Goal: Task Accomplishment & Management: Complete application form

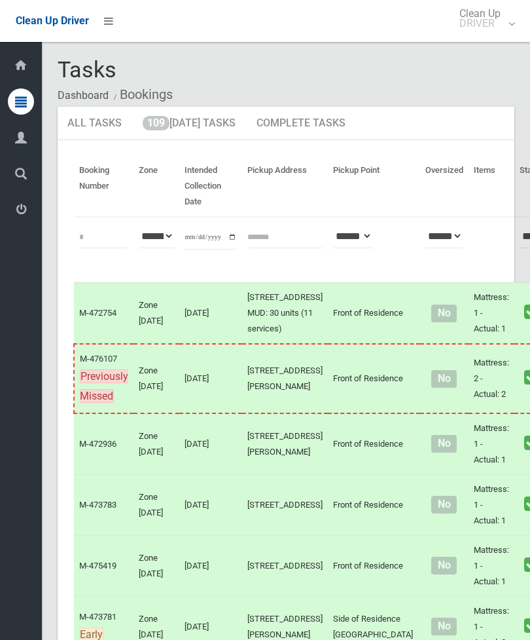
click at [193, 132] on link "109 Today's Tasks" at bounding box center [189, 124] width 113 height 34
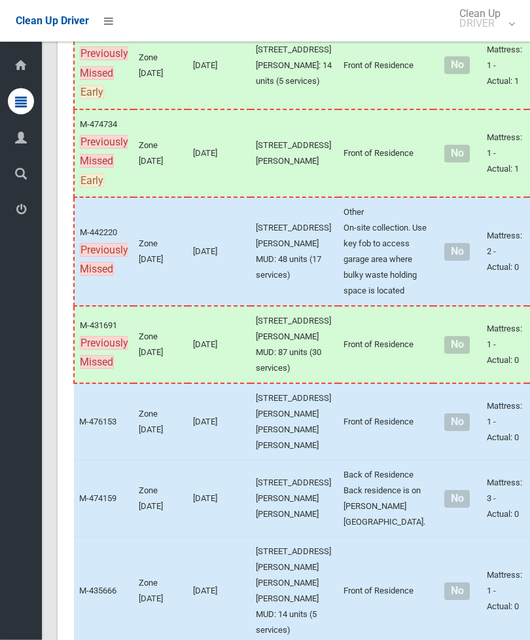
scroll to position [1526, 0]
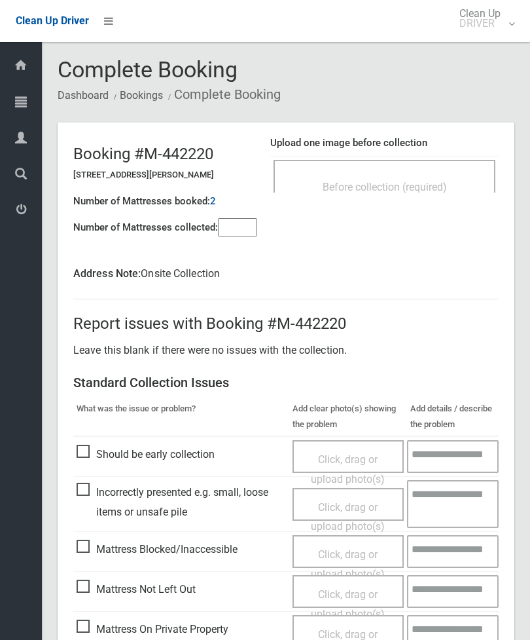
scroll to position [71, 0]
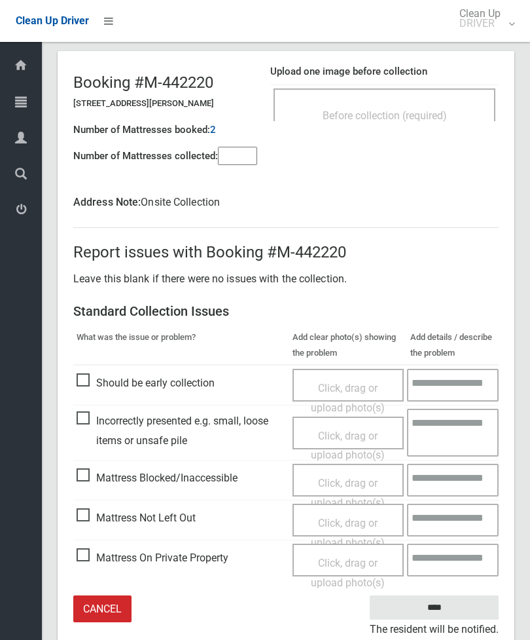
click at [88, 480] on span "Mattress Blocked/Inaccessible" at bounding box center [157, 478] width 161 height 20
click at [345, 478] on span "Click, drag or upload photo(s)" at bounding box center [348, 493] width 74 height 32
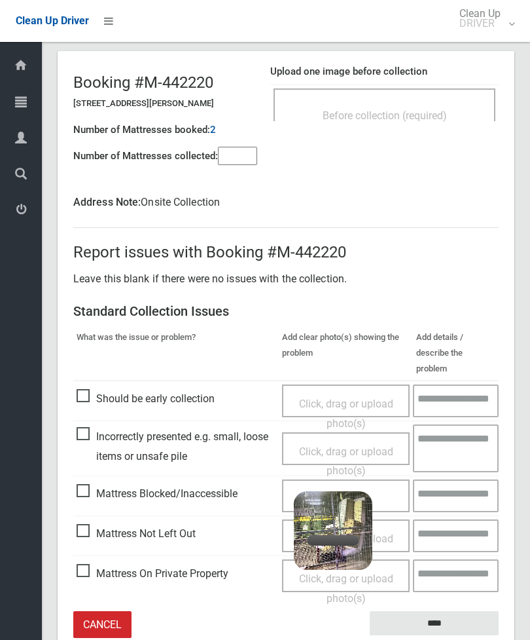
click at [232, 154] on input"] "number" at bounding box center [237, 156] width 39 height 18
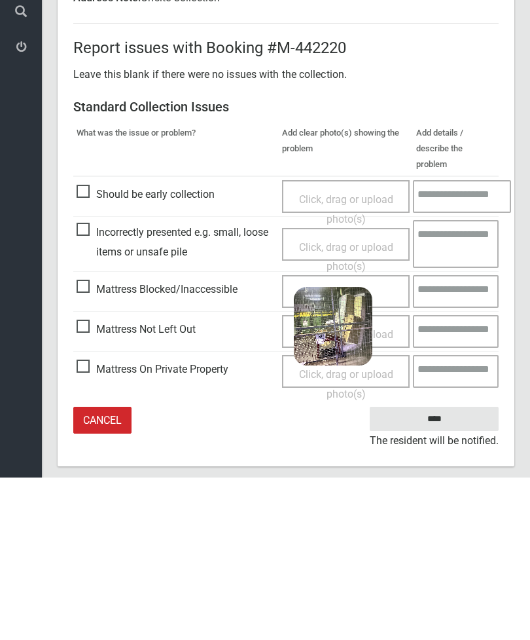
scroll to position [11, 0]
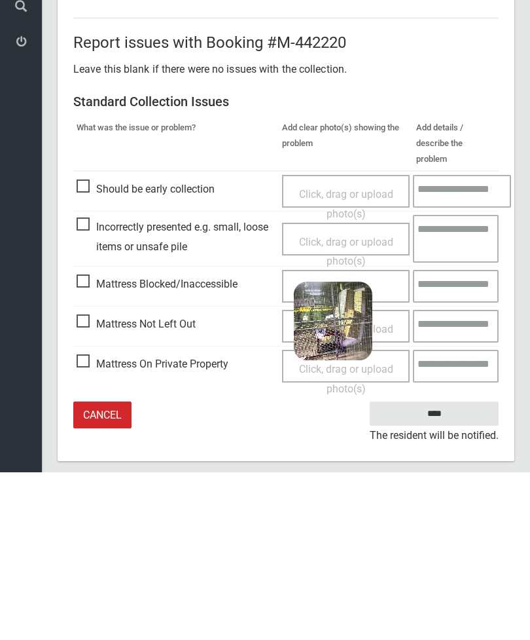
type input"] "*"
click at [446, 569] on input "****" at bounding box center [434, 581] width 129 height 24
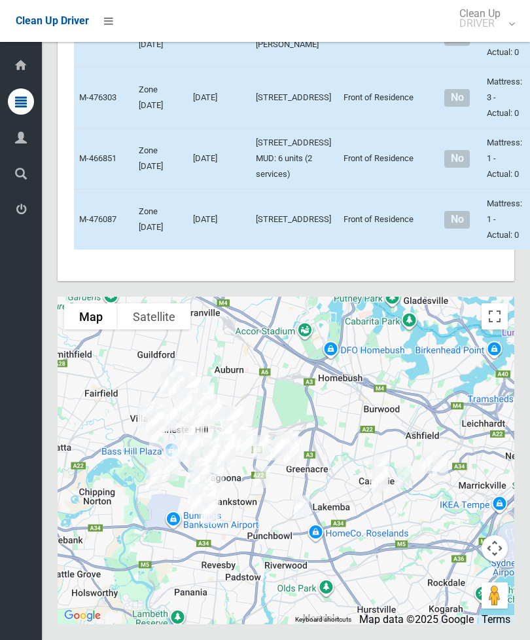
scroll to position [8450, 0]
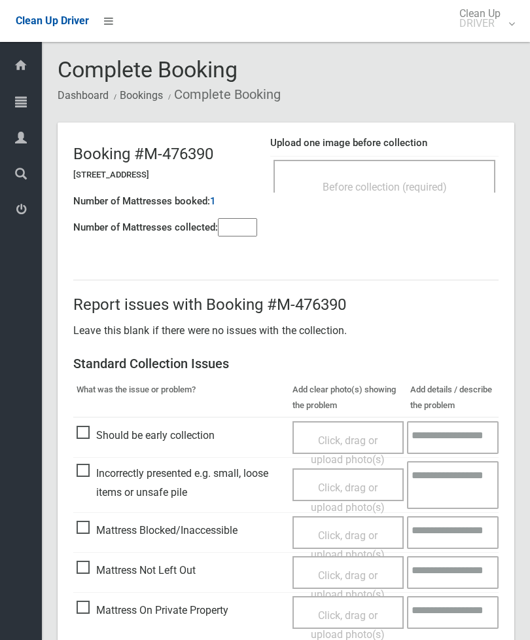
click at [410, 189] on span "Before collection (required)" at bounding box center [385, 187] width 124 height 12
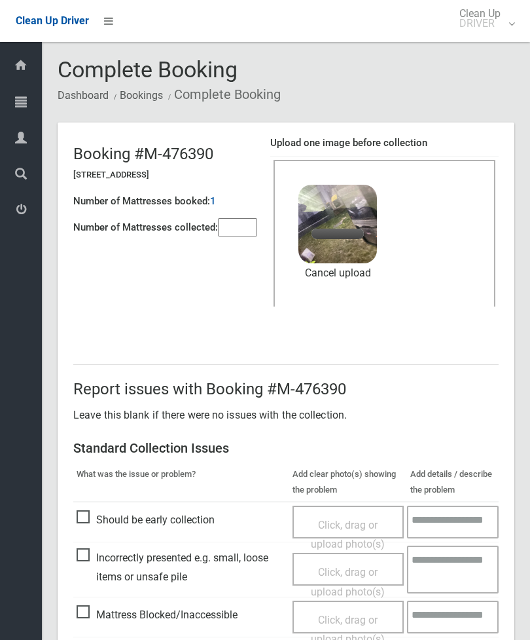
click at [242, 225] on input"] "number" at bounding box center [237, 227] width 39 height 18
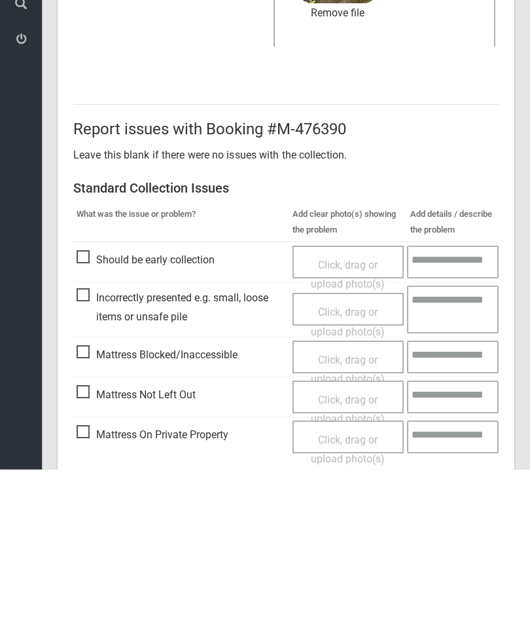
scroll to position [179, 0]
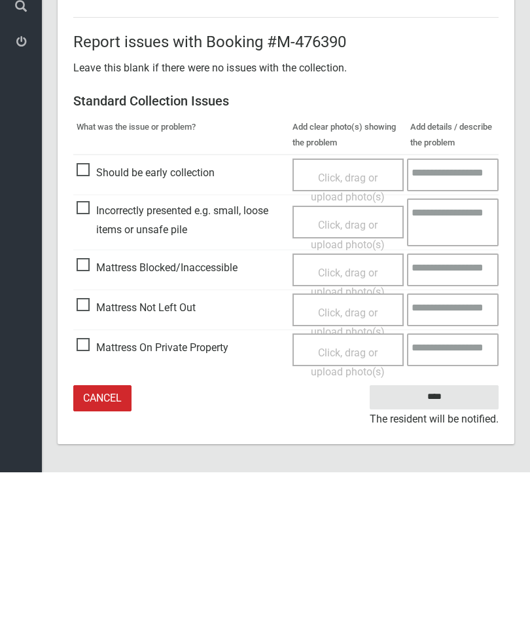
type input"] "*"
click at [445, 552] on input "****" at bounding box center [434, 564] width 129 height 24
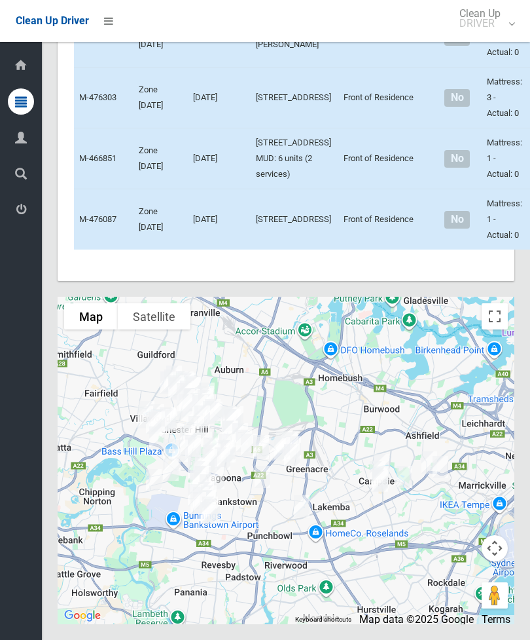
scroll to position [9491, 0]
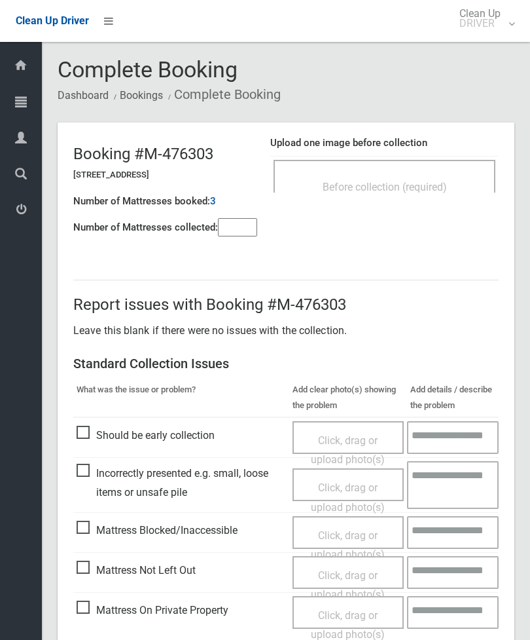
click at [464, 179] on div "Before collection (required)" at bounding box center [384, 186] width 193 height 24
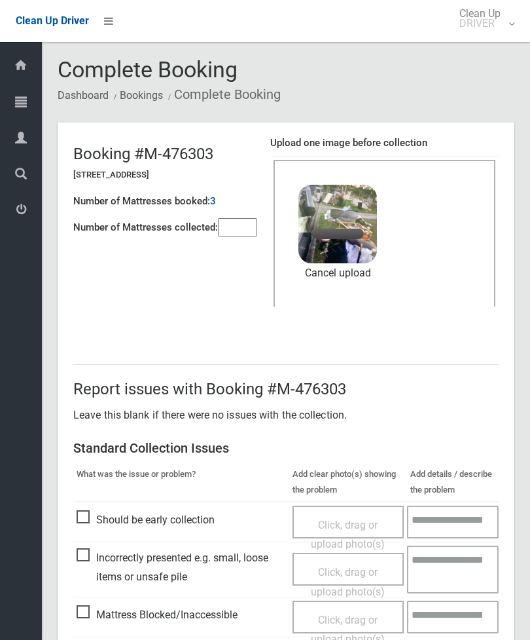
click at [244, 232] on input"] "number" at bounding box center [237, 227] width 39 height 18
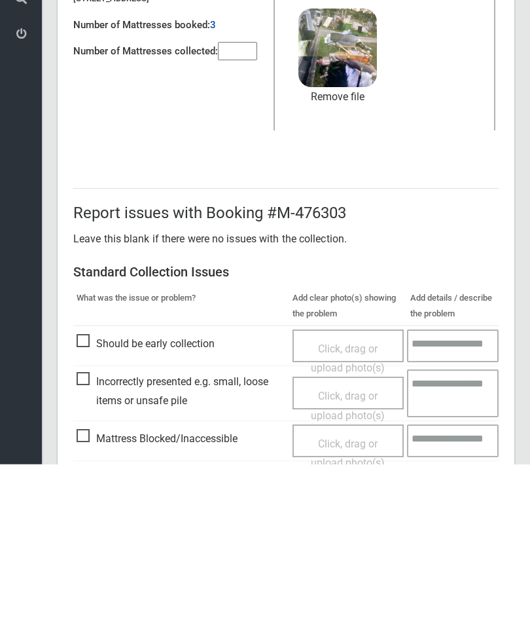
scroll to position [179, 0]
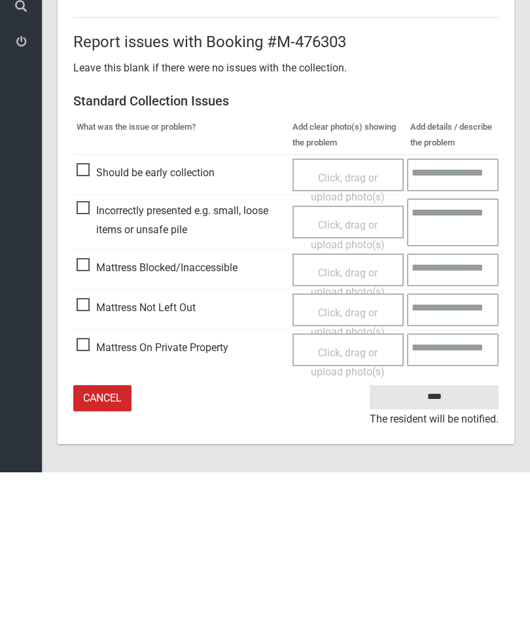
type input"] "*"
click at [457, 552] on input "****" at bounding box center [434, 564] width 129 height 24
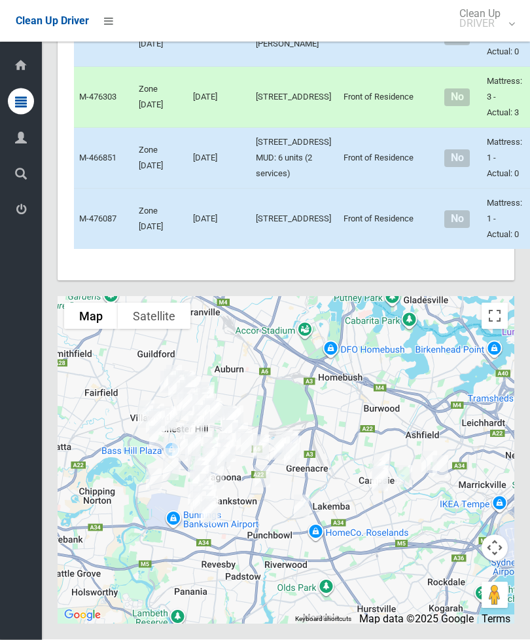
scroll to position [9777, 0]
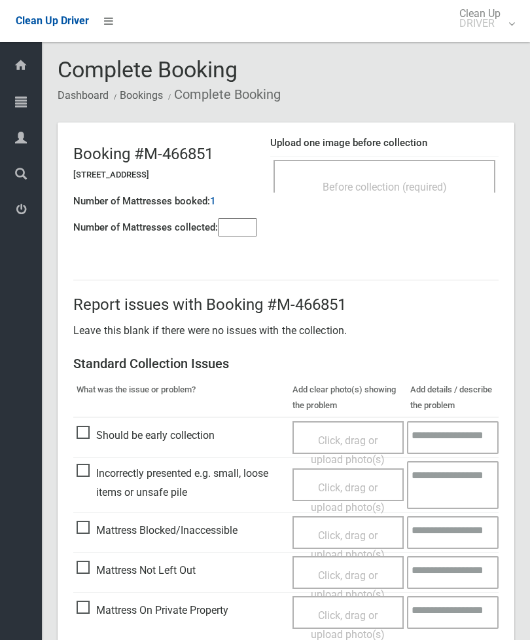
click at [237, 225] on input"] "number" at bounding box center [237, 227] width 39 height 18
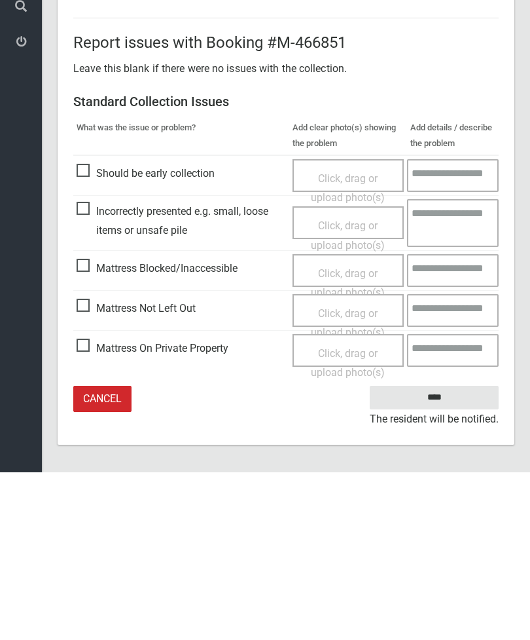
type input"] "*"
click at [89, 466] on span "Mattress Not Left Out" at bounding box center [136, 476] width 119 height 20
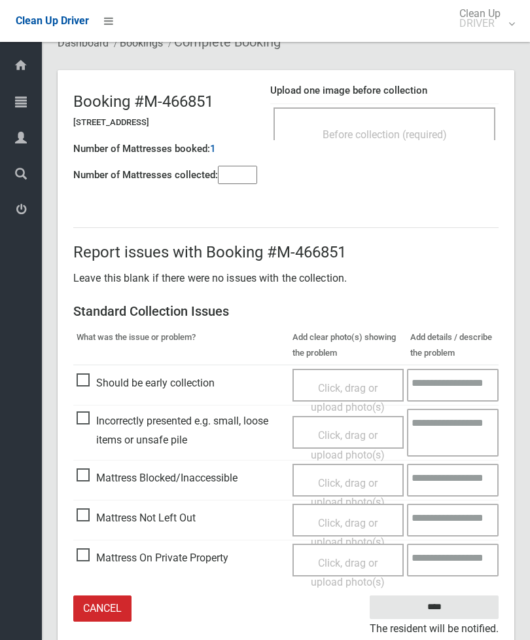
click at [355, 521] on span "Click, drag or upload photo(s)" at bounding box center [348, 532] width 74 height 32
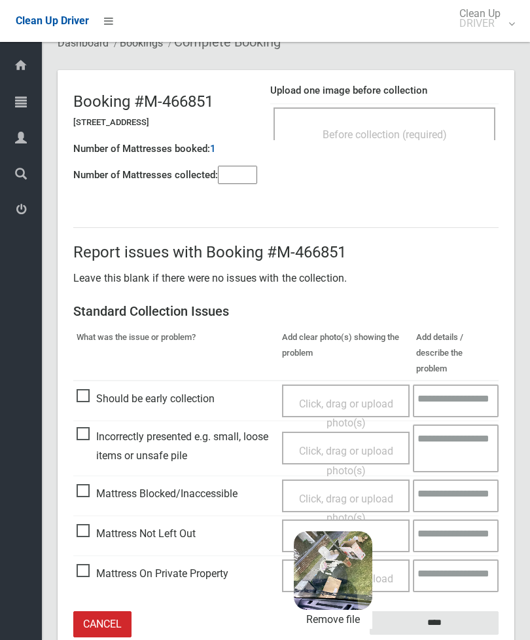
click at [473, 611] on input "****" at bounding box center [434, 623] width 129 height 24
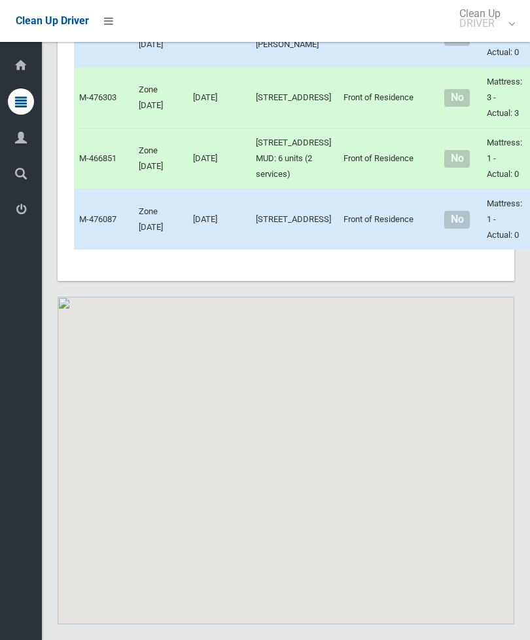
scroll to position [10092, 0]
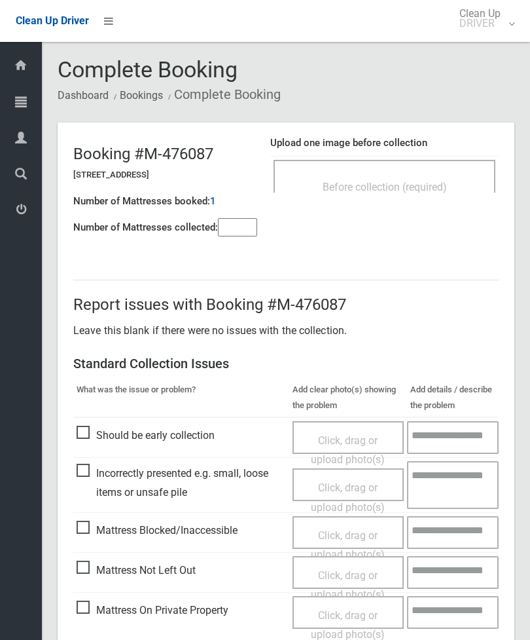
click at [441, 195] on div "Before collection (required)" at bounding box center [384, 186] width 193 height 24
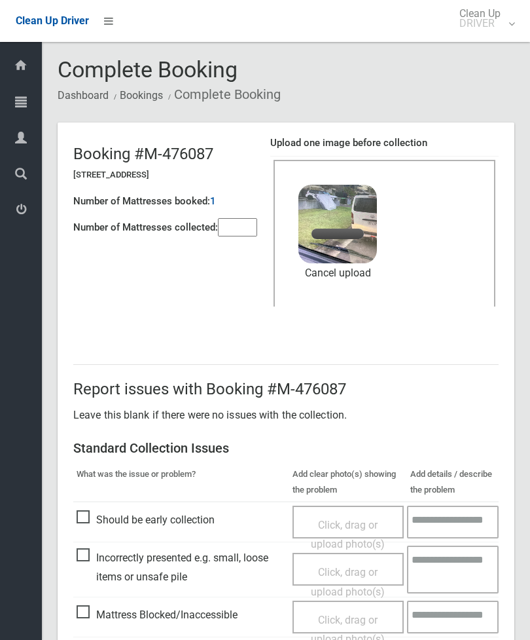
click at [247, 235] on input"] "number" at bounding box center [237, 227] width 39 height 18
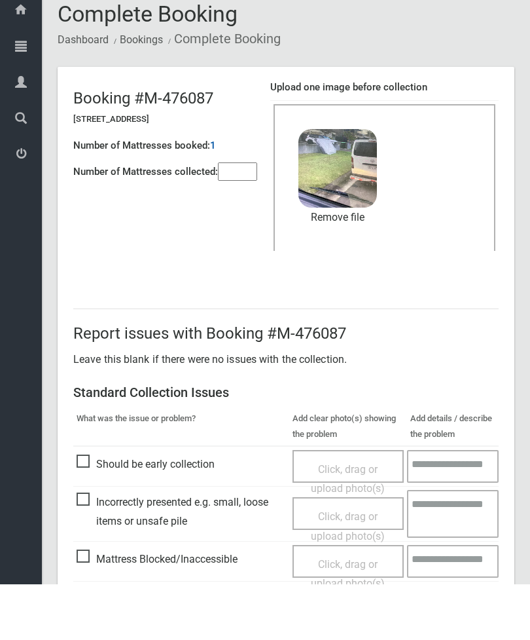
scroll to position [179, 0]
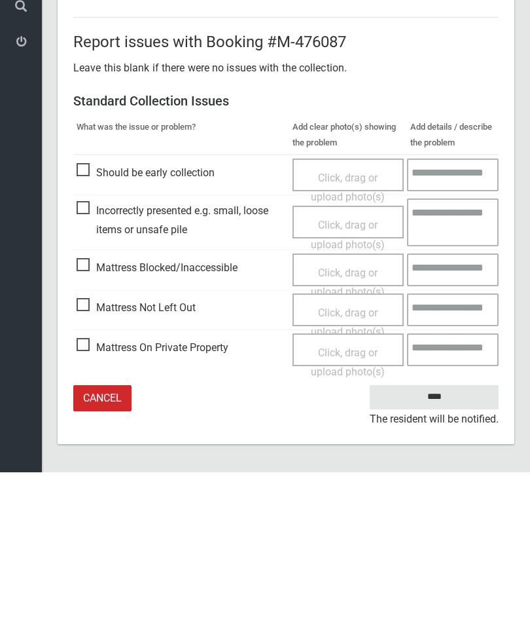
type input"] "*"
click at [437, 552] on input "****" at bounding box center [434, 564] width 129 height 24
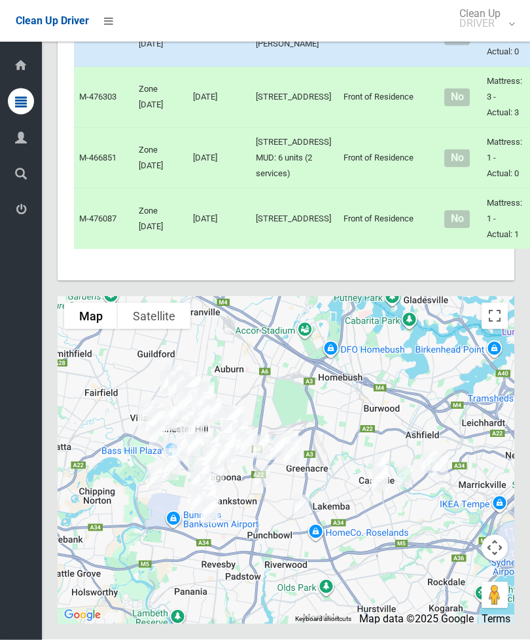
scroll to position [9664, 0]
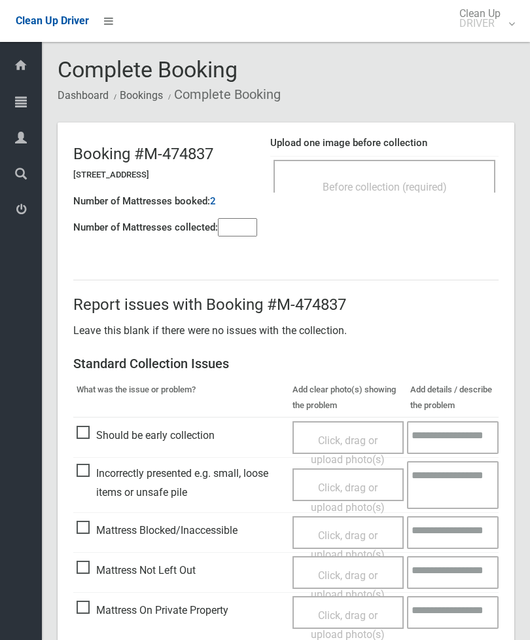
click at [437, 182] on span "Before collection (required)" at bounding box center [385, 187] width 124 height 12
click at [246, 232] on input"] "number" at bounding box center [237, 227] width 39 height 18
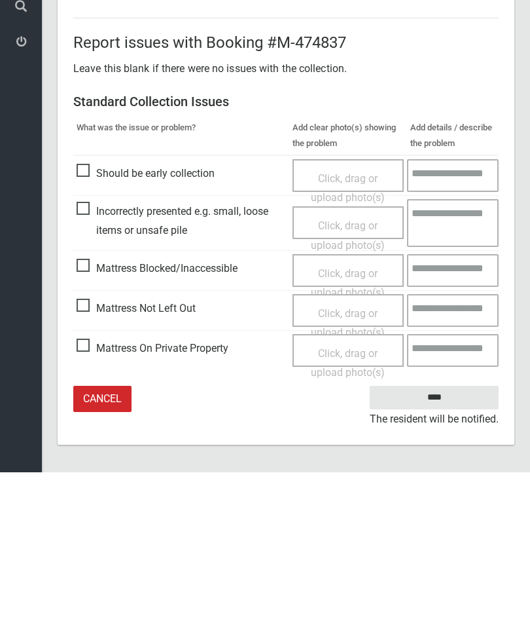
type input"] "*"
click at [92, 466] on span "Mattress Not Left Out" at bounding box center [136, 476] width 119 height 20
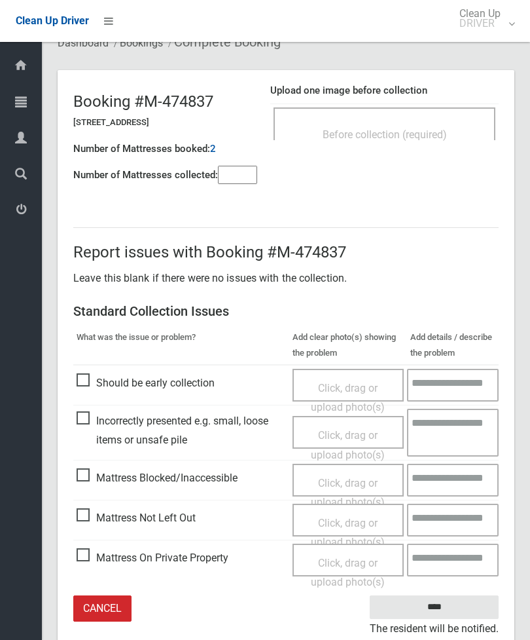
click at [354, 520] on span "Click, drag or upload photo(s)" at bounding box center [348, 532] width 74 height 32
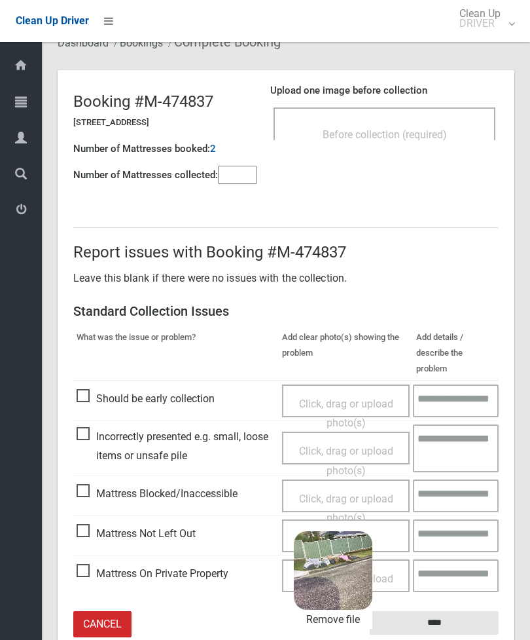
click at [454, 611] on input "****" at bounding box center [434, 623] width 129 height 24
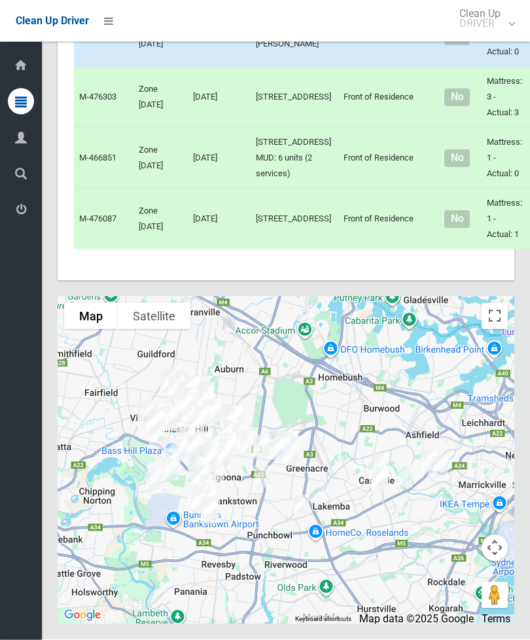
scroll to position [9529, 0]
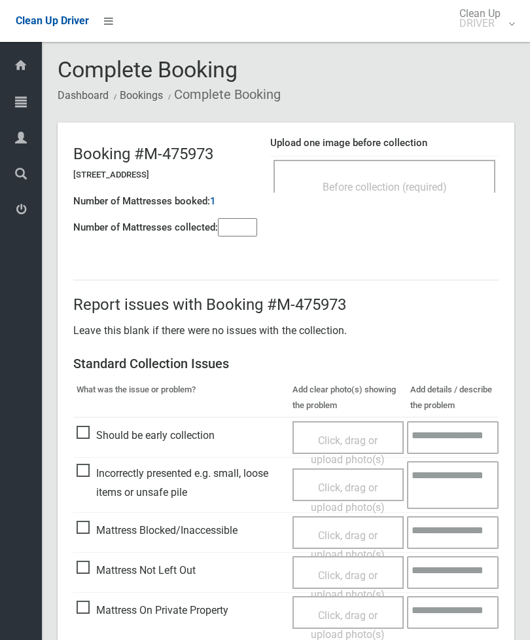
click at [232, 236] on input"] "number" at bounding box center [237, 227] width 39 height 18
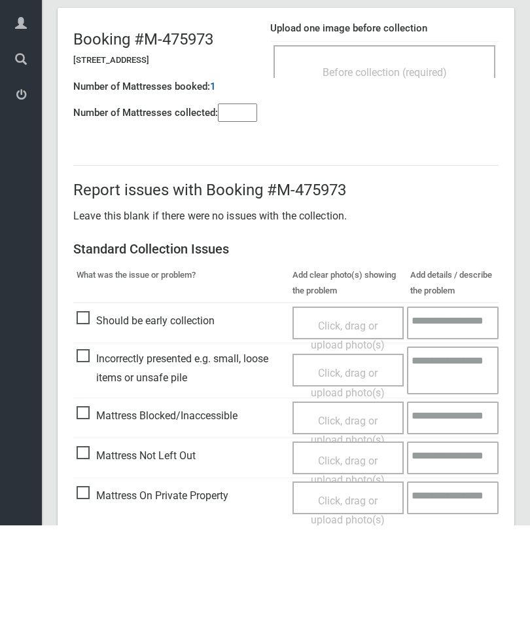
scroll to position [94, 0]
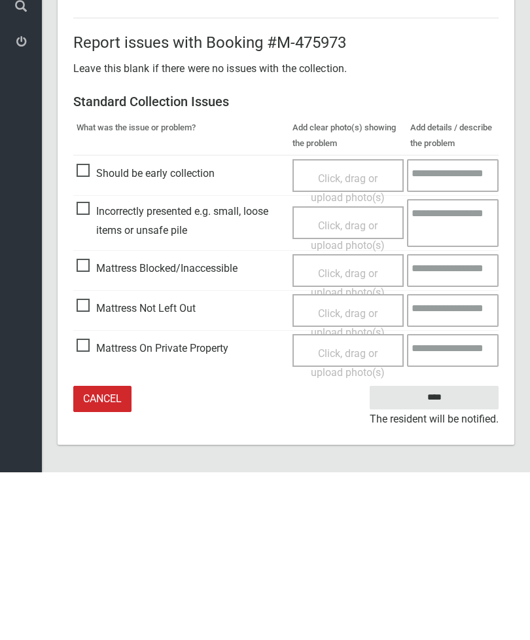
type input"] "*"
click at [87, 466] on span "Mattress Not Left Out" at bounding box center [136, 476] width 119 height 20
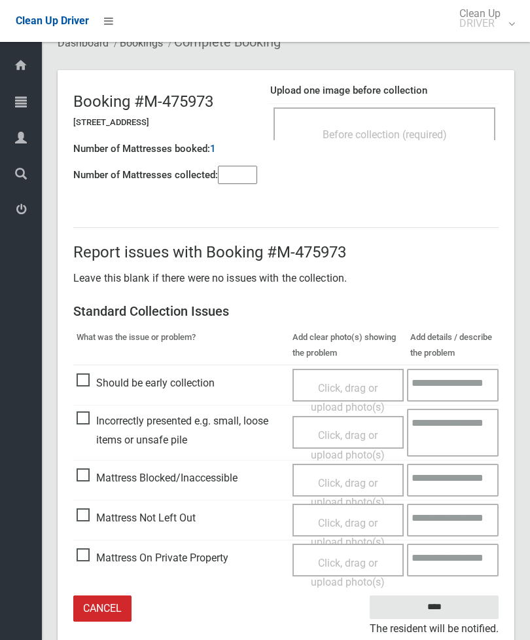
click at [346, 521] on span "Click, drag or upload photo(s)" at bounding box center [348, 532] width 74 height 32
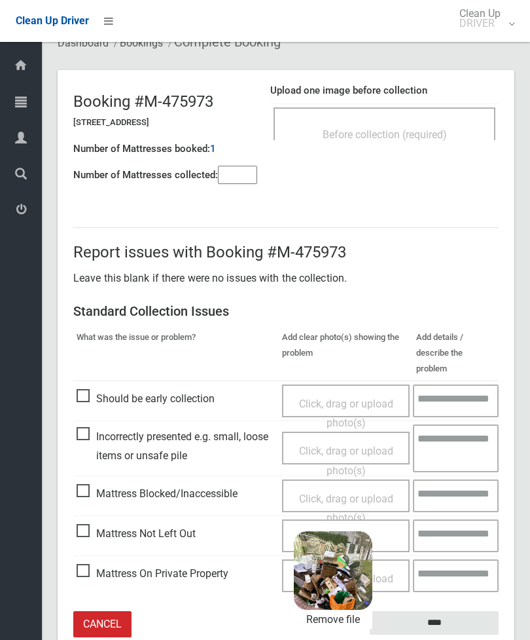
click at [464, 611] on input "****" at bounding box center [434, 623] width 129 height 24
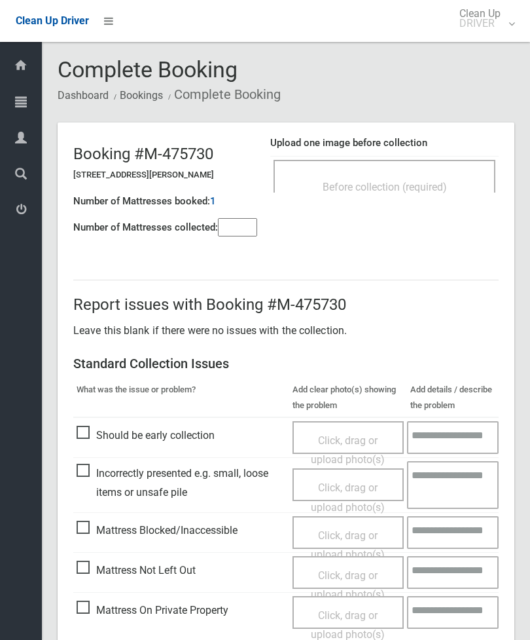
click at [439, 181] on span "Before collection (required)" at bounding box center [385, 187] width 124 height 12
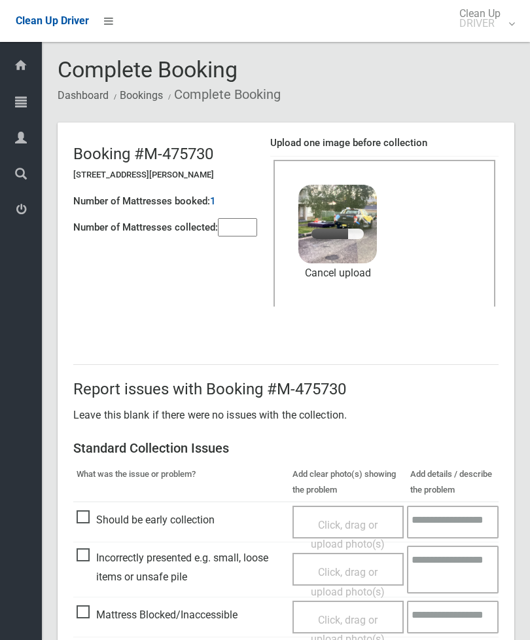
click at [247, 234] on input"] "number" at bounding box center [237, 227] width 39 height 18
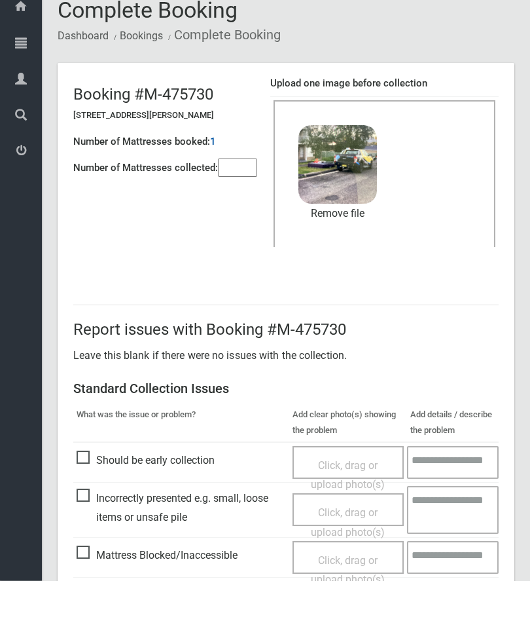
scroll to position [179, 0]
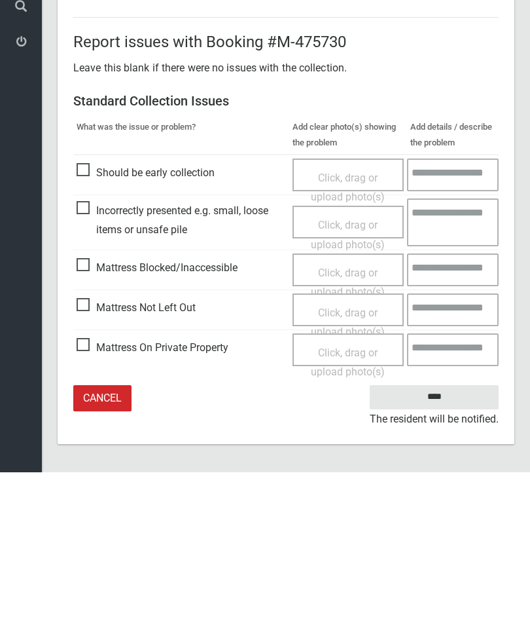
type input"] "*"
click at [440, 552] on input "****" at bounding box center [434, 564] width 129 height 24
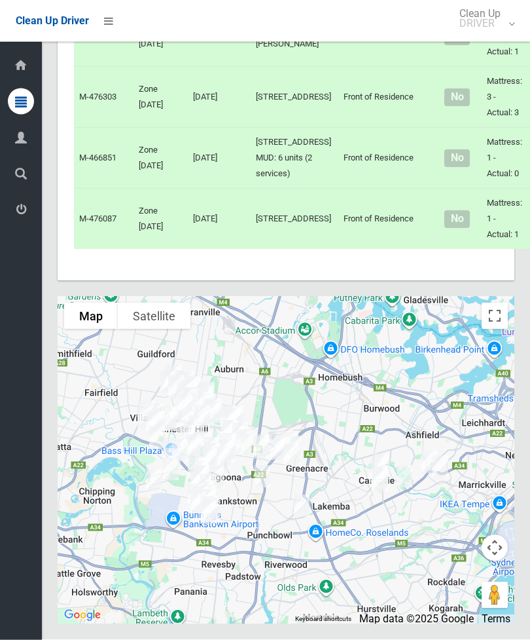
scroll to position [9358, 0]
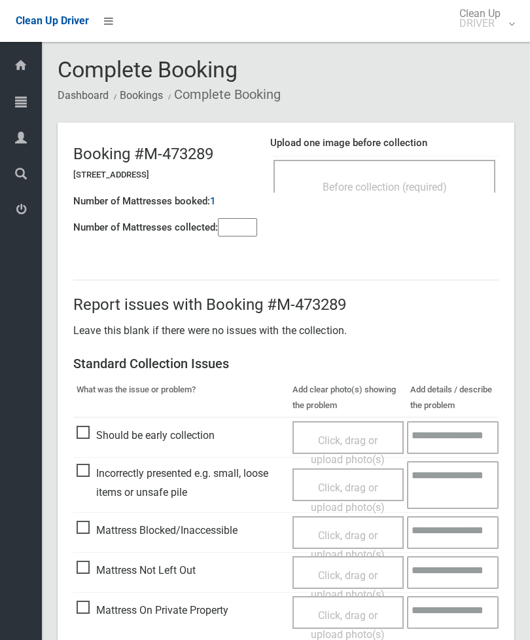
click at [418, 174] on div "Before collection (required)" at bounding box center [384, 186] width 193 height 24
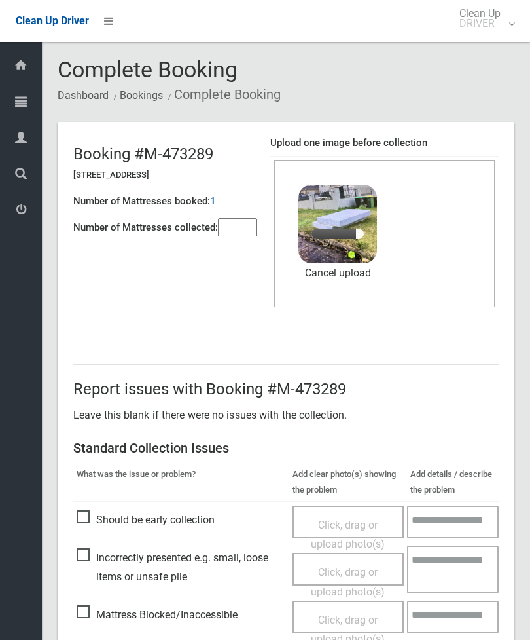
click at [240, 231] on input"] "number" at bounding box center [237, 227] width 39 height 18
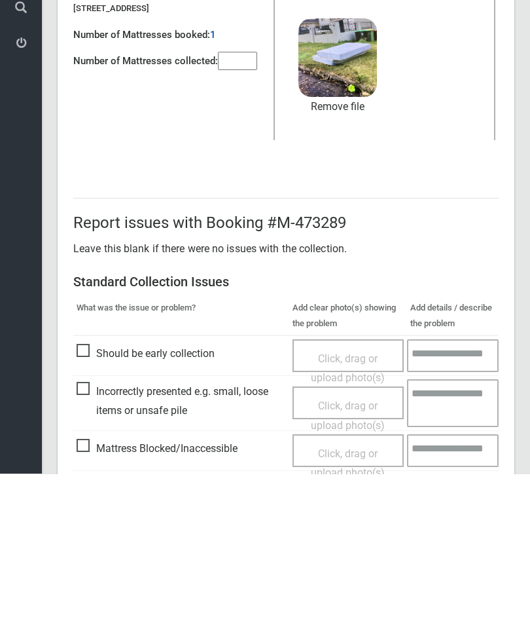
scroll to position [179, 0]
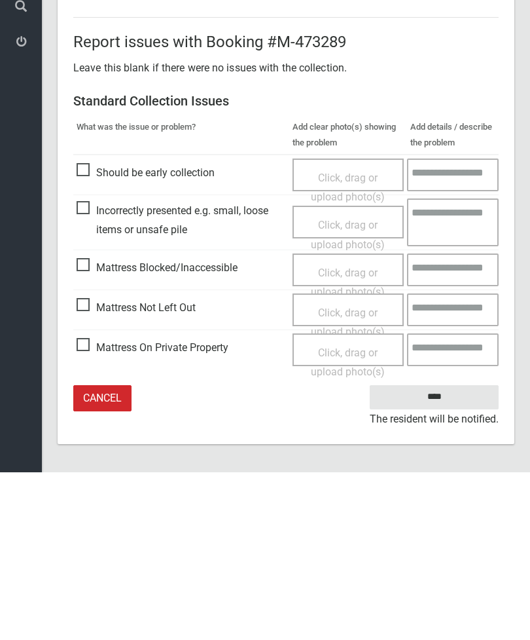
type input"] "*"
click at [448, 552] on input "****" at bounding box center [434, 564] width 129 height 24
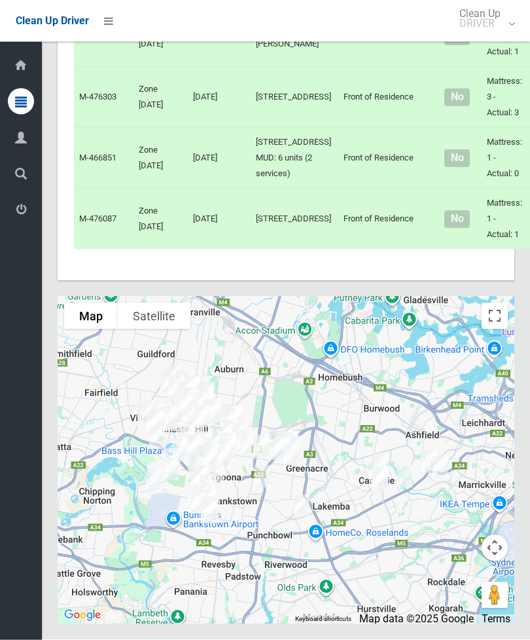
scroll to position [9321, 0]
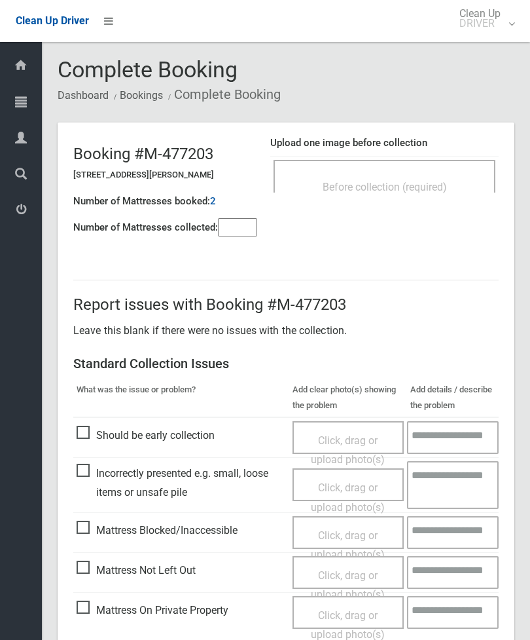
click at [439, 187] on span "Before collection (required)" at bounding box center [385, 187] width 124 height 12
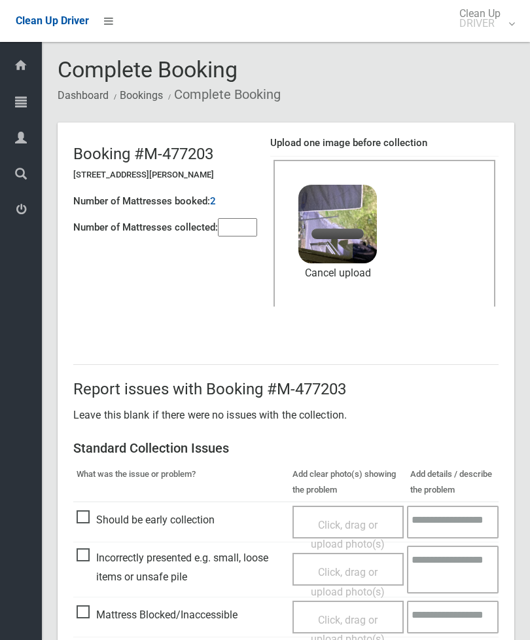
click at [221, 223] on input"] "number" at bounding box center [237, 227] width 39 height 18
click at [240, 233] on input"] "number" at bounding box center [237, 227] width 39 height 18
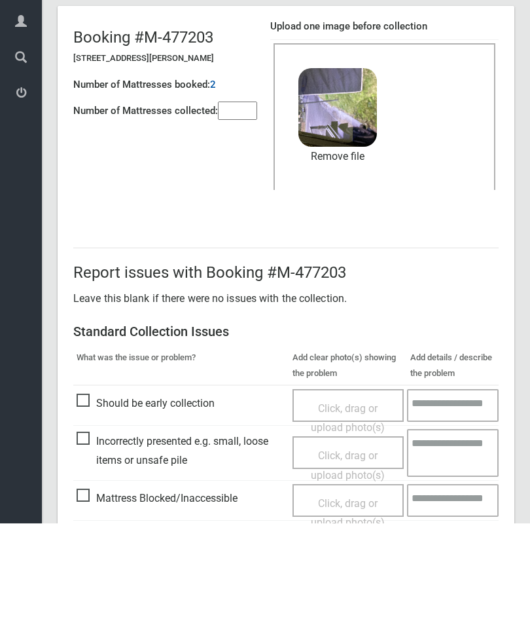
scroll to position [179, 0]
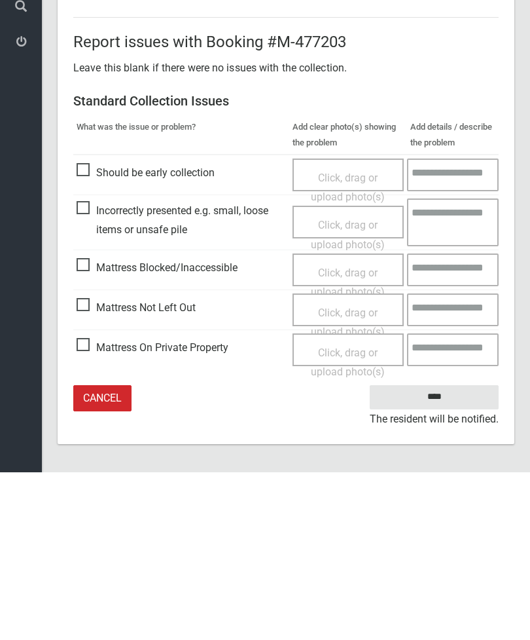
type input"] "*"
click at [441, 552] on input "****" at bounding box center [434, 564] width 129 height 24
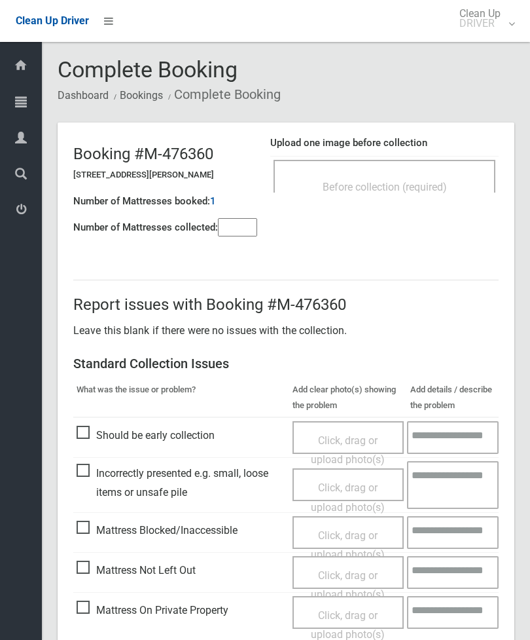
click at [246, 232] on input"] "number" at bounding box center [237, 227] width 39 height 18
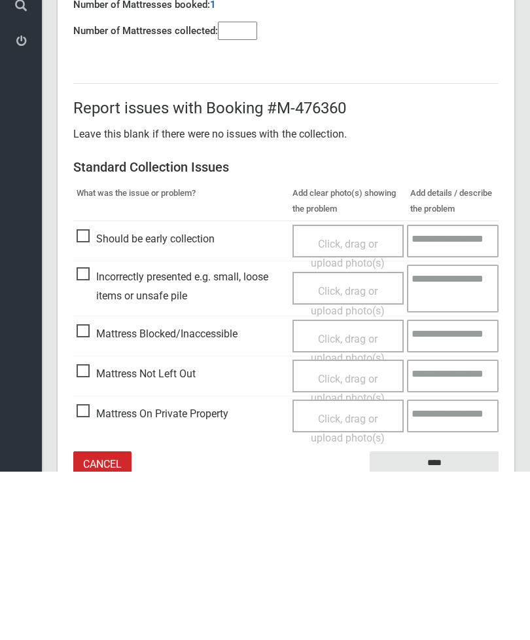
scroll to position [94, 0]
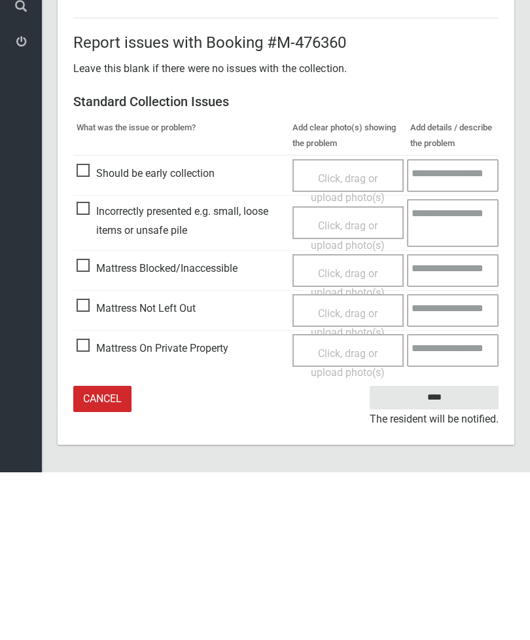
type input"] "*"
click at [90, 466] on span "Mattress Not Left Out" at bounding box center [136, 476] width 119 height 20
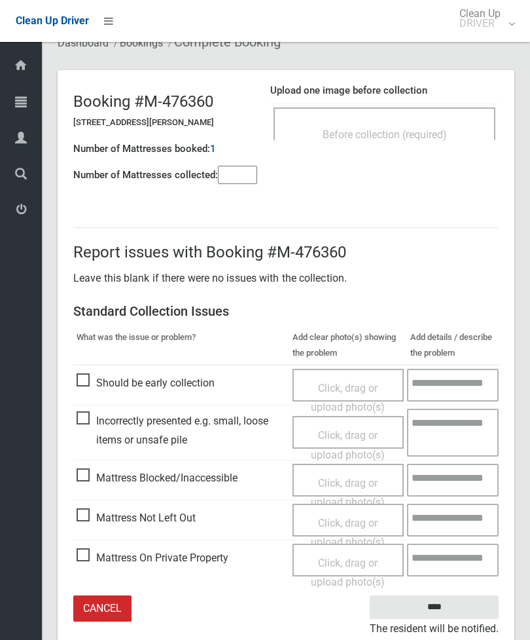
click at [340, 522] on span "Click, drag or upload photo(s)" at bounding box center [348, 532] width 74 height 32
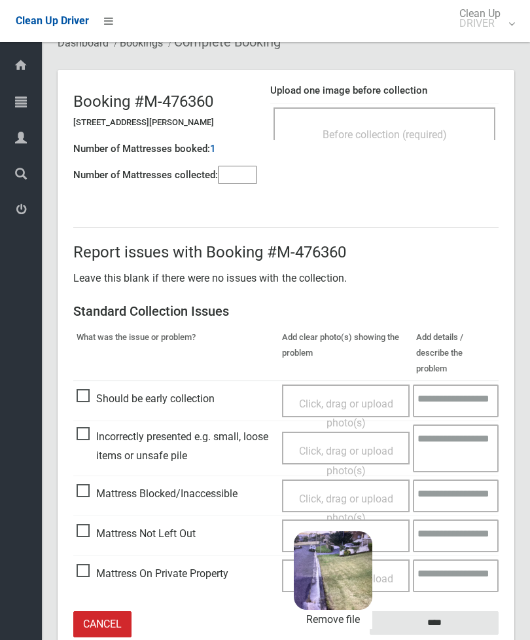
click at [474, 611] on input "****" at bounding box center [434, 623] width 129 height 24
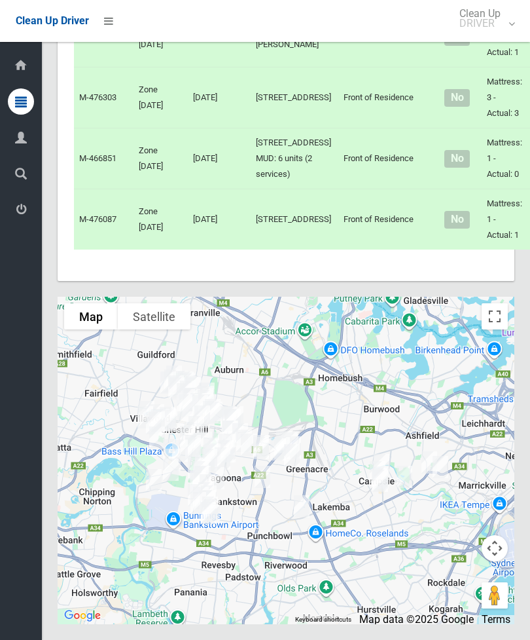
scroll to position [9498, 0]
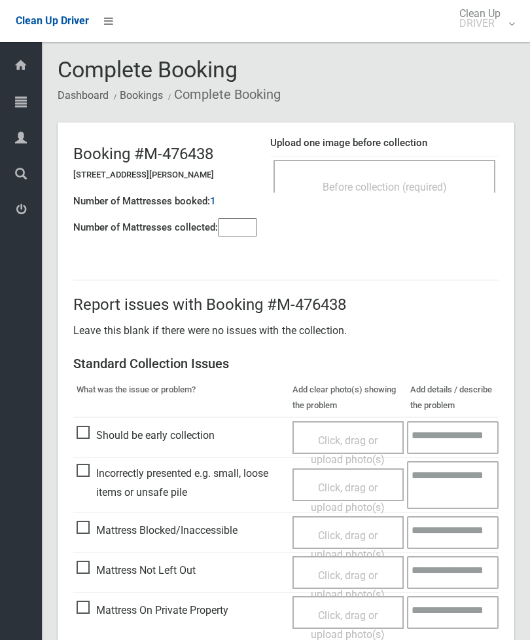
click at [409, 188] on span "Before collection (required)" at bounding box center [385, 187] width 124 height 12
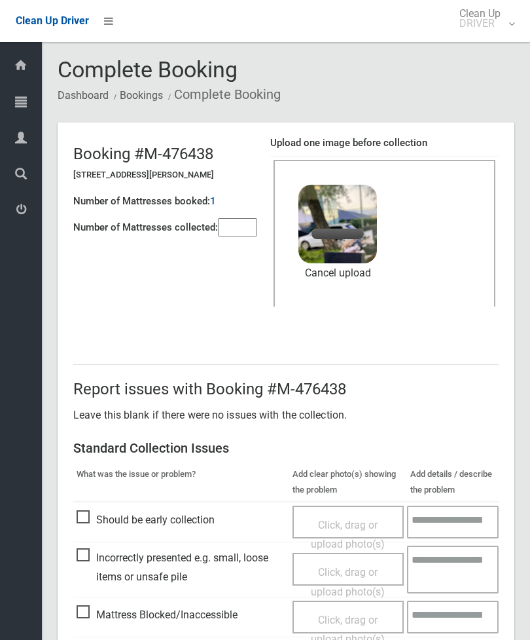
click at [257, 226] on input"] "number" at bounding box center [237, 227] width 39 height 18
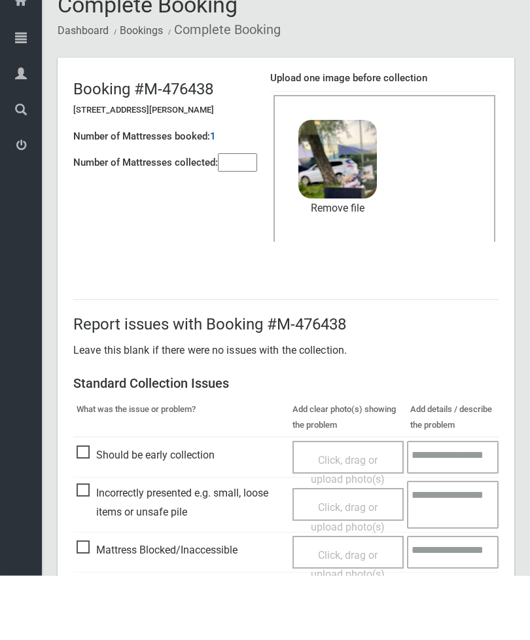
scroll to position [179, 0]
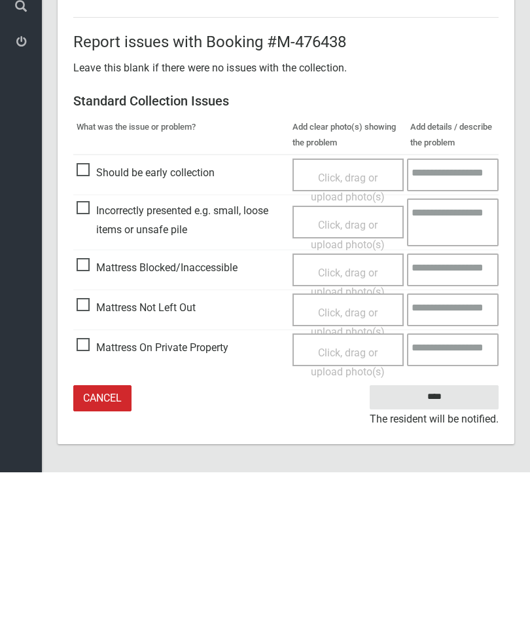
type input"] "*"
click at [430, 552] on input "****" at bounding box center [434, 564] width 129 height 24
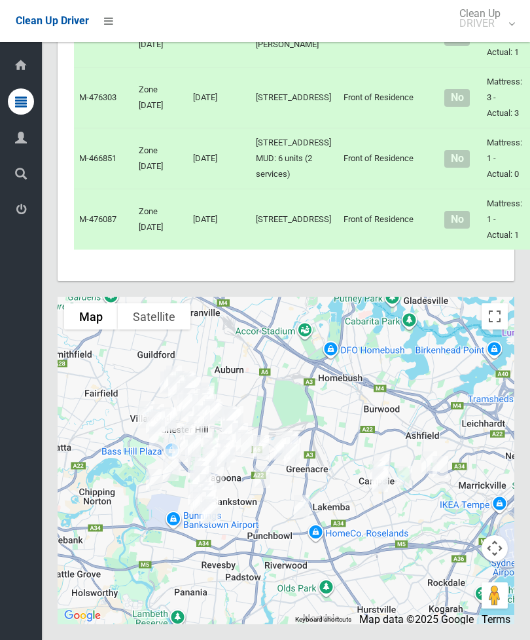
scroll to position [8979, 0]
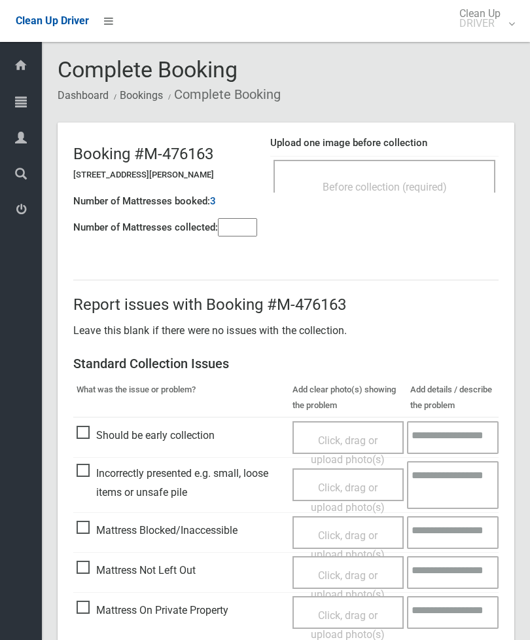
click at [249, 236] on input"] "number" at bounding box center [237, 227] width 39 height 18
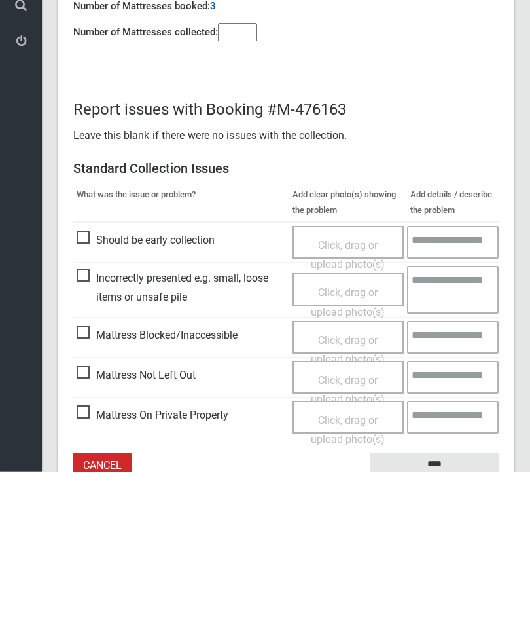
scroll to position [94, 0]
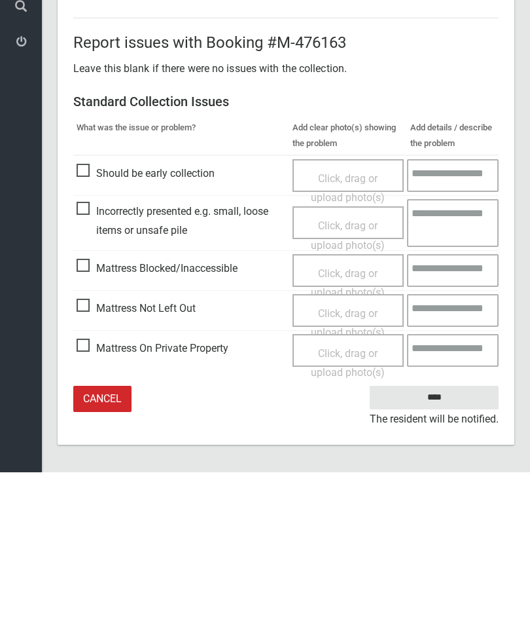
type input"] "*"
click at [90, 466] on span "Mattress Not Left Out" at bounding box center [136, 476] width 119 height 20
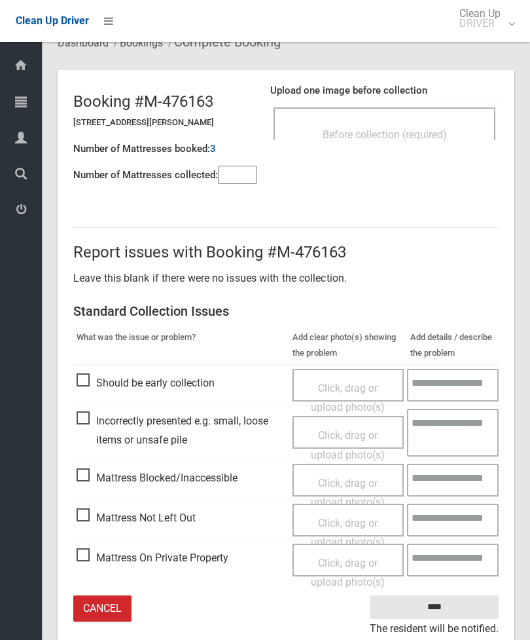
click at [355, 522] on span "Click, drag or upload photo(s)" at bounding box center [348, 532] width 74 height 32
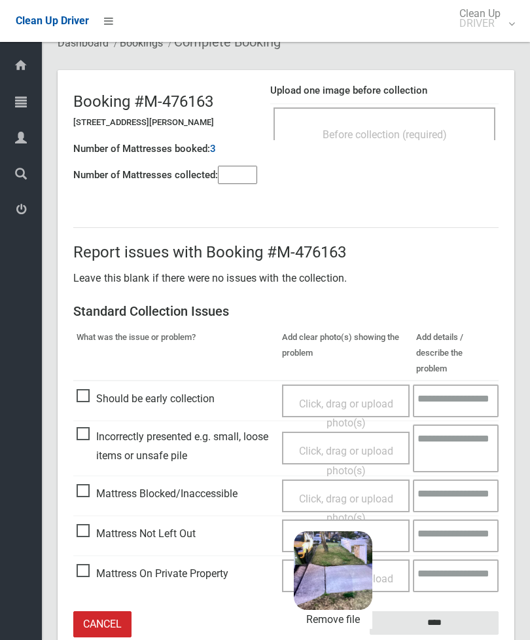
click at [463, 611] on input "****" at bounding box center [434, 623] width 129 height 24
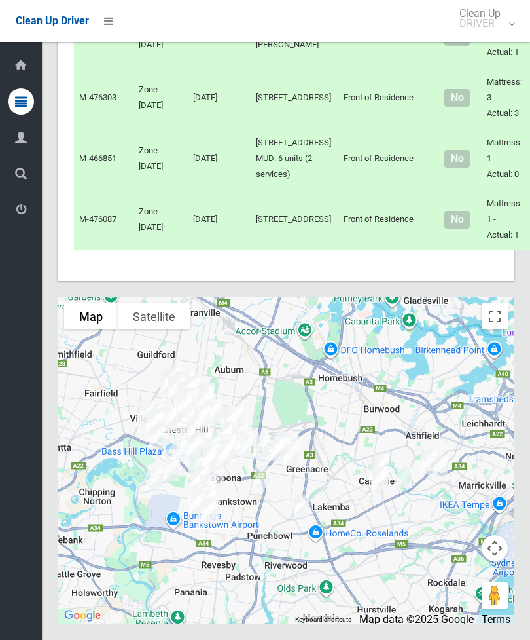
scroll to position [8879, 0]
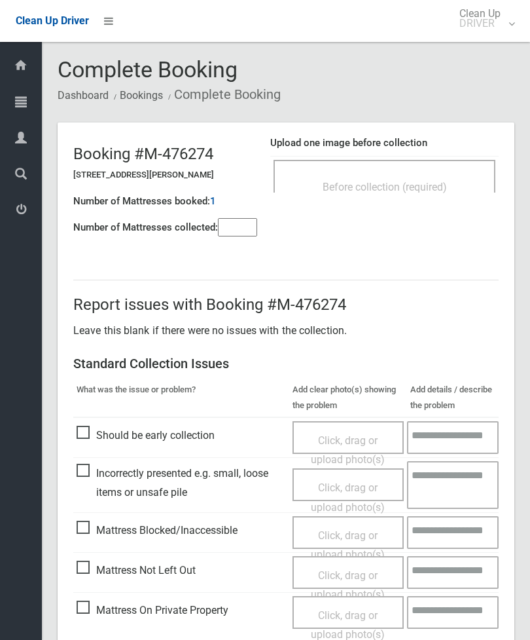
click at [416, 185] on span "Before collection (required)" at bounding box center [385, 187] width 124 height 12
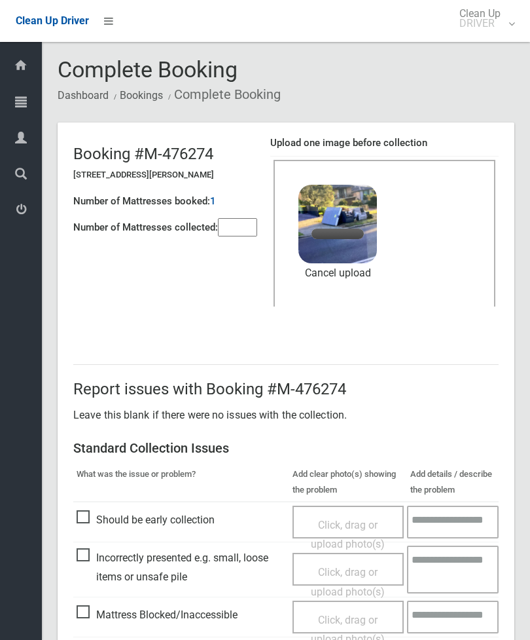
click at [253, 230] on input"] "number" at bounding box center [237, 227] width 39 height 18
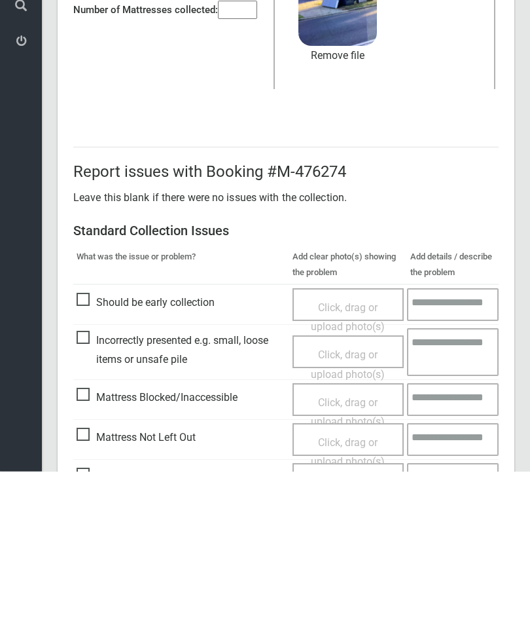
scroll to position [179, 0]
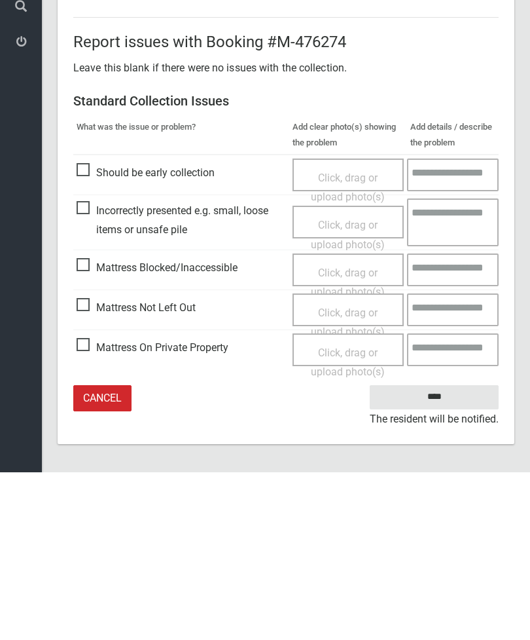
type input"] "*"
click at [438, 552] on input "****" at bounding box center [434, 564] width 129 height 24
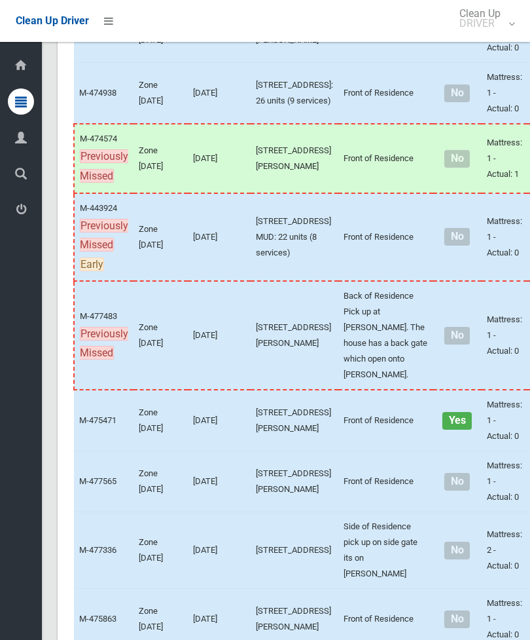
scroll to position [5985, 0]
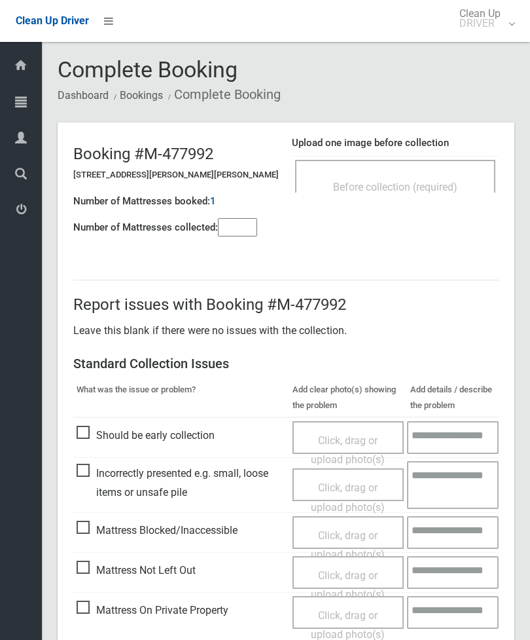
click at [433, 174] on div "Before collection (required)" at bounding box center [395, 186] width 171 height 24
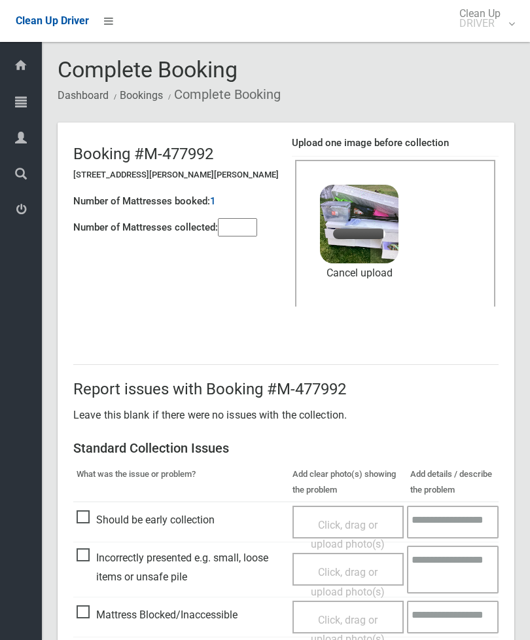
click at [237, 244] on header "Booking #M-477992 [STREET_ADDRESS][PERSON_NAME][PERSON_NAME] Number of Mattress…" at bounding box center [286, 227] width 457 height 210
click at [238, 234] on input"] "number" at bounding box center [237, 227] width 39 height 18
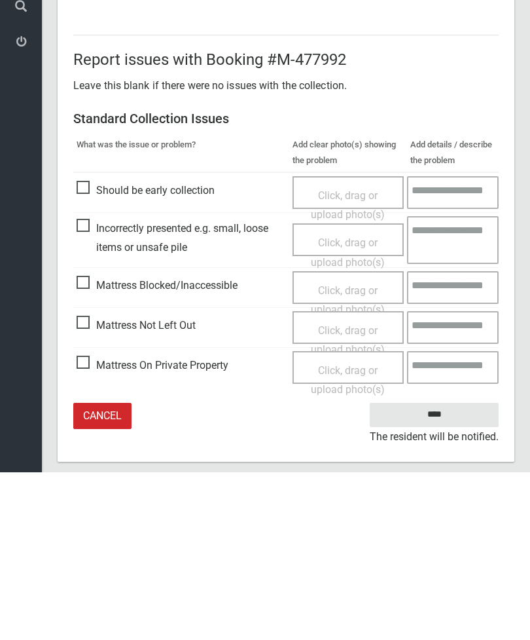
scroll to position [179, 0]
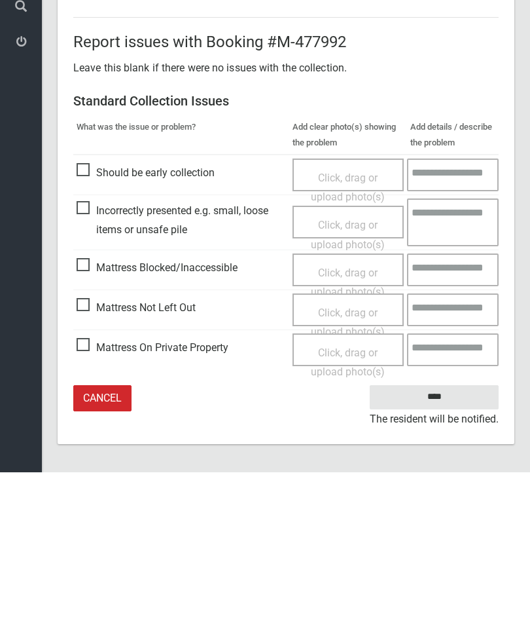
type input"] "*"
click at [441, 552] on input "****" at bounding box center [434, 564] width 129 height 24
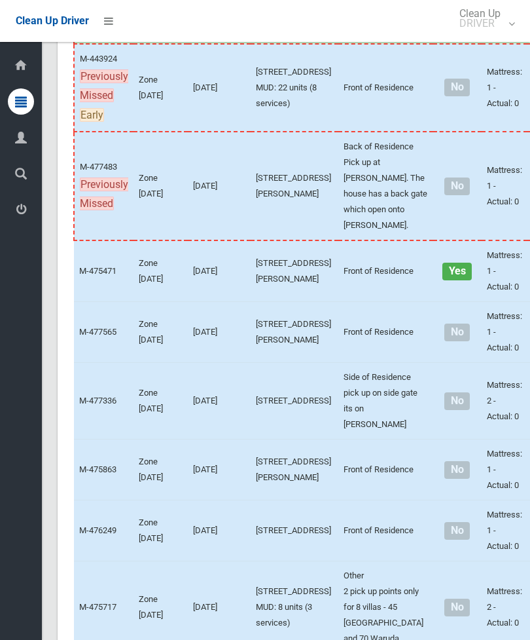
scroll to position [6146, 0]
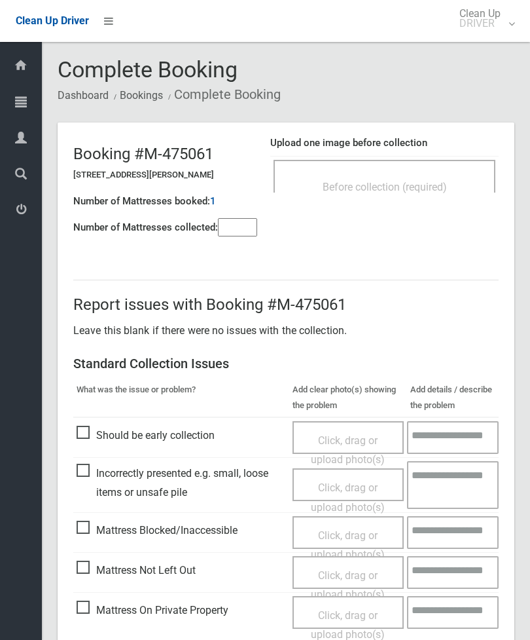
click at [395, 190] on span "Before collection (required)" at bounding box center [385, 187] width 124 height 12
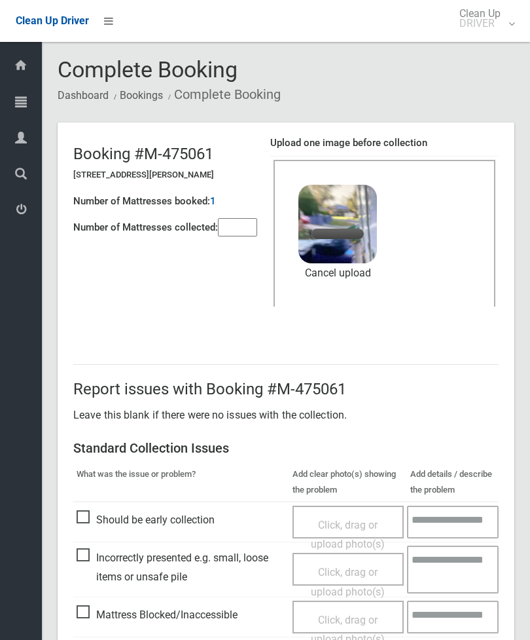
click at [232, 231] on input"] "number" at bounding box center [237, 227] width 39 height 18
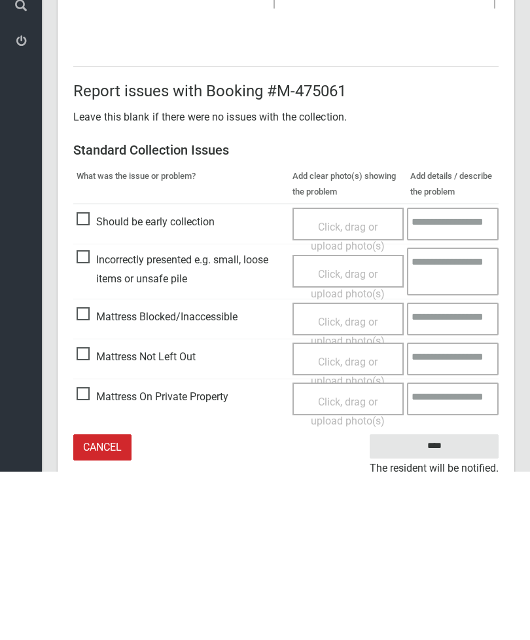
scroll to position [179, 0]
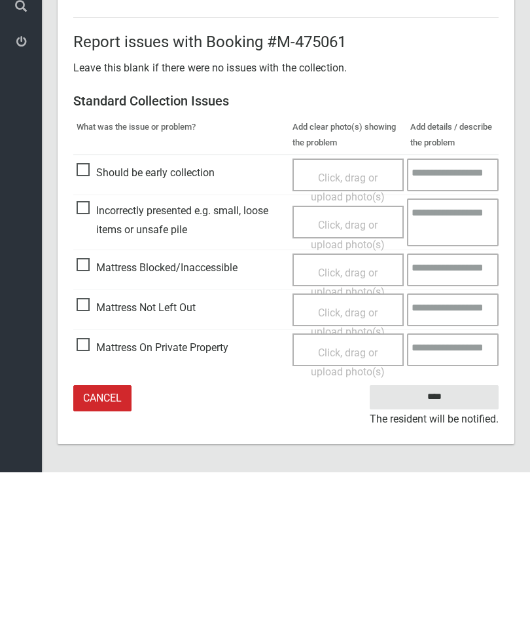
type input"] "*"
click at [446, 552] on input "****" at bounding box center [434, 564] width 129 height 24
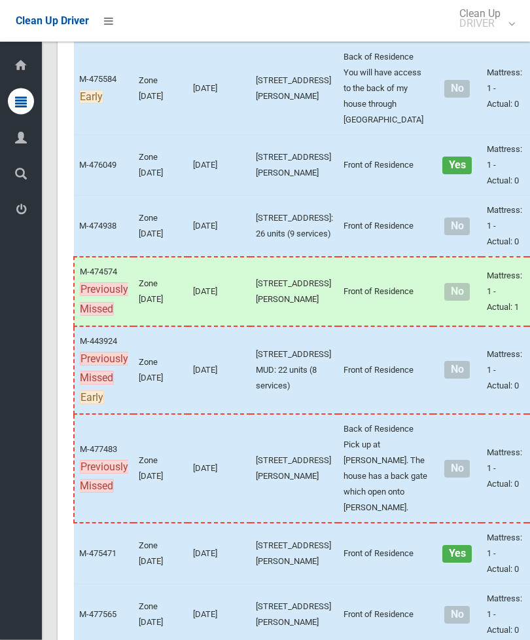
scroll to position [5865, 0]
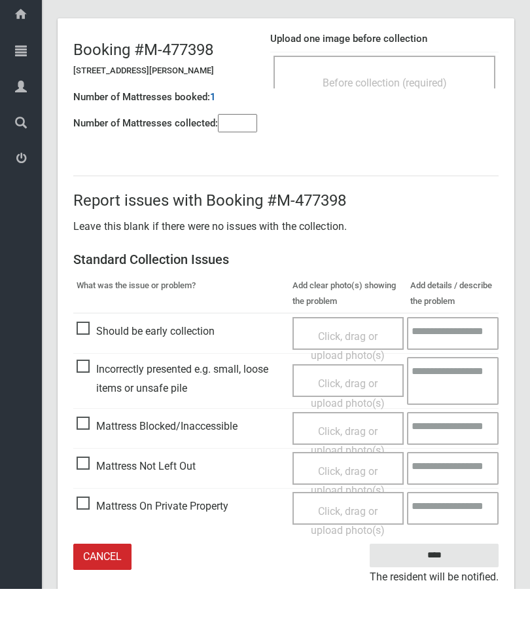
scroll to position [52, 0]
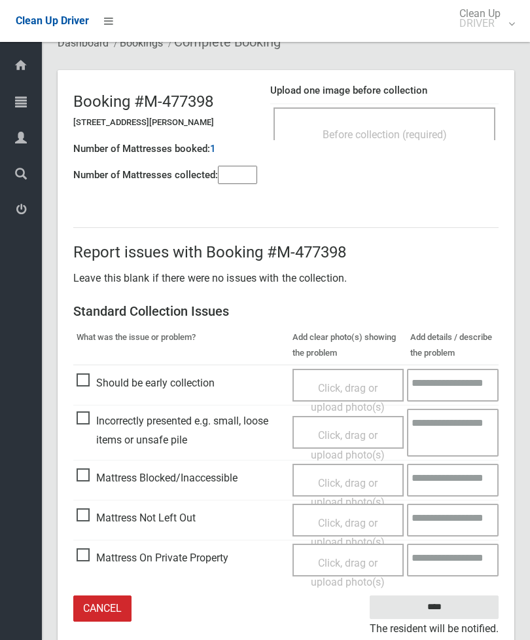
click at [88, 516] on span "Mattress Not Left Out" at bounding box center [136, 518] width 119 height 20
click at [85, 518] on span "Mattress Not Left Out" at bounding box center [136, 518] width 119 height 20
click at [92, 474] on span "Mattress Blocked/Inaccessible" at bounding box center [157, 478] width 161 height 20
click at [348, 490] on div "Click, drag or upload photo(s)" at bounding box center [348, 492] width 92 height 39
click at [352, 481] on span "Click, drag or upload photo(s)" at bounding box center [348, 493] width 74 height 32
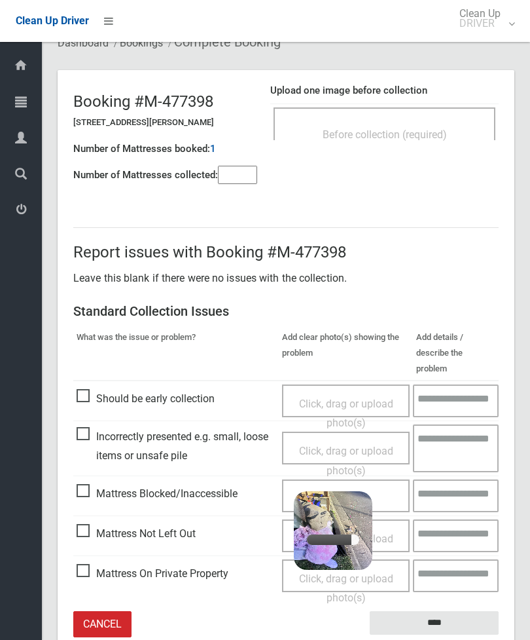
click at [245, 183] on input"] "number" at bounding box center [237, 175] width 39 height 18
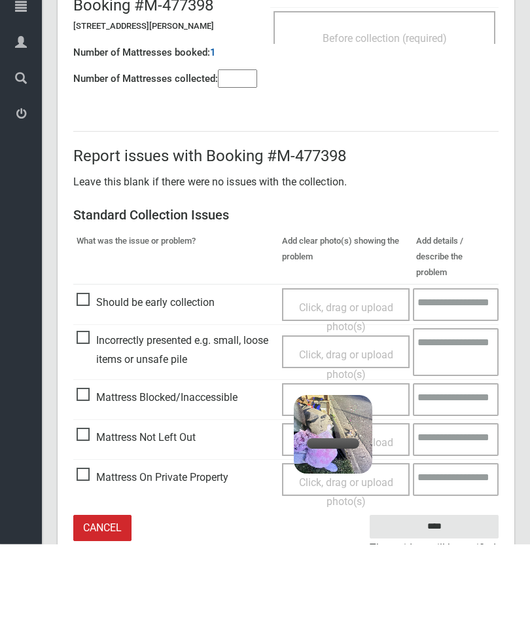
scroll to position [94, 0]
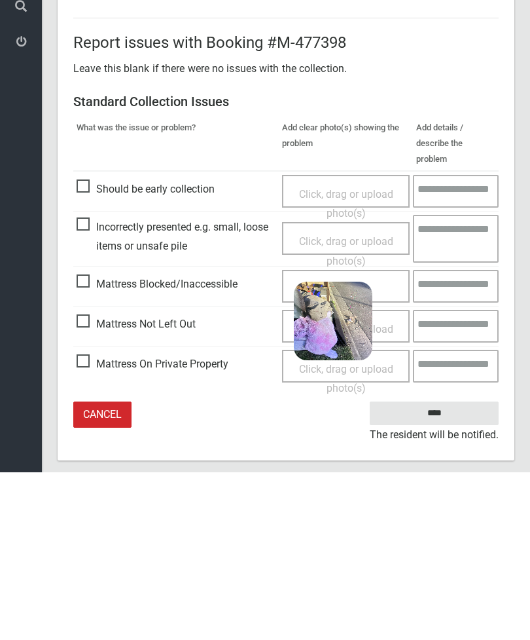
type input"] "*"
click at [438, 569] on input "****" at bounding box center [434, 581] width 129 height 24
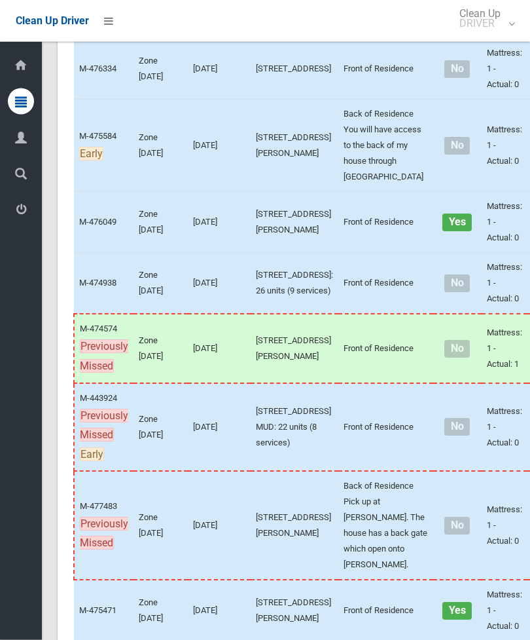
scroll to position [5709, 0]
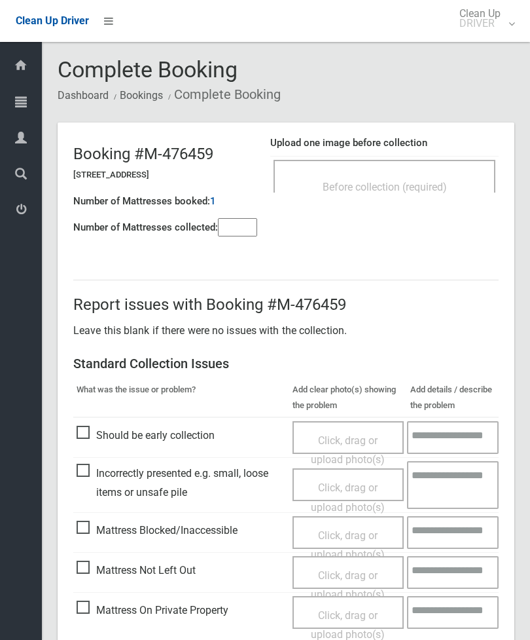
click at [236, 236] on input"] "number" at bounding box center [237, 227] width 39 height 18
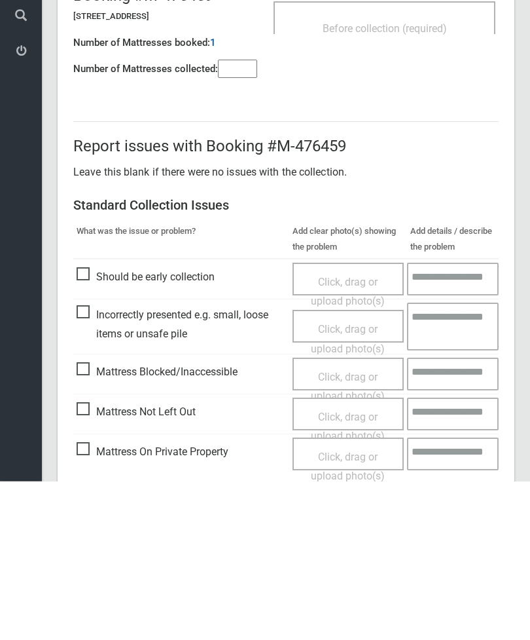
scroll to position [94, 0]
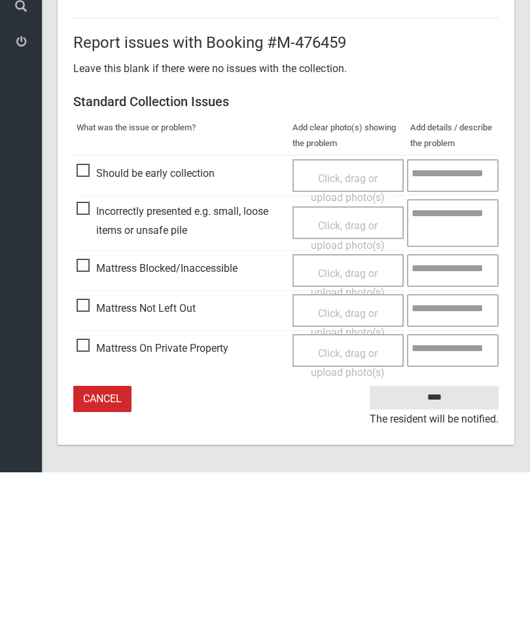
type input"] "*"
click at [88, 466] on span "Mattress Not Left Out" at bounding box center [136, 476] width 119 height 20
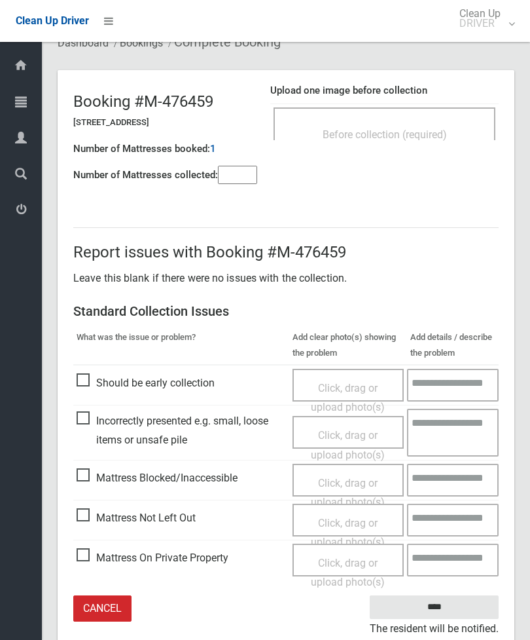
click at [357, 524] on span "Click, drag or upload photo(s)" at bounding box center [348, 532] width 74 height 32
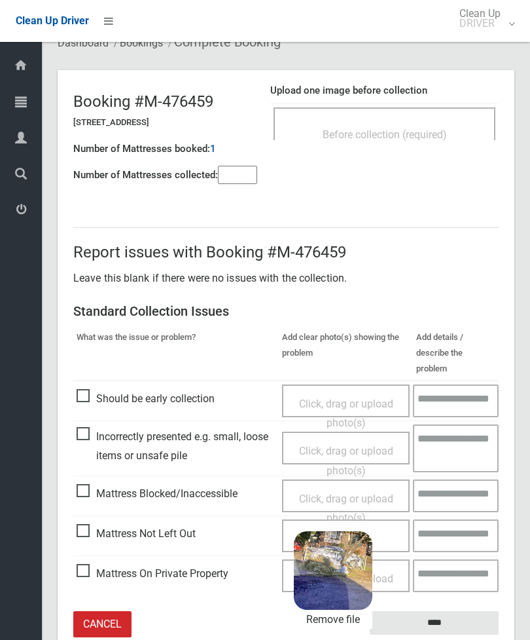
click at [456, 611] on input "****" at bounding box center [434, 623] width 129 height 24
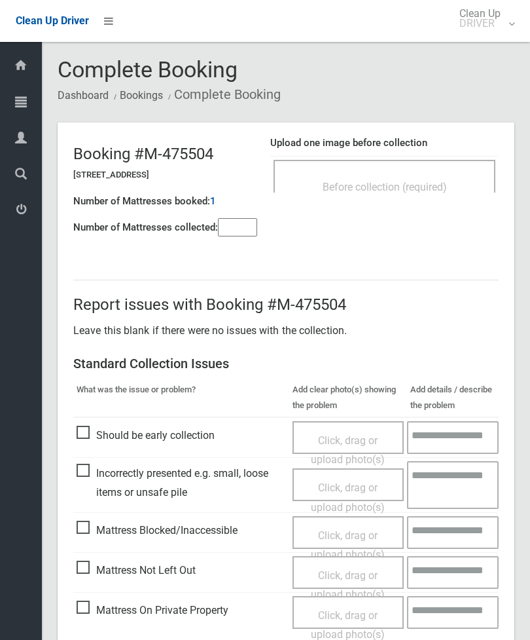
click at [456, 160] on div "Before collection (required)" at bounding box center [385, 176] width 222 height 33
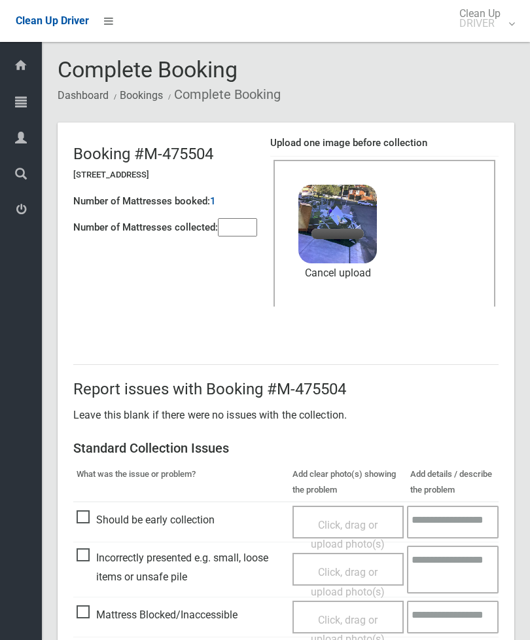
click at [227, 225] on input"] "number" at bounding box center [237, 227] width 39 height 18
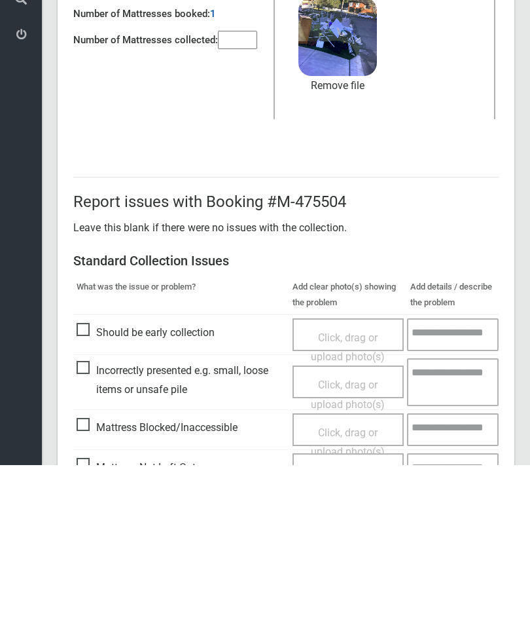
scroll to position [179, 0]
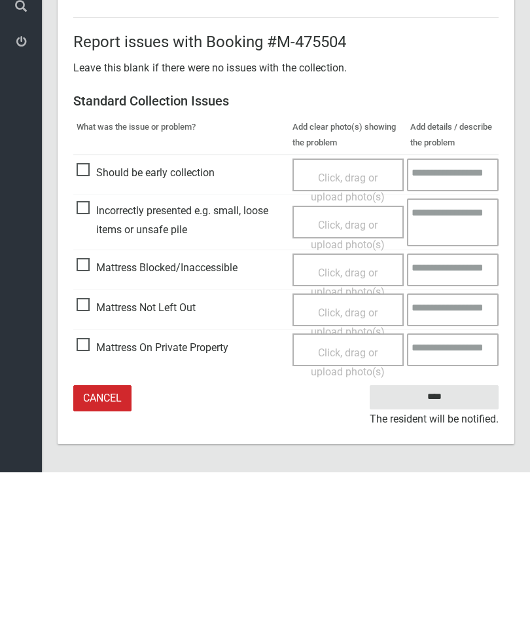
type input"] "*"
click at [428, 552] on input "****" at bounding box center [434, 564] width 129 height 24
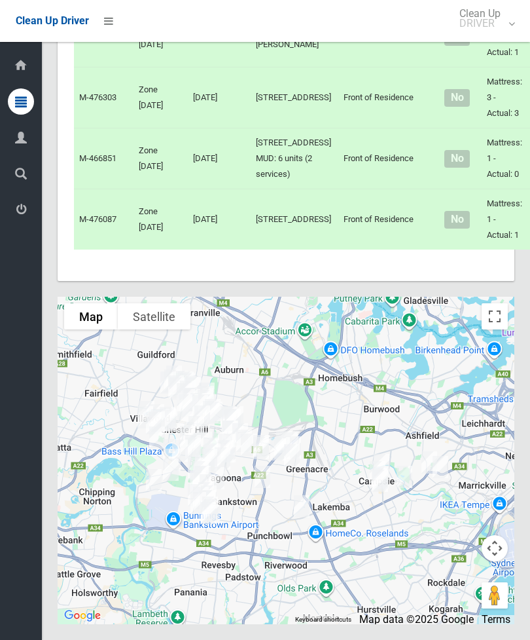
scroll to position [8792, 0]
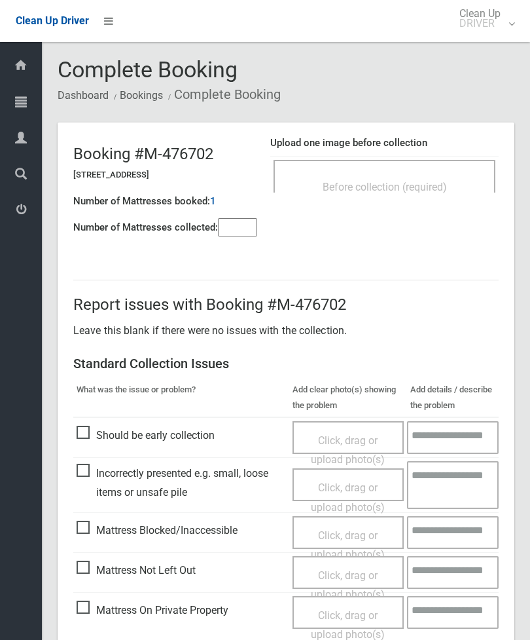
click at [433, 175] on div "Before collection (required)" at bounding box center [384, 186] width 193 height 24
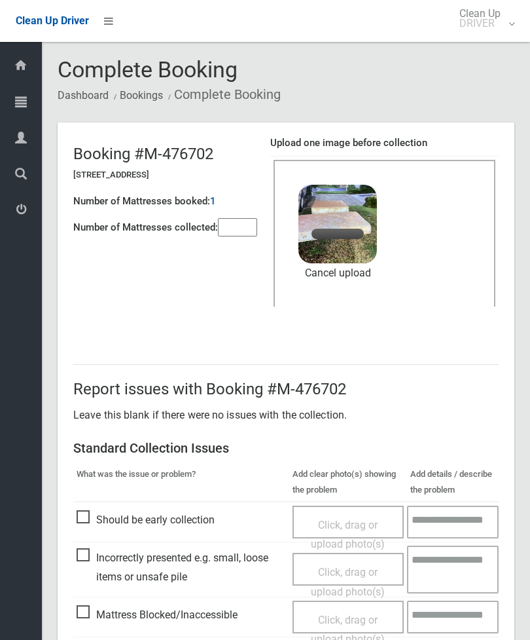
click at [240, 228] on input"] "number" at bounding box center [237, 227] width 39 height 18
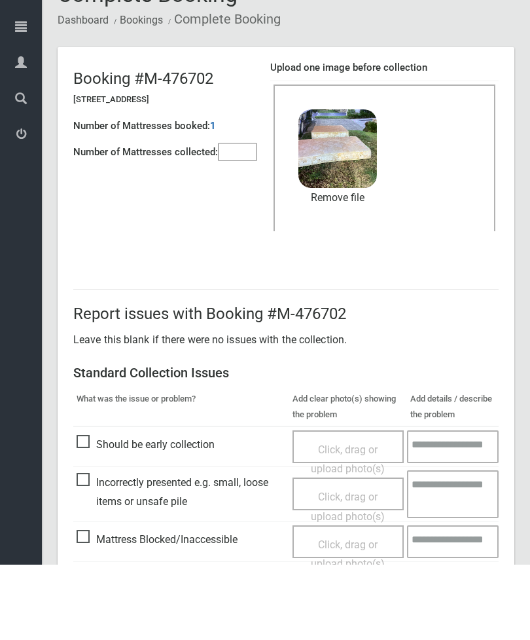
scroll to position [179, 0]
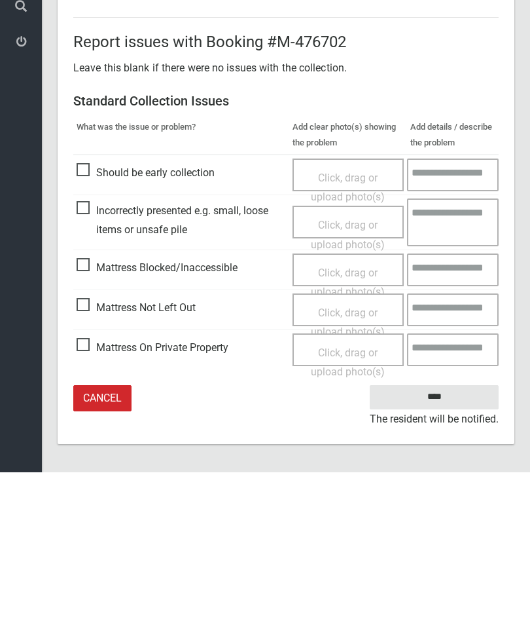
type input"] "*"
click at [435, 552] on input "****" at bounding box center [434, 564] width 129 height 24
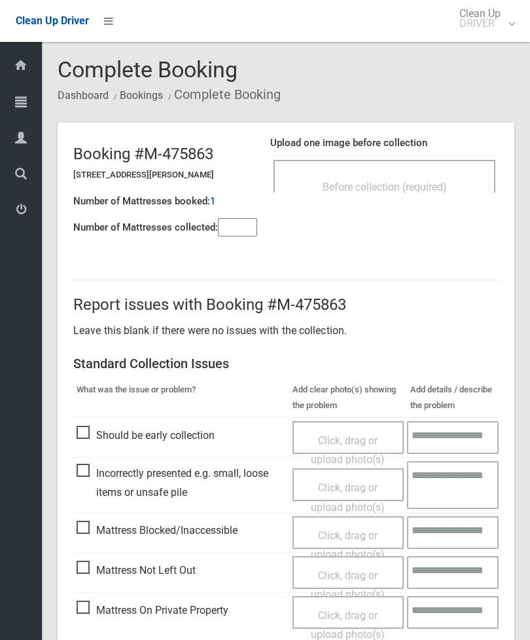
click at [451, 174] on div "Before collection (required)" at bounding box center [384, 186] width 193 height 24
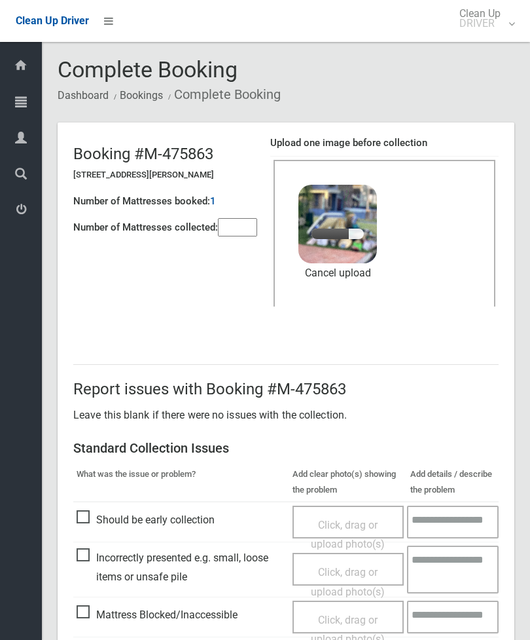
click at [242, 226] on input"] "number" at bounding box center [237, 227] width 39 height 18
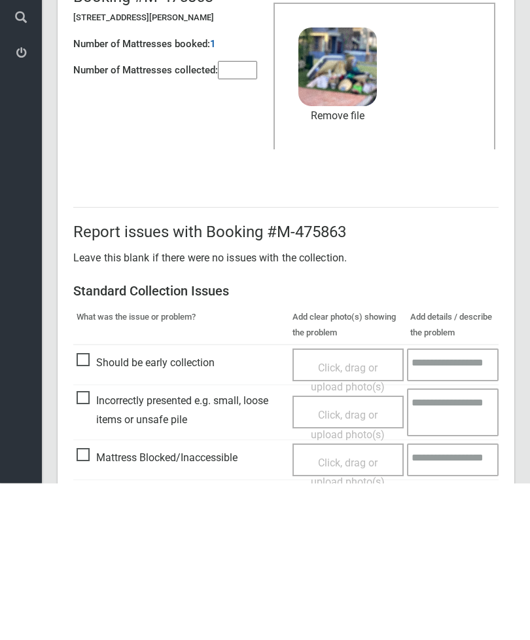
scroll to position [179, 0]
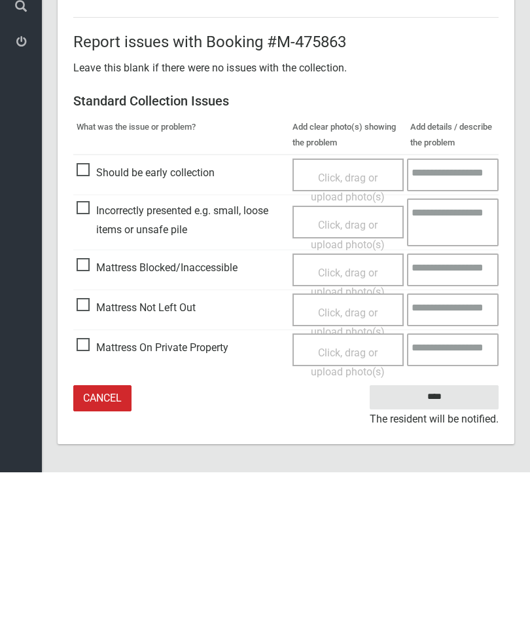
type input"] "*"
click at [441, 552] on input "****" at bounding box center [434, 564] width 129 height 24
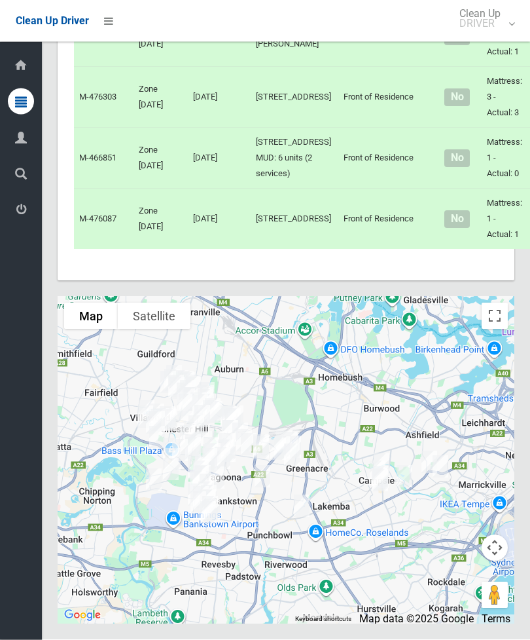
scroll to position [8531, 0]
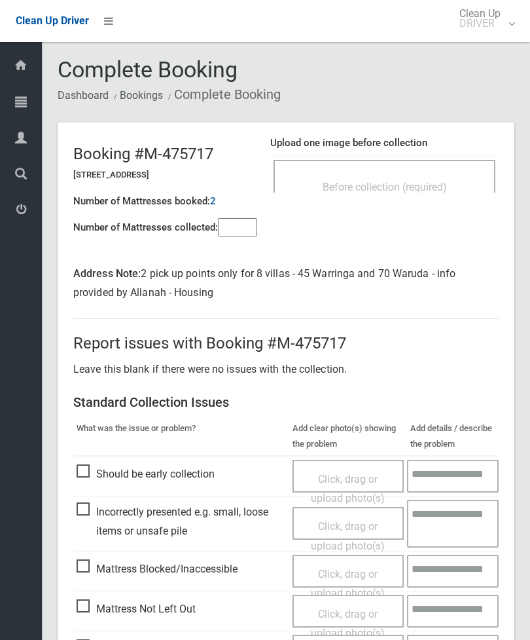
click at [440, 171] on div "Before collection (required)" at bounding box center [385, 176] width 222 height 33
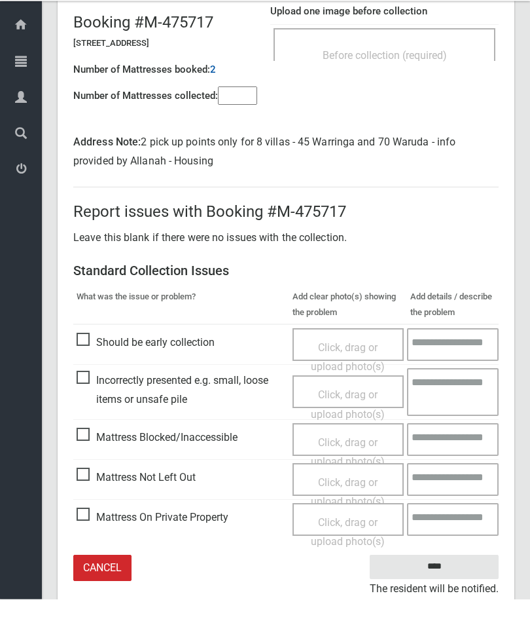
scroll to position [90, 0]
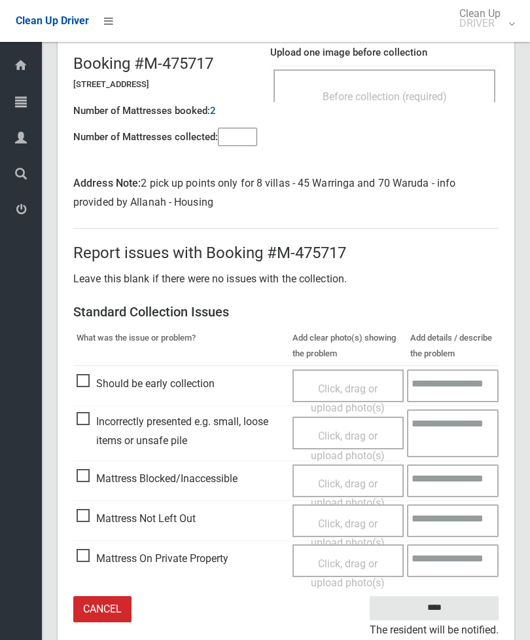
click at [92, 516] on span "Mattress Not Left Out" at bounding box center [136, 519] width 119 height 20
click at [347, 524] on span "Click, drag or upload photo(s)" at bounding box center [348, 533] width 74 height 32
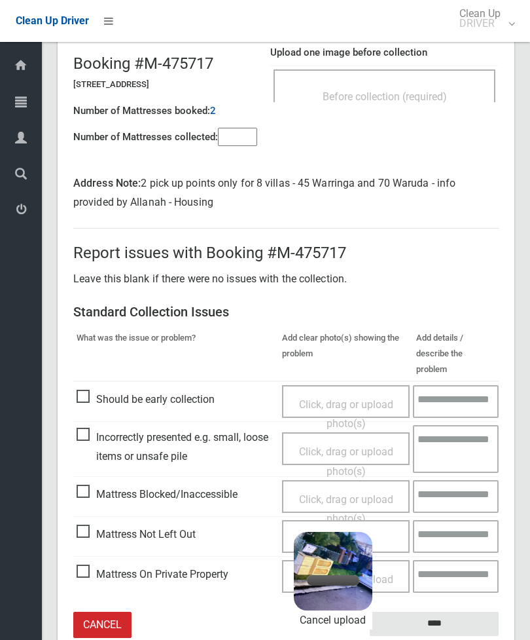
click at [251, 140] on input"] "number" at bounding box center [237, 137] width 39 height 18
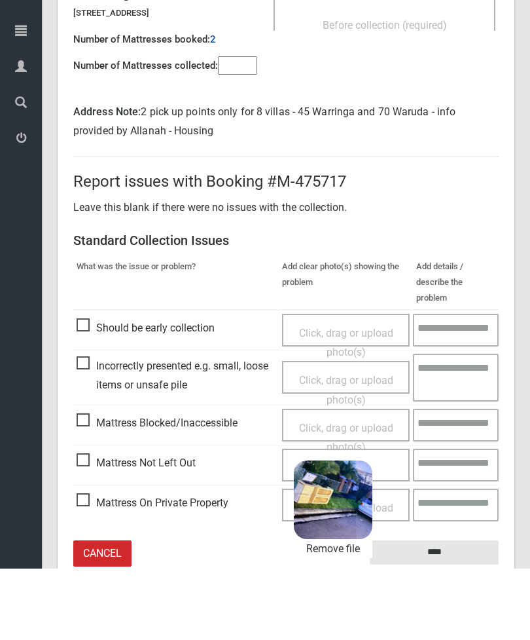
scroll to position [132, 0]
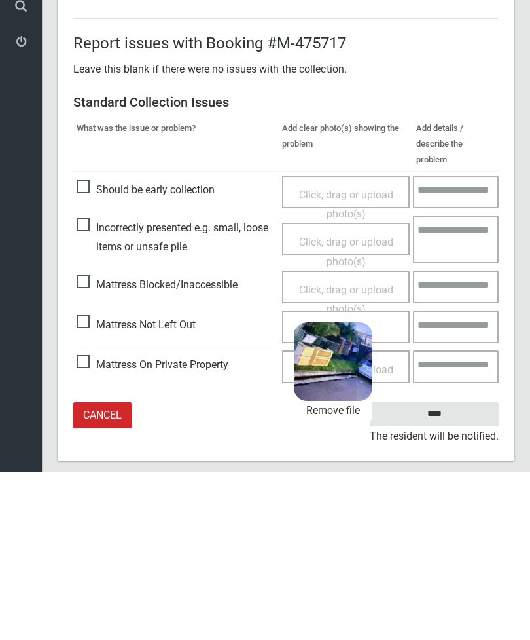
type input"] "*"
click at [452, 569] on input "****" at bounding box center [434, 581] width 129 height 24
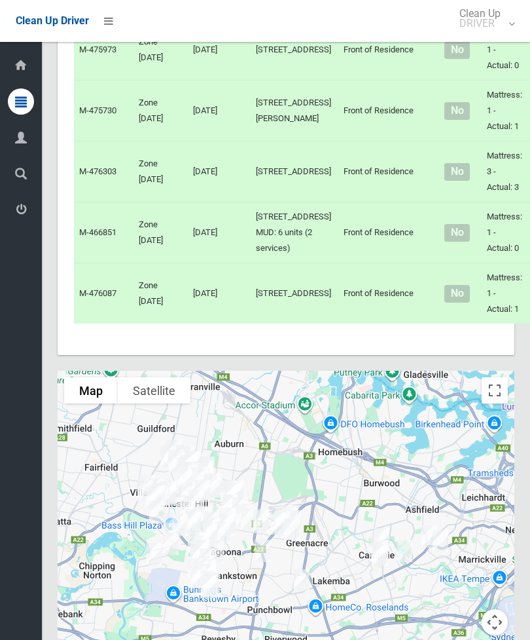
scroll to position [7541, 0]
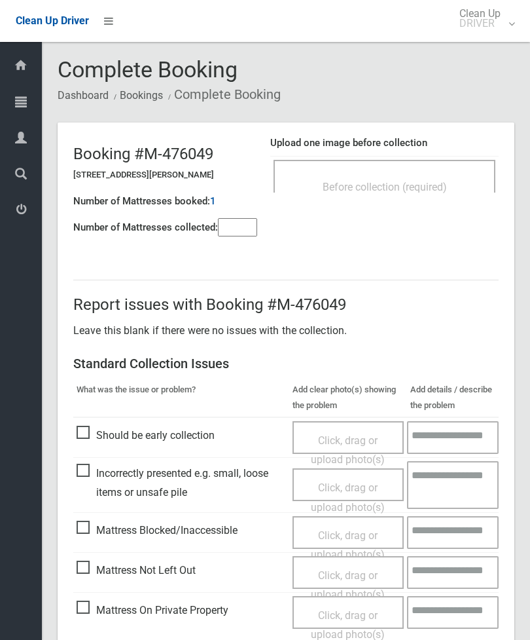
click at [416, 182] on span "Before collection (required)" at bounding box center [385, 187] width 124 height 12
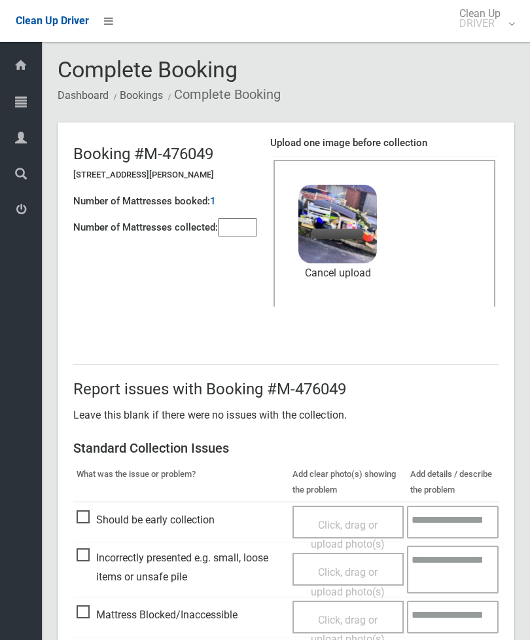
click at [237, 233] on input"] "number" at bounding box center [237, 227] width 39 height 18
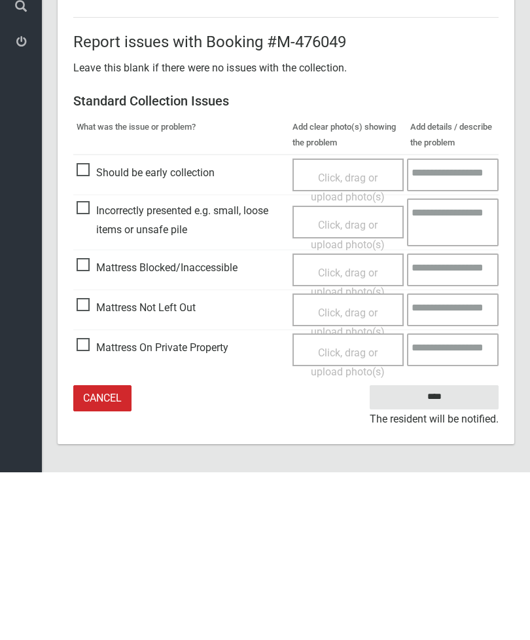
type input"] "*"
click at [434, 552] on input "****" at bounding box center [434, 564] width 129 height 24
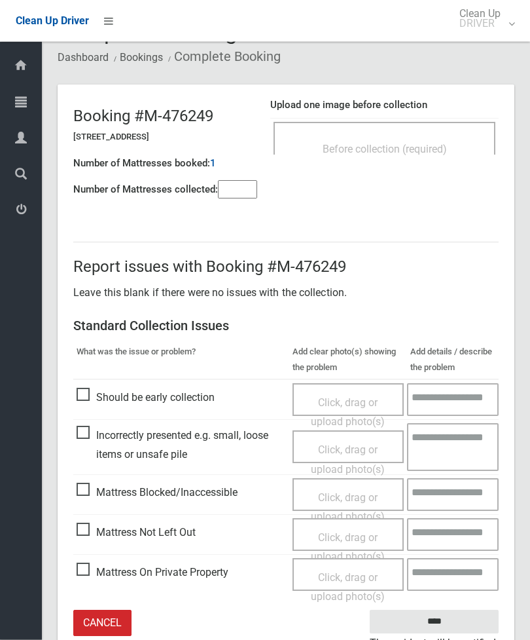
scroll to position [39, 0]
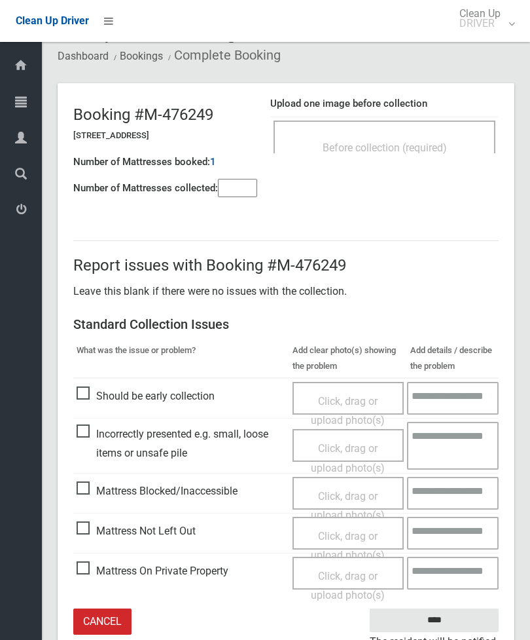
click at [90, 485] on span "Mattress Blocked/Inaccessible" at bounding box center [157, 491] width 161 height 20
click at [340, 491] on span "Click, drag or upload photo(s)" at bounding box center [348, 506] width 74 height 32
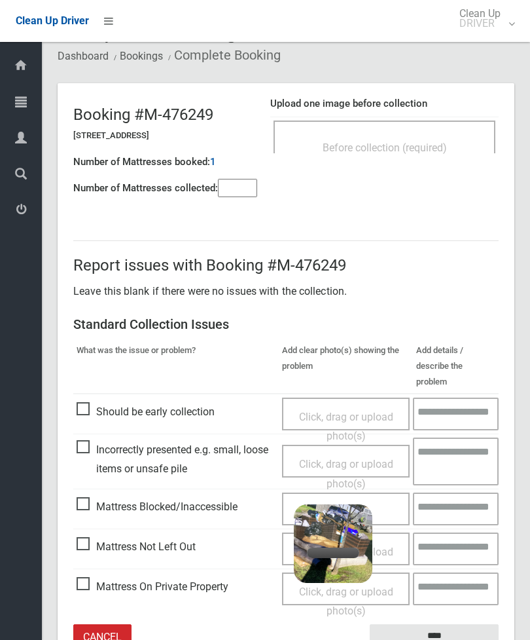
click at [234, 188] on input"] "number" at bounding box center [237, 188] width 39 height 18
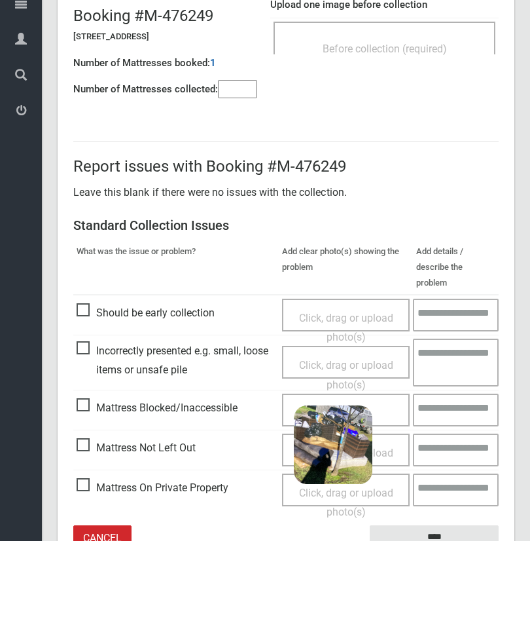
scroll to position [94, 0]
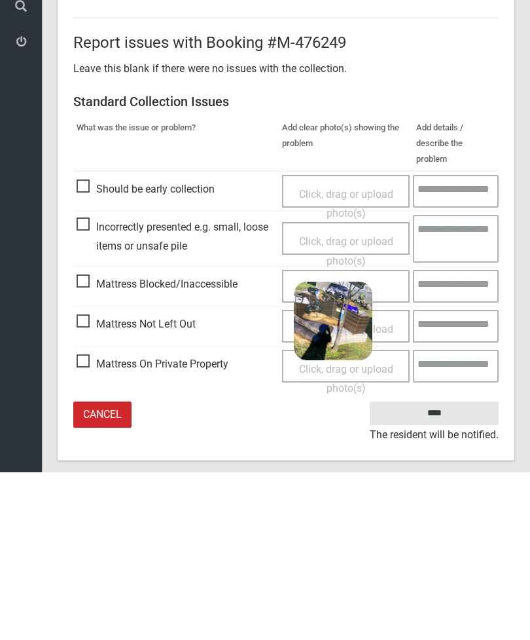
type input"] "*"
click at [434, 569] on input "****" at bounding box center [434, 581] width 129 height 24
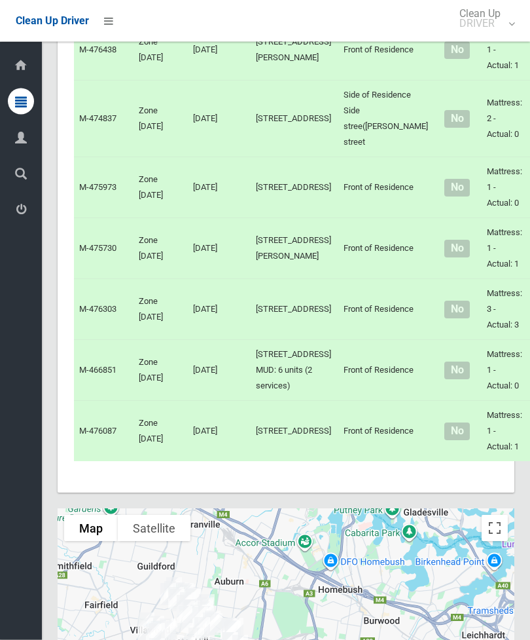
scroll to position [7406, 0]
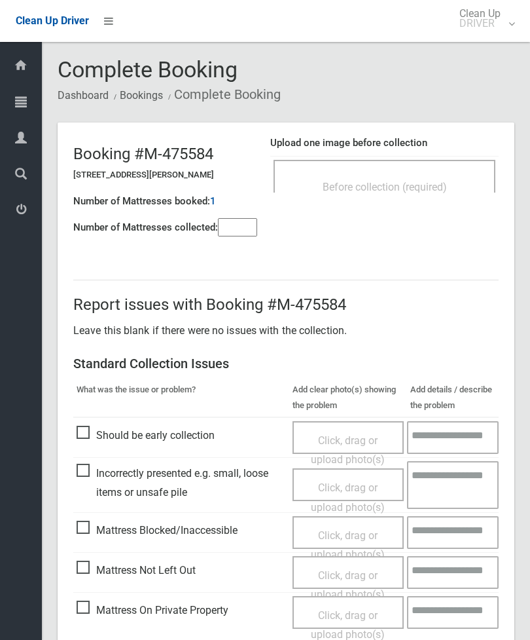
click at [450, 183] on div "Before collection (required)" at bounding box center [384, 186] width 193 height 24
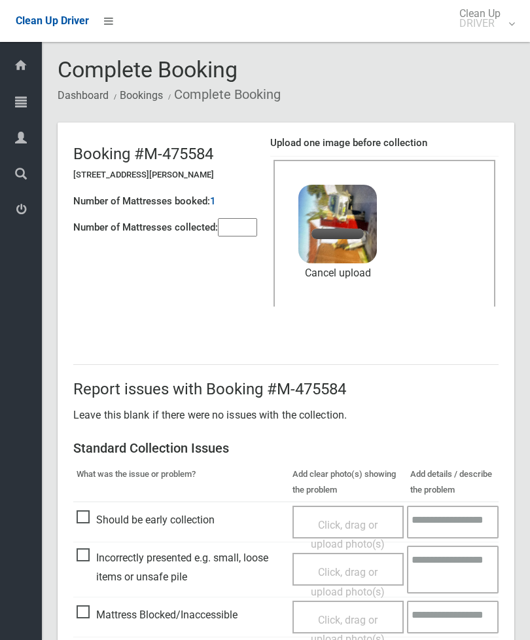
click at [238, 218] on input"] "number" at bounding box center [237, 227] width 39 height 18
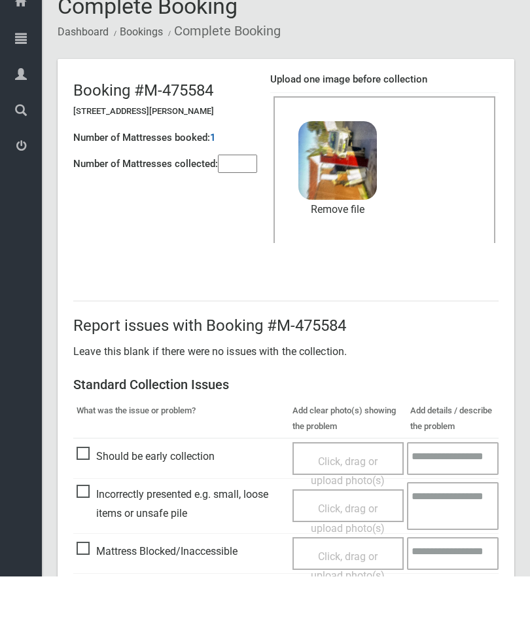
scroll to position [179, 0]
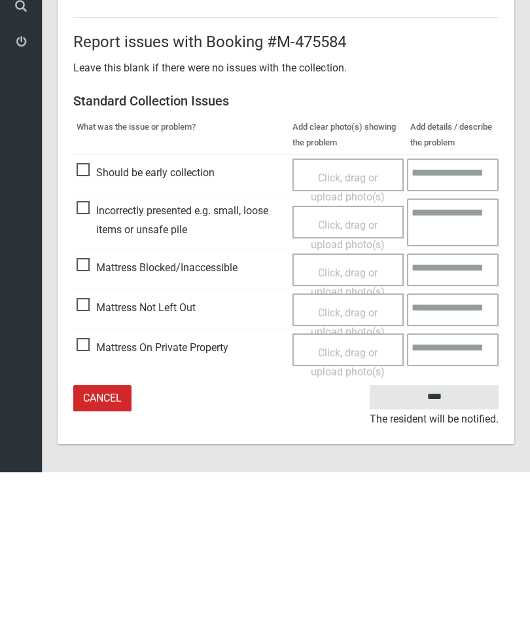
type input"] "*"
click at [441, 552] on input "****" at bounding box center [434, 564] width 129 height 24
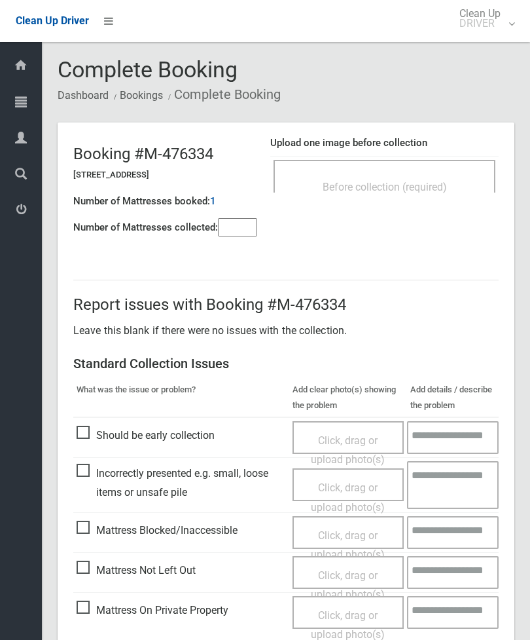
click at [425, 187] on span "Before collection (required)" at bounding box center [385, 187] width 124 height 12
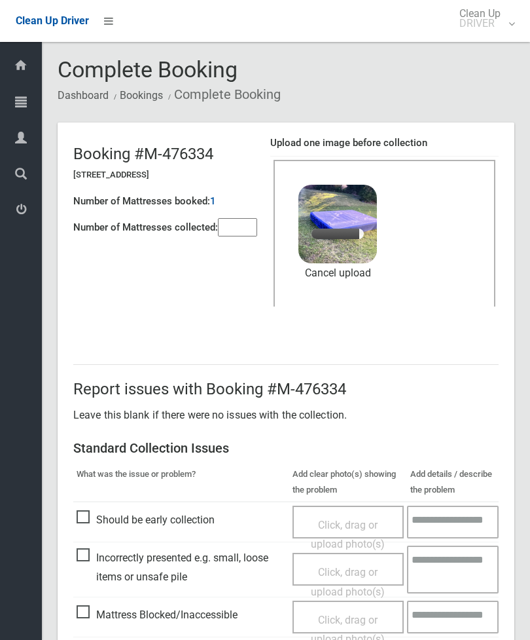
click at [242, 222] on input"] "number" at bounding box center [237, 227] width 39 height 18
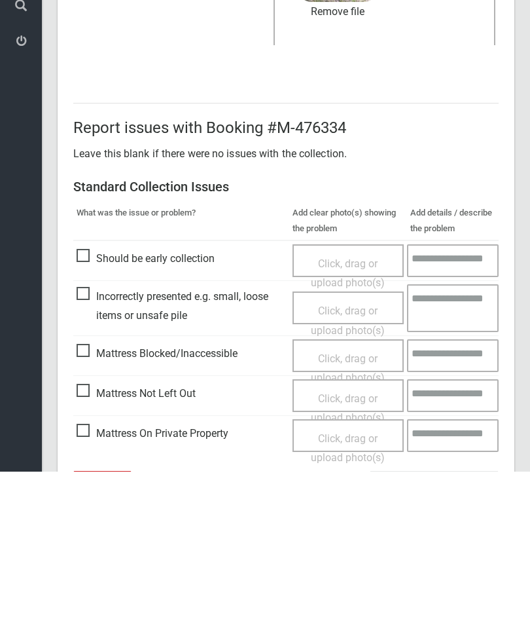
scroll to position [179, 0]
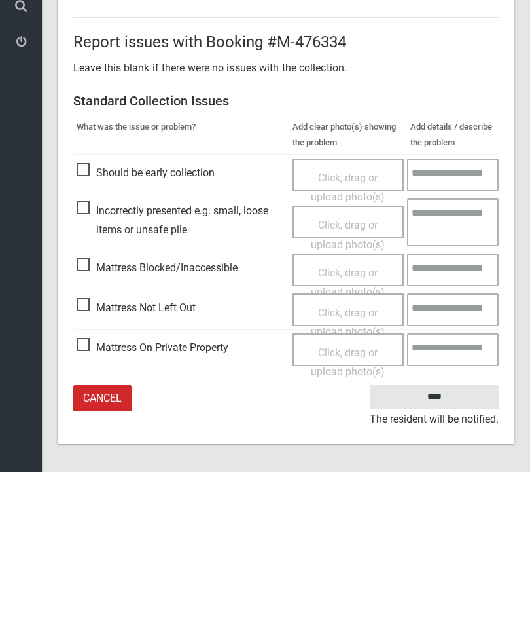
type input"] "*"
click at [431, 552] on input "****" at bounding box center [434, 564] width 129 height 24
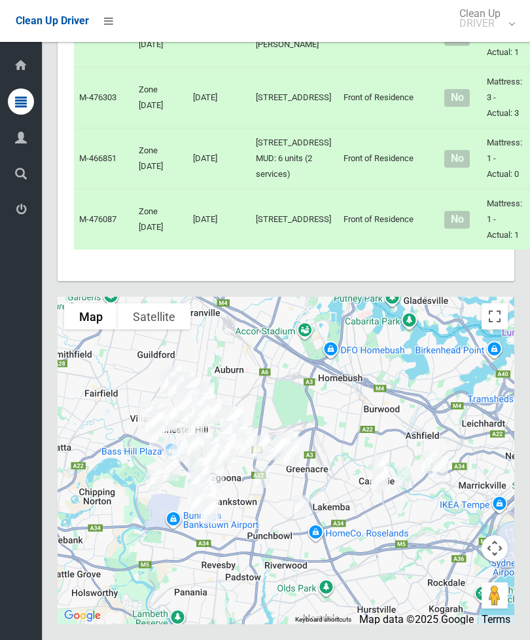
scroll to position [8492, 0]
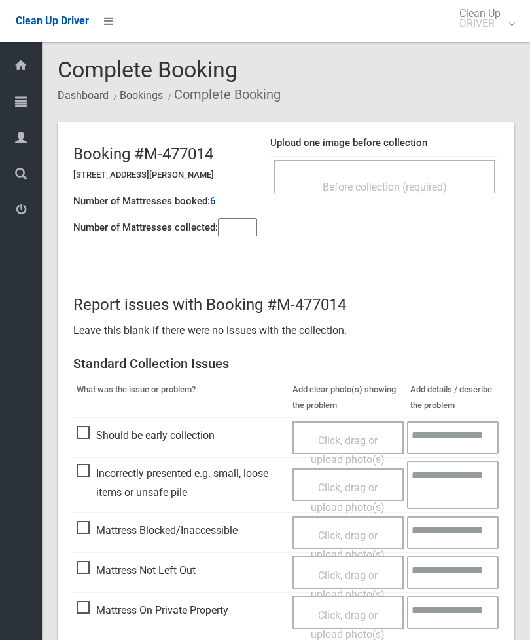
click at [238, 230] on input"] "number" at bounding box center [237, 227] width 39 height 18
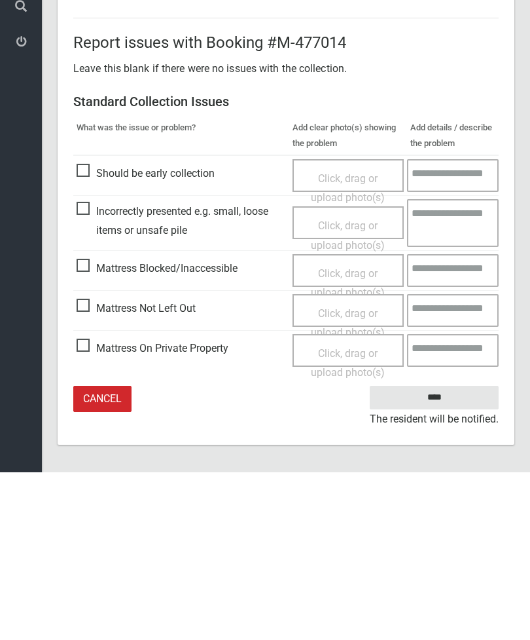
type input"] "*"
click at [90, 466] on span "Mattress Not Left Out" at bounding box center [136, 476] width 119 height 20
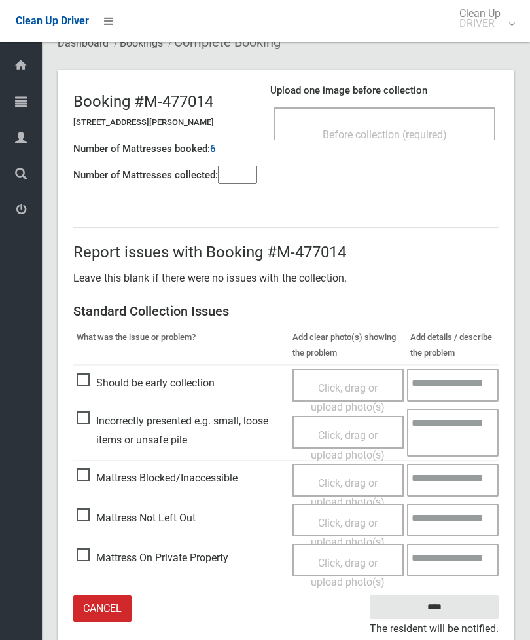
click at [350, 524] on span "Click, drag or upload photo(s)" at bounding box center [348, 532] width 74 height 32
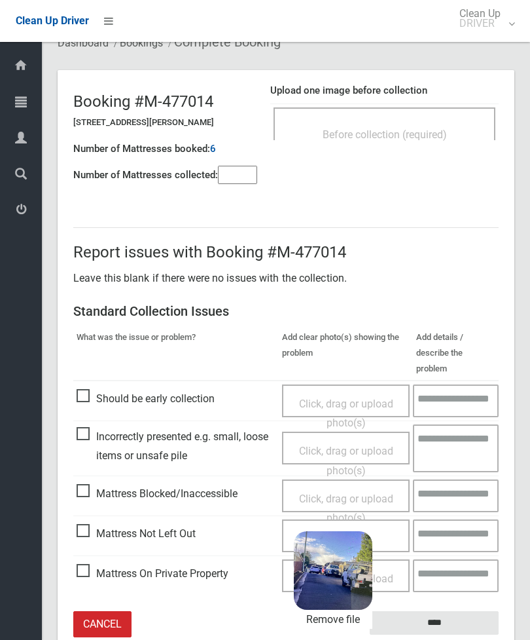
click at [452, 611] on input "****" at bounding box center [434, 623] width 129 height 24
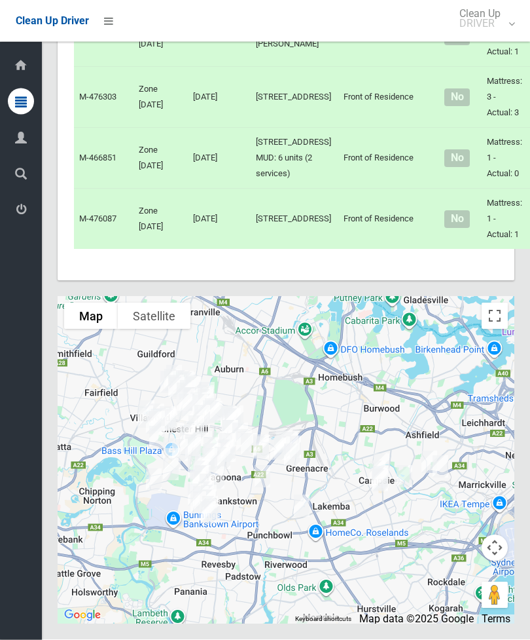
scroll to position [8066, 0]
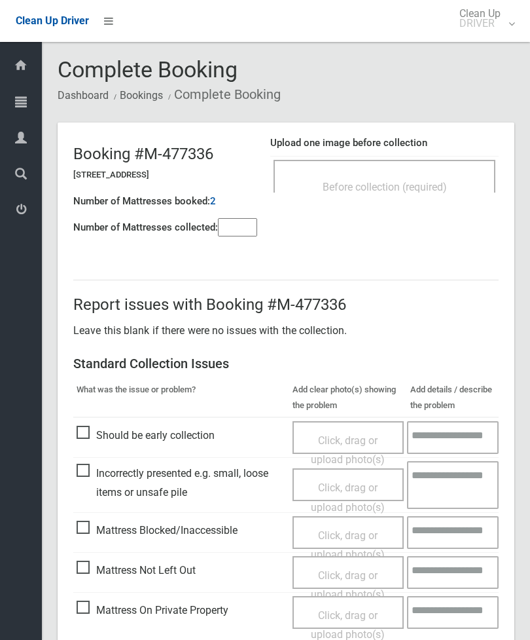
click at [415, 174] on div "Before collection (required)" at bounding box center [384, 186] width 193 height 24
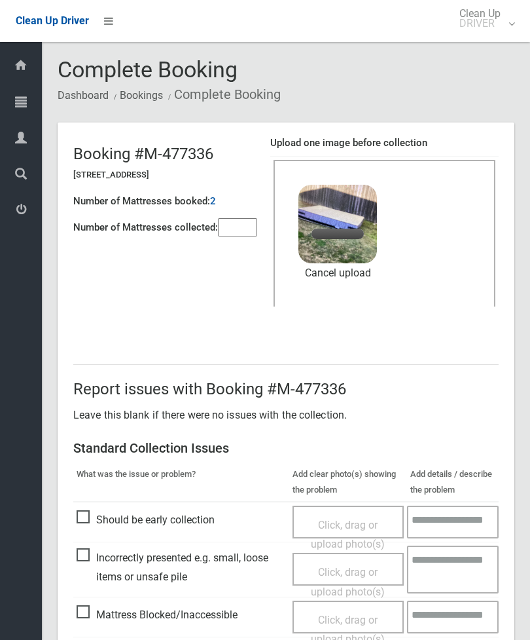
click at [240, 231] on input"] "number" at bounding box center [237, 227] width 39 height 18
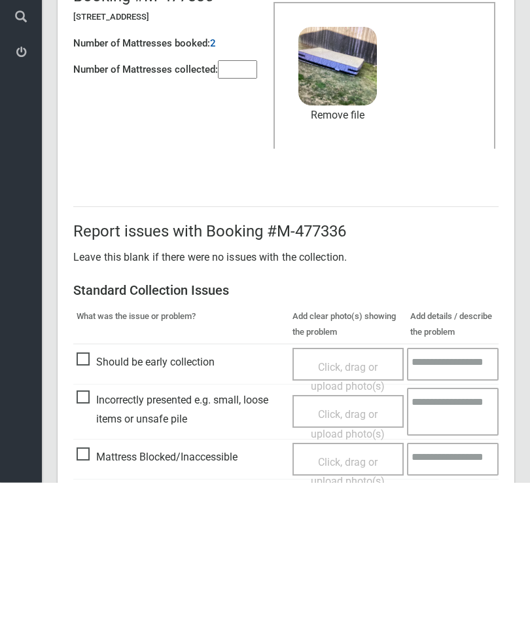
scroll to position [179, 0]
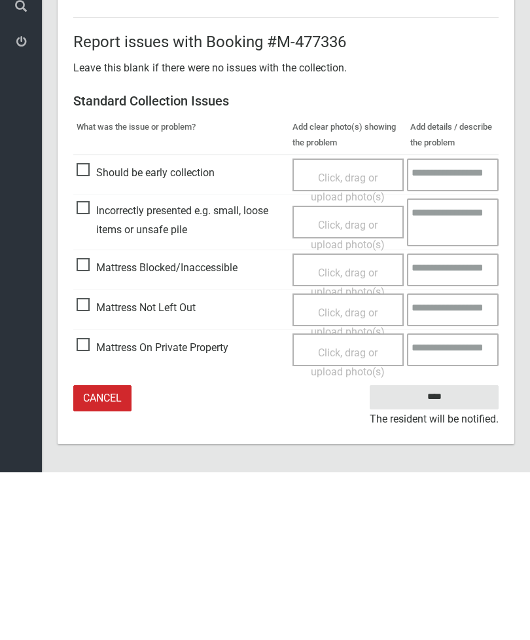
type input"] "*"
click at [437, 552] on input "****" at bounding box center [434, 564] width 129 height 24
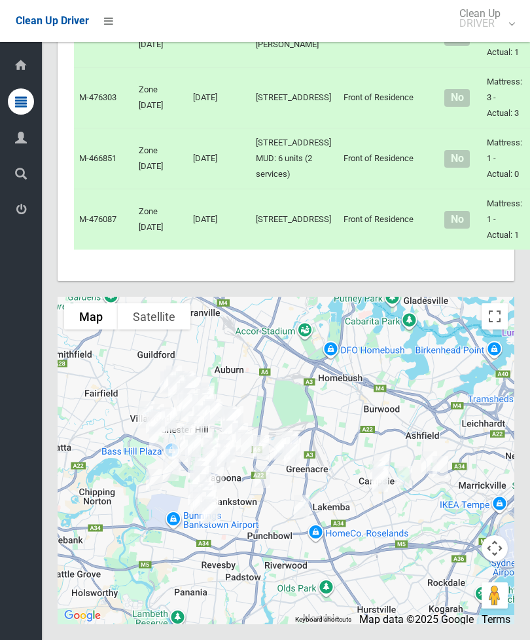
scroll to position [8081, 0]
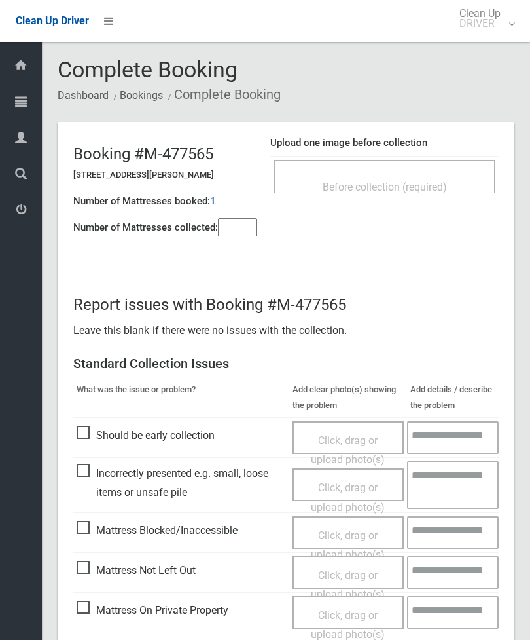
click at [444, 174] on div "Before collection (required)" at bounding box center [384, 186] width 193 height 24
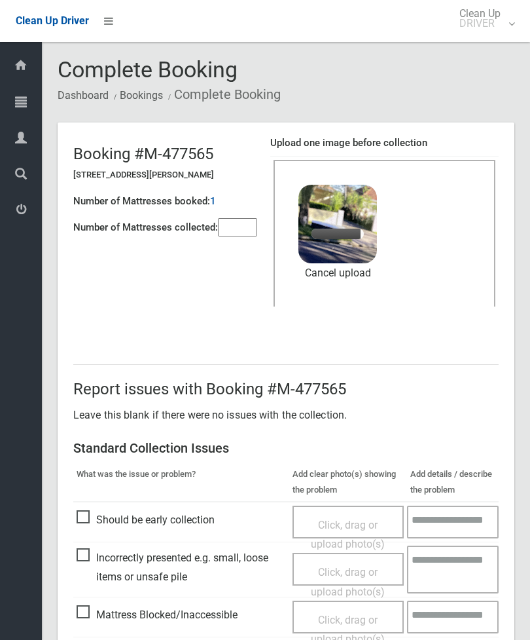
click at [251, 232] on input"] "number" at bounding box center [237, 227] width 39 height 18
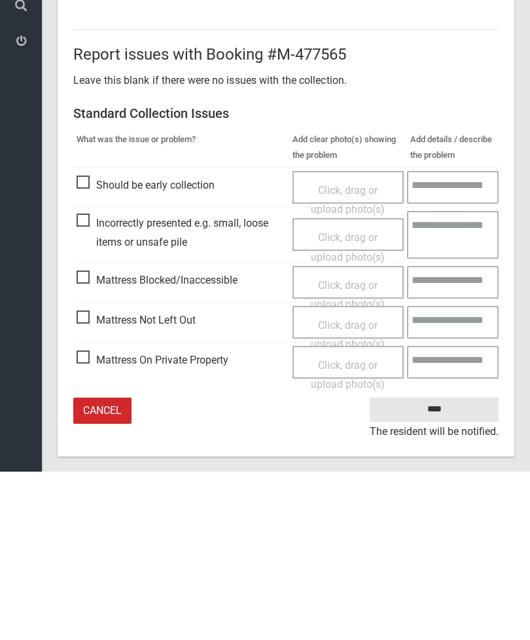
scroll to position [179, 0]
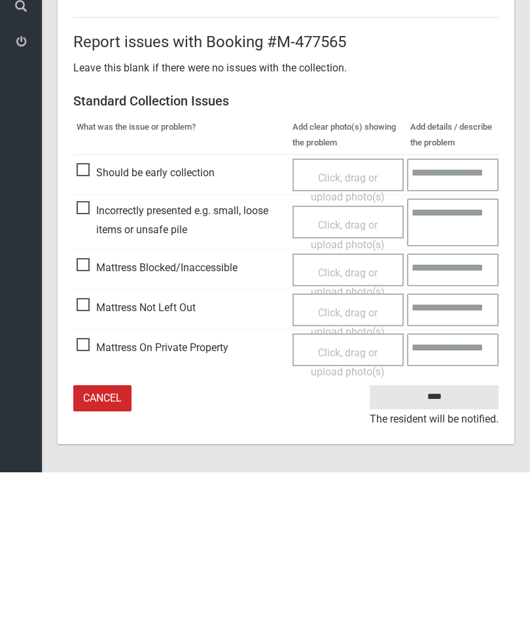
type input"] "*"
click at [435, 552] on input "****" at bounding box center [434, 564] width 129 height 24
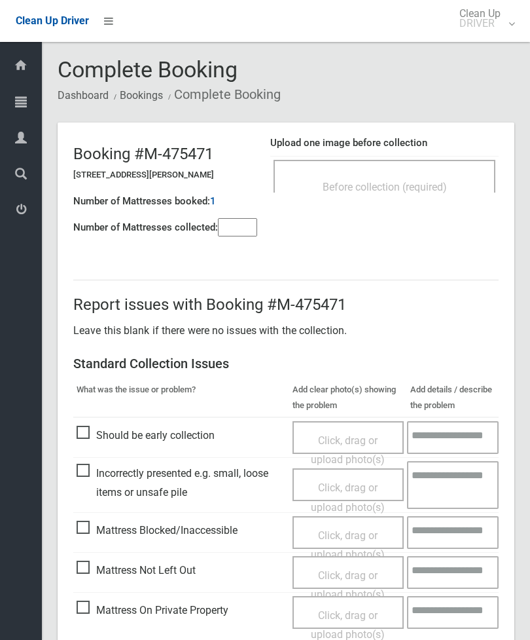
click at [433, 176] on div "Before collection (required)" at bounding box center [384, 186] width 193 height 24
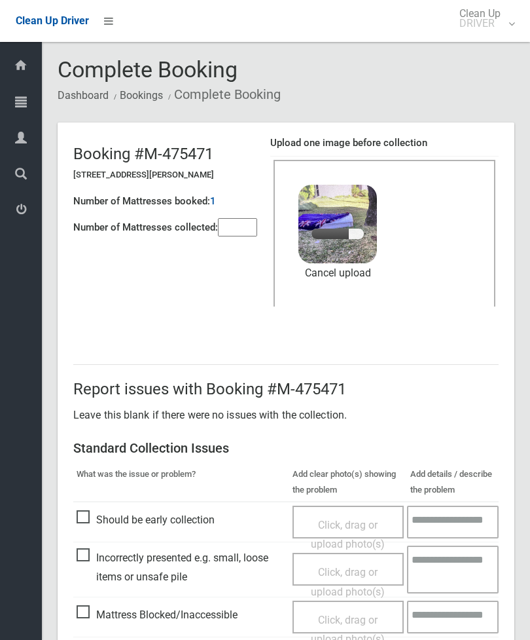
click at [243, 223] on input"] "number" at bounding box center [237, 227] width 39 height 18
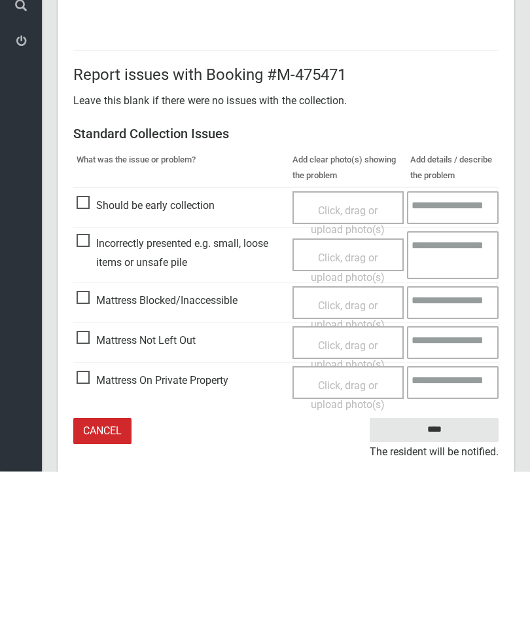
scroll to position [179, 0]
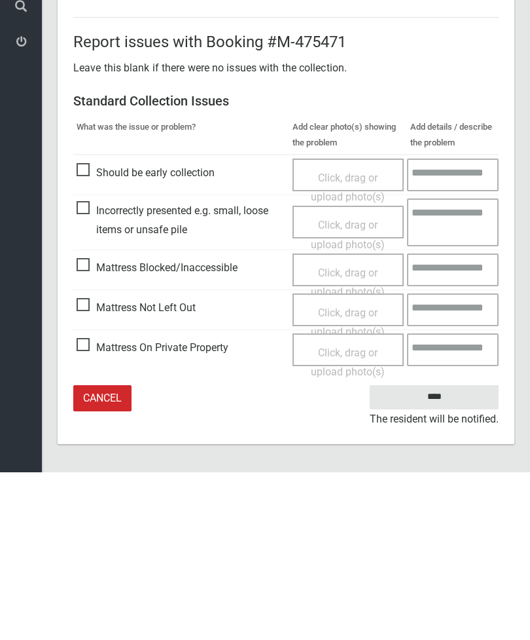
type input"] "*"
click at [439, 552] on input "****" at bounding box center [434, 564] width 129 height 24
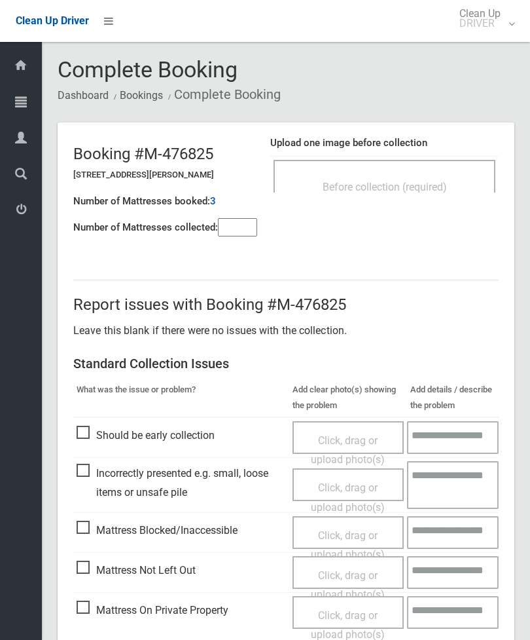
click at [403, 209] on div "Upload one image before collection Before collection (required)" at bounding box center [384, 171] width 228 height 82
click at [435, 172] on div "Before collection (required)" at bounding box center [385, 176] width 222 height 33
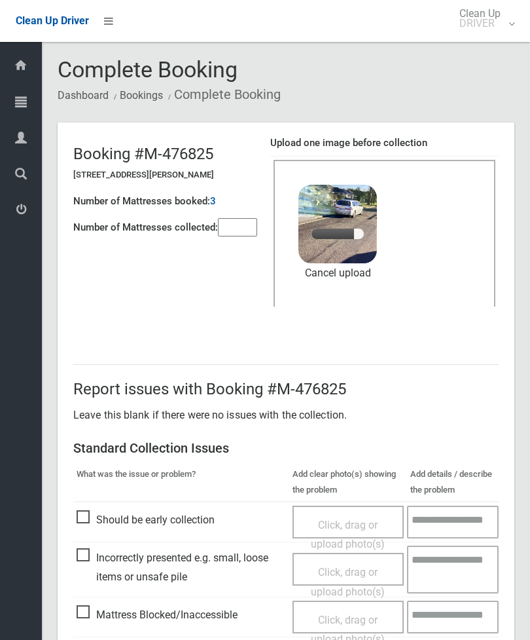
click at [238, 234] on input"] "number" at bounding box center [237, 227] width 39 height 18
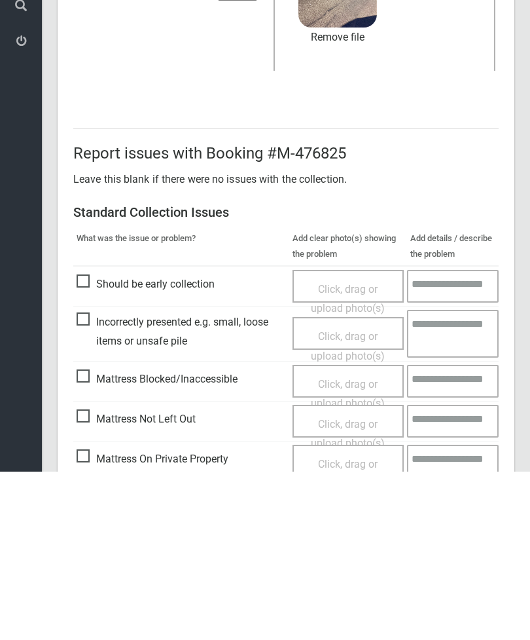
scroll to position [179, 0]
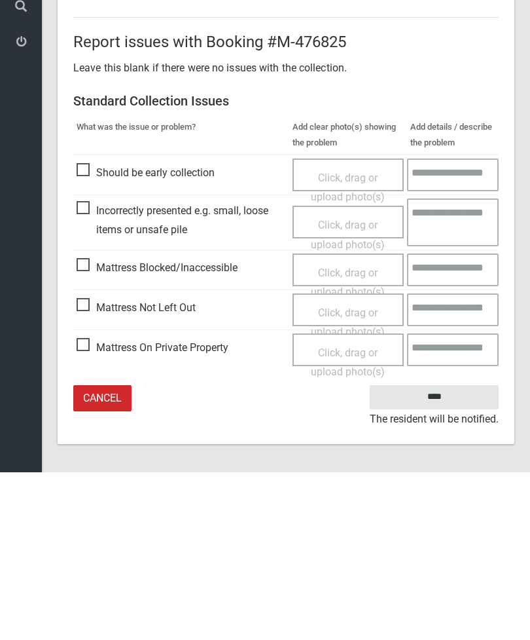
type input"] "*"
click at [451, 552] on input "****" at bounding box center [434, 564] width 129 height 24
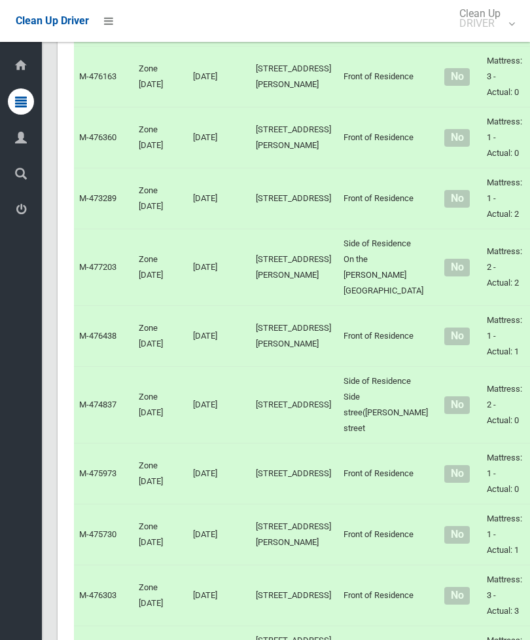
scroll to position [7170, 0]
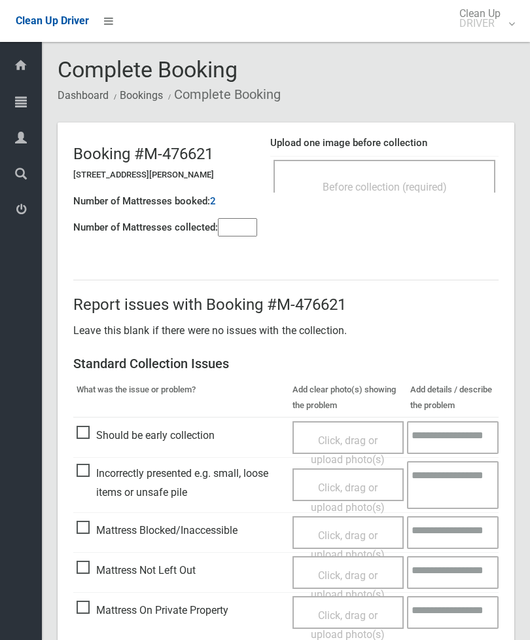
click at [255, 234] on input"] "number" at bounding box center [237, 227] width 39 height 18
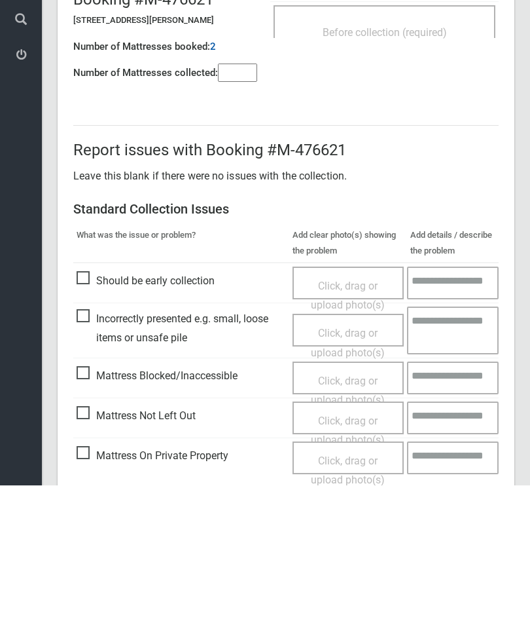
scroll to position [94, 0]
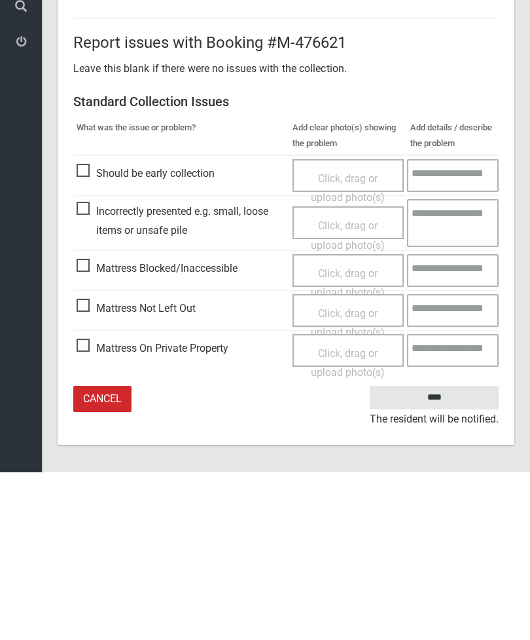
type input"] "*"
click at [93, 466] on span "Mattress Not Left Out" at bounding box center [136, 476] width 119 height 20
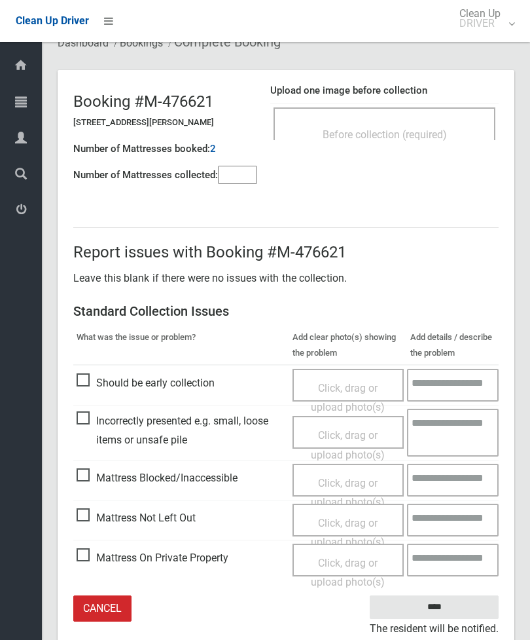
click at [343, 522] on span "Click, drag or upload photo(s)" at bounding box center [348, 532] width 74 height 32
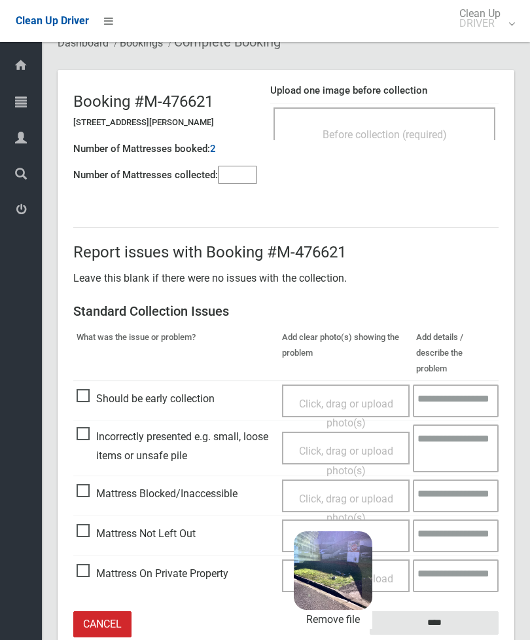
click at [463, 613] on input "****" at bounding box center [434, 623] width 129 height 24
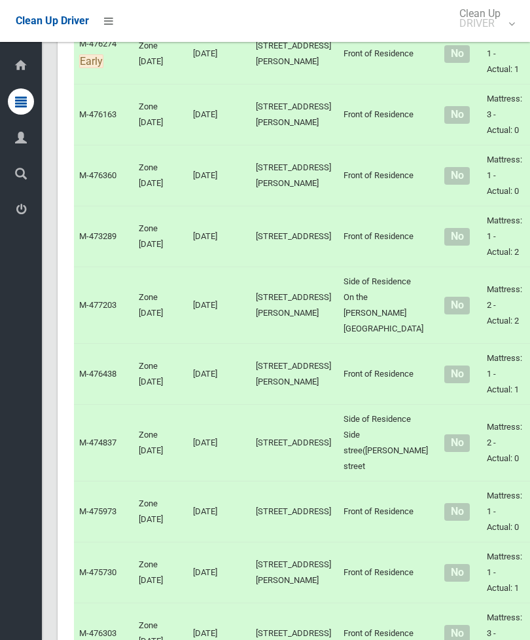
scroll to position [7117, 0]
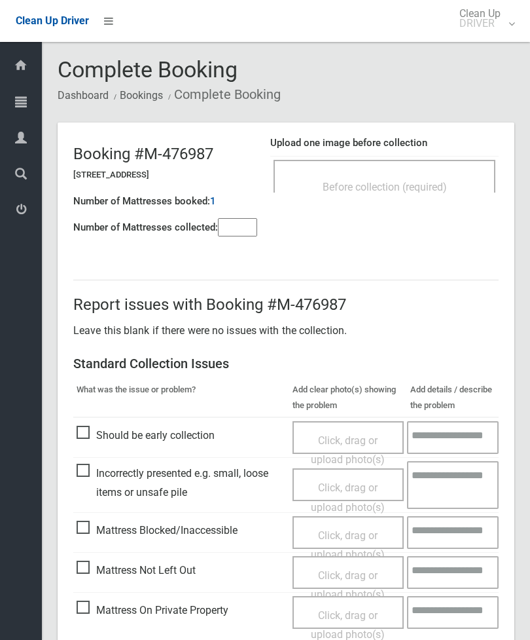
click at [237, 224] on input"] "number" at bounding box center [237, 227] width 39 height 18
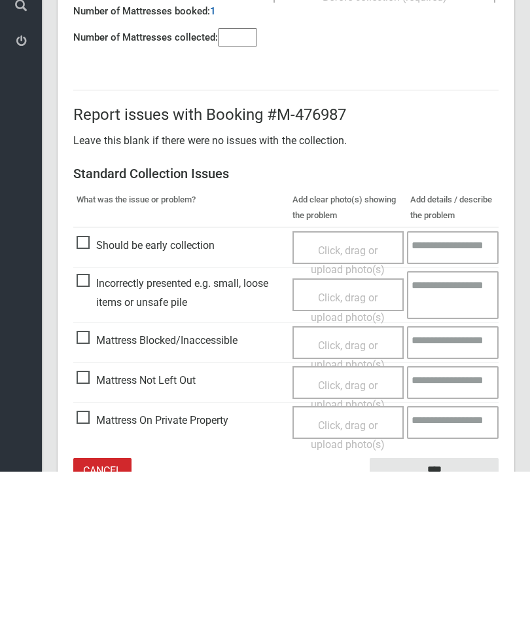
scroll to position [94, 0]
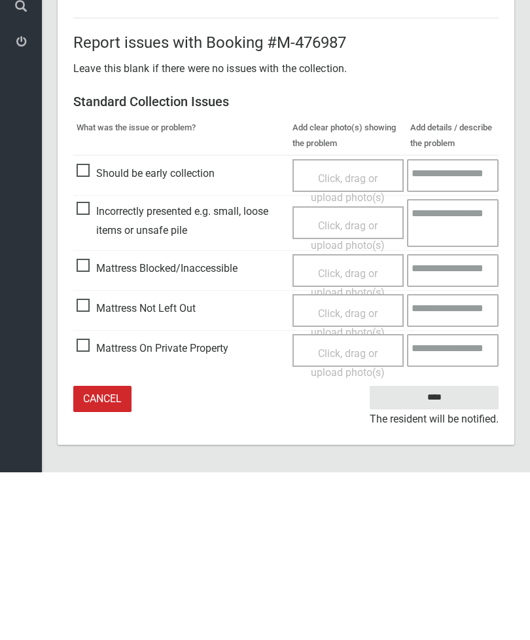
type input"] "*"
click at [77, 466] on span "Mattress Not Left Out" at bounding box center [136, 476] width 119 height 20
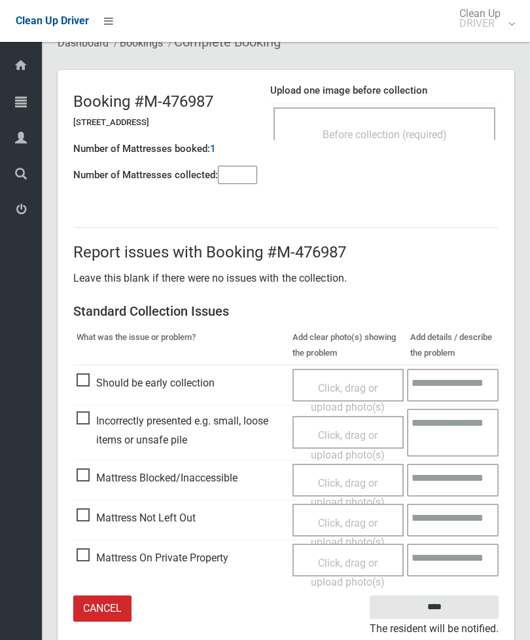
click at [355, 527] on div "Click, drag or upload photo(s)" at bounding box center [348, 532] width 92 height 39
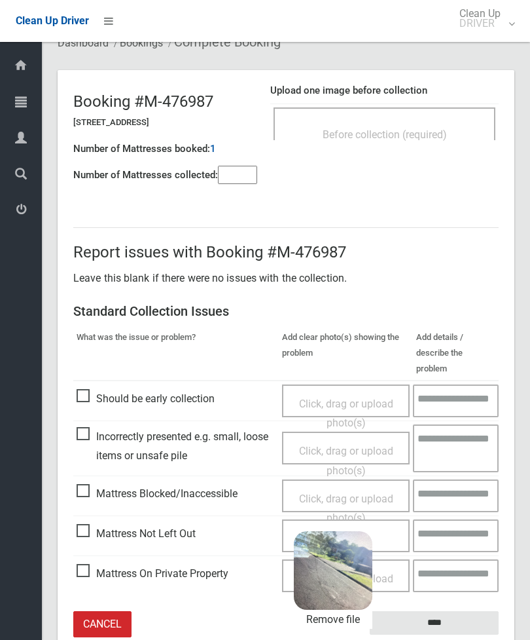
click at [459, 611] on input "****" at bounding box center [434, 623] width 129 height 24
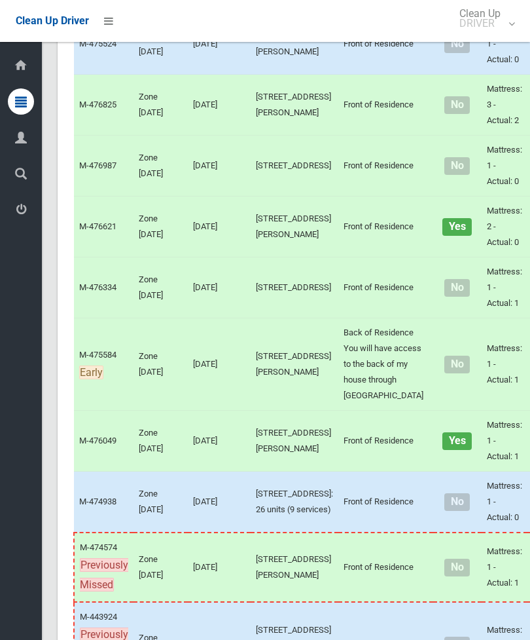
scroll to position [5513, 0]
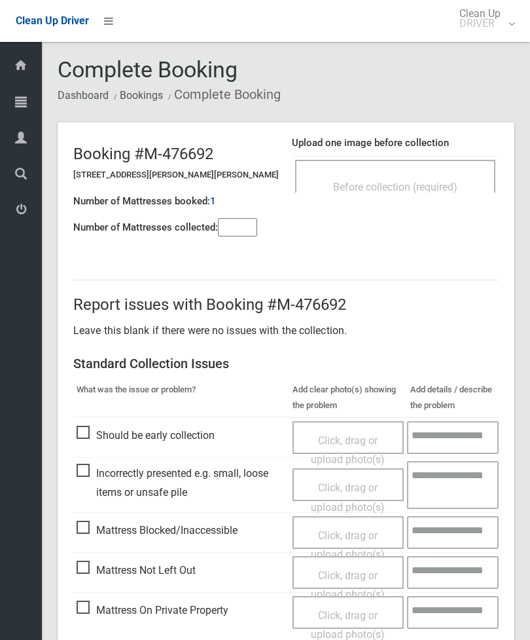
click at [415, 160] on div "Before collection (required)" at bounding box center [395, 176] width 200 height 33
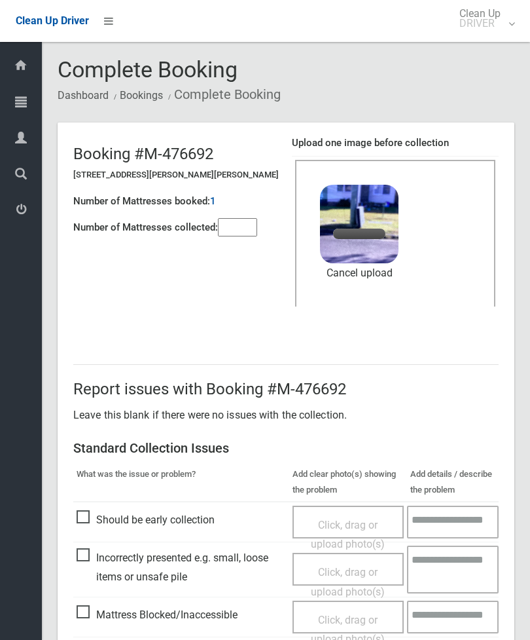
click at [234, 229] on input"] "number" at bounding box center [237, 227] width 39 height 18
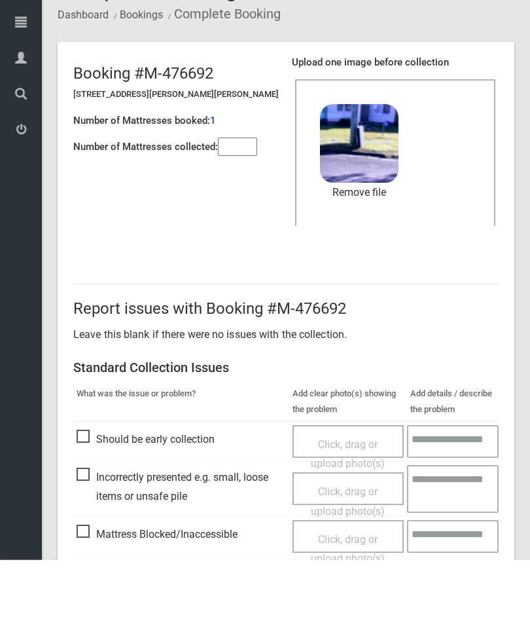
scroll to position [179, 0]
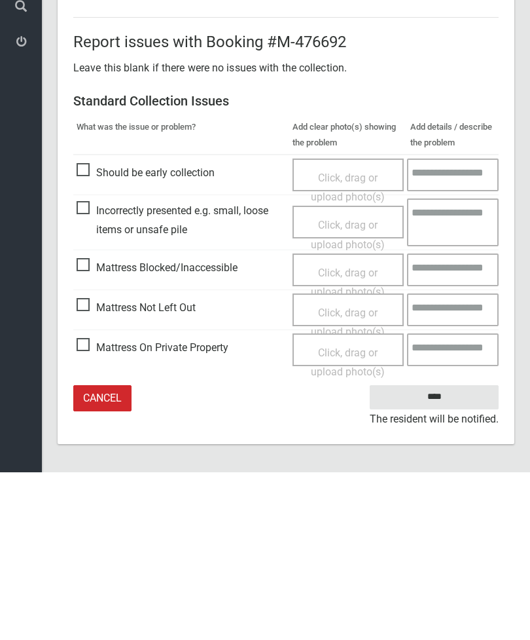
type input"] "*"
click at [437, 552] on input "****" at bounding box center [434, 564] width 129 height 24
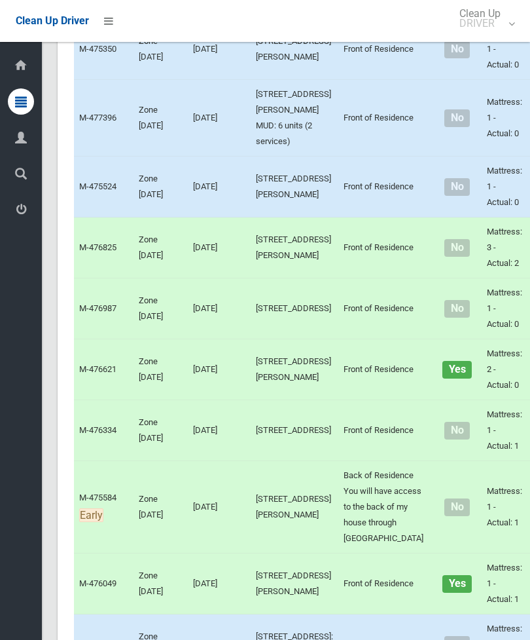
scroll to position [5446, 0]
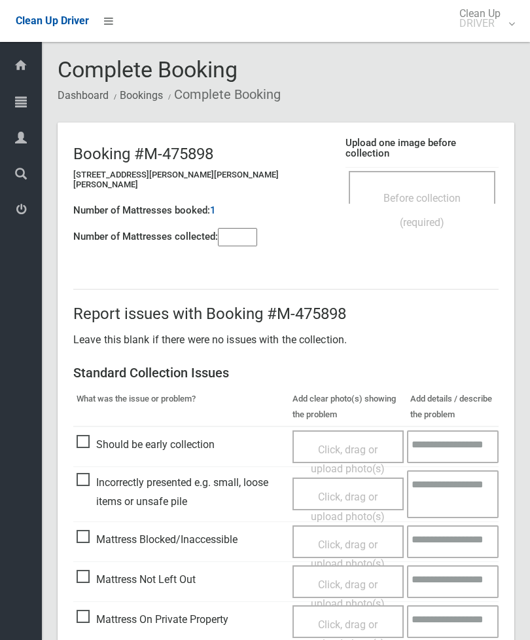
click at [242, 228] on input"] "number" at bounding box center [237, 237] width 39 height 18
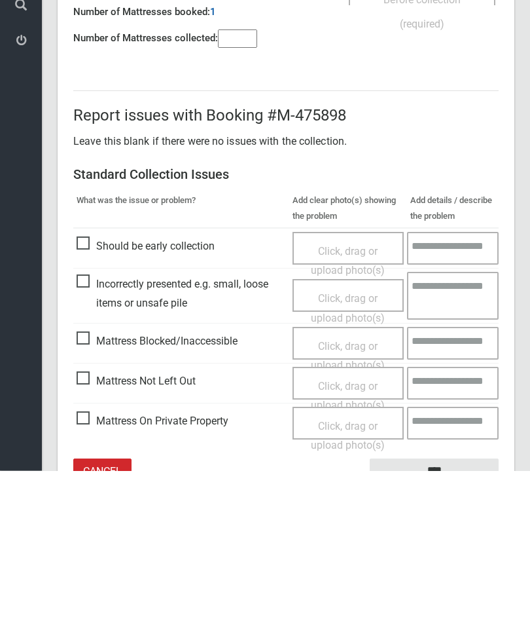
scroll to position [94, 0]
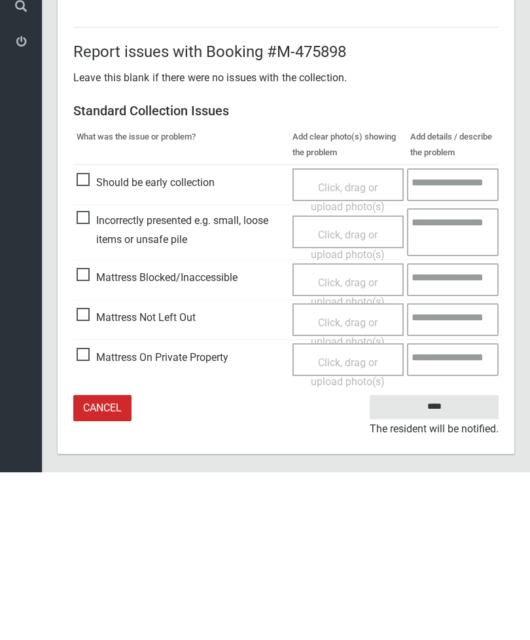
type input"] "*"
click at [90, 475] on span "Mattress Not Left Out" at bounding box center [136, 485] width 119 height 20
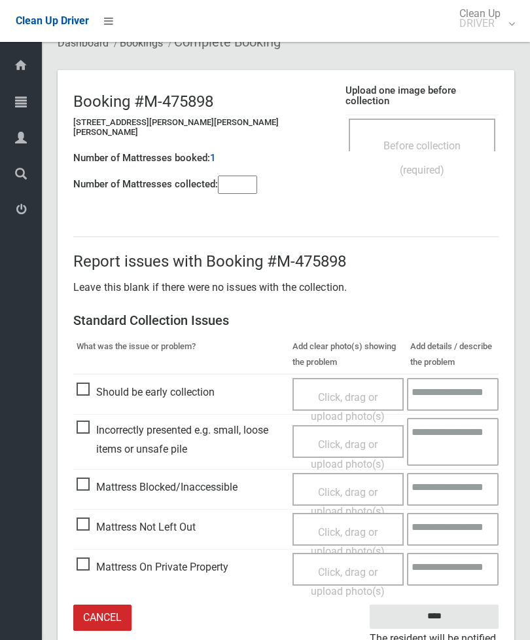
click at [348, 526] on div "Click, drag or upload photo(s)" at bounding box center [348, 541] width 92 height 39
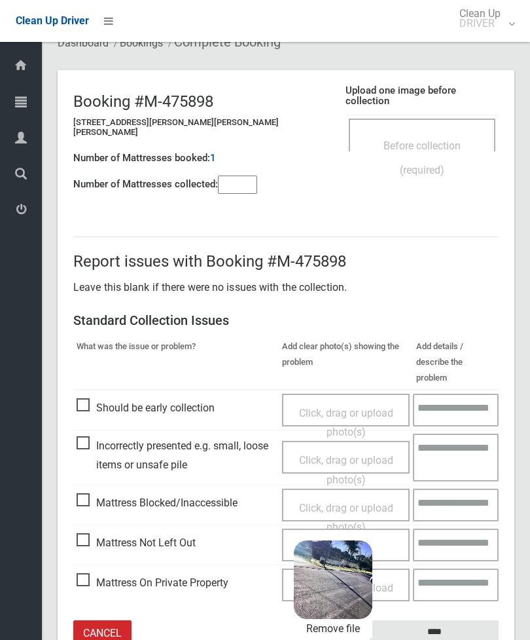
click at [458, 620] on input "****" at bounding box center [434, 632] width 129 height 24
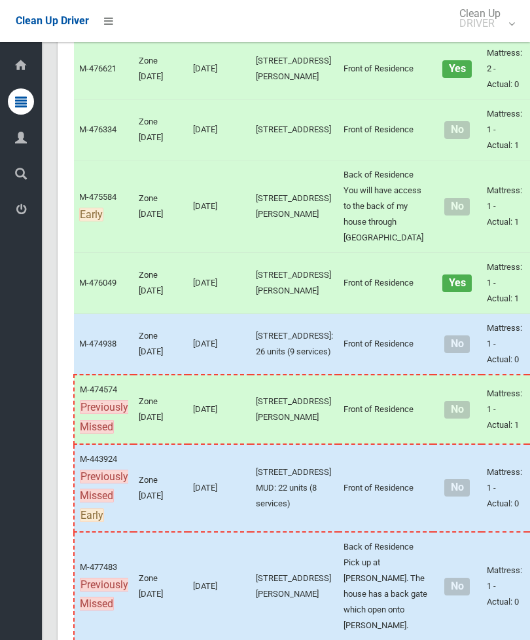
scroll to position [5746, 0]
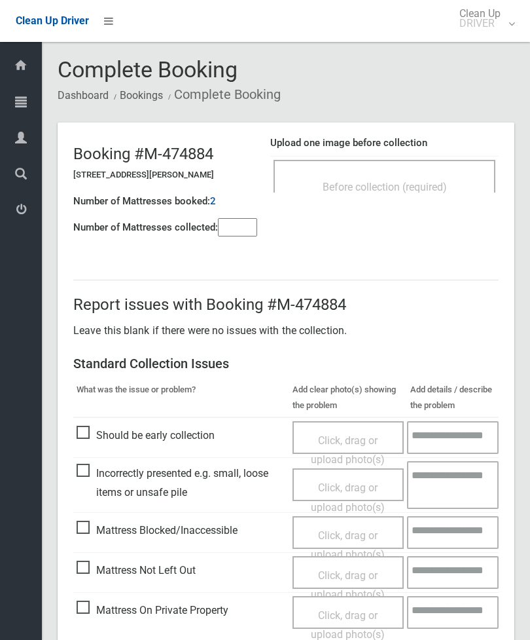
click at [237, 236] on input"] "number" at bounding box center [237, 227] width 39 height 18
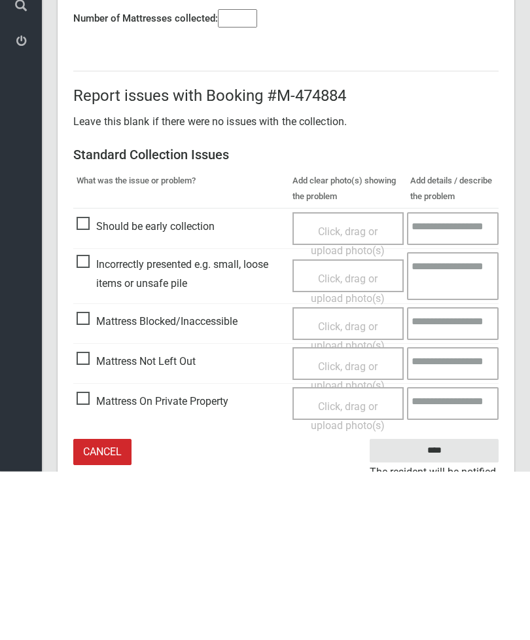
scroll to position [94, 0]
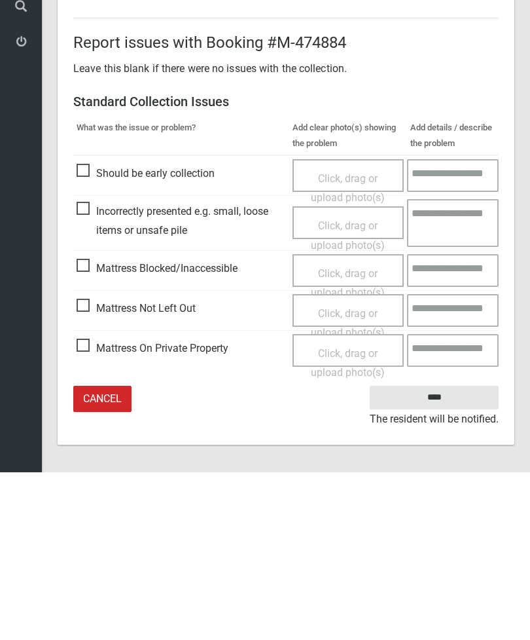
type input"] "*"
click at [92, 466] on span "Mattress Not Left Out" at bounding box center [136, 476] width 119 height 20
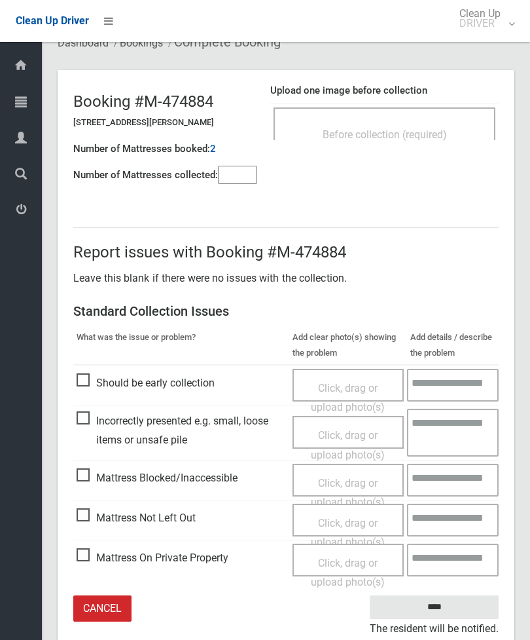
click at [344, 523] on span "Click, drag or upload photo(s)" at bounding box center [348, 532] width 74 height 32
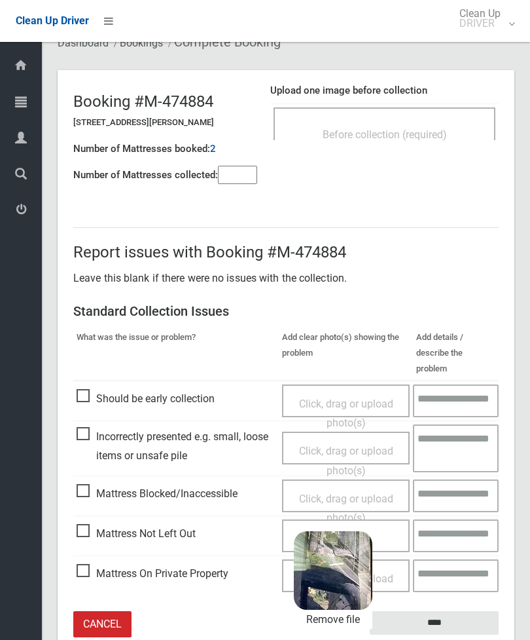
click at [458, 611] on input "****" at bounding box center [434, 623] width 129 height 24
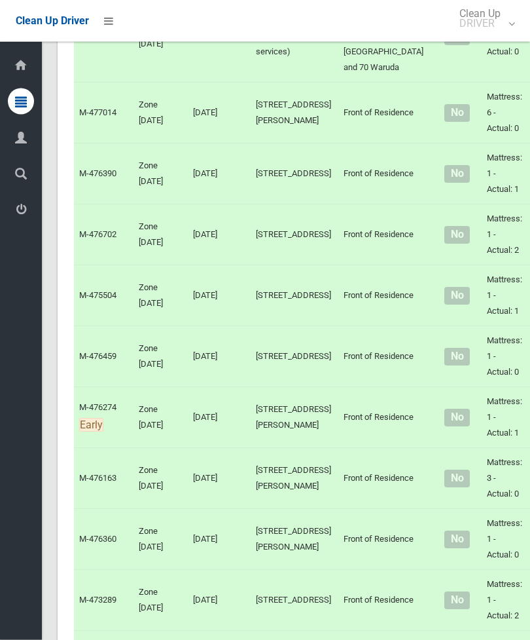
scroll to position [6657, 0]
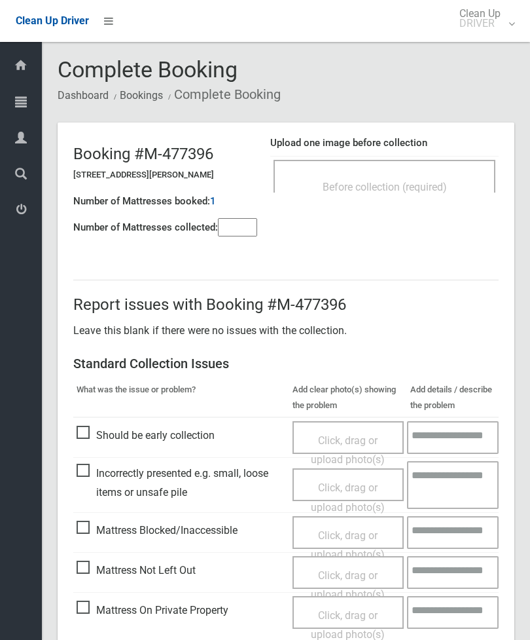
click at [239, 236] on input"] "number" at bounding box center [237, 227] width 39 height 18
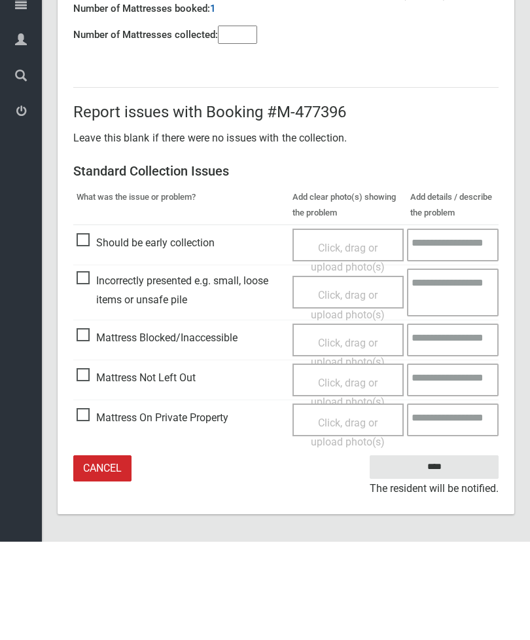
type input"] "*"
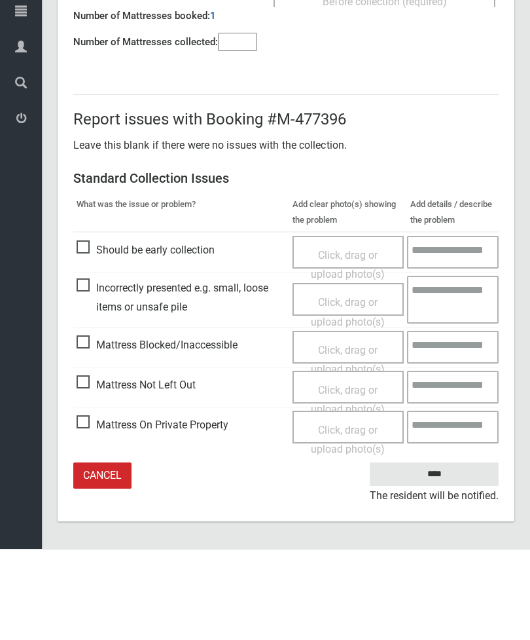
click at [88, 466] on span "Mattress Not Left Out" at bounding box center [136, 476] width 119 height 20
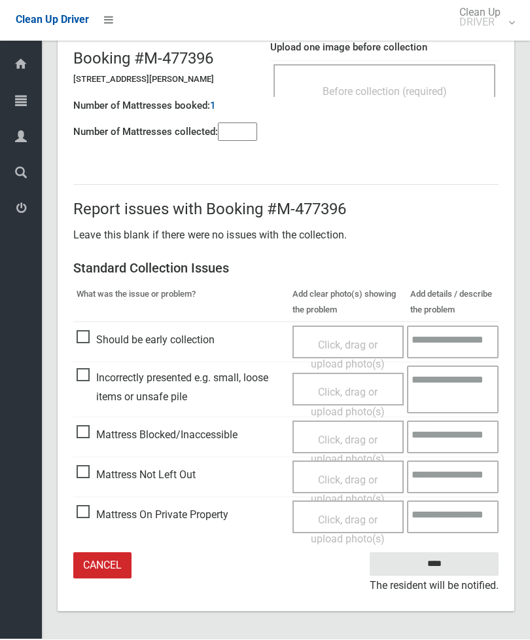
scroll to position [52, 0]
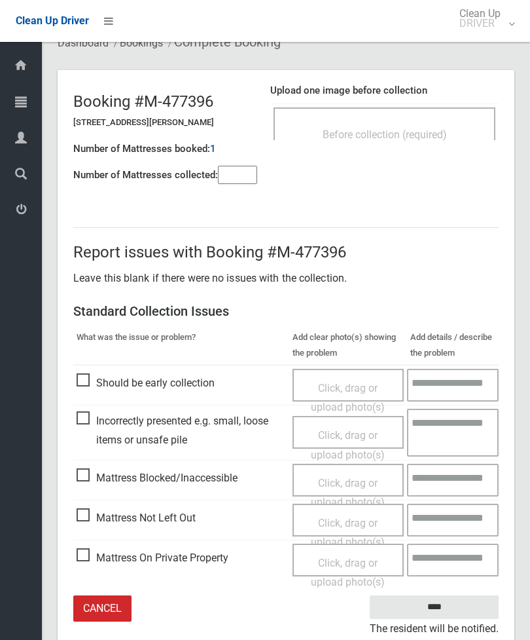
click at [342, 519] on span "Click, drag or upload photo(s)" at bounding box center [348, 532] width 74 height 32
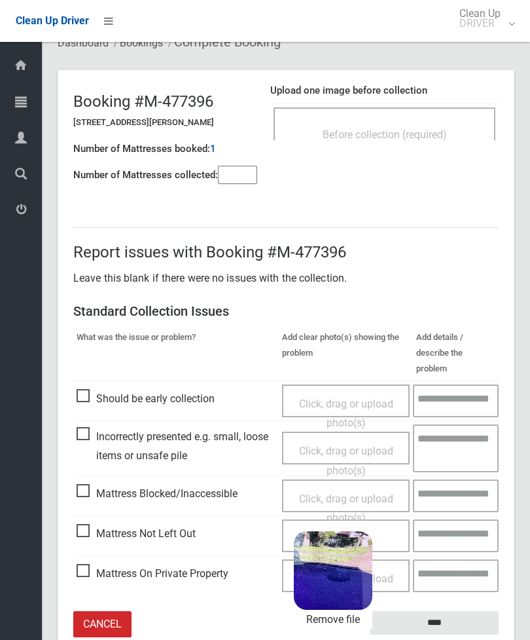
click at [474, 611] on input "****" at bounding box center [434, 623] width 129 height 24
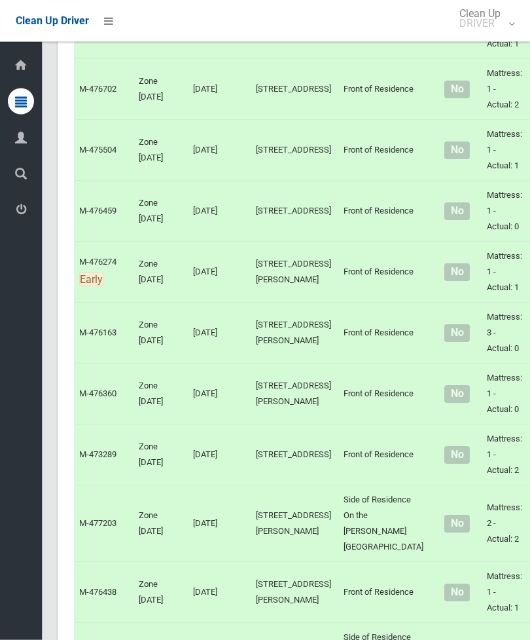
scroll to position [6942, 0]
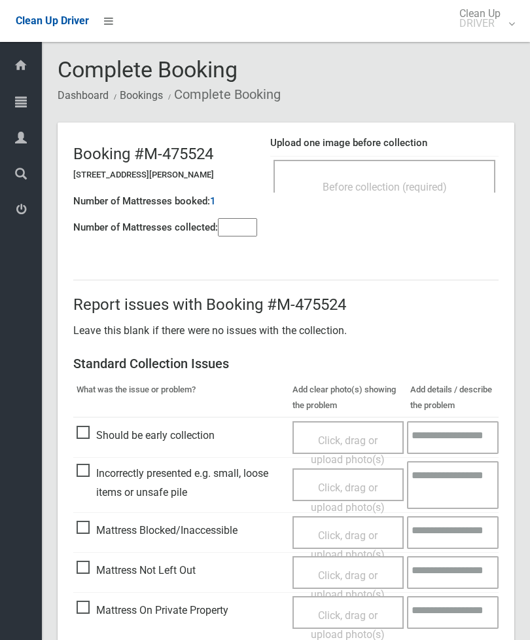
click at [249, 236] on input"] "number" at bounding box center [237, 227] width 39 height 18
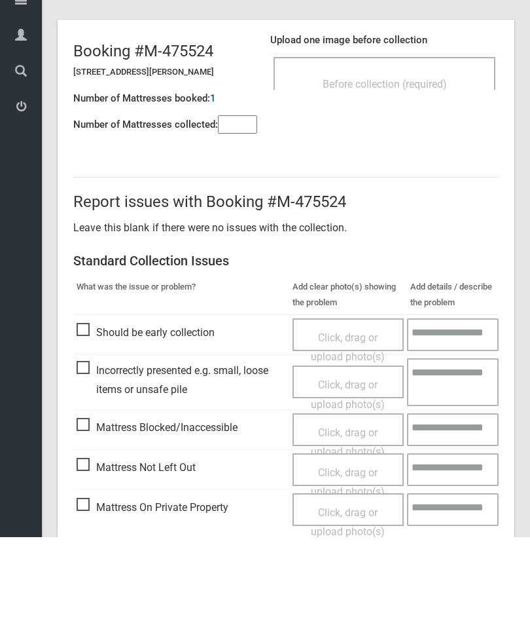
scroll to position [94, 0]
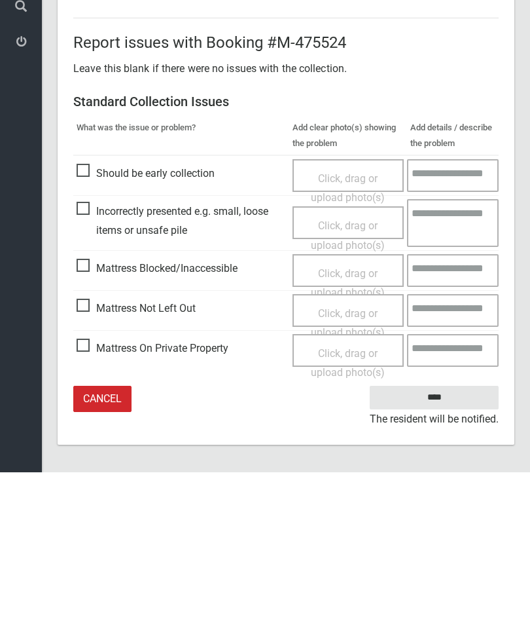
type input"] "*"
click at [89, 466] on span "Mattress Not Left Out" at bounding box center [136, 476] width 119 height 20
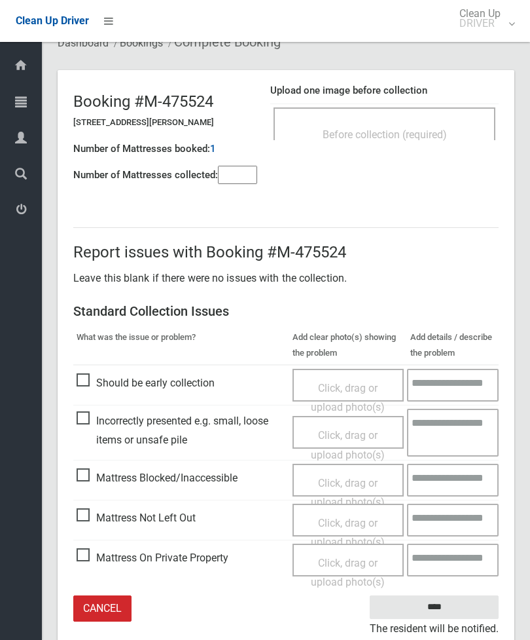
click at [340, 520] on span "Click, drag or upload photo(s)" at bounding box center [348, 532] width 74 height 32
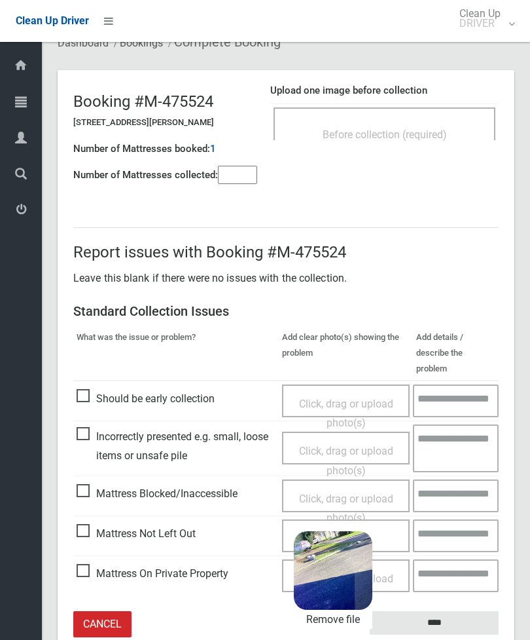
click at [465, 611] on input "****" at bounding box center [434, 623] width 129 height 24
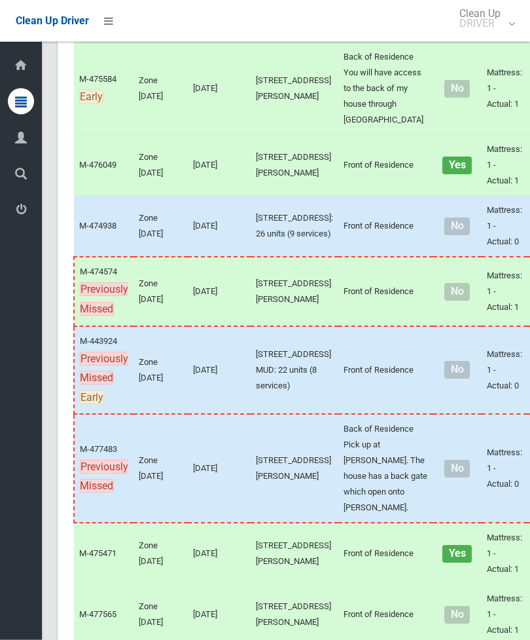
scroll to position [5804, 0]
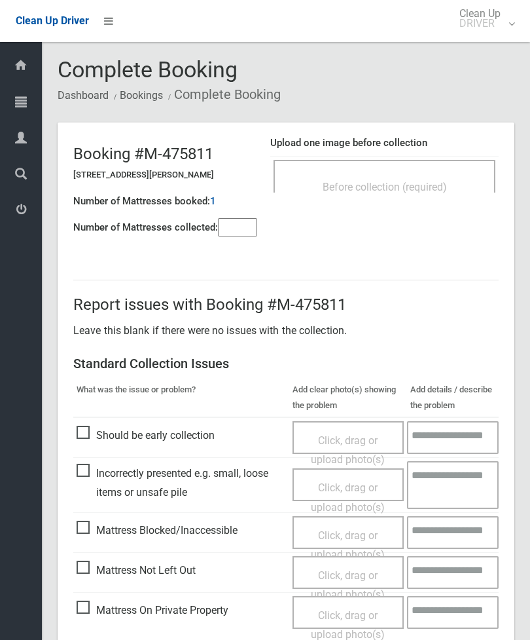
click at [430, 185] on span "Before collection (required)" at bounding box center [385, 187] width 124 height 12
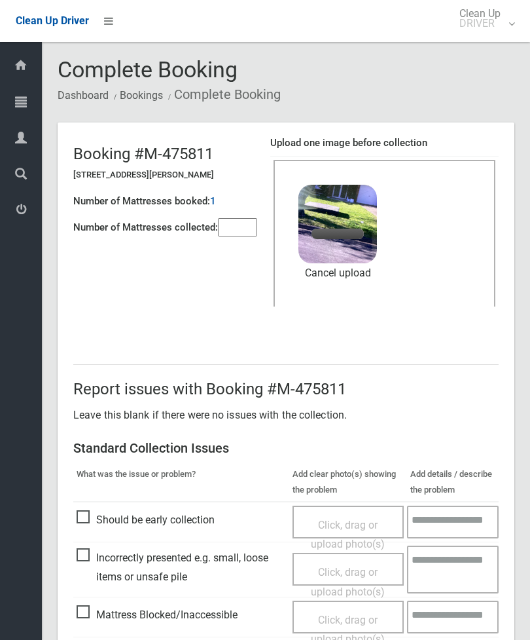
click at [230, 229] on input"] "number" at bounding box center [237, 227] width 39 height 18
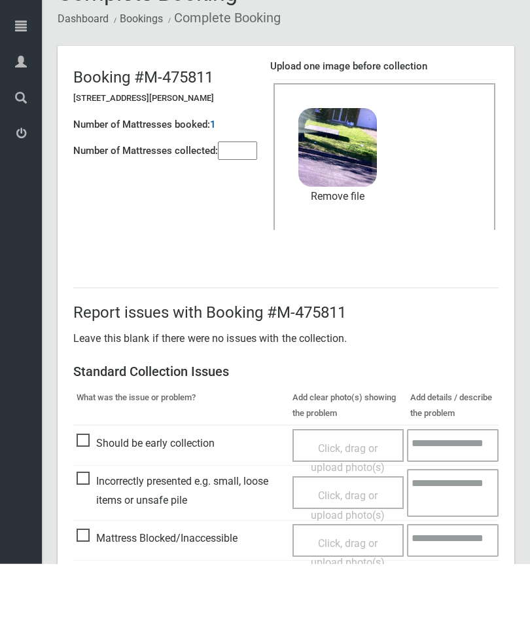
scroll to position [179, 0]
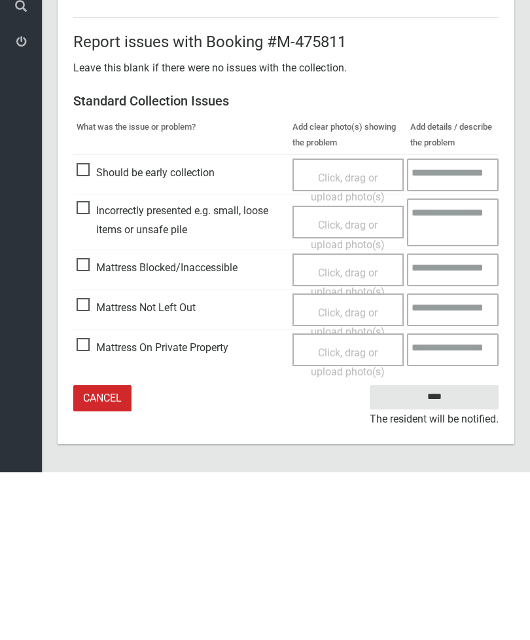
type input"] "*"
click at [446, 552] on input "****" at bounding box center [434, 564] width 129 height 24
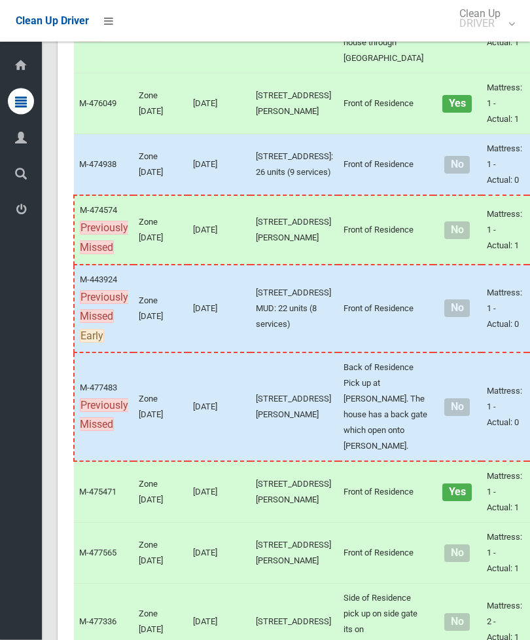
scroll to position [5740, 0]
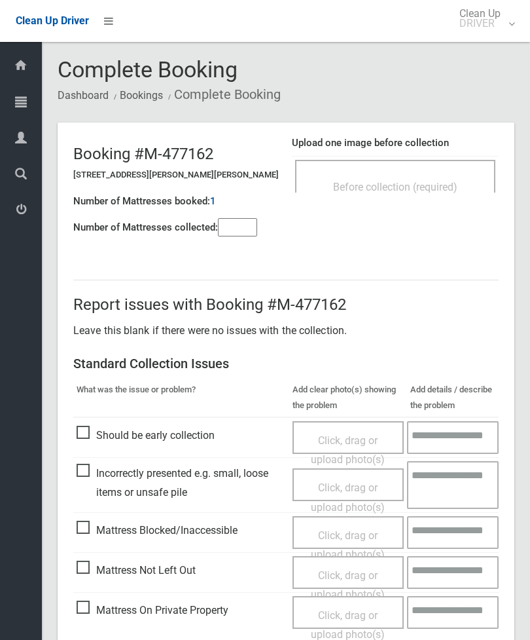
click at [415, 192] on div "Before collection (required)" at bounding box center [395, 186] width 171 height 24
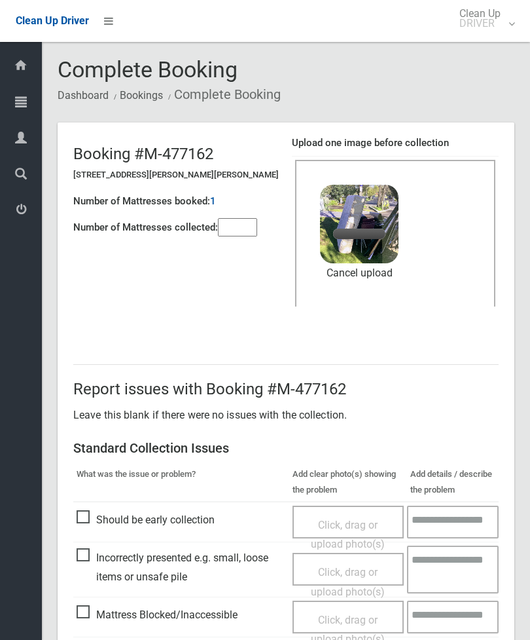
click at [236, 233] on input"] "number" at bounding box center [237, 227] width 39 height 18
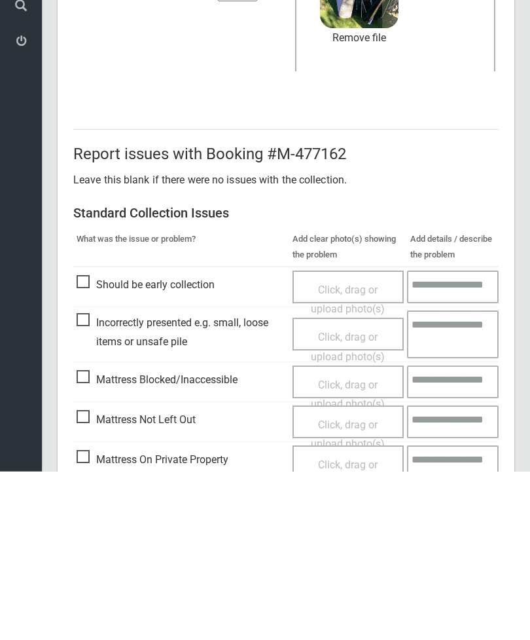
scroll to position [179, 0]
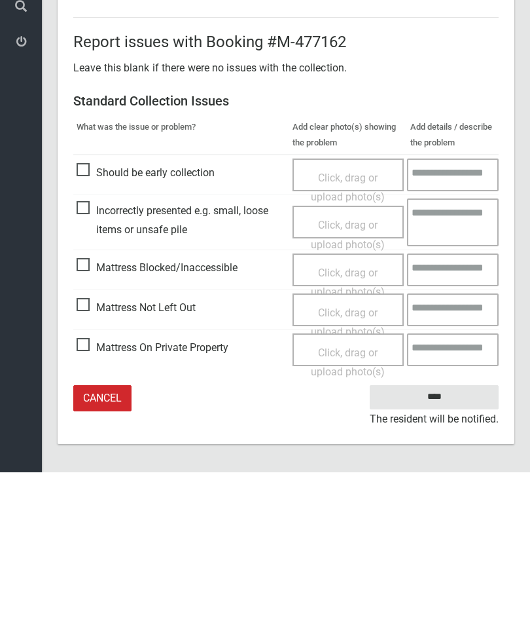
type input"] "*"
click at [446, 552] on input "****" at bounding box center [434, 564] width 129 height 24
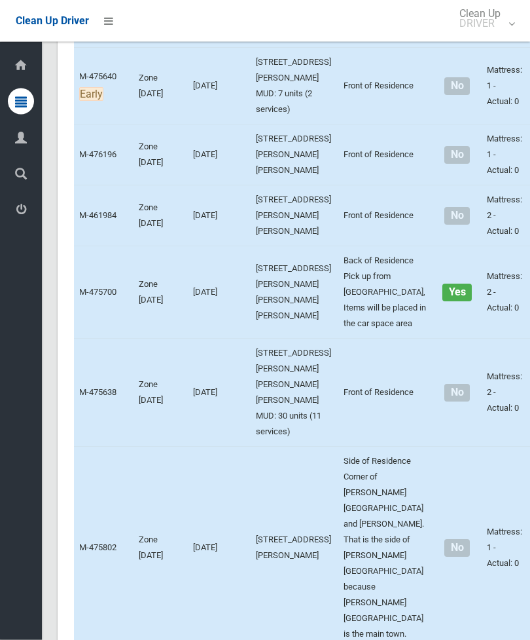
scroll to position [3547, 0]
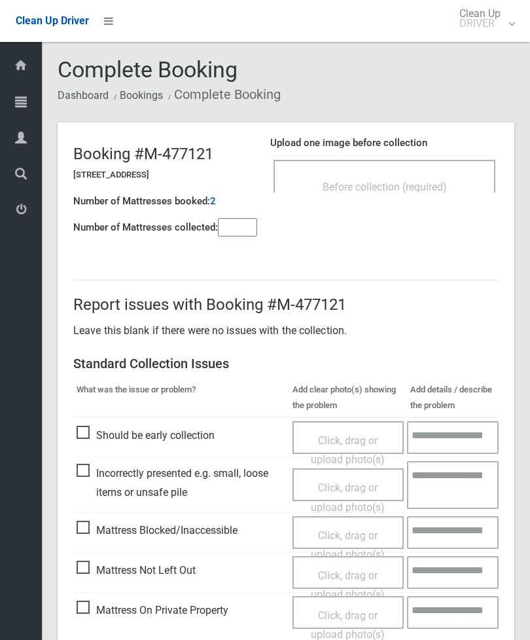
click at [426, 194] on div "Before collection (required)" at bounding box center [384, 186] width 193 height 24
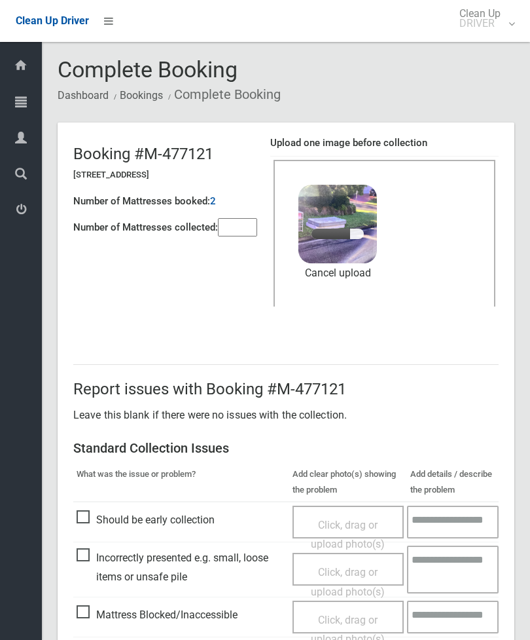
click at [227, 231] on input"] "number" at bounding box center [237, 227] width 39 height 18
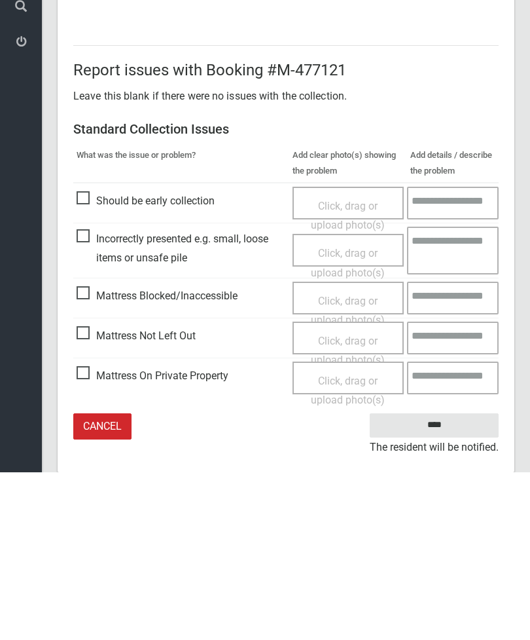
scroll to position [179, 0]
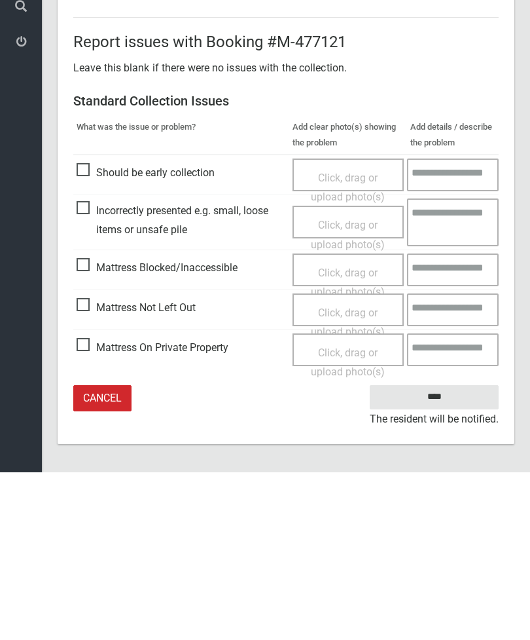
type input"] "*"
click at [441, 552] on input "****" at bounding box center [434, 564] width 129 height 24
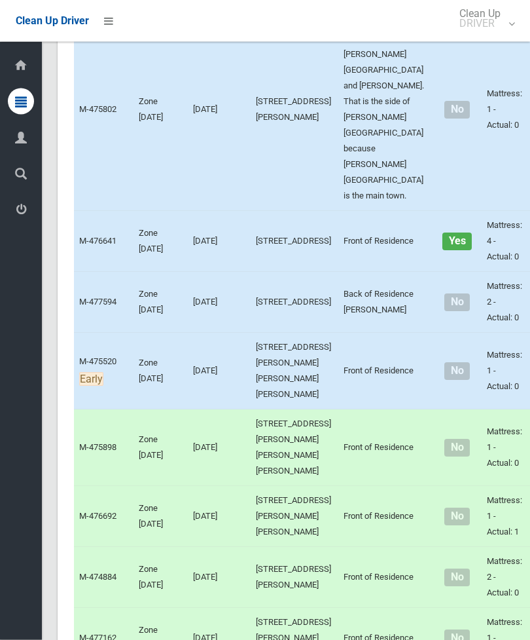
scroll to position [4030, 0]
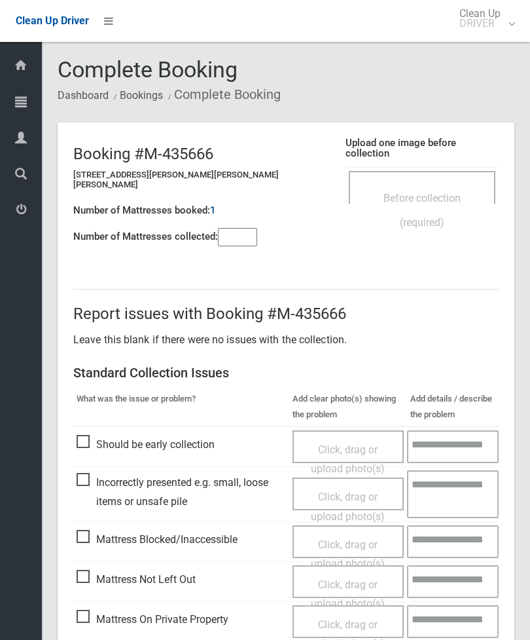
click at [223, 228] on input"] "number" at bounding box center [237, 237] width 39 height 18
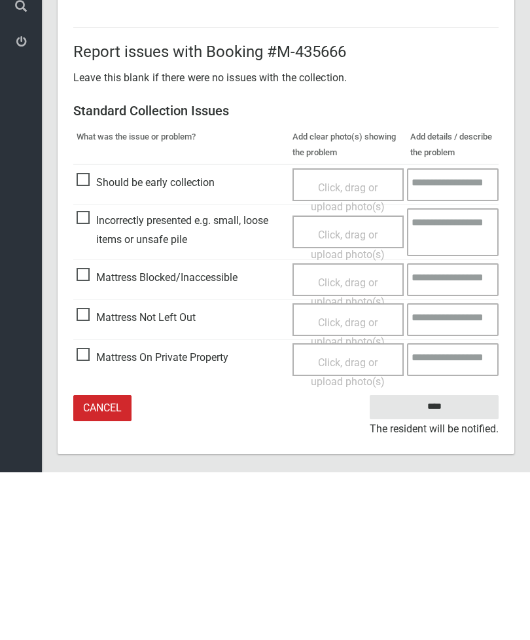
type input"] "*"
click at [90, 475] on span "Mattress Not Left Out" at bounding box center [136, 485] width 119 height 20
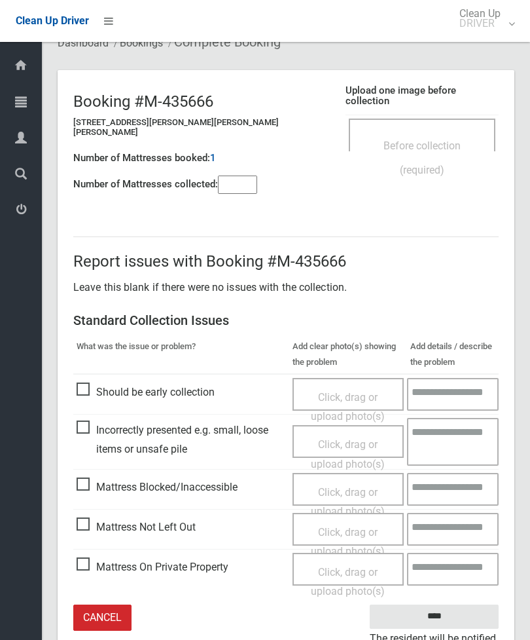
click at [353, 526] on span "Click, drag or upload photo(s)" at bounding box center [348, 542] width 74 height 32
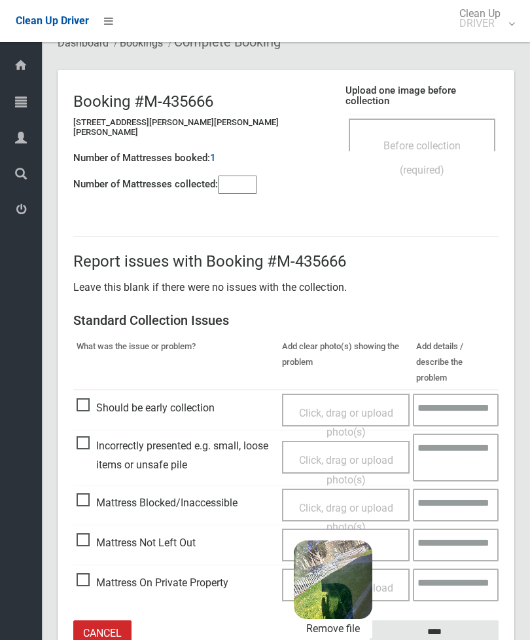
click at [445, 620] on input "****" at bounding box center [434, 632] width 129 height 24
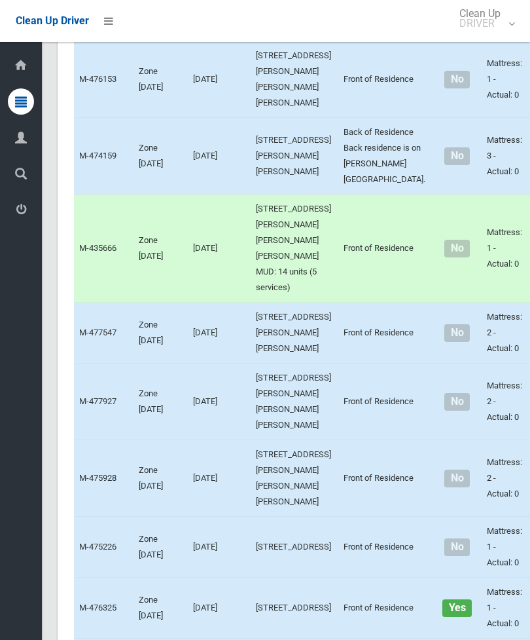
scroll to position [1765, 0]
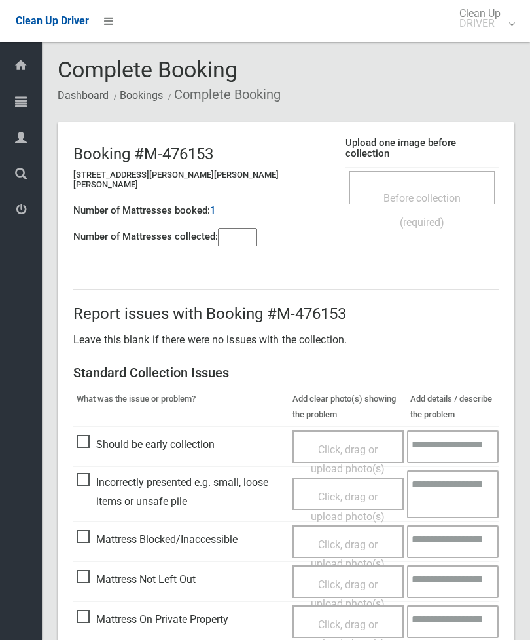
click at [432, 185] on div "Before collection (required)" at bounding box center [422, 209] width 118 height 48
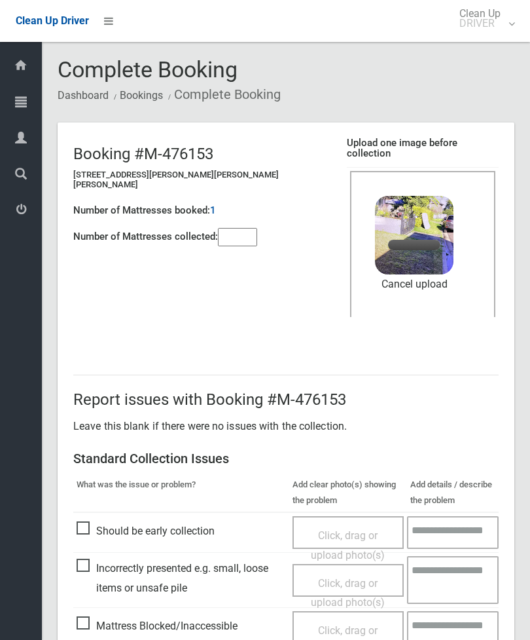
click at [252, 236] on input"] "number" at bounding box center [237, 237] width 39 height 18
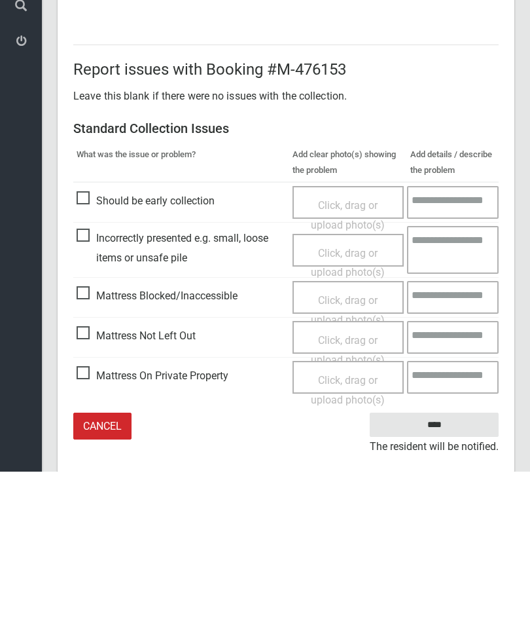
scroll to position [179, 0]
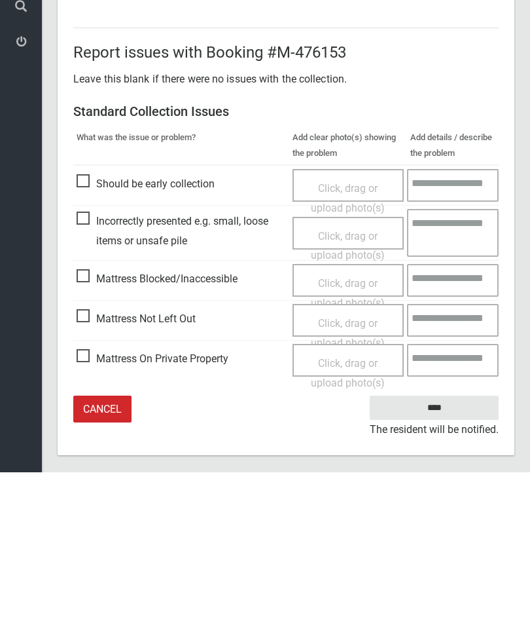
type input"] "*"
click at [439, 563] on input "****" at bounding box center [434, 575] width 129 height 24
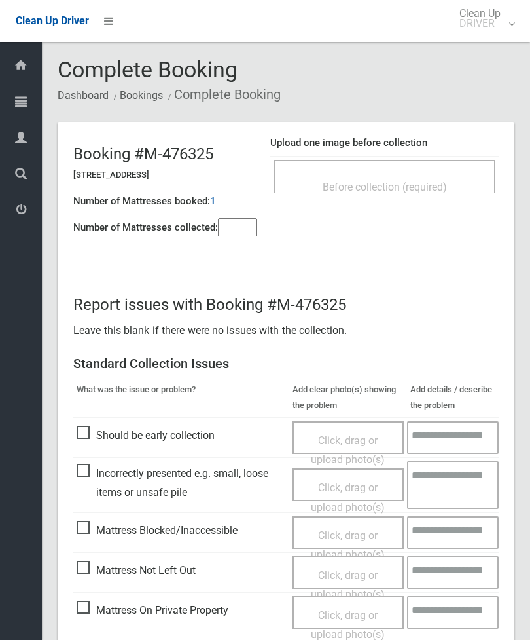
click at [244, 228] on input"] "number" at bounding box center [237, 227] width 39 height 18
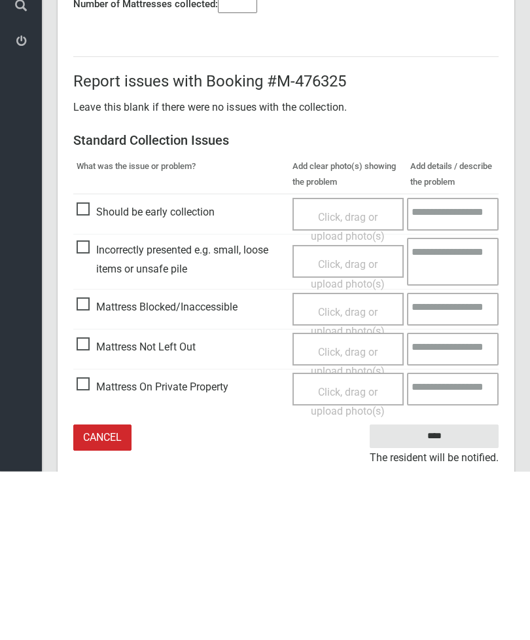
scroll to position [94, 0]
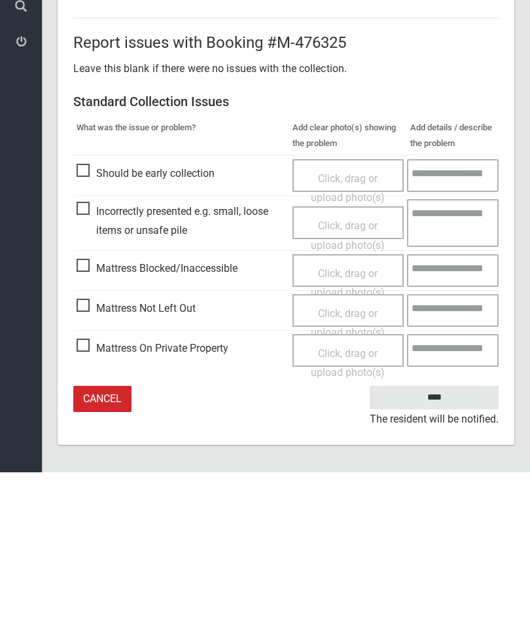
type input"] "*"
click at [91, 466] on span "Mattress Not Left Out" at bounding box center [136, 476] width 119 height 20
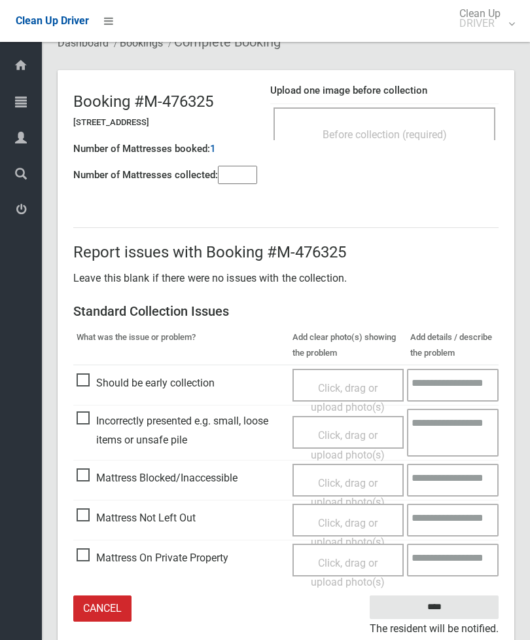
click at [348, 524] on span "Click, drag or upload photo(s)" at bounding box center [348, 532] width 74 height 32
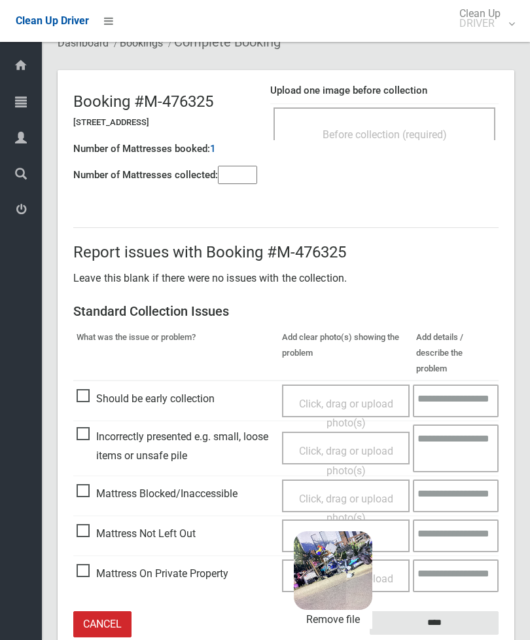
click at [469, 611] on input "****" at bounding box center [434, 623] width 129 height 24
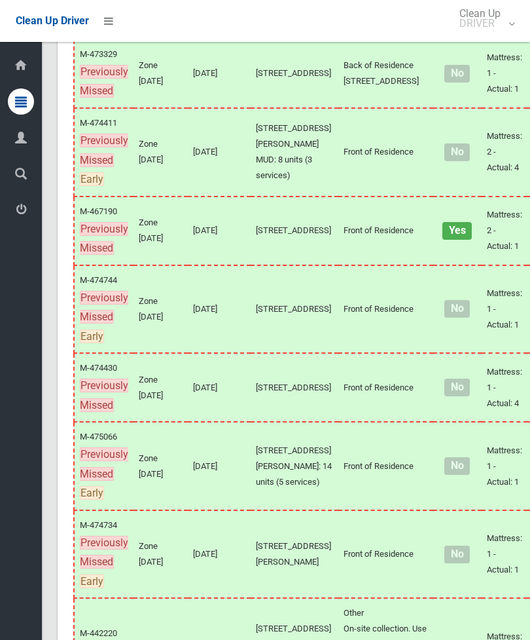
scroll to position [772, 0]
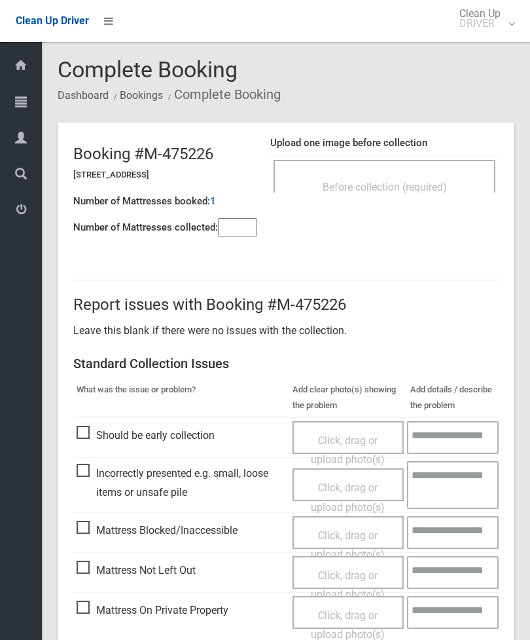
click at [236, 226] on input"] "number" at bounding box center [237, 227] width 39 height 18
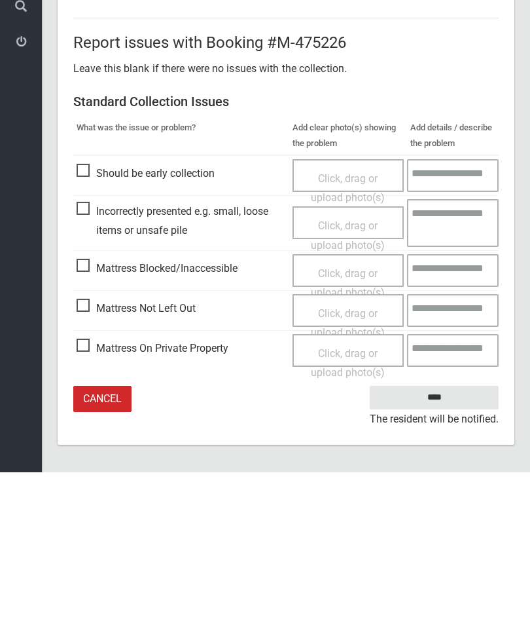
type input"] "*"
click at [95, 466] on span "Mattress Not Left Out" at bounding box center [136, 476] width 119 height 20
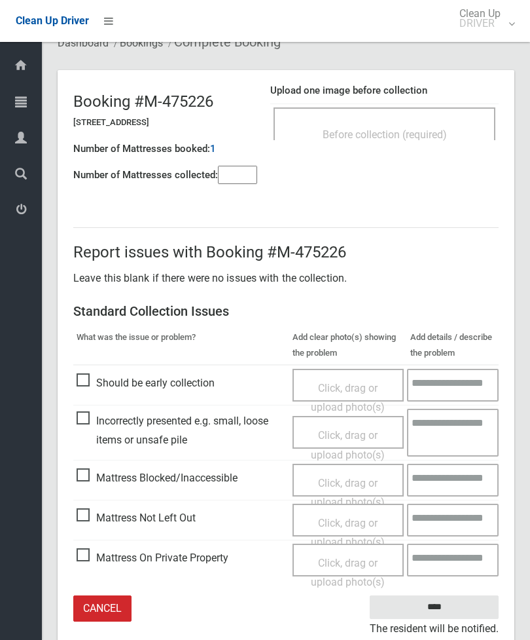
click at [348, 526] on div "Click, drag or upload photo(s)" at bounding box center [348, 532] width 92 height 39
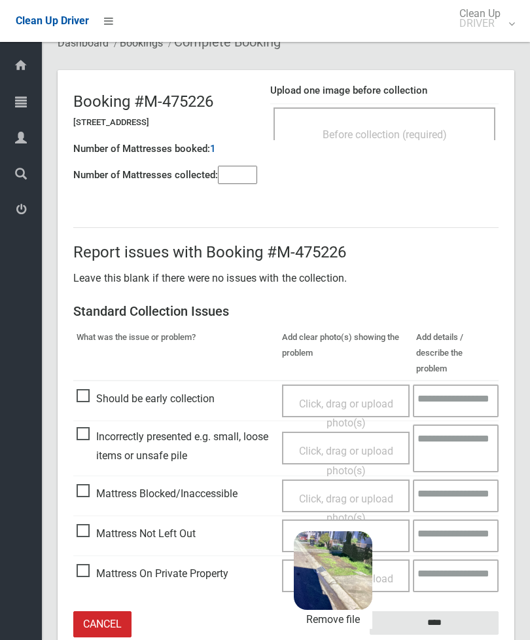
click at [466, 611] on input "****" at bounding box center [434, 623] width 129 height 24
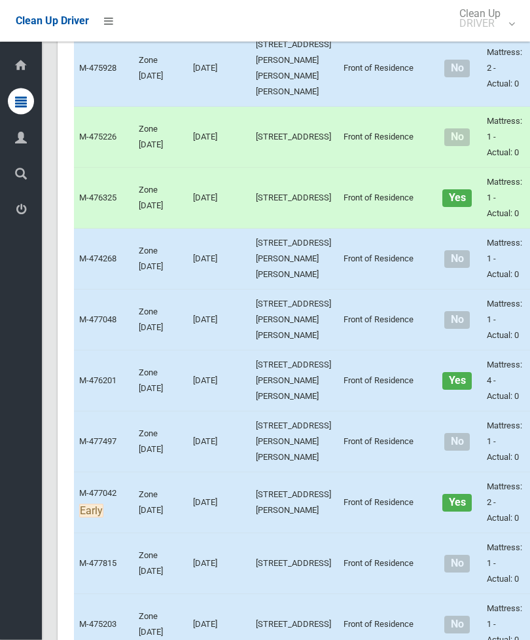
scroll to position [1924, 0]
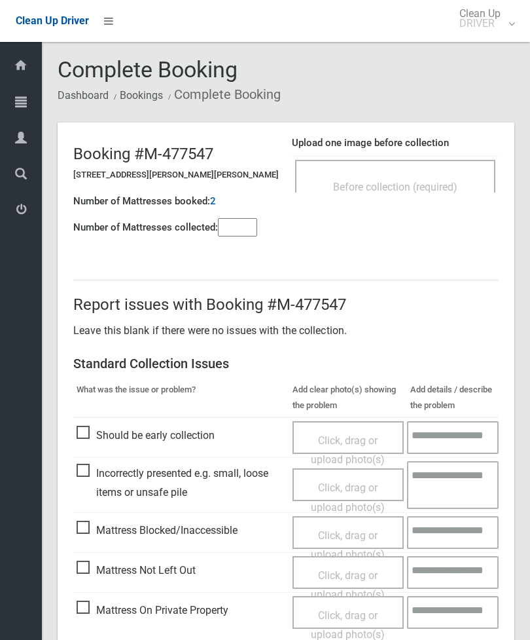
click at [426, 179] on div "Before collection (required)" at bounding box center [395, 186] width 171 height 24
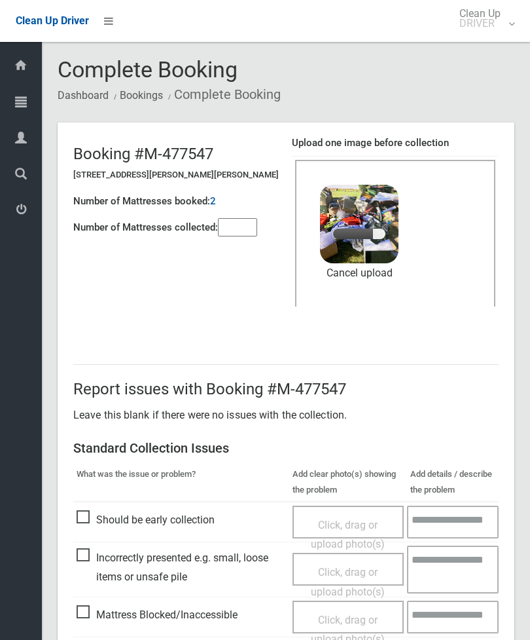
click at [240, 229] on input"] "number" at bounding box center [237, 227] width 39 height 18
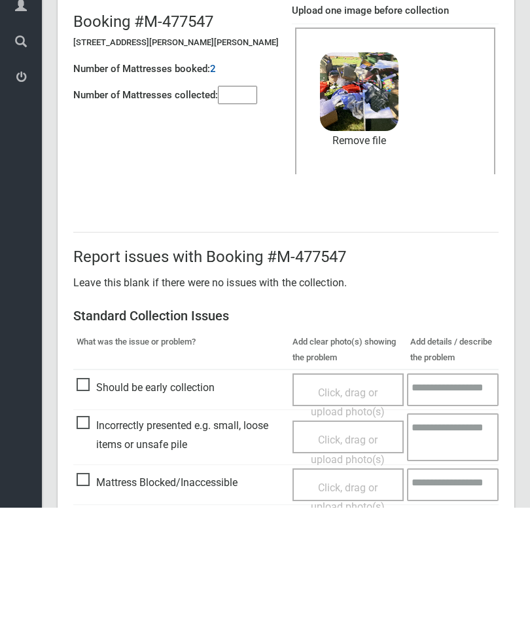
scroll to position [179, 0]
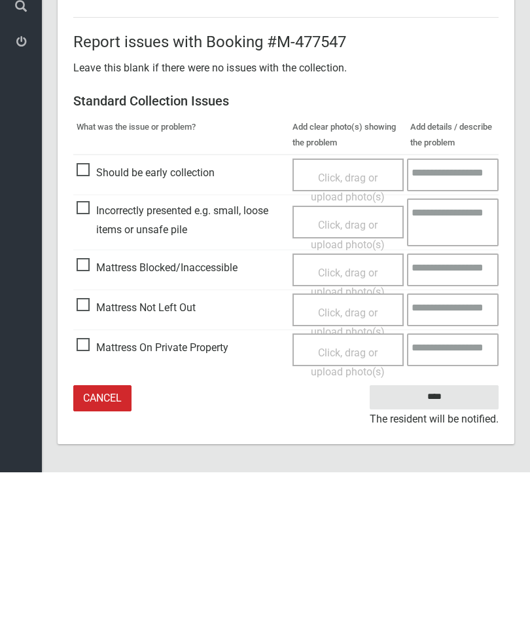
type input"] "*"
click at [439, 552] on input "****" at bounding box center [434, 564] width 129 height 24
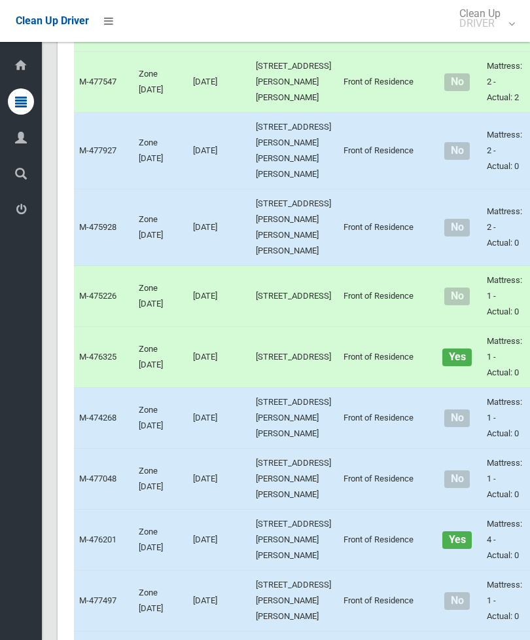
scroll to position [1795, 0]
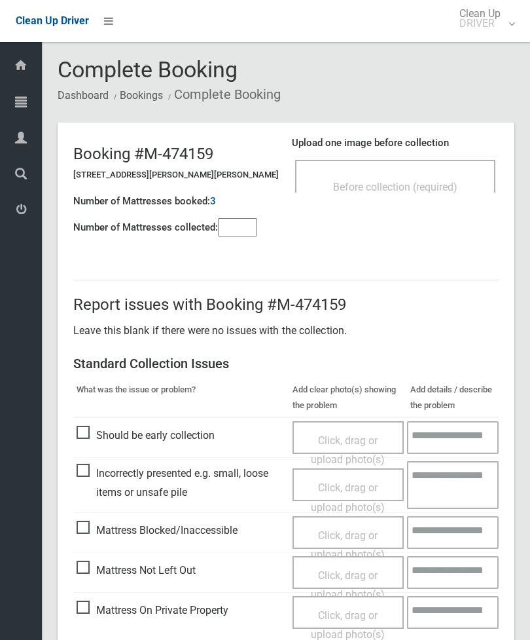
click at [427, 177] on div "Before collection (required)" at bounding box center [395, 186] width 171 height 24
click at [235, 231] on input"] "number" at bounding box center [237, 227] width 39 height 18
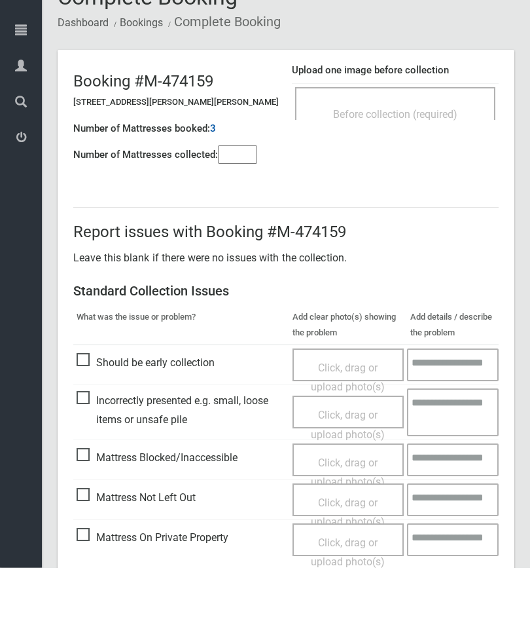
scroll to position [94, 0]
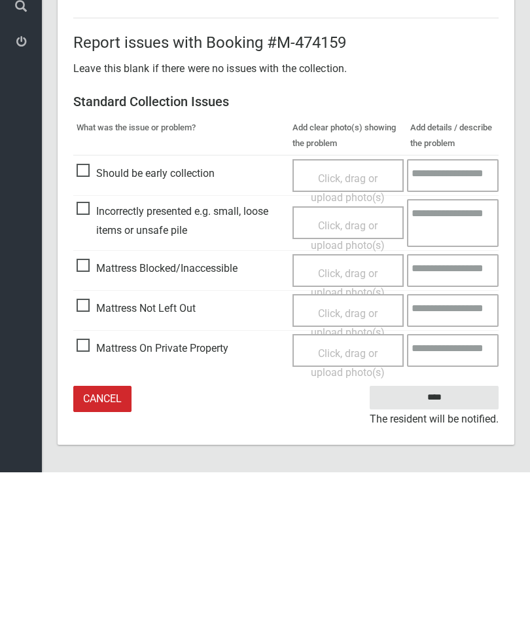
type input"] "*"
click at [90, 466] on span "Mattress Not Left Out" at bounding box center [136, 476] width 119 height 20
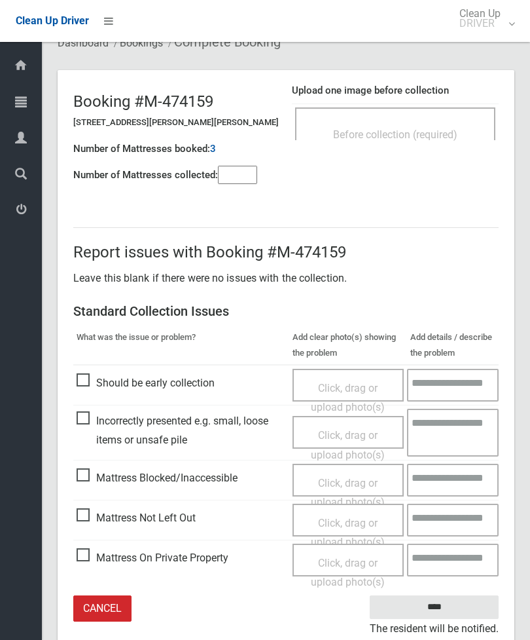
click at [342, 521] on span "Click, drag or upload photo(s)" at bounding box center [348, 532] width 74 height 32
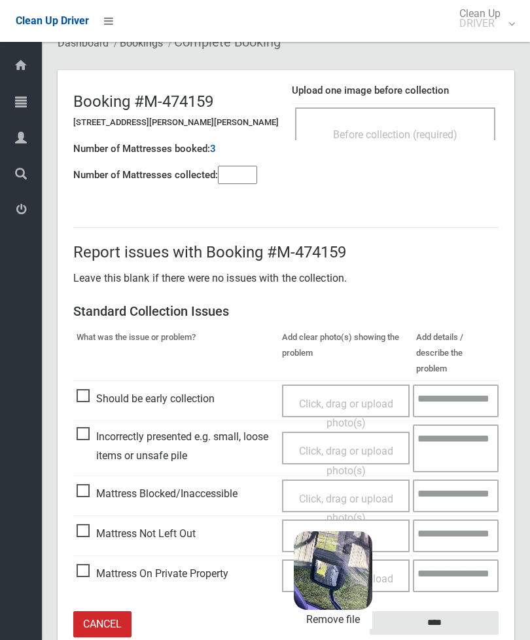
click at [469, 611] on input "****" at bounding box center [434, 623] width 129 height 24
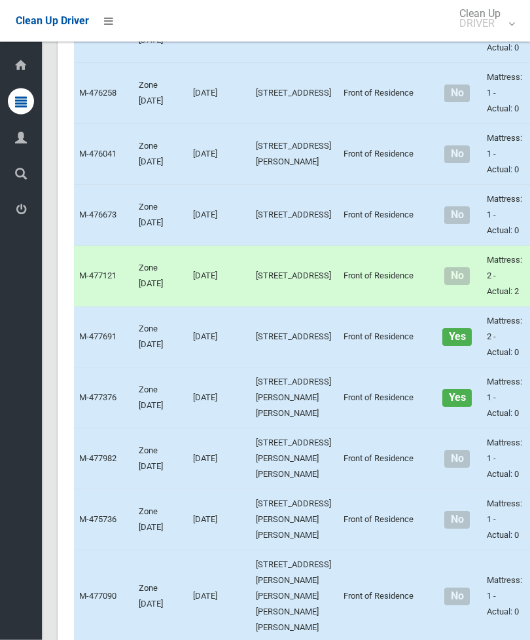
scroll to position [2773, 0]
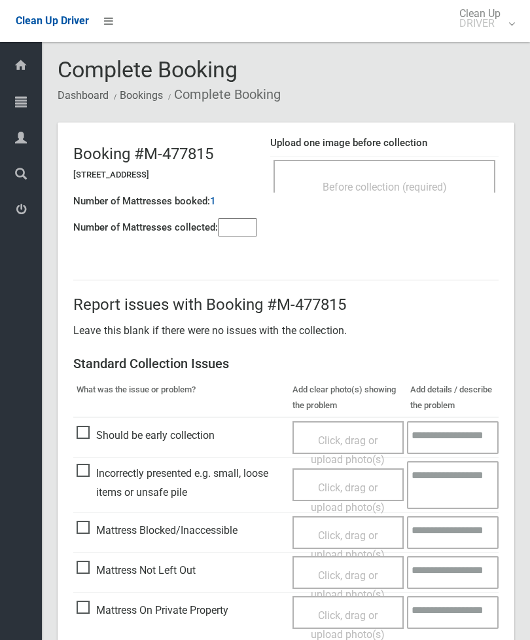
click at [411, 173] on div "Before collection (required)" at bounding box center [385, 176] width 222 height 33
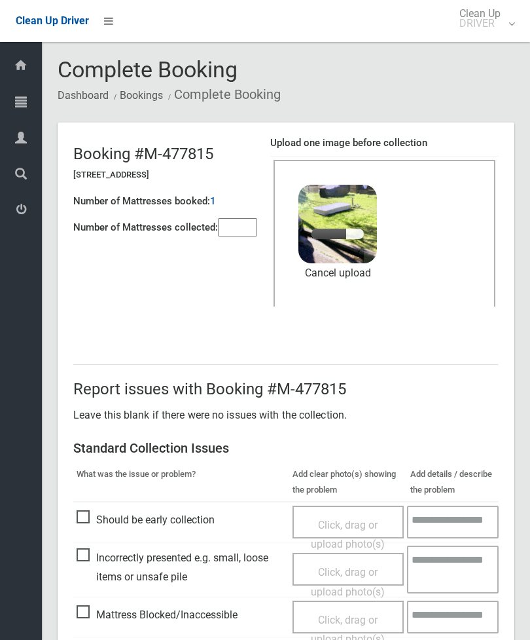
click at [243, 235] on input"] "number" at bounding box center [237, 227] width 39 height 18
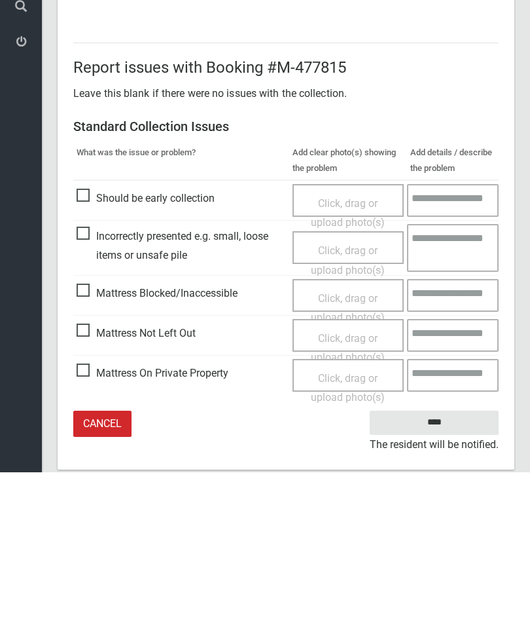
scroll to position [179, 0]
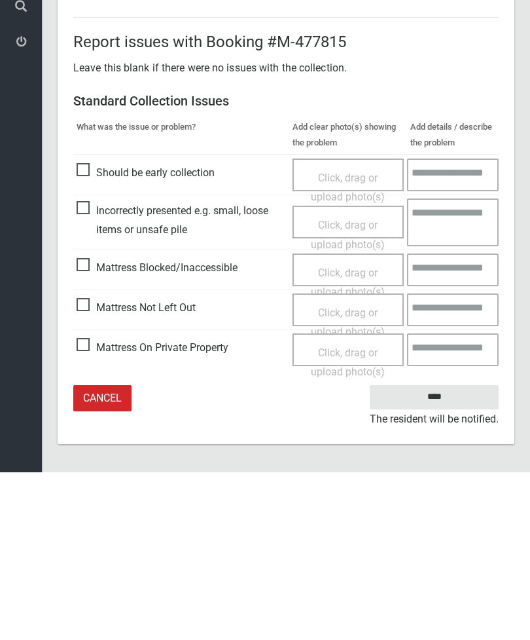
type input"] "*"
click at [436, 552] on input "****" at bounding box center [434, 564] width 129 height 24
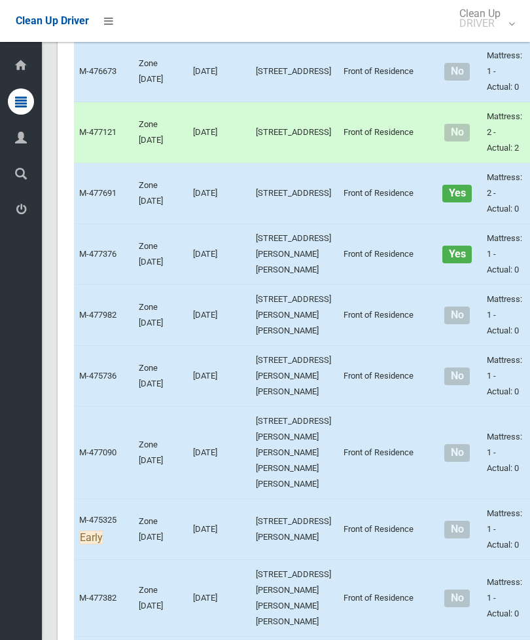
scroll to position [2929, 0]
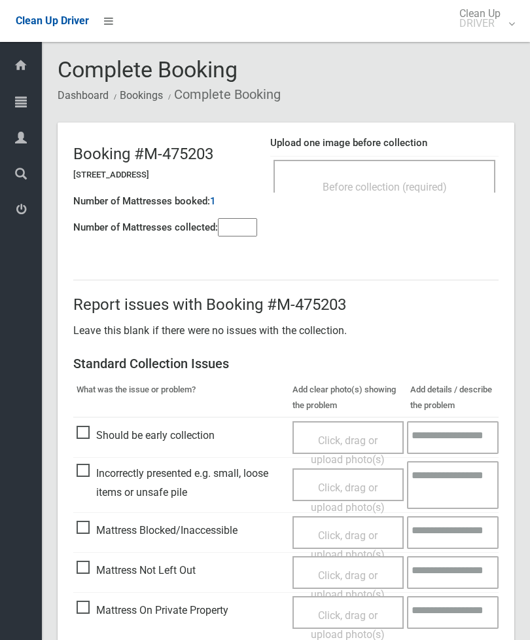
click at [405, 167] on div "Before collection (required)" at bounding box center [385, 176] width 222 height 33
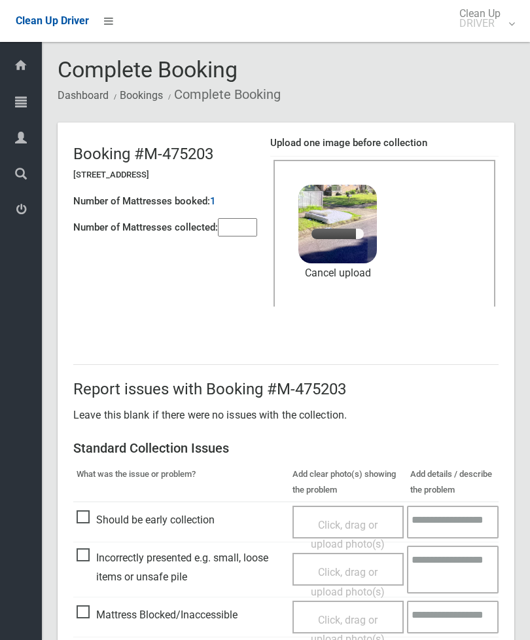
click at [240, 231] on input"] "number" at bounding box center [237, 227] width 39 height 18
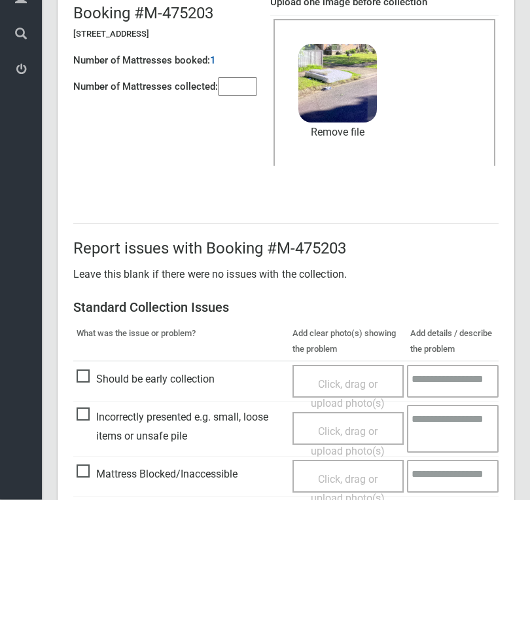
scroll to position [179, 0]
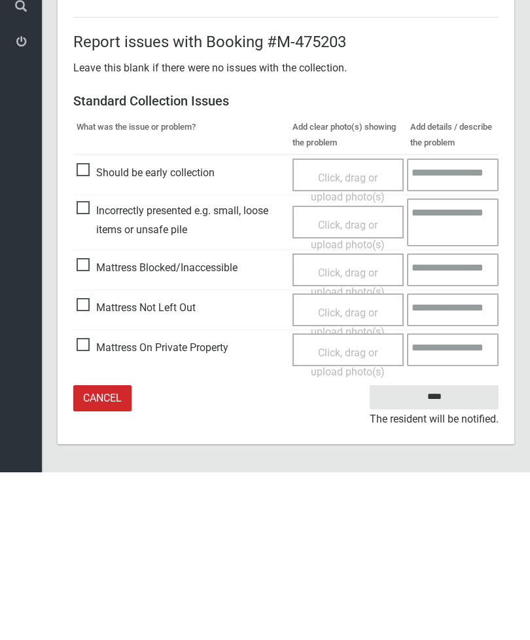
type input"] "*"
click at [446, 552] on input "****" at bounding box center [434, 564] width 129 height 24
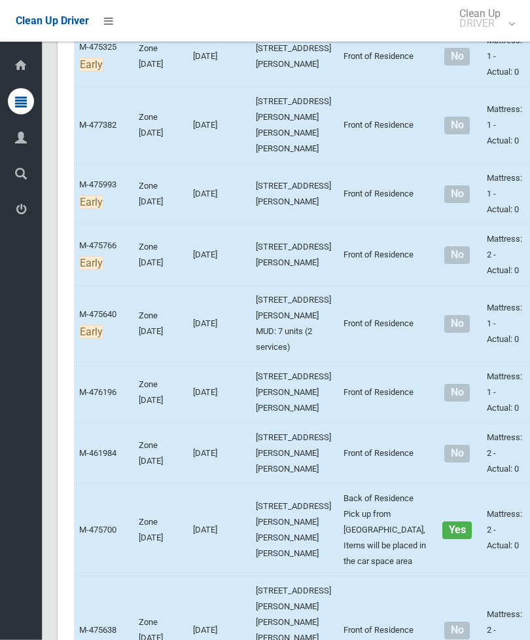
scroll to position [3382, 0]
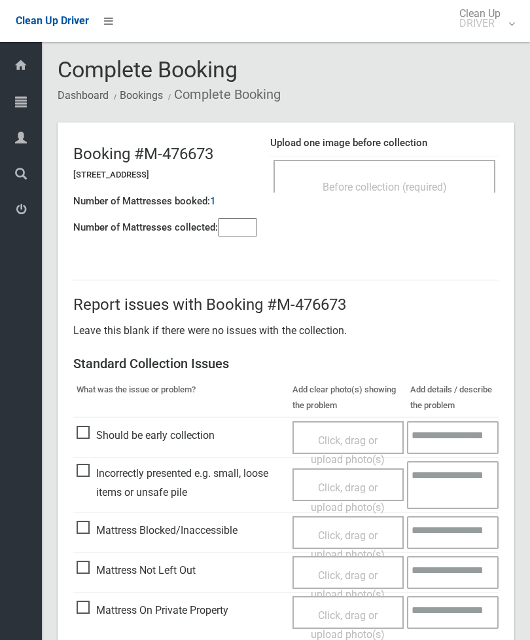
click at [414, 181] on span "Before collection (required)" at bounding box center [385, 187] width 124 height 12
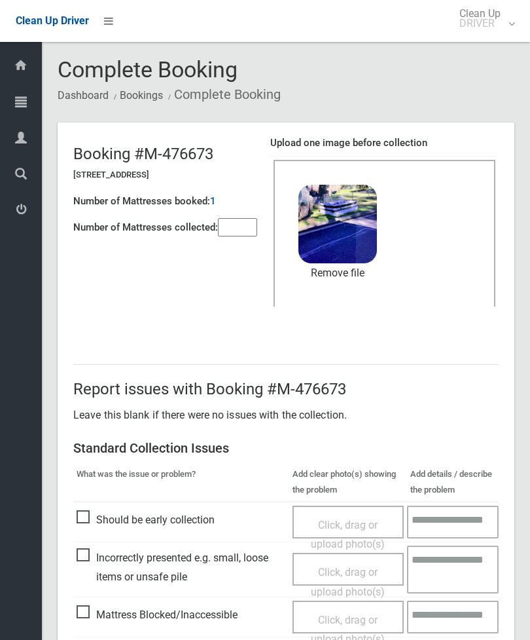
click at [229, 224] on input"] "number" at bounding box center [237, 227] width 39 height 18
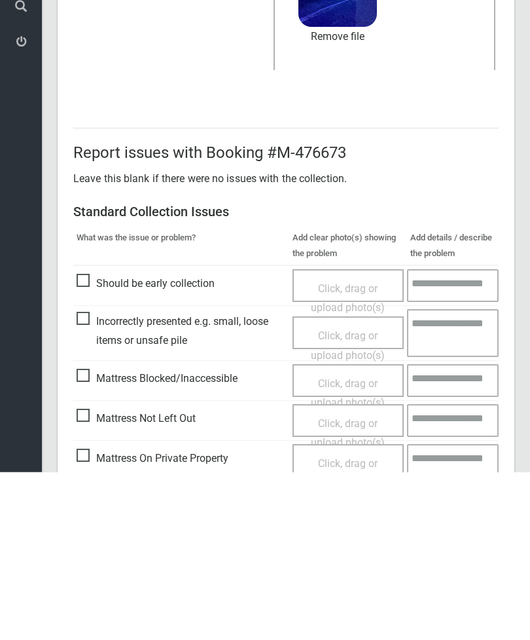
scroll to position [179, 0]
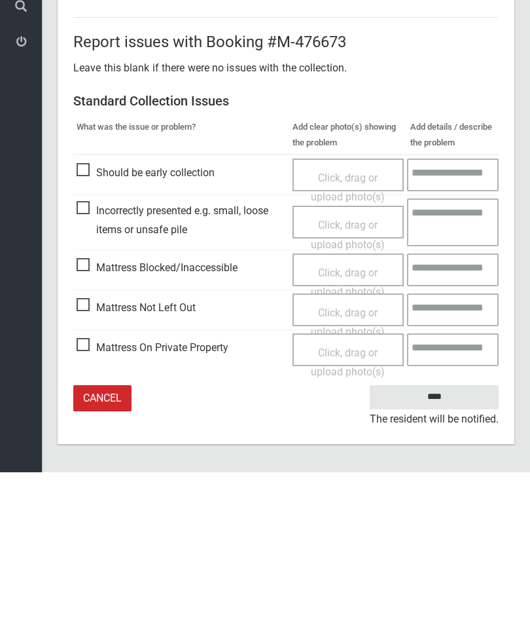
type input"] "*"
click at [438, 552] on input "****" at bounding box center [434, 564] width 129 height 24
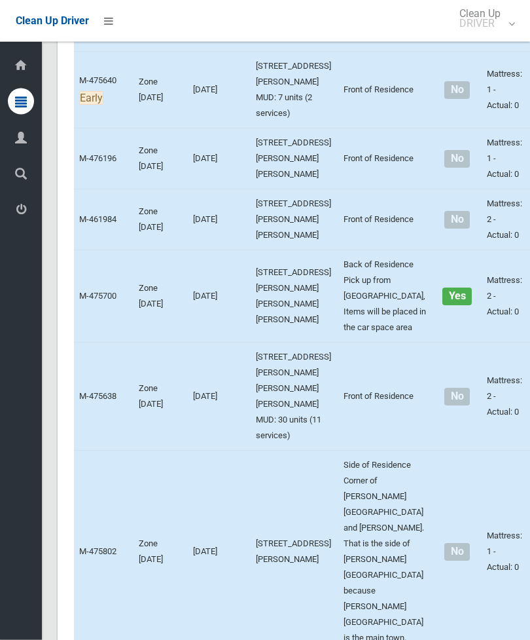
scroll to position [3609, 0]
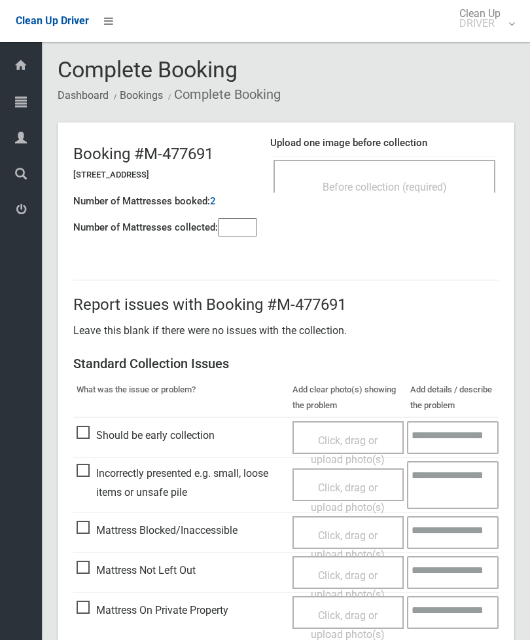
click at [233, 227] on input"] "number" at bounding box center [237, 227] width 39 height 18
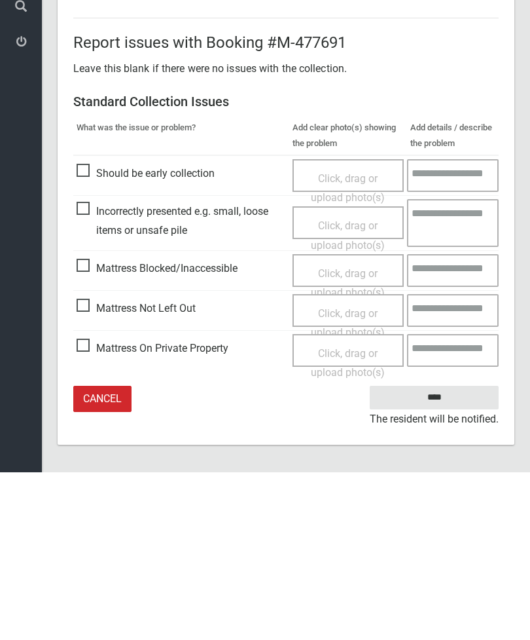
type input"] "*"
click at [94, 466] on span "Mattress Not Left Out" at bounding box center [136, 476] width 119 height 20
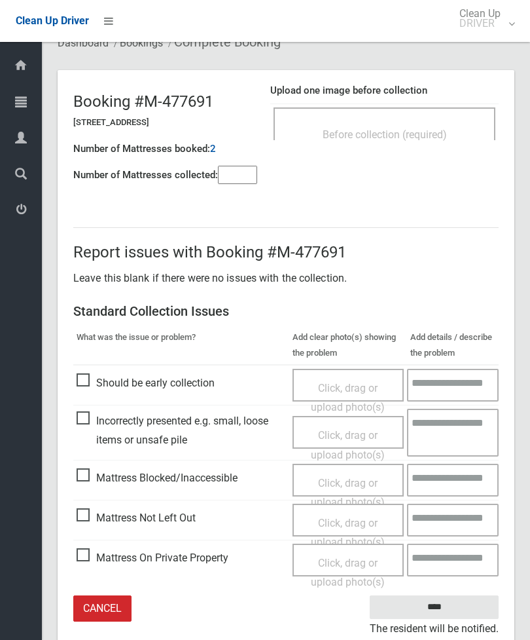
click at [358, 520] on span "Click, drag or upload photo(s)" at bounding box center [348, 532] width 74 height 32
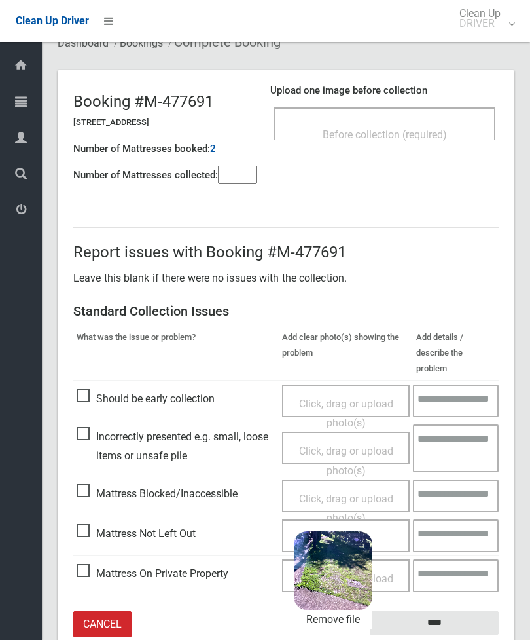
click at [457, 611] on input "****" at bounding box center [434, 623] width 129 height 24
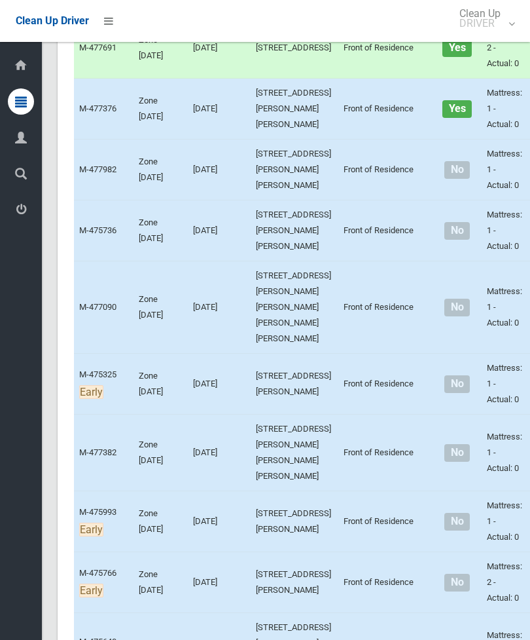
scroll to position [3129, 0]
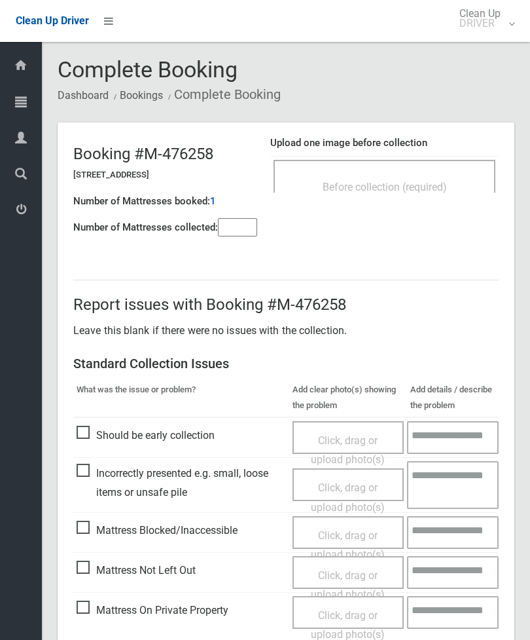
click at [230, 234] on input"] "number" at bounding box center [237, 227] width 39 height 18
type input"] "*"
click at [409, 181] on span "Before collection (required)" at bounding box center [385, 187] width 124 height 12
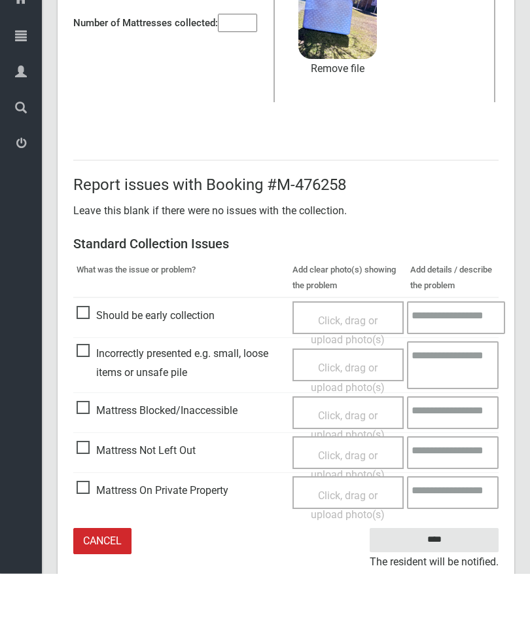
scroll to position [11, 0]
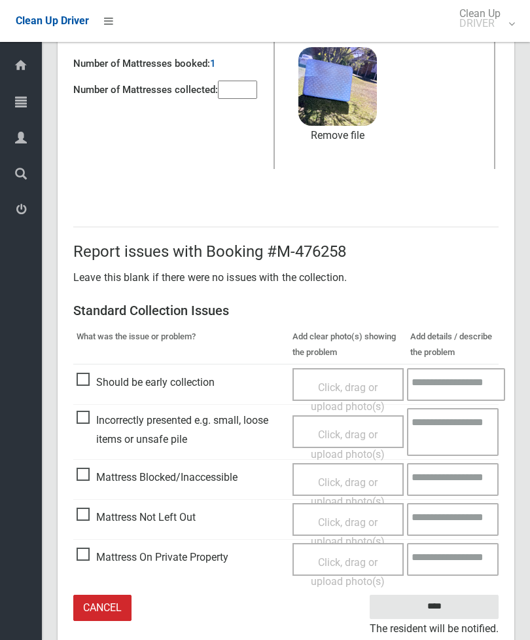
click at [438, 609] on input "****" at bounding box center [434, 606] width 129 height 24
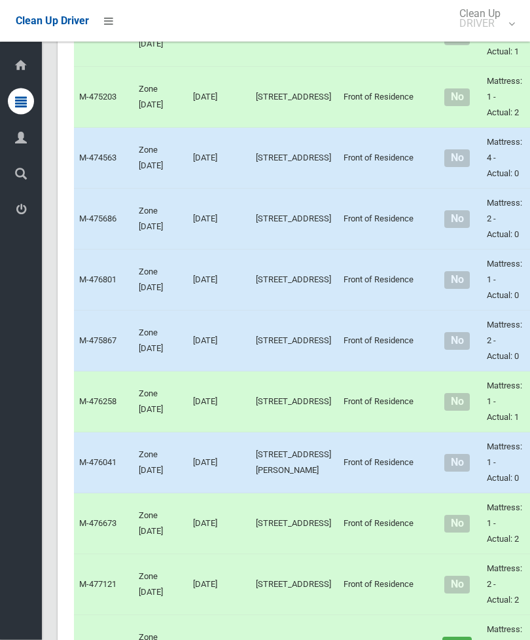
scroll to position [2451, 0]
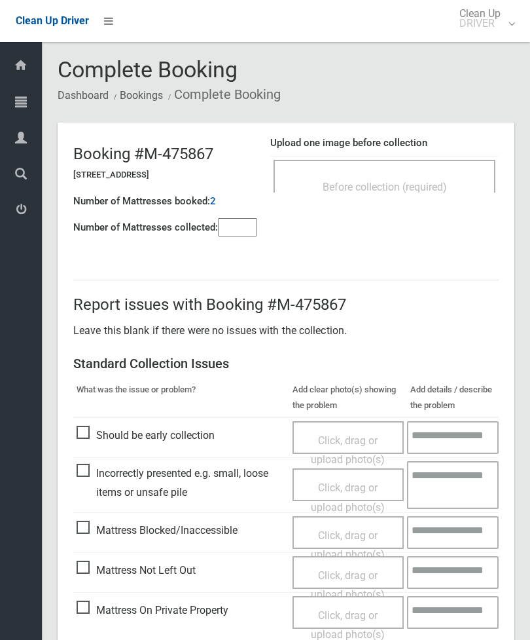
click at [417, 171] on div "Before collection (required)" at bounding box center [385, 176] width 222 height 33
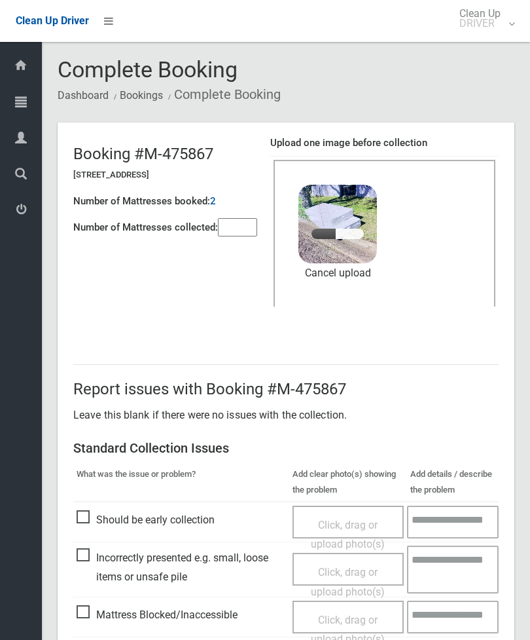
click at [228, 221] on input"] "number" at bounding box center [237, 227] width 39 height 18
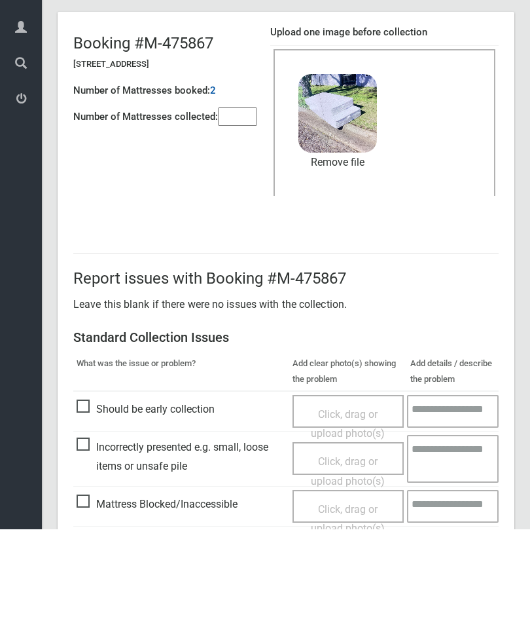
scroll to position [179, 0]
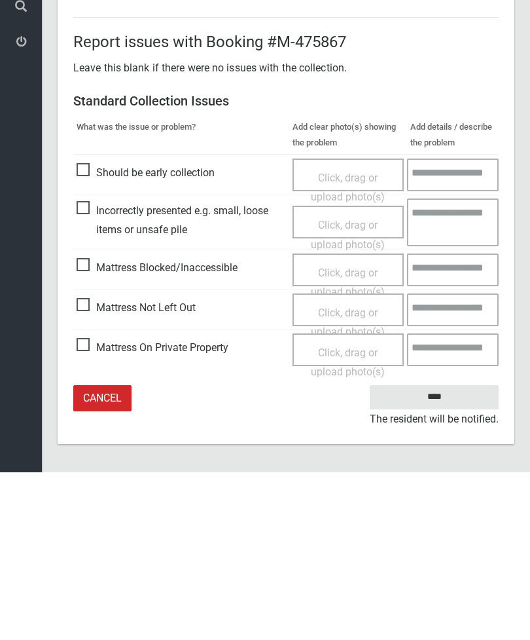
type input"] "*"
click at [437, 552] on input "****" at bounding box center [434, 564] width 129 height 24
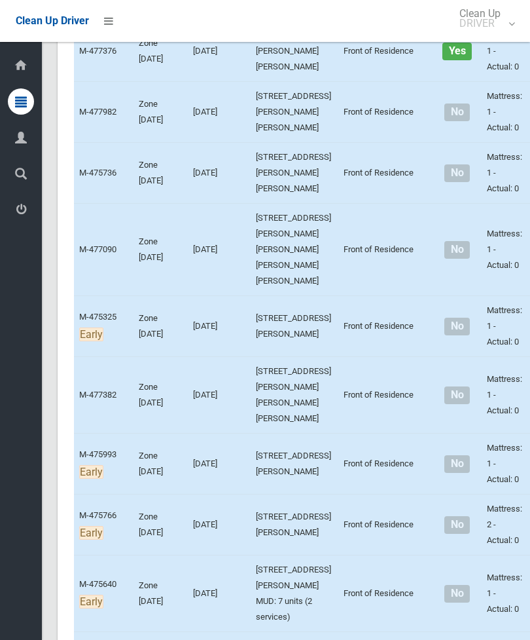
scroll to position [3014, 0]
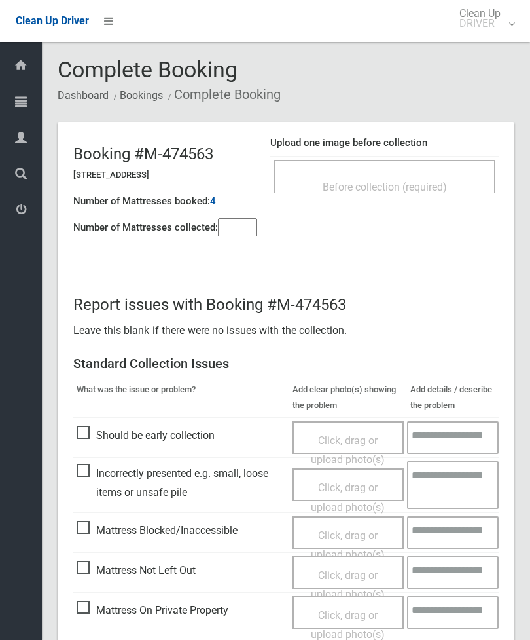
click at [245, 228] on input"] "number" at bounding box center [237, 227] width 39 height 18
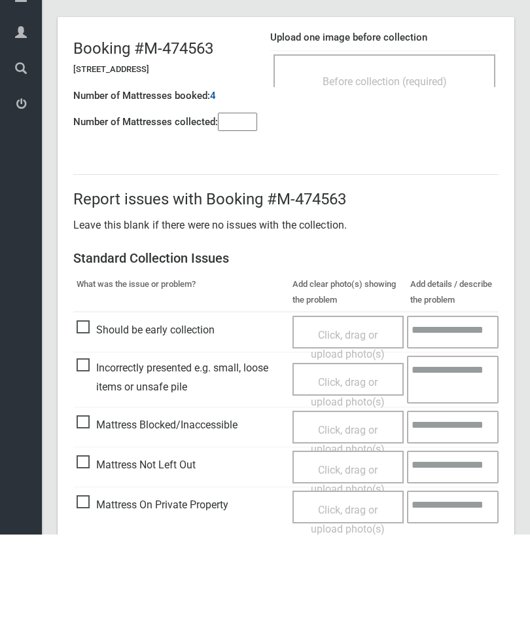
scroll to position [94, 0]
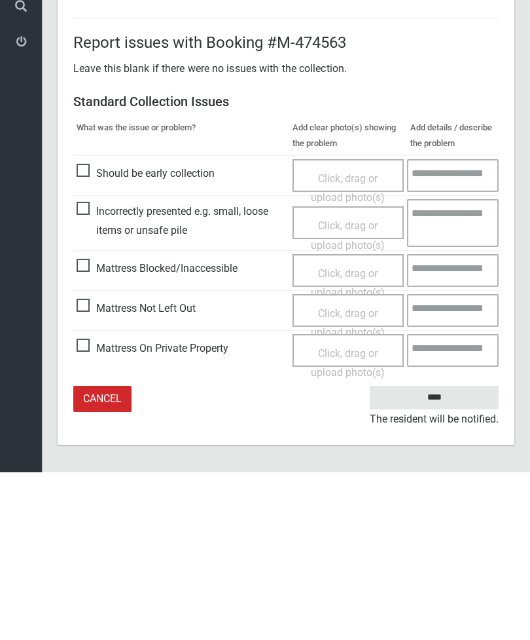
type input"] "*"
click at [88, 466] on span "Mattress Not Left Out" at bounding box center [136, 476] width 119 height 20
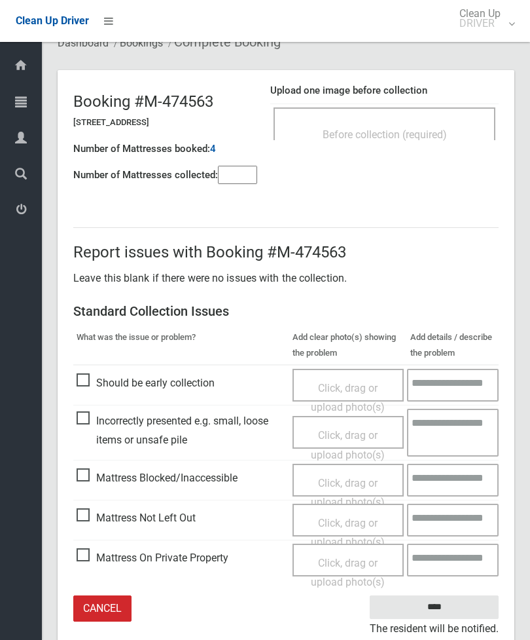
click at [342, 518] on span "Click, drag or upload photo(s)" at bounding box center [348, 532] width 74 height 32
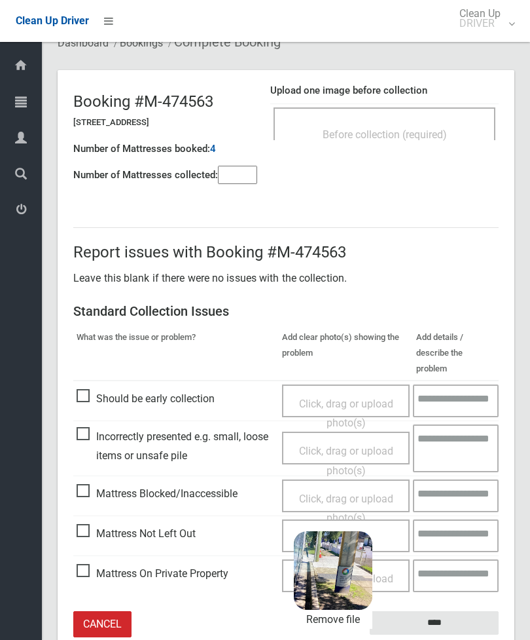
click at [452, 611] on input "****" at bounding box center [434, 623] width 129 height 24
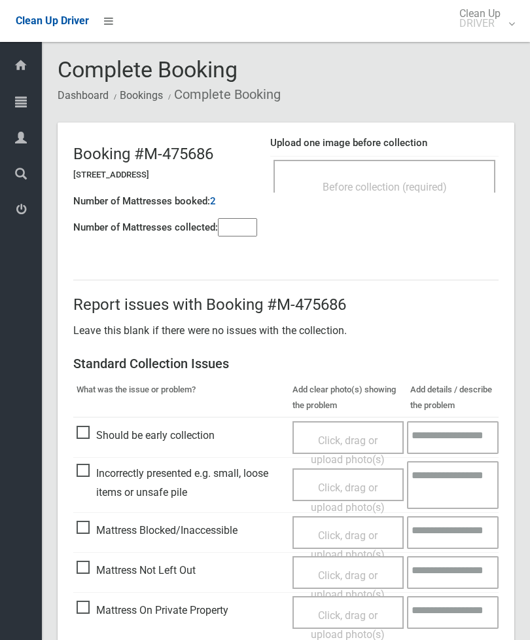
click at [429, 192] on span "Before collection (required)" at bounding box center [385, 187] width 124 height 12
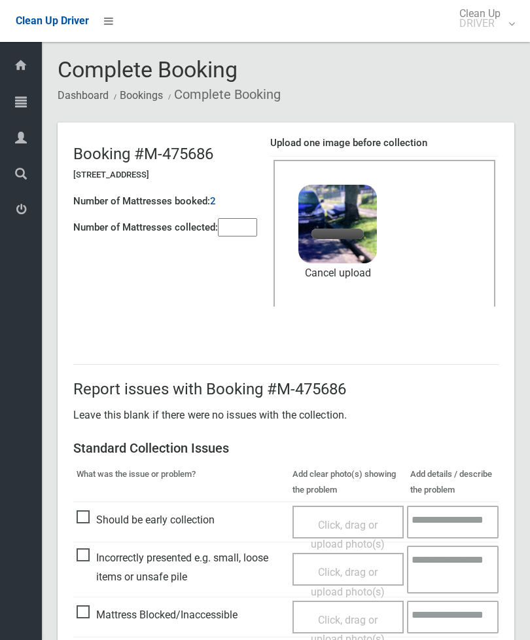
click at [243, 245] on header "Booking #M-475686 50 Alcoomie Street, VILLAWOOD NSW 2163 Number of Mattresses b…" at bounding box center [286, 227] width 457 height 210
click at [238, 234] on input"] "number" at bounding box center [237, 227] width 39 height 18
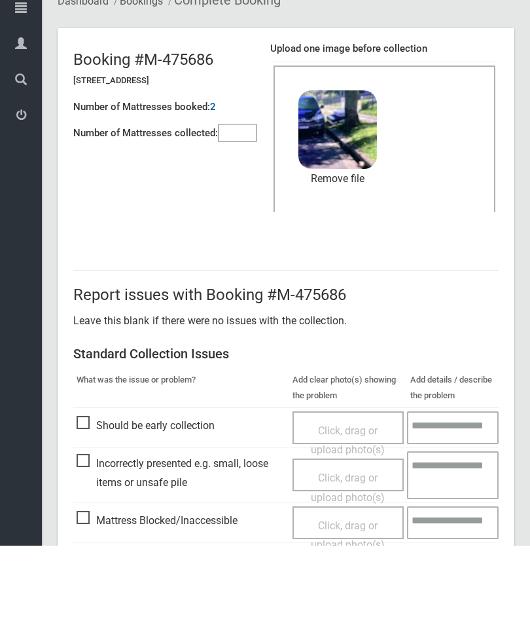
scroll to position [179, 0]
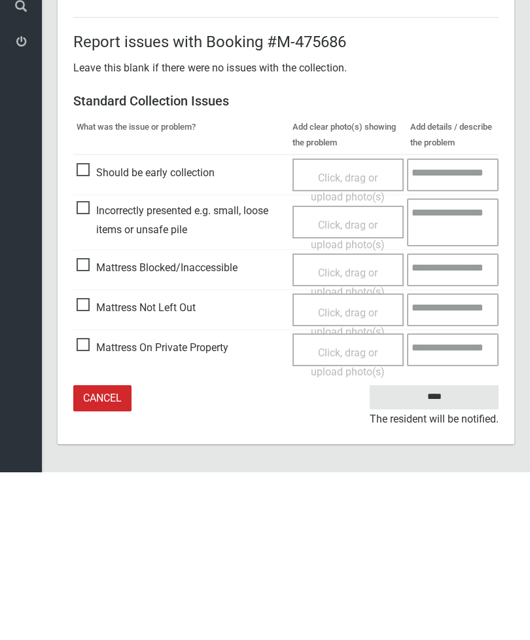
type input"] "*"
click at [447, 552] on input "****" at bounding box center [434, 564] width 129 height 24
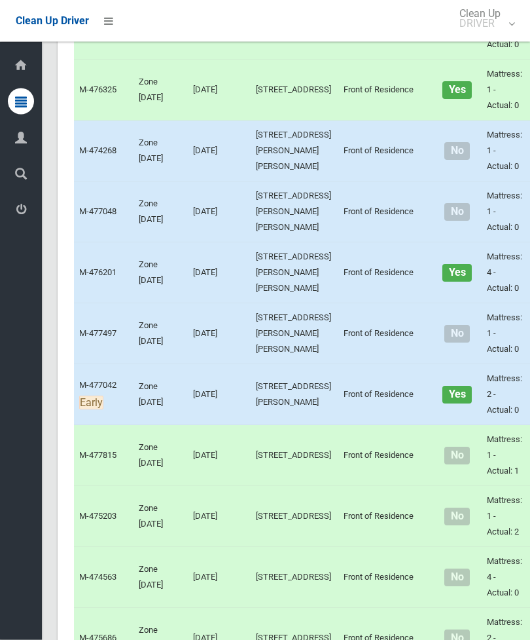
scroll to position [2075, 0]
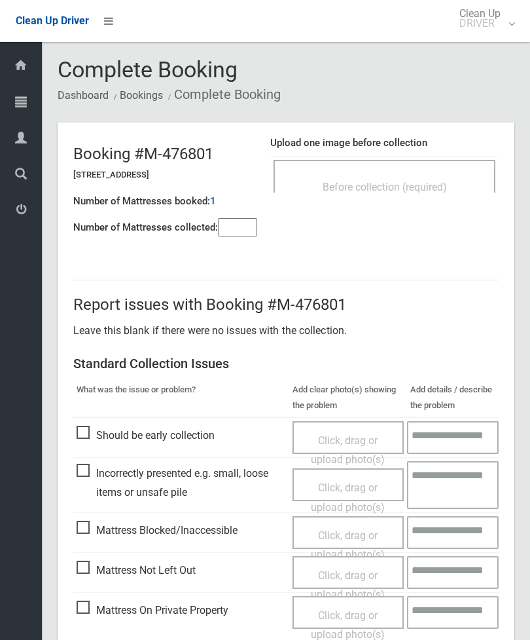
click at [410, 175] on div "Before collection (required)" at bounding box center [384, 186] width 193 height 24
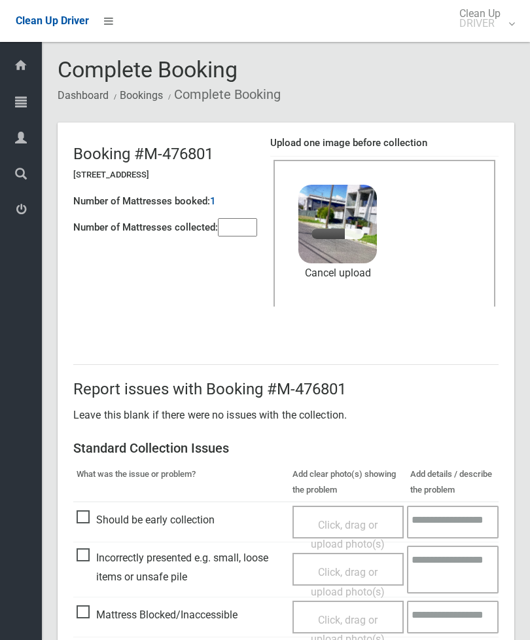
click at [231, 226] on input"] "number" at bounding box center [237, 227] width 39 height 18
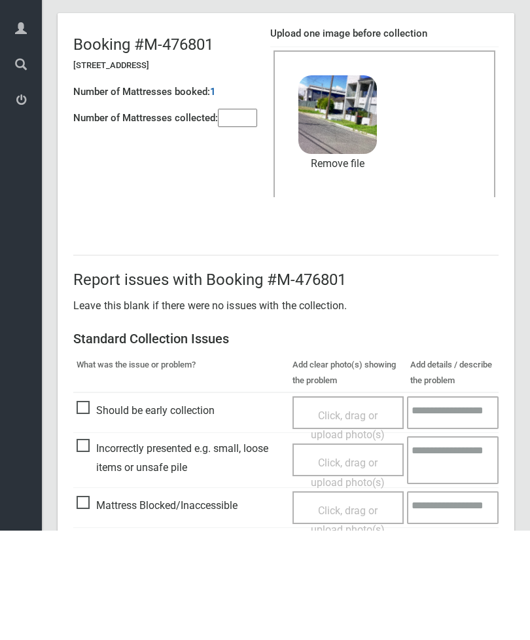
scroll to position [179, 0]
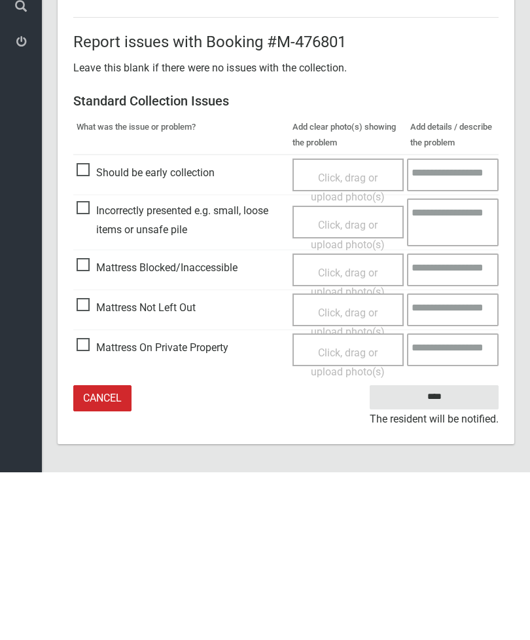
type input"] "*"
click at [433, 552] on input "****" at bounding box center [434, 564] width 129 height 24
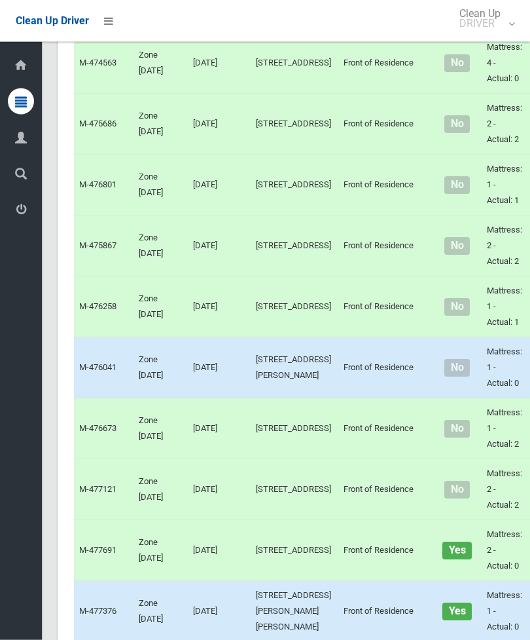
scroll to position [2548, 0]
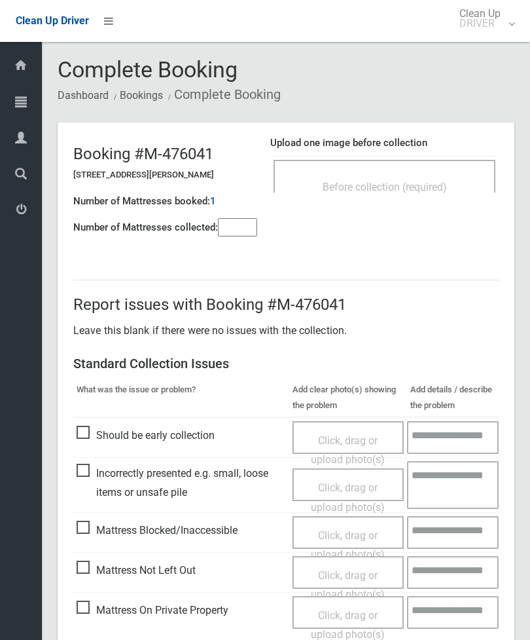
click at [462, 196] on div "Before collection (required)" at bounding box center [384, 186] width 193 height 24
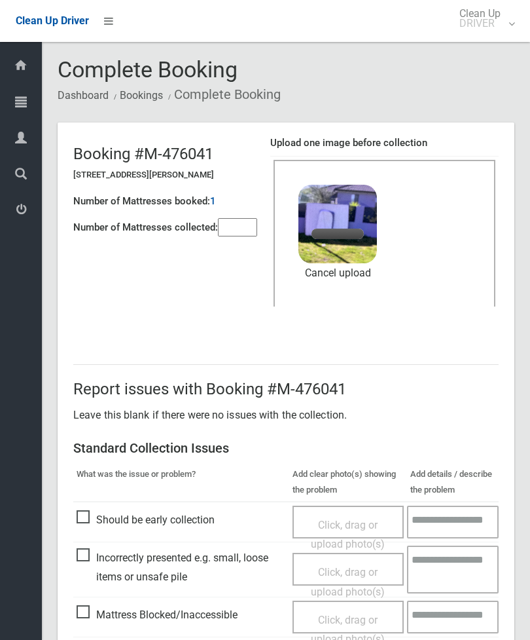
click at [240, 236] on input"] "number" at bounding box center [237, 227] width 39 height 18
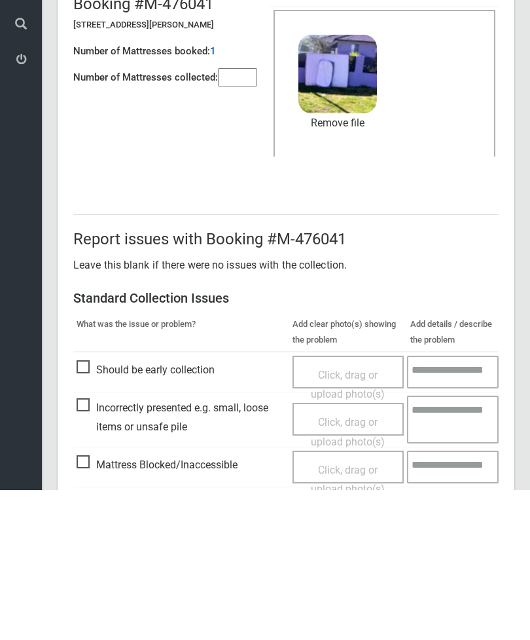
scroll to position [179, 0]
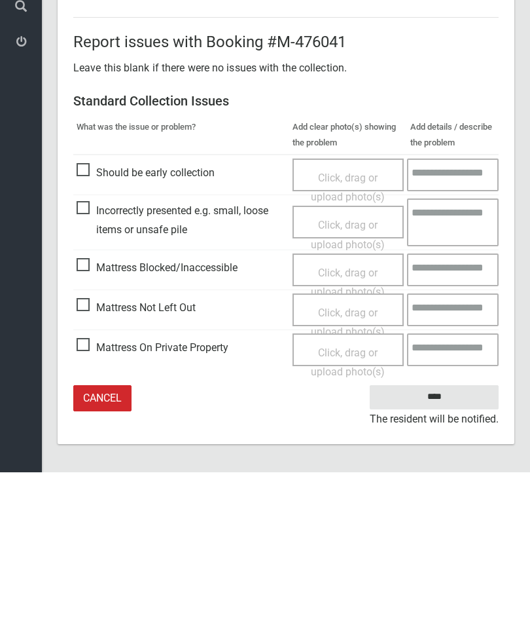
type input"] "*"
click at [433, 552] on input "****" at bounding box center [434, 564] width 129 height 24
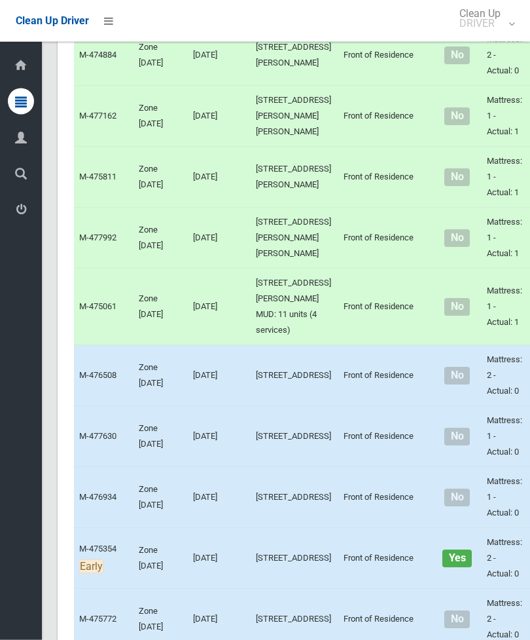
scroll to position [4592, 0]
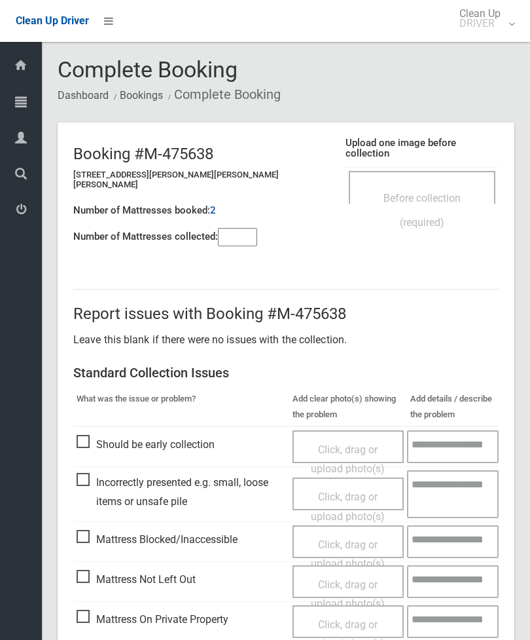
click at [427, 192] on span "Before collection (required)" at bounding box center [422, 210] width 77 height 37
click at [247, 237] on input"] "number" at bounding box center [237, 237] width 39 height 18
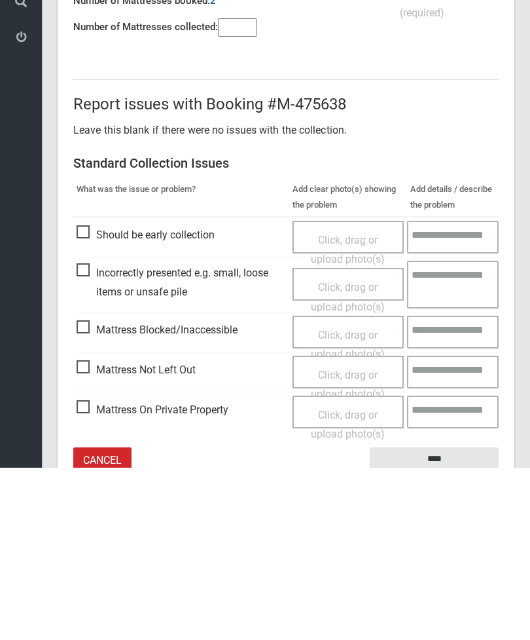
scroll to position [94, 0]
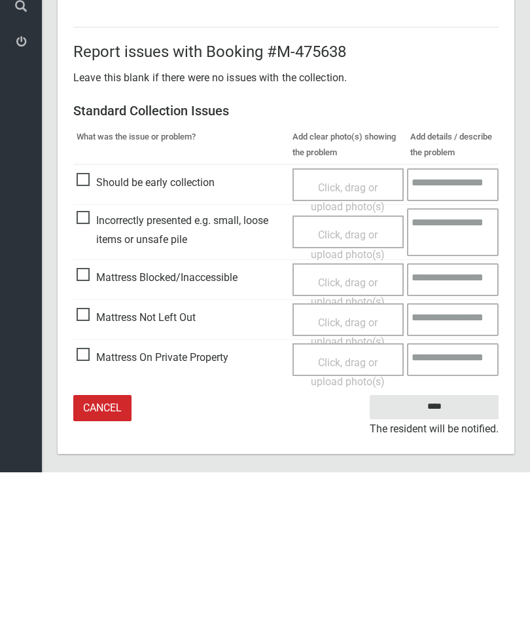
type input"] "*"
click at [82, 475] on span "Mattress Not Left Out" at bounding box center [136, 485] width 119 height 20
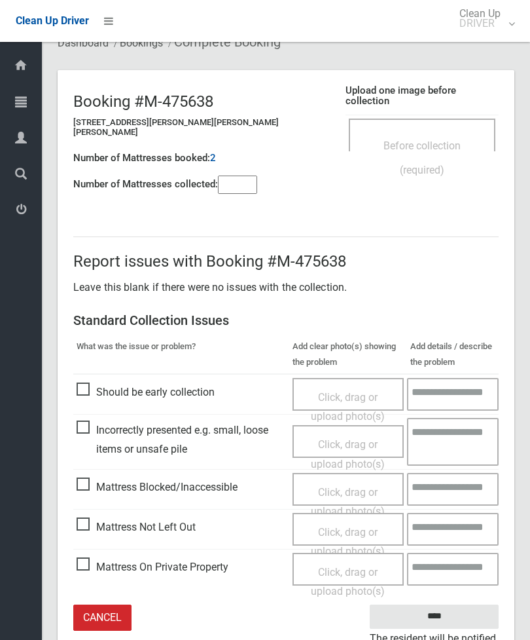
click at [350, 526] on div "Click, drag or upload photo(s)" at bounding box center [348, 541] width 92 height 39
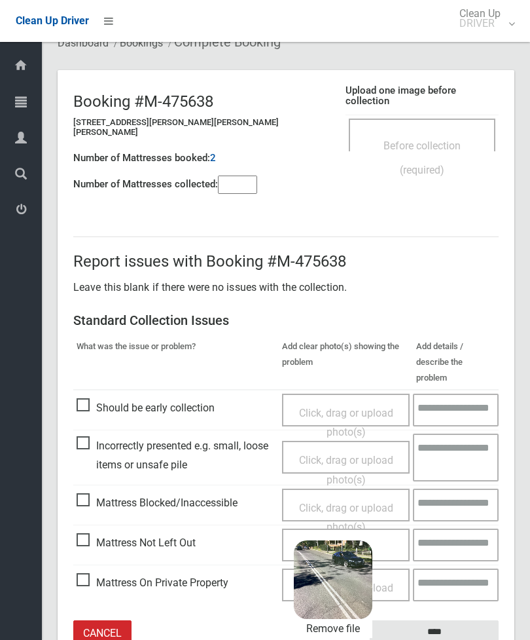
click at [454, 620] on input "****" at bounding box center [434, 632] width 129 height 24
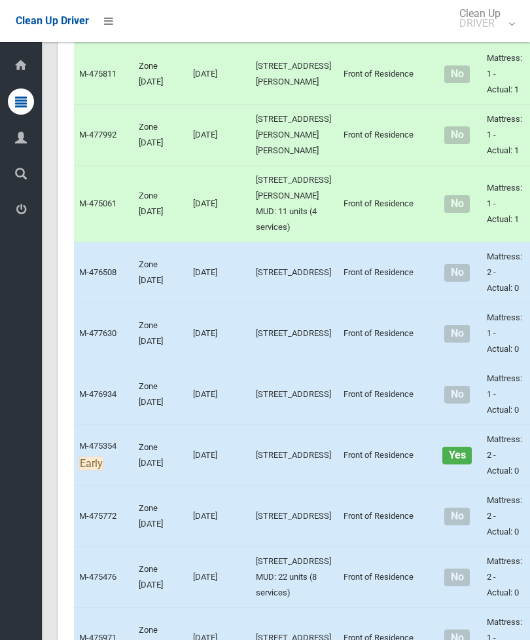
scroll to position [4675, 0]
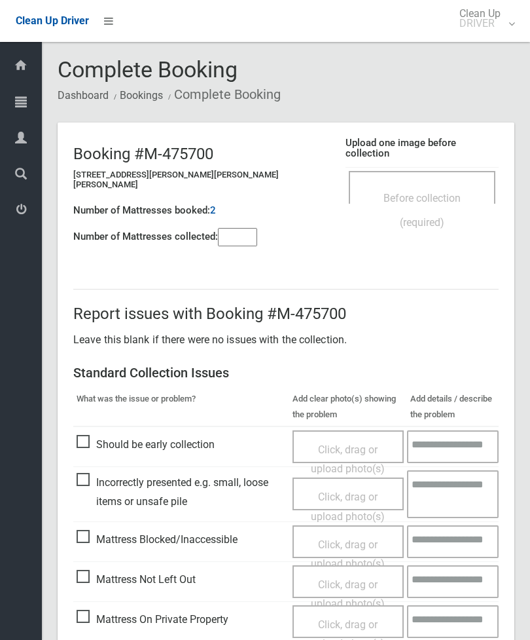
click at [239, 228] on input"] "number" at bounding box center [237, 237] width 39 height 18
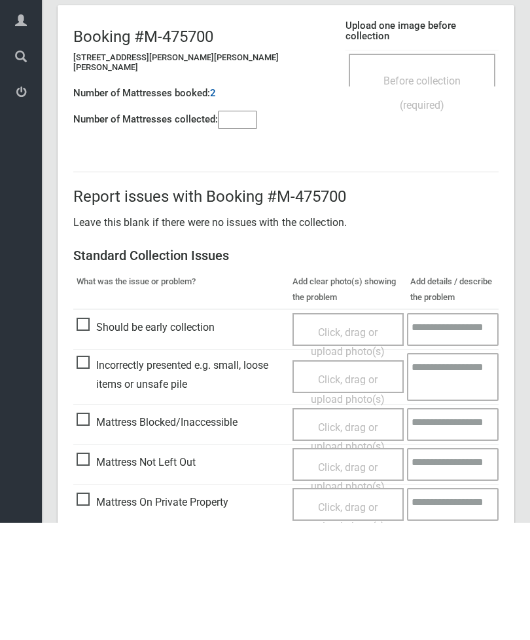
scroll to position [94, 0]
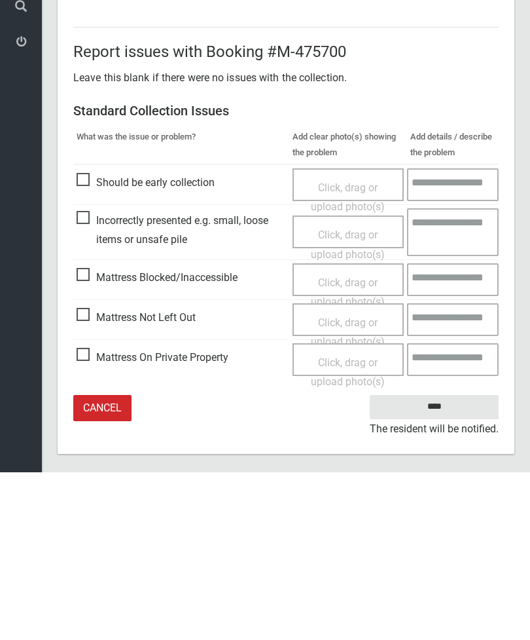
type input"] "*"
click at [85, 475] on span "Mattress Not Left Out" at bounding box center [136, 485] width 119 height 20
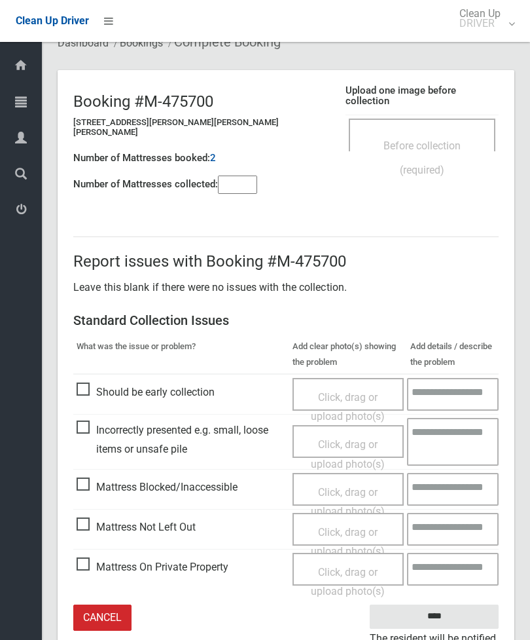
click at [352, 526] on span "Click, drag or upload photo(s)" at bounding box center [348, 542] width 74 height 32
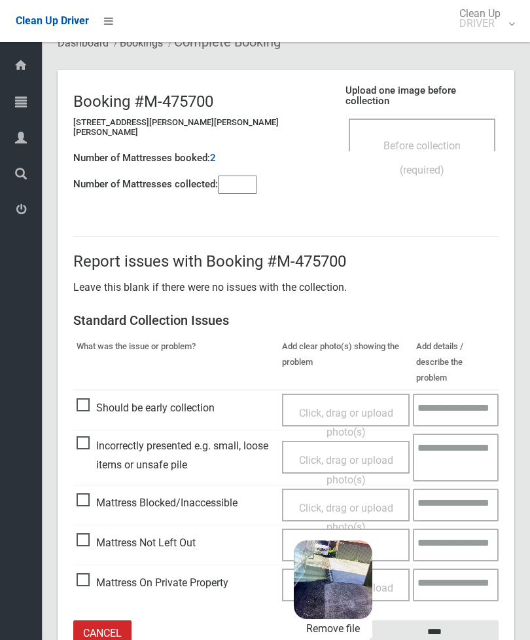
click at [451, 620] on input "****" at bounding box center [434, 632] width 129 height 24
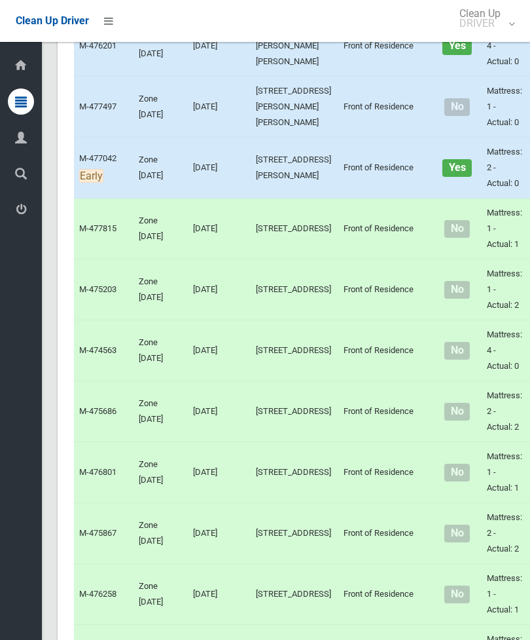
scroll to position [2100, 0]
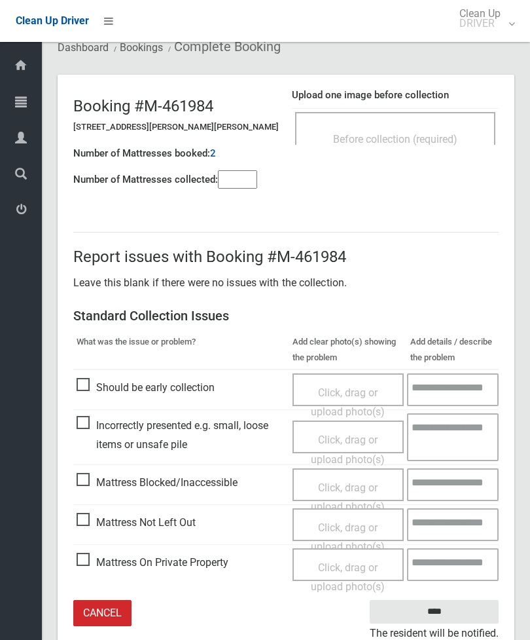
scroll to position [45, 0]
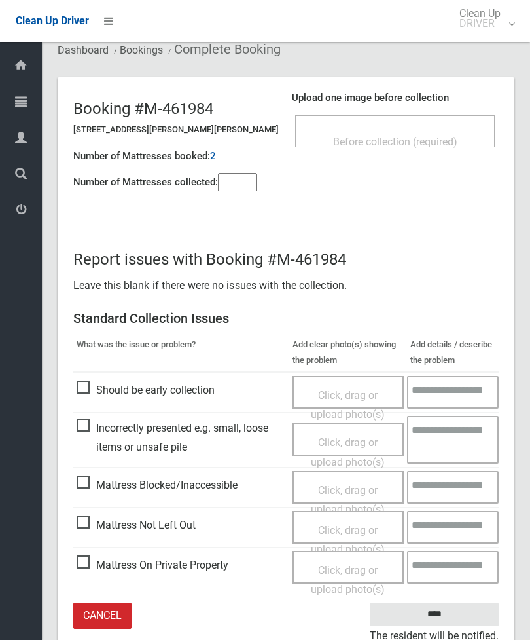
click at [236, 189] on input"] "number" at bounding box center [237, 182] width 39 height 18
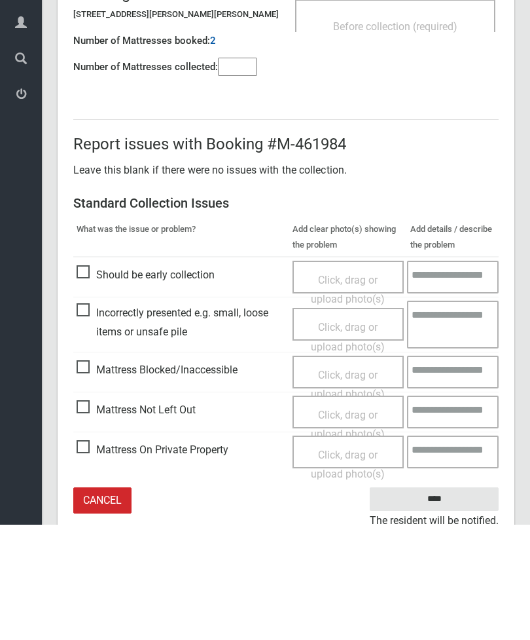
scroll to position [94, 0]
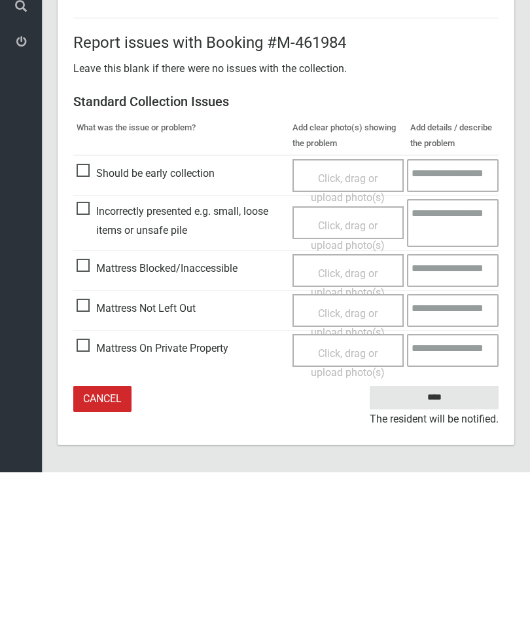
type input"] "*"
click at [79, 466] on span "Mattress Not Left Out" at bounding box center [136, 476] width 119 height 20
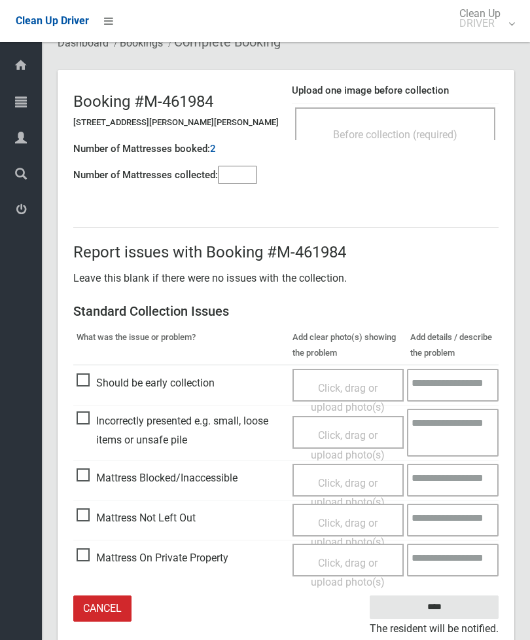
click at [347, 520] on span "Click, drag or upload photo(s)" at bounding box center [348, 532] width 74 height 32
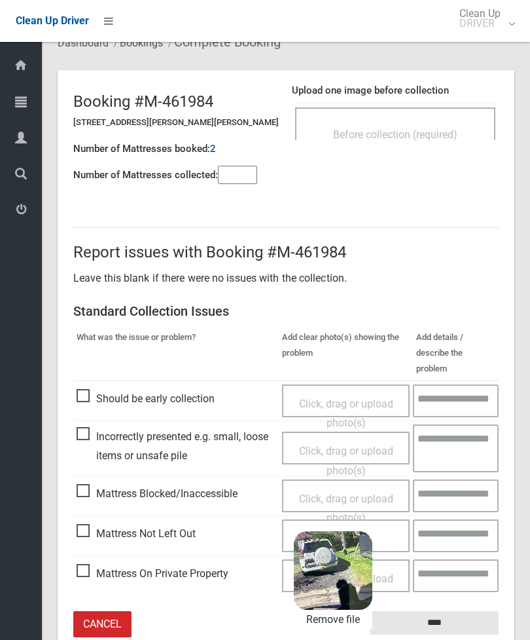
click at [447, 614] on input "****" at bounding box center [434, 623] width 129 height 24
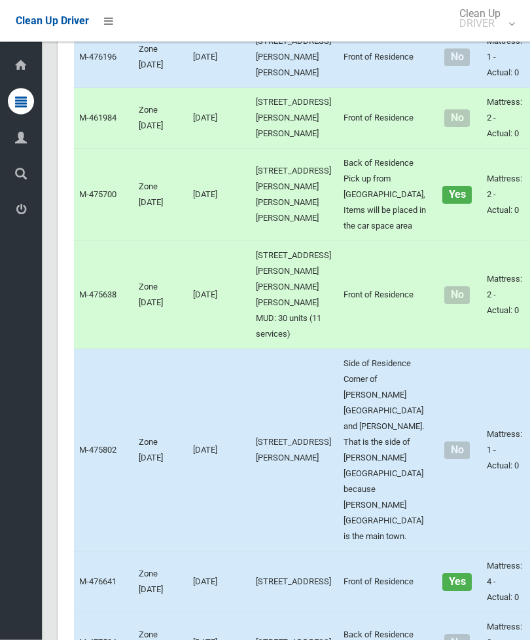
scroll to position [3840, 0]
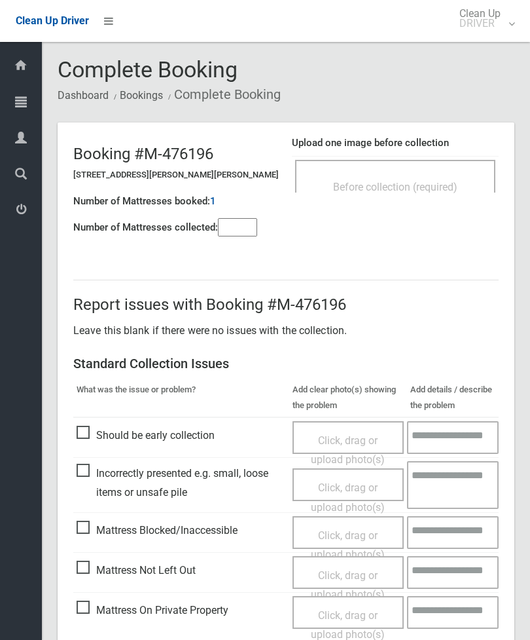
click at [381, 183] on span "Before collection (required)" at bounding box center [395, 187] width 124 height 12
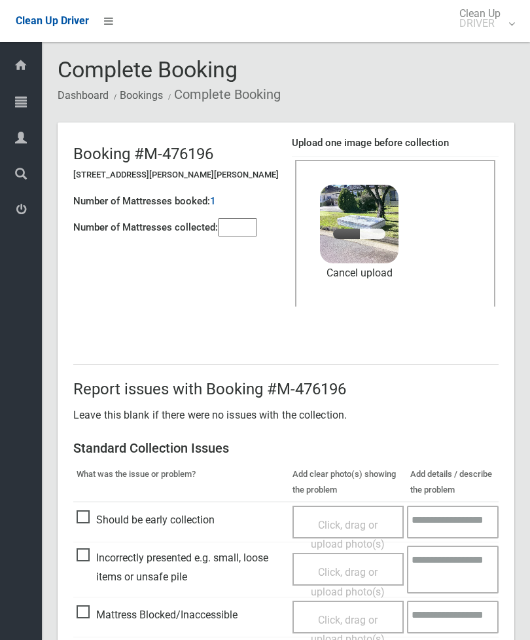
click at [228, 232] on input"] "number" at bounding box center [237, 227] width 39 height 18
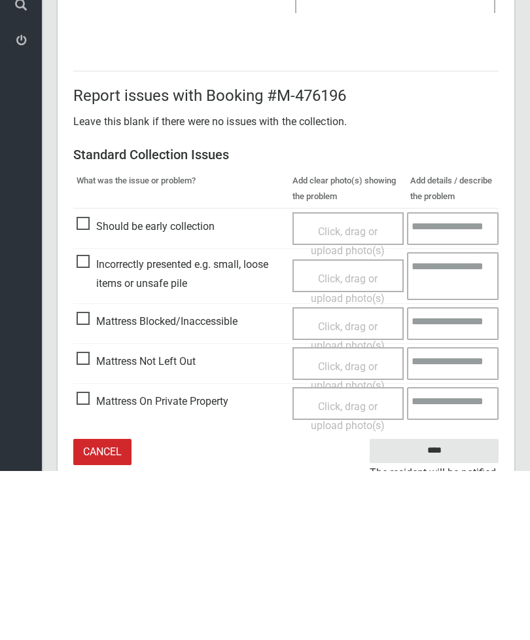
scroll to position [179, 0]
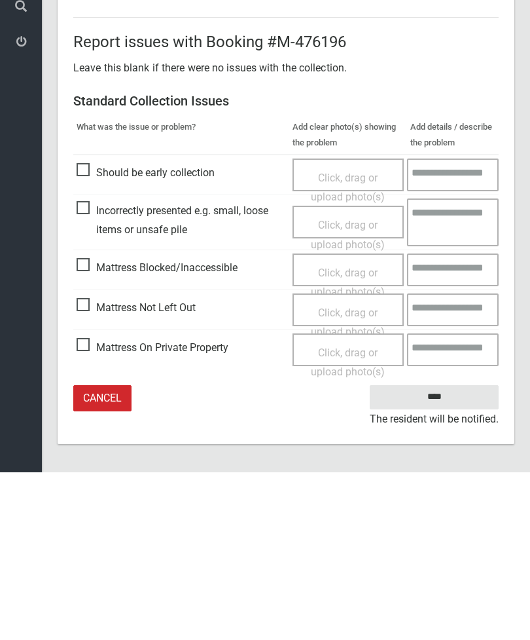
type input"] "*"
click at [434, 552] on input "****" at bounding box center [434, 564] width 129 height 24
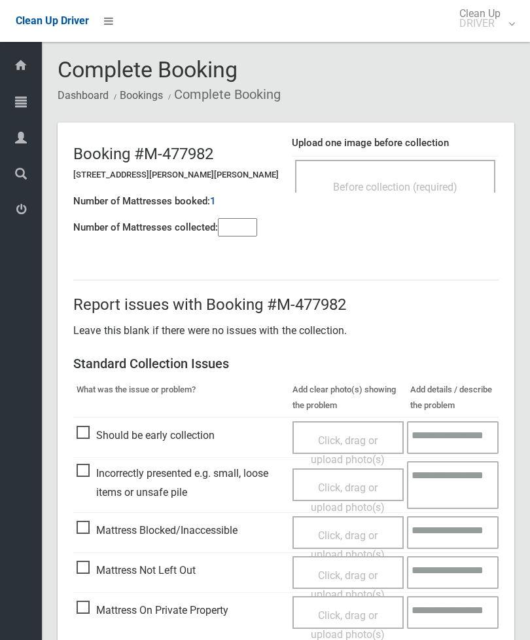
click at [417, 183] on span "Before collection (required)" at bounding box center [395, 187] width 124 height 12
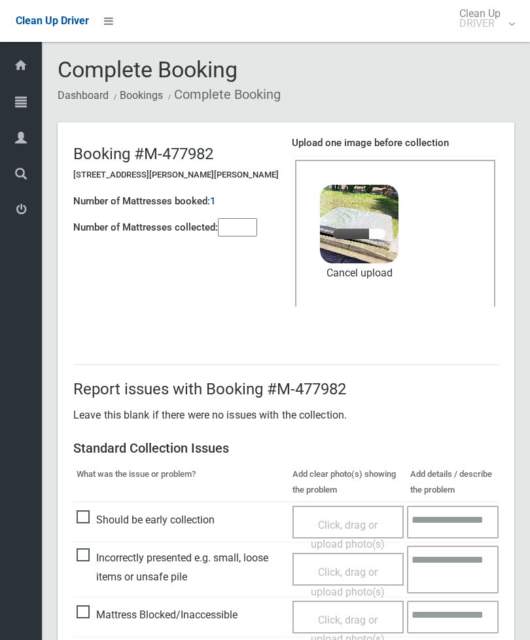
click at [227, 232] on input"] "number" at bounding box center [237, 227] width 39 height 18
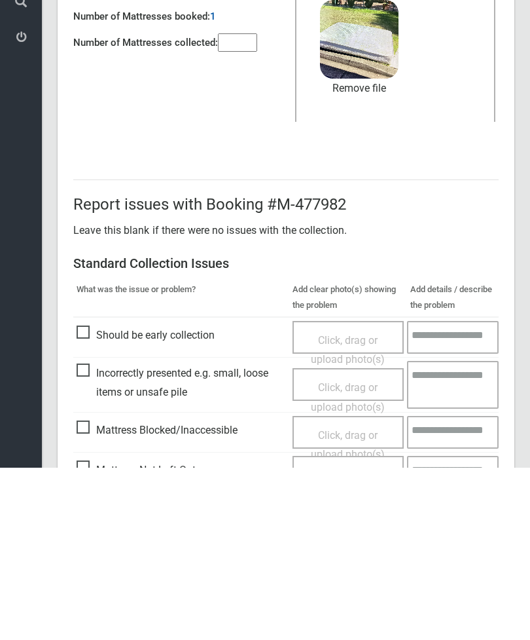
scroll to position [179, 0]
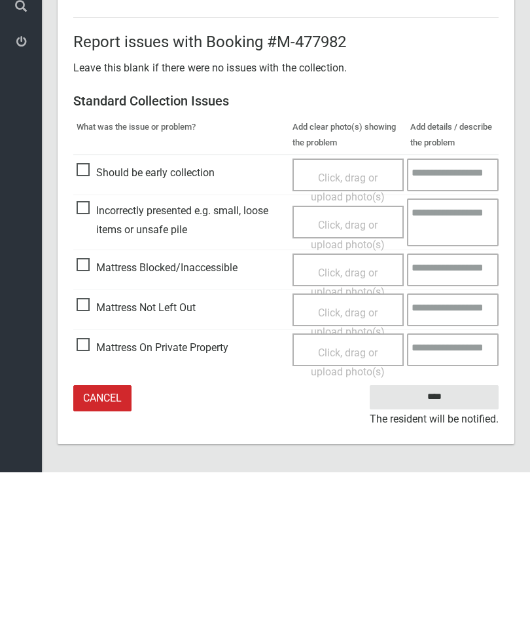
type input"] "*"
click at [446, 552] on input "****" at bounding box center [434, 564] width 129 height 24
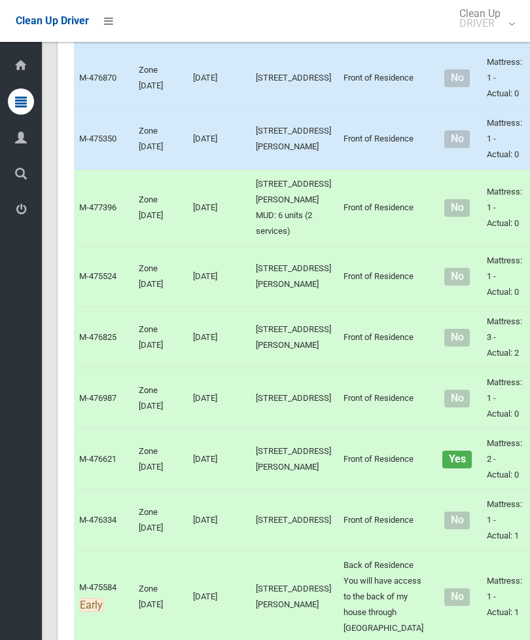
scroll to position [5295, 0]
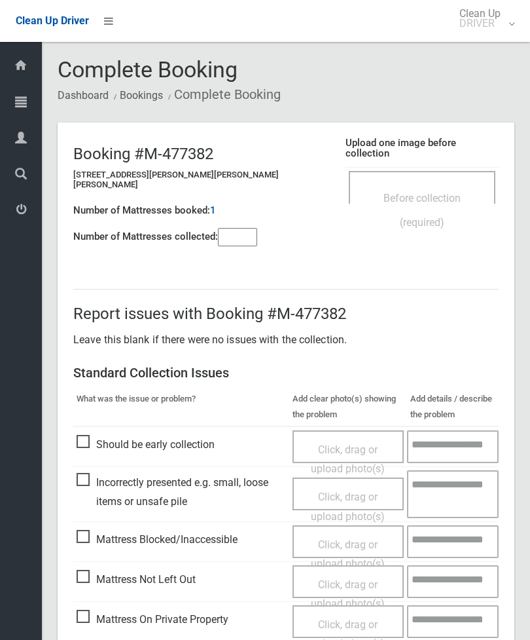
click at [424, 185] on div "Before collection (required)" at bounding box center [422, 209] width 118 height 48
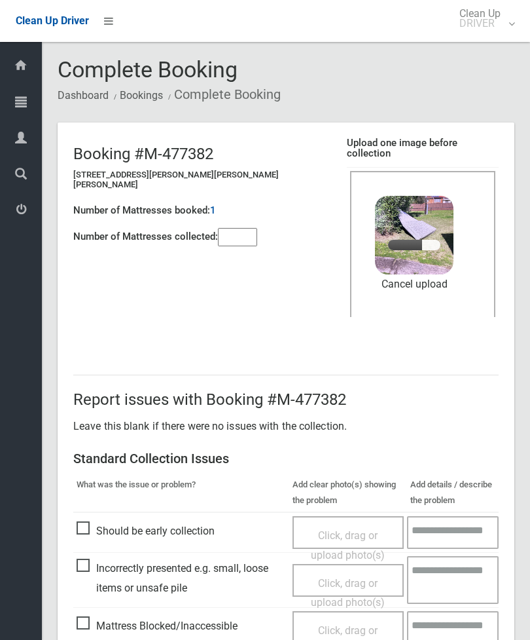
click at [231, 228] on input"] "number" at bounding box center [237, 237] width 39 height 18
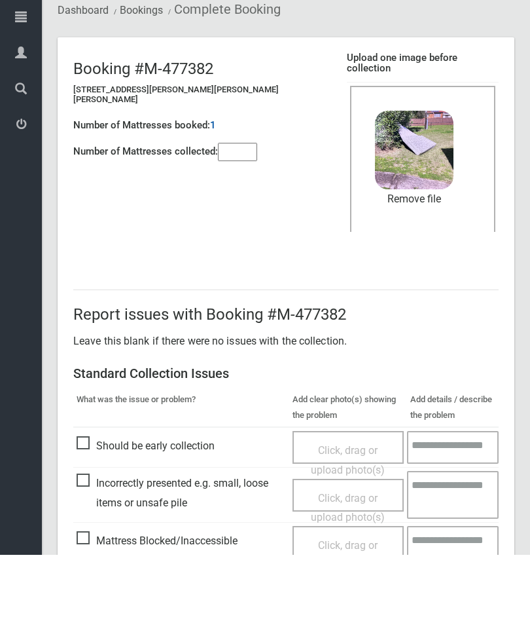
scroll to position [179, 0]
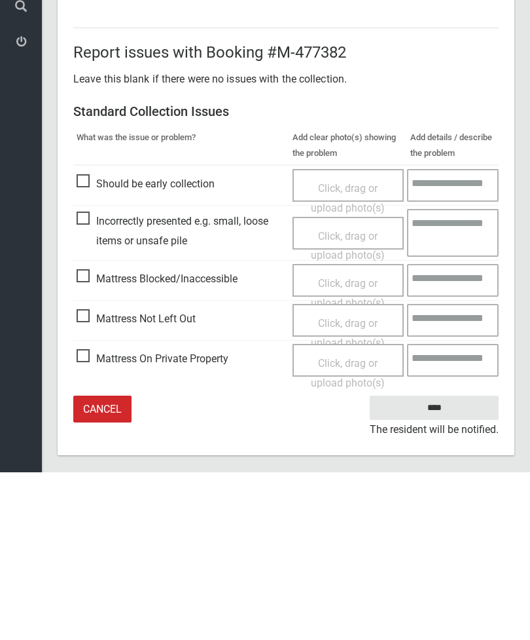
type input"] "*"
click at [449, 563] on input "****" at bounding box center [434, 575] width 129 height 24
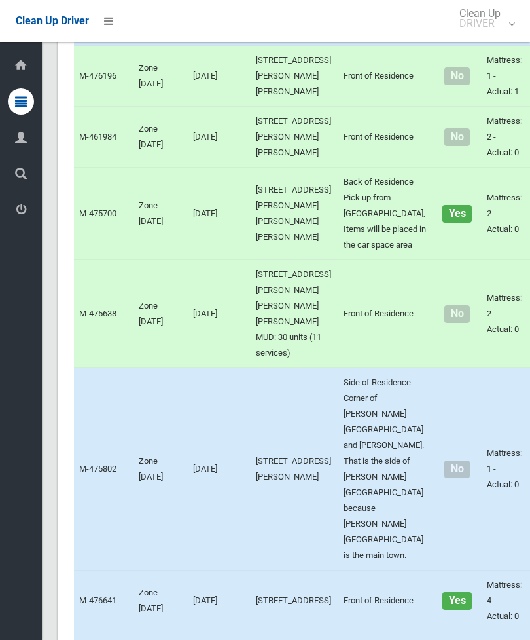
scroll to position [3691, 0]
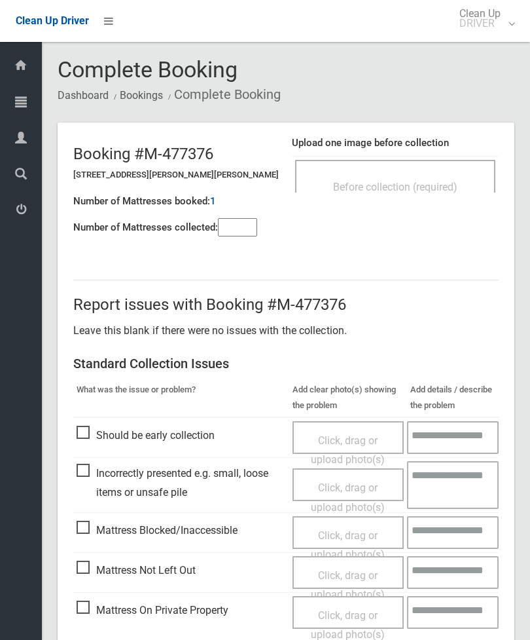
click at [418, 175] on div "Before collection (required)" at bounding box center [395, 186] width 171 height 24
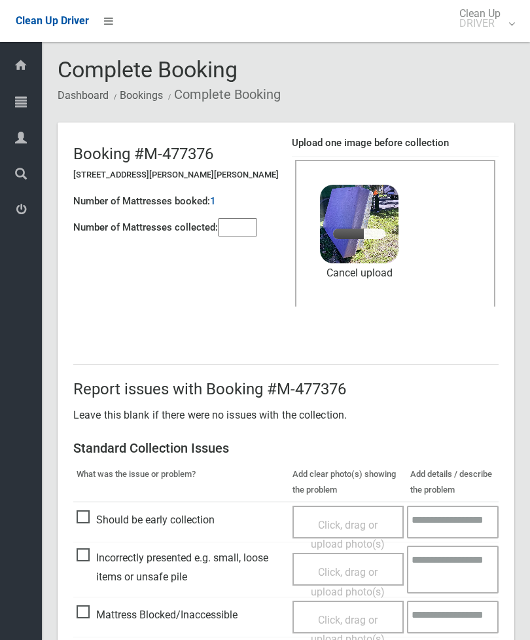
click at [242, 230] on input"] "number" at bounding box center [237, 227] width 39 height 18
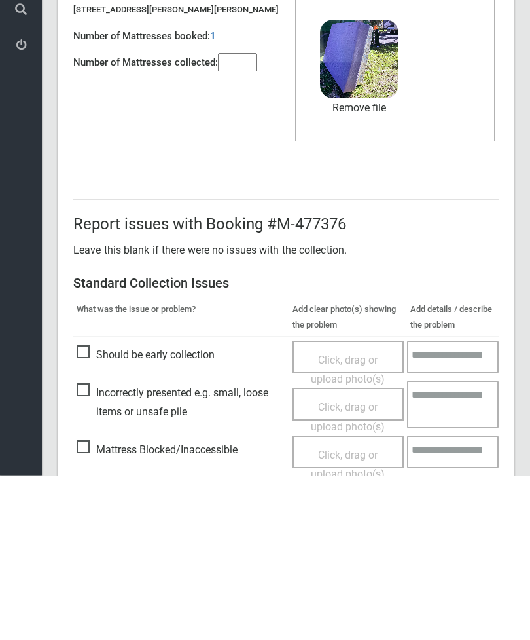
scroll to position [179, 0]
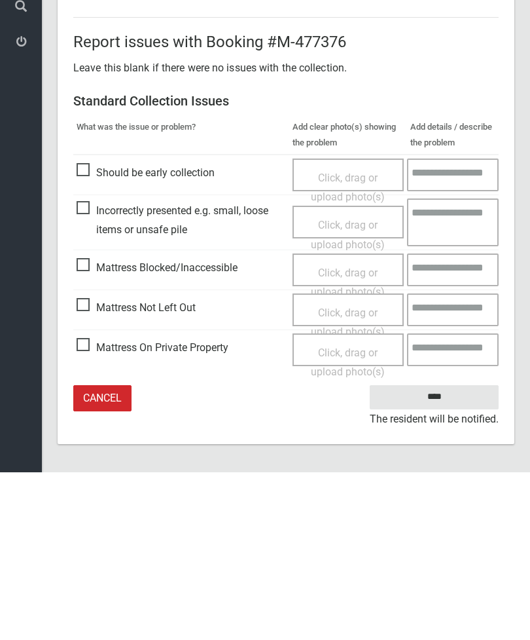
type input"] "*"
click at [437, 552] on input "****" at bounding box center [434, 564] width 129 height 24
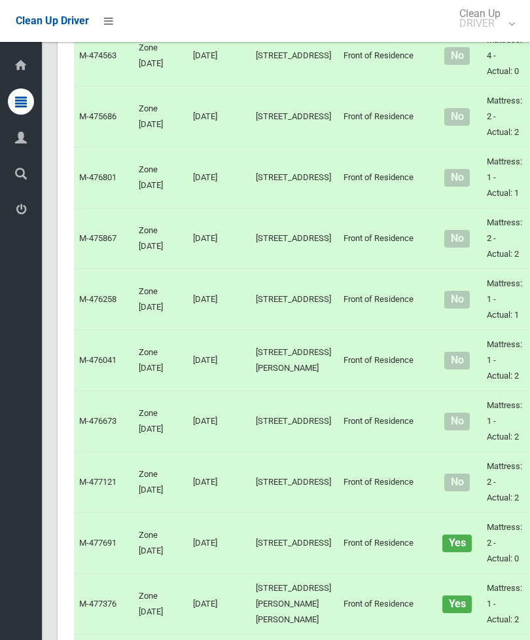
scroll to position [2553, 0]
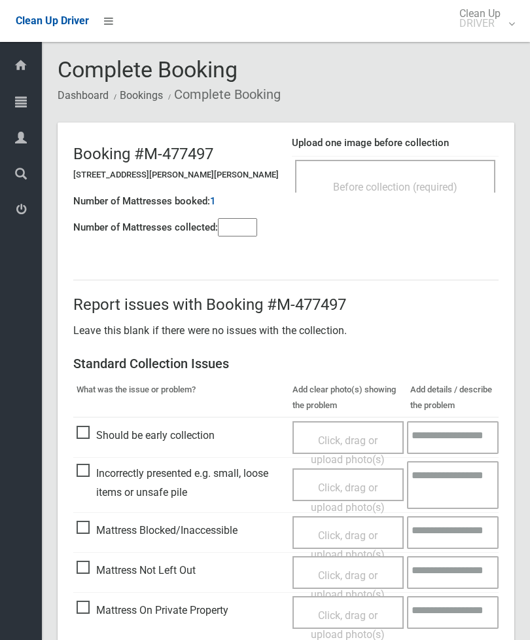
click at [429, 191] on span "Before collection (required)" at bounding box center [395, 187] width 124 height 12
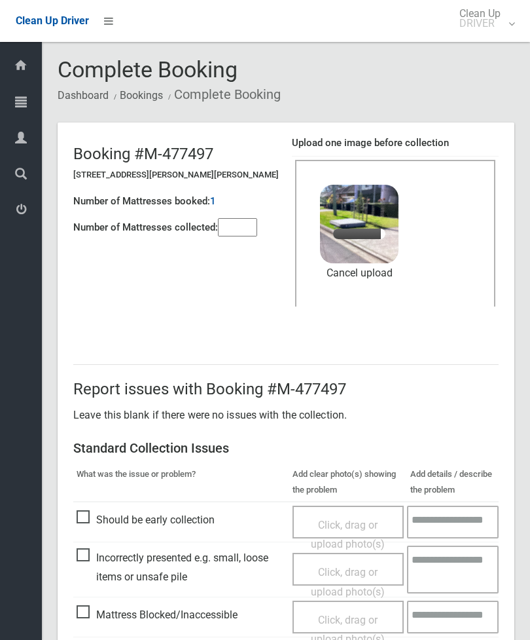
click at [247, 234] on input"] "number" at bounding box center [237, 227] width 39 height 18
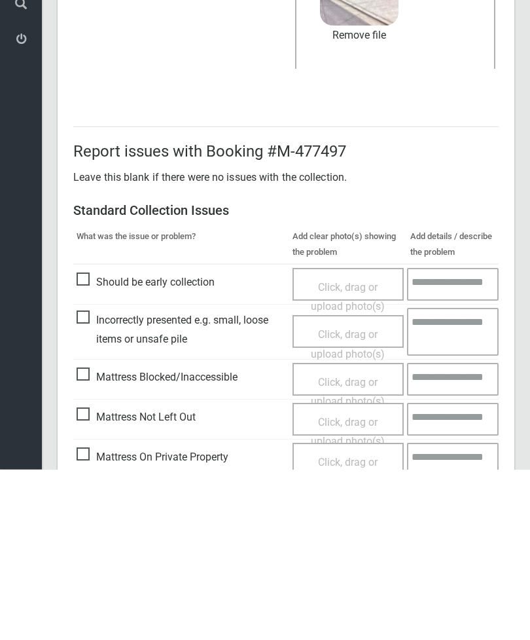
scroll to position [179, 0]
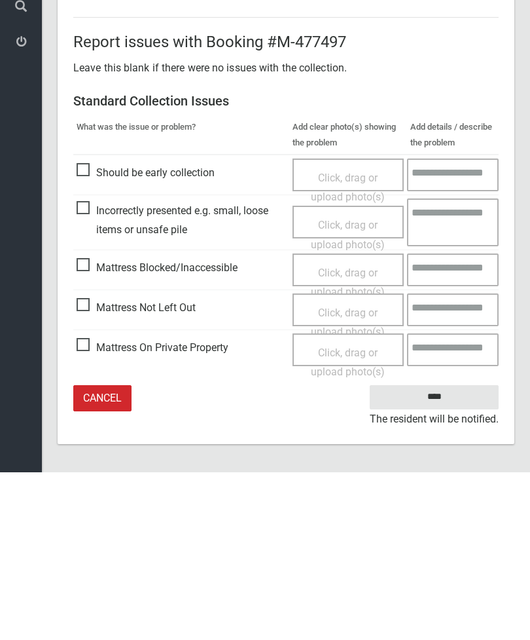
type input"] "*"
click at [441, 552] on input "****" at bounding box center [434, 564] width 129 height 24
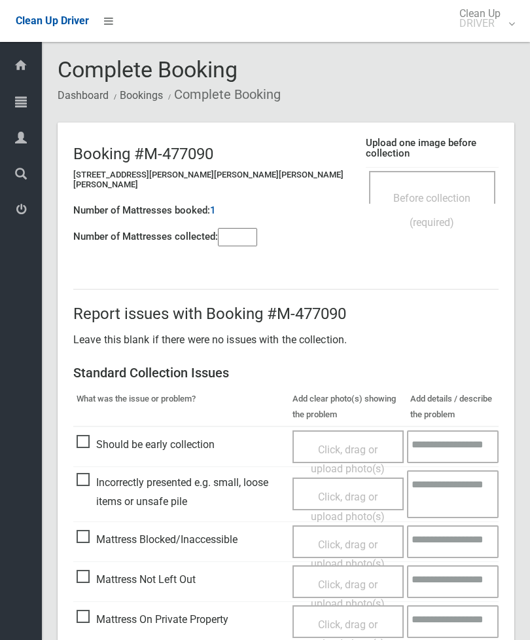
click at [399, 196] on div "Before collection (required)" at bounding box center [433, 209] width 98 height 48
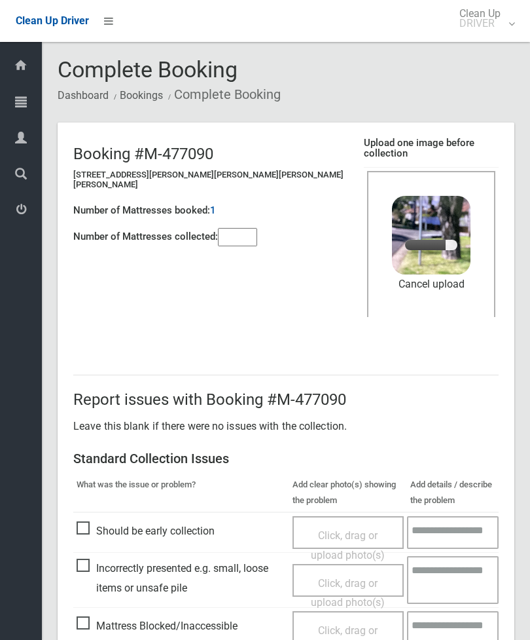
click at [226, 234] on input"] "number" at bounding box center [237, 237] width 39 height 18
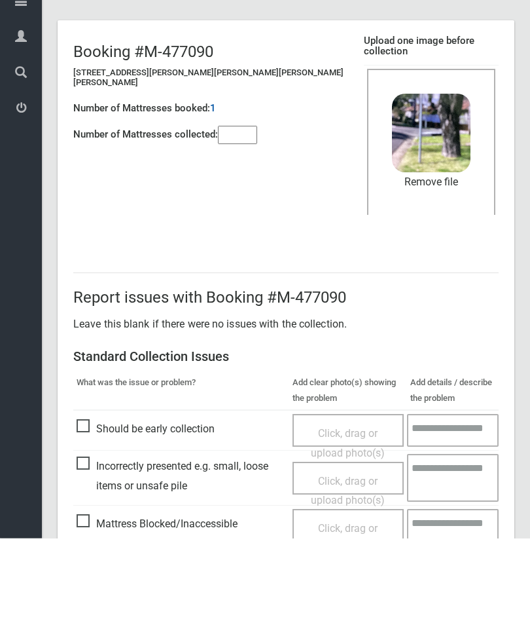
scroll to position [179, 0]
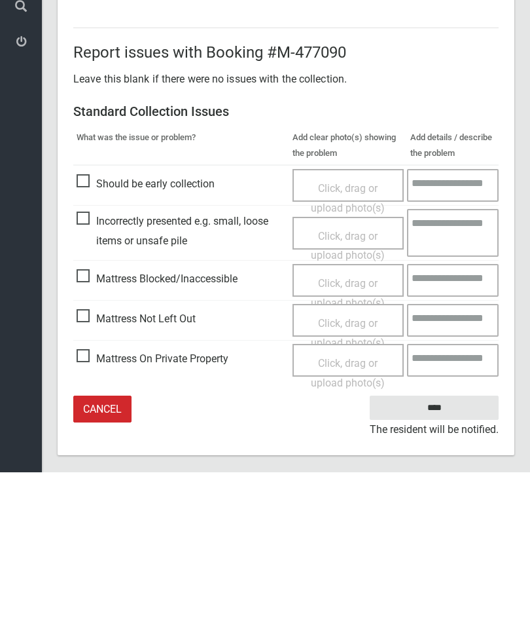
type input"] "*"
click at [437, 563] on input "****" at bounding box center [434, 575] width 129 height 24
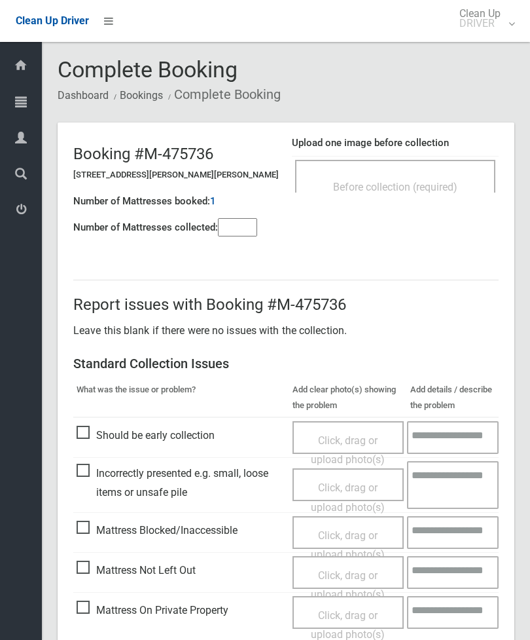
click at [236, 235] on input"] "number" at bounding box center [237, 227] width 39 height 18
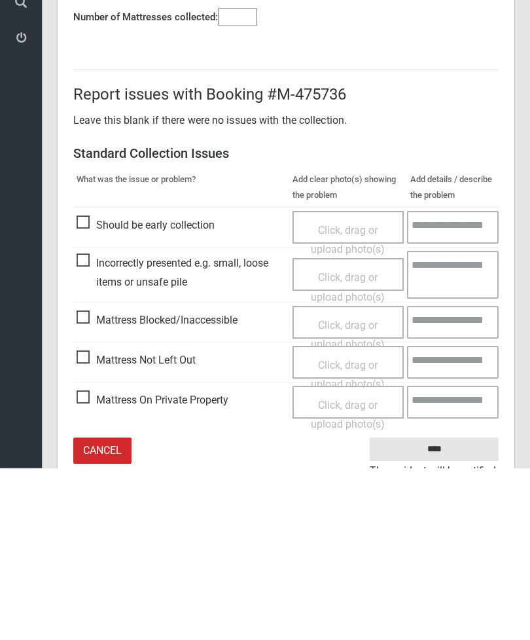
scroll to position [94, 0]
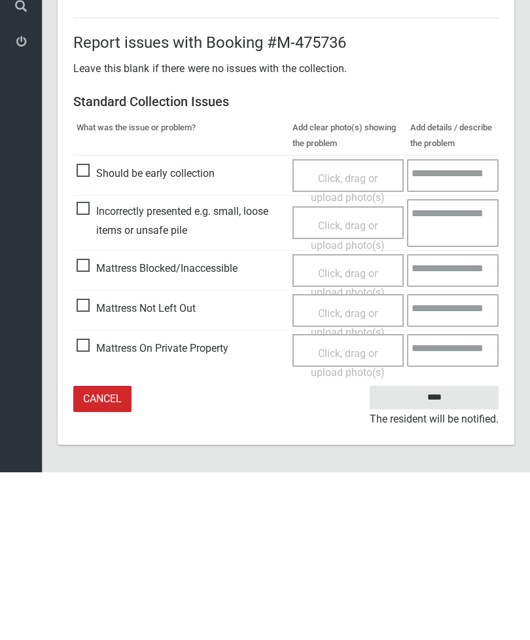
type input"] "*"
click at [91, 466] on span "Mattress Not Left Out" at bounding box center [136, 476] width 119 height 20
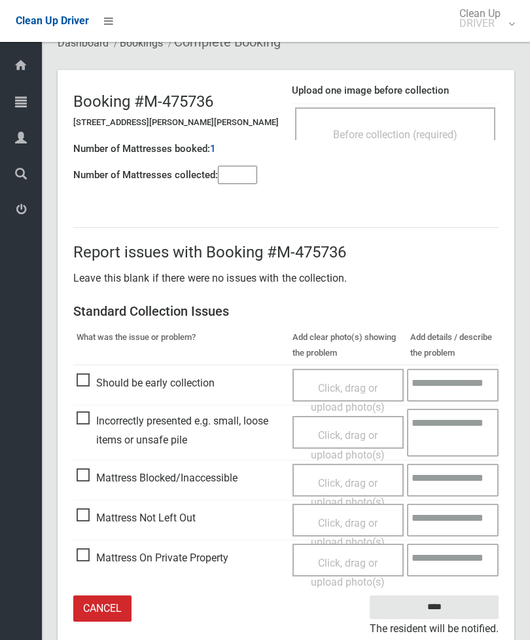
click at [363, 527] on div "Click, drag or upload photo(s)" at bounding box center [348, 532] width 92 height 39
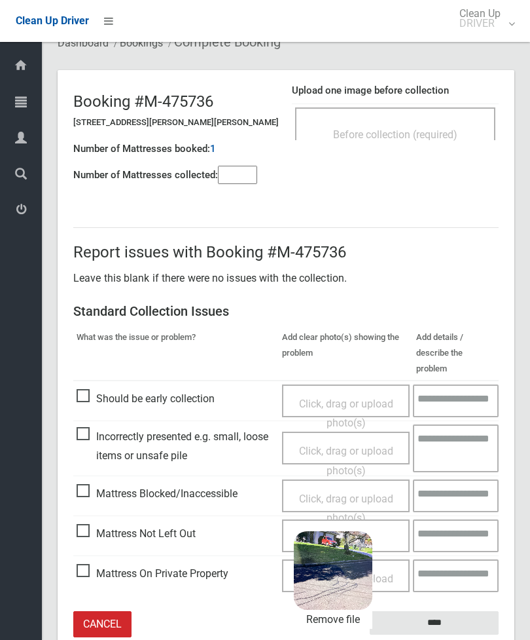
click at [460, 611] on input "****" at bounding box center [434, 623] width 129 height 24
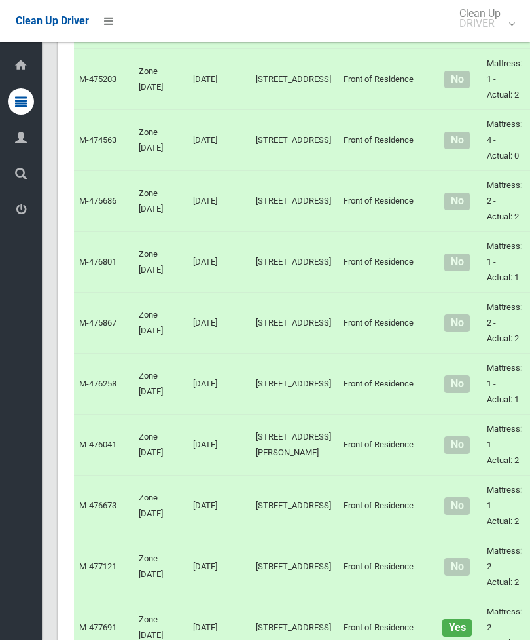
scroll to position [2482, 0]
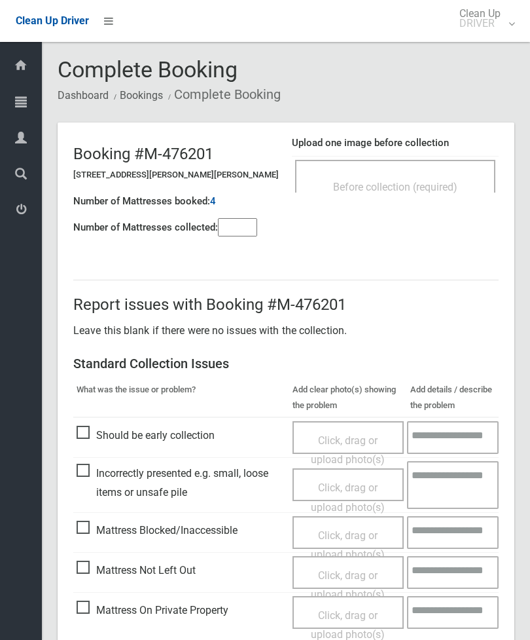
click at [424, 164] on div "Before collection (required)" at bounding box center [395, 176] width 200 height 33
click at [236, 229] on input"] "number" at bounding box center [237, 227] width 39 height 18
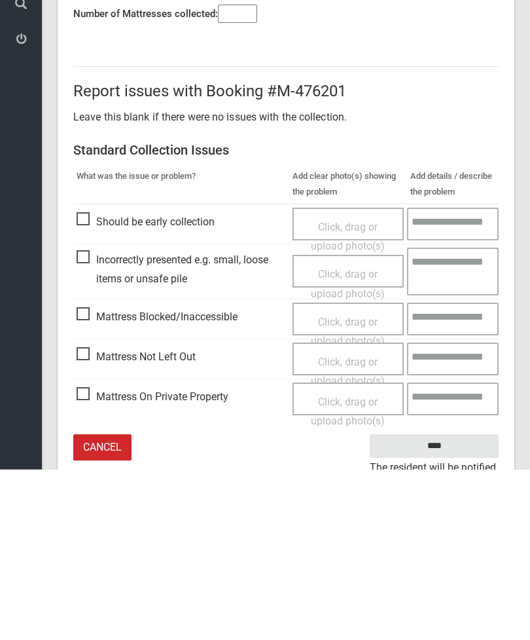
scroll to position [94, 0]
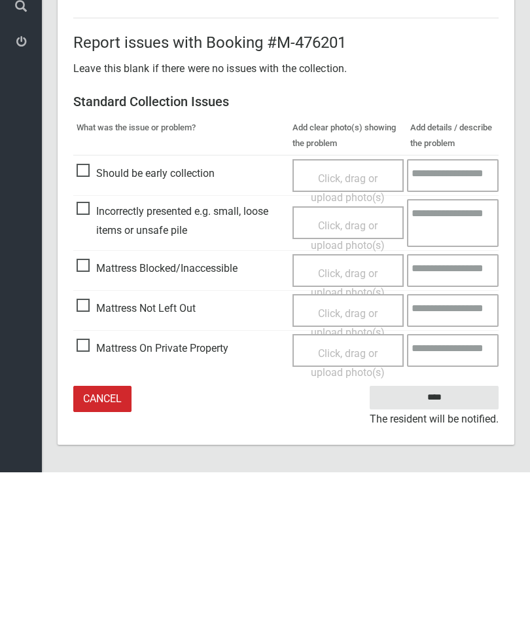
type input"] "*"
click at [92, 466] on span "Mattress Not Left Out" at bounding box center [136, 476] width 119 height 20
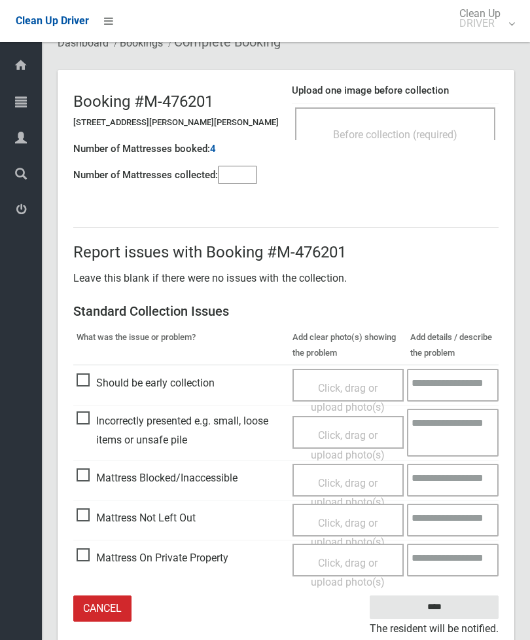
click at [359, 520] on span "Click, drag or upload photo(s)" at bounding box center [348, 532] width 74 height 32
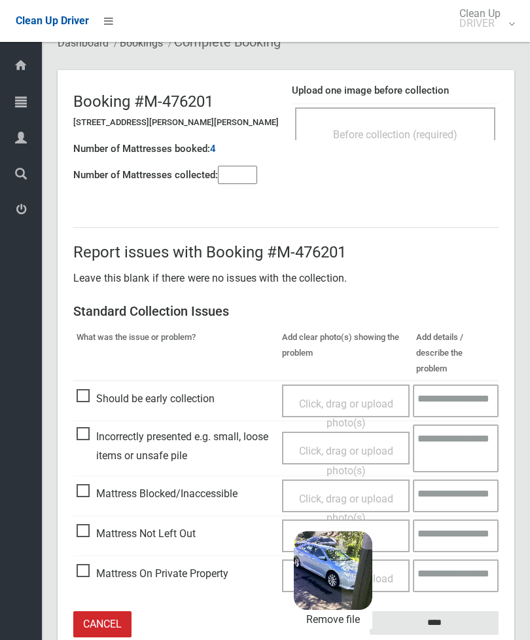
click at [452, 611] on input "****" at bounding box center [434, 623] width 129 height 24
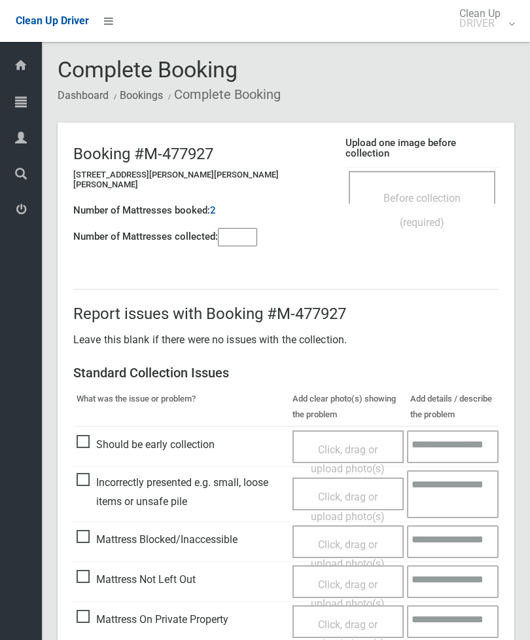
click at [450, 171] on div "Before collection (required)" at bounding box center [422, 187] width 147 height 33
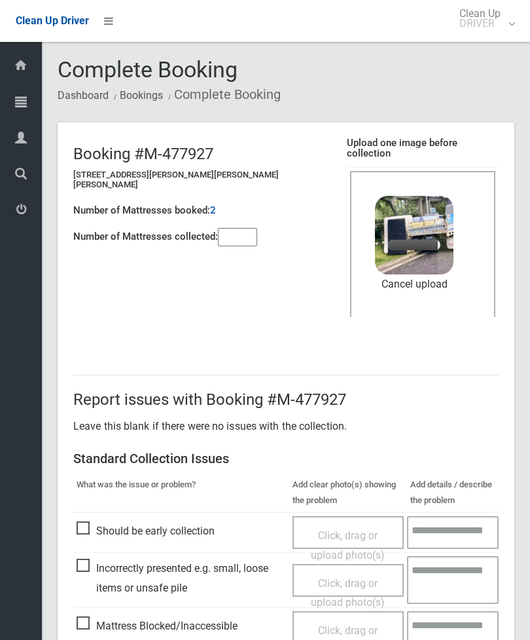
click at [242, 236] on input"] "number" at bounding box center [237, 237] width 39 height 18
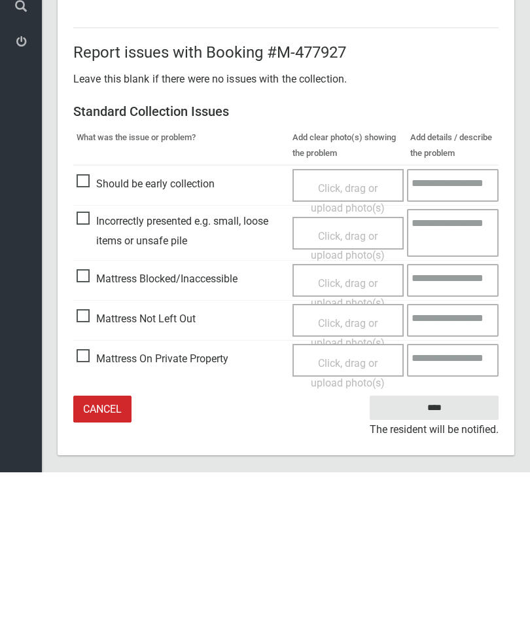
type input"] "*"
click at [447, 563] on input "****" at bounding box center [434, 575] width 129 height 24
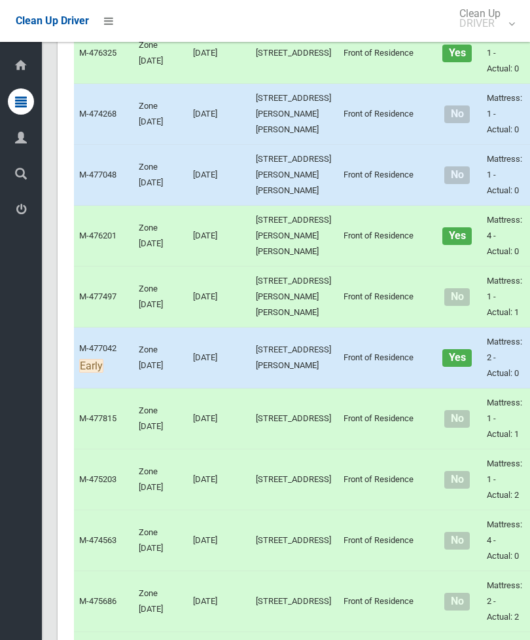
scroll to position [2220, 0]
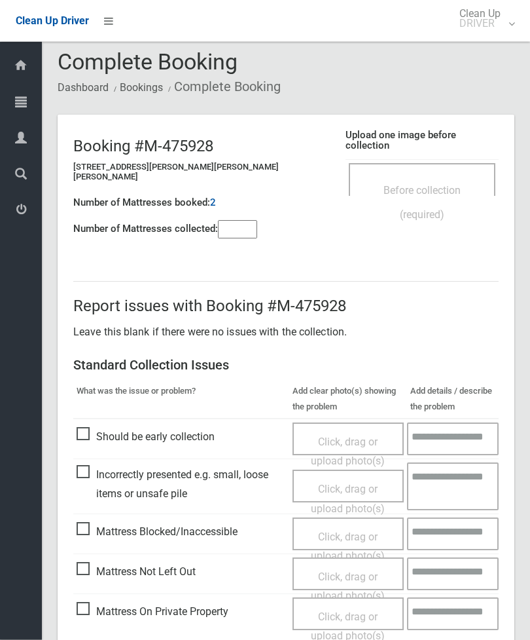
scroll to position [9, 0]
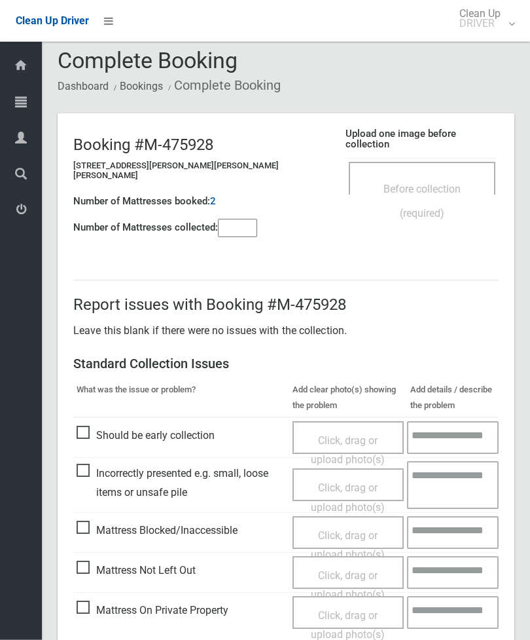
click at [452, 177] on div "Before collection (required)" at bounding box center [422, 201] width 118 height 48
click at [228, 228] on input"] "number" at bounding box center [237, 228] width 39 height 18
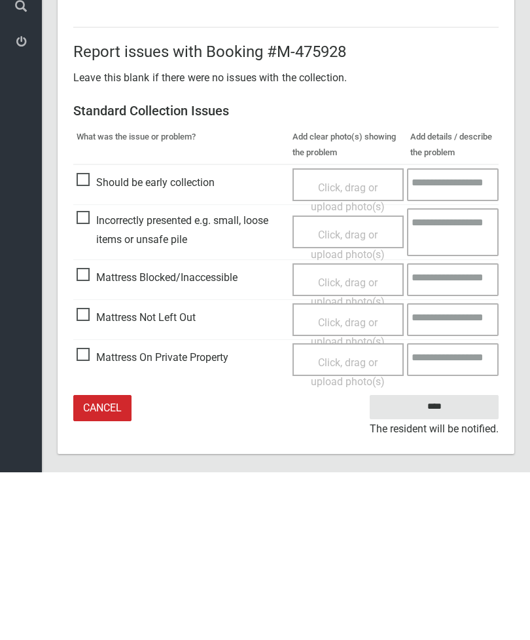
type input"] "*"
click at [88, 475] on span "Mattress Not Left Out" at bounding box center [136, 485] width 119 height 20
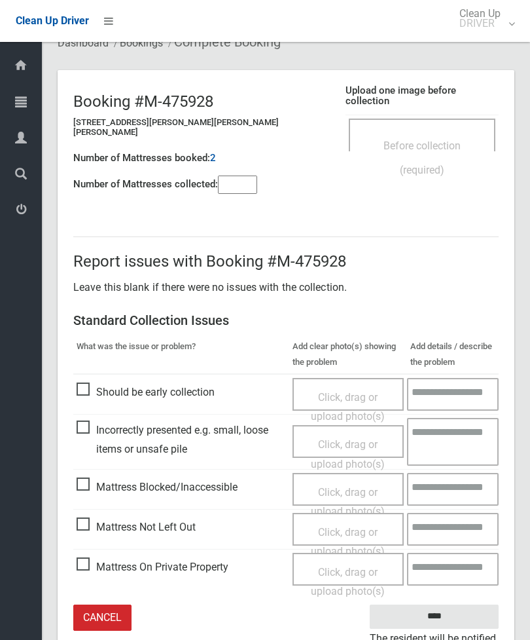
click at [350, 526] on span "Click, drag or upload photo(s)" at bounding box center [348, 542] width 74 height 32
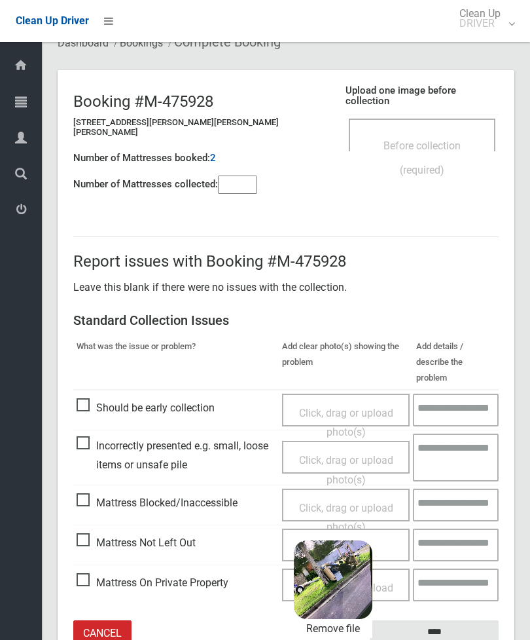
click at [465, 620] on input "****" at bounding box center [434, 632] width 129 height 24
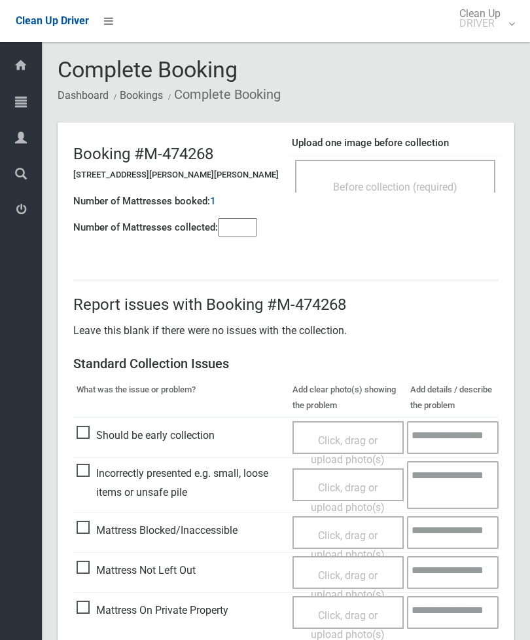
click at [421, 173] on div "Before collection (required)" at bounding box center [395, 176] width 200 height 33
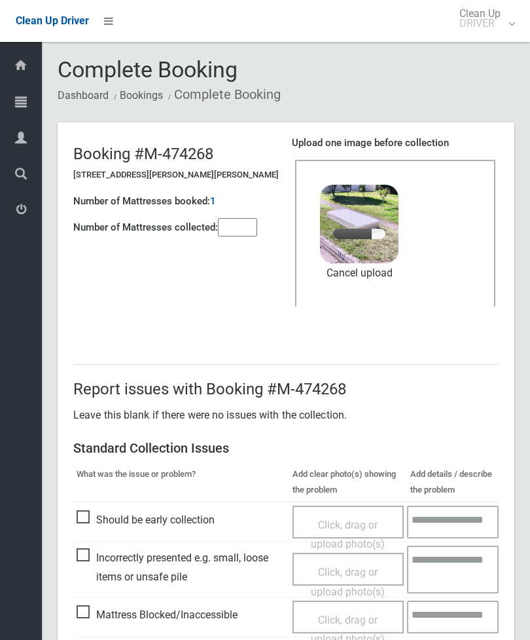
click at [240, 232] on input"] "number" at bounding box center [237, 227] width 39 height 18
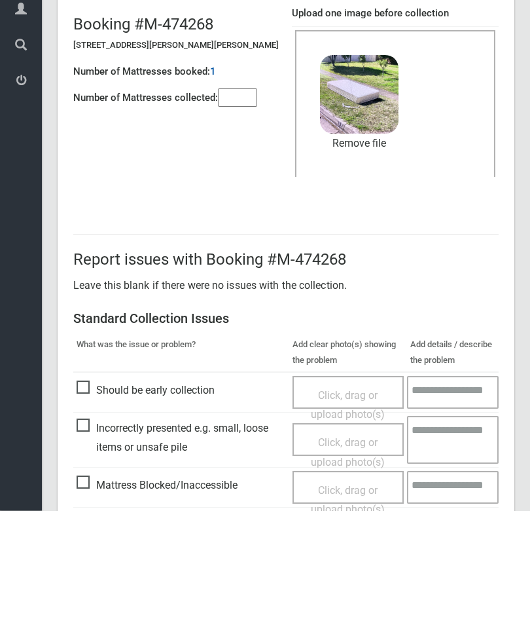
scroll to position [179, 0]
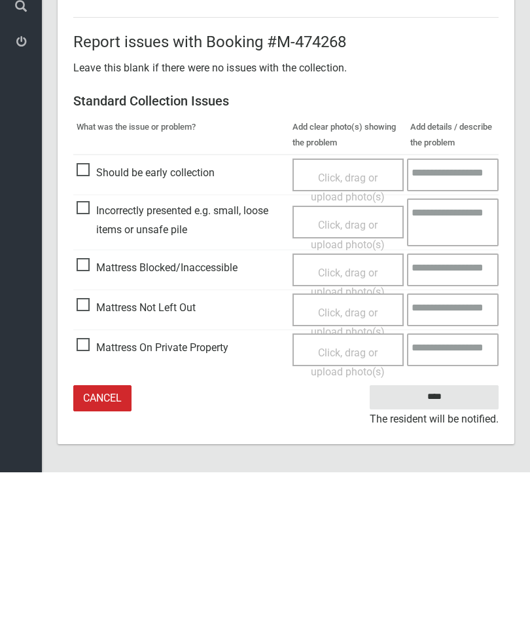
type input"] "*"
click at [433, 552] on input "****" at bounding box center [434, 564] width 129 height 24
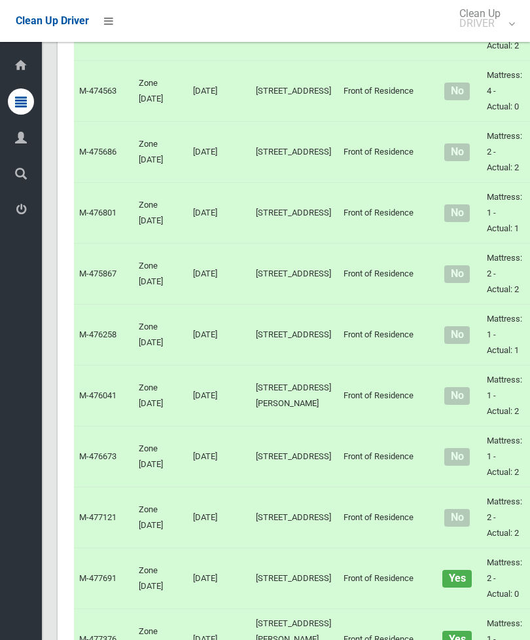
scroll to position [2521, 0]
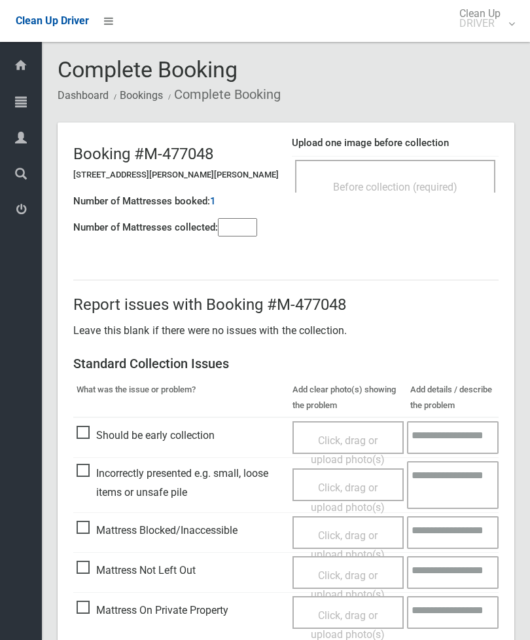
click at [427, 212] on header "Booking #M-477048 [STREET_ADDRESS][PERSON_NAME][PERSON_NAME] Number of Mattress…" at bounding box center [286, 185] width 457 height 126
click at [446, 185] on span "Before collection (required)" at bounding box center [395, 187] width 124 height 12
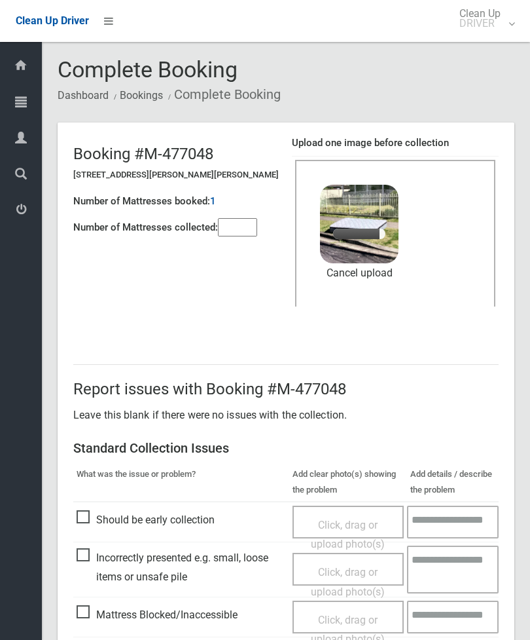
click at [242, 226] on input"] "number" at bounding box center [237, 227] width 39 height 18
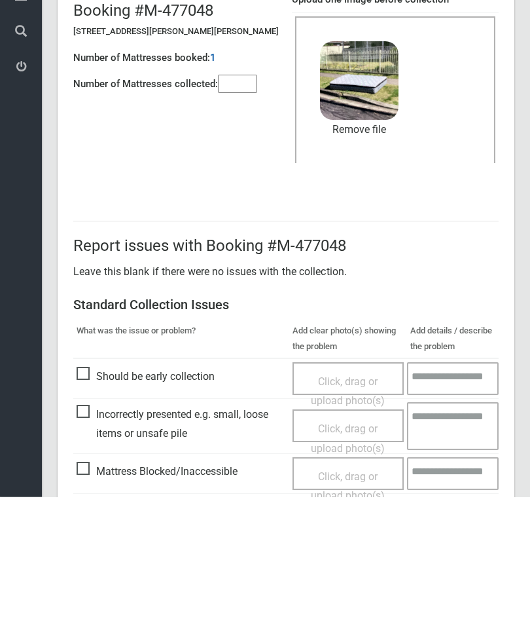
scroll to position [179, 0]
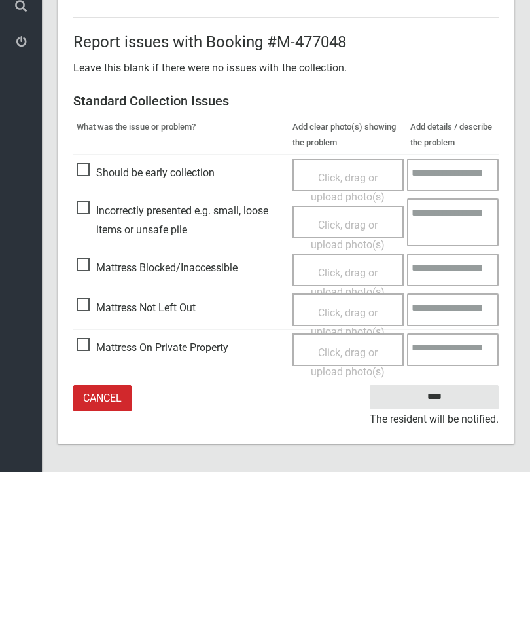
type input"] "*"
click at [440, 552] on input "****" at bounding box center [434, 564] width 129 height 24
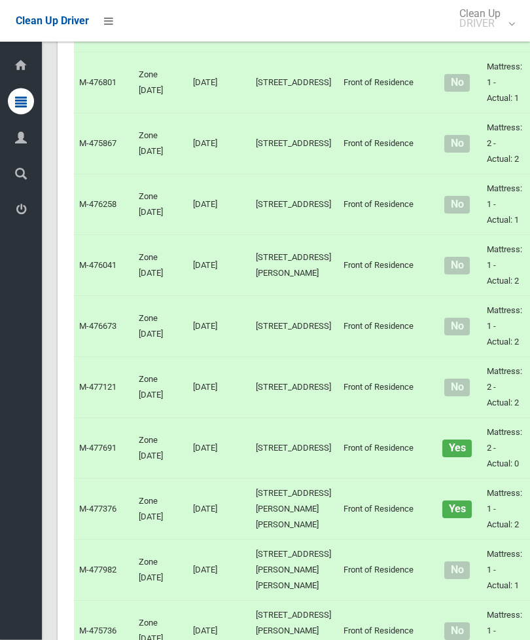
scroll to position [2648, 0]
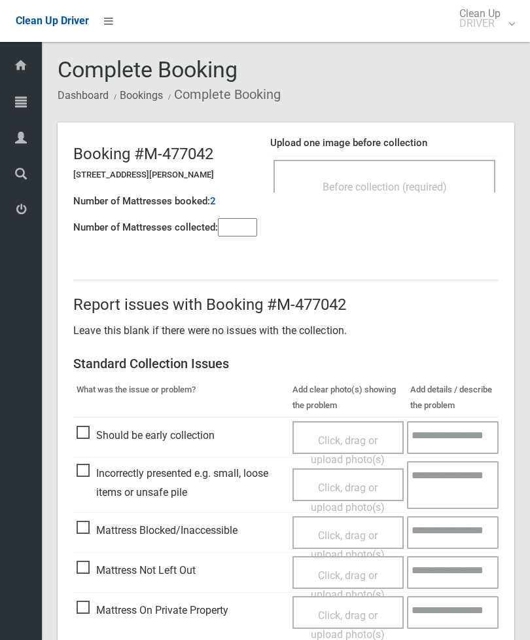
click at [435, 175] on div "Before collection (required)" at bounding box center [384, 186] width 193 height 24
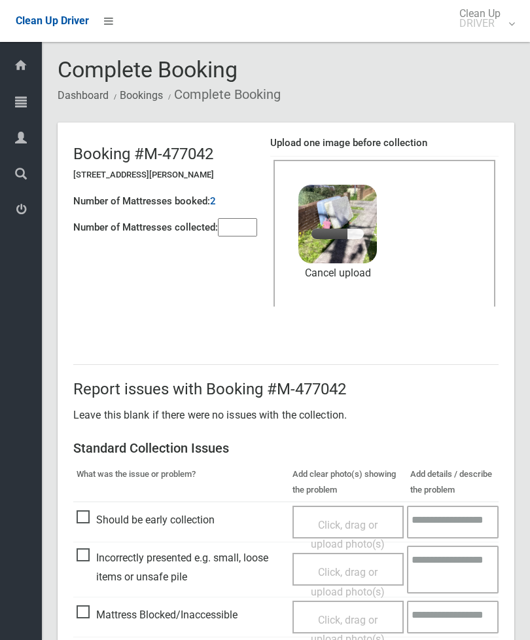
click at [236, 229] on input"] "number" at bounding box center [237, 227] width 39 height 18
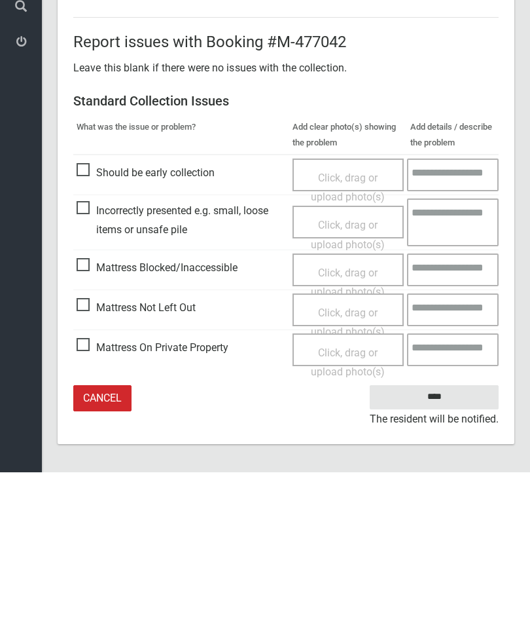
type input"] "*"
click at [441, 552] on input "****" at bounding box center [434, 564] width 129 height 24
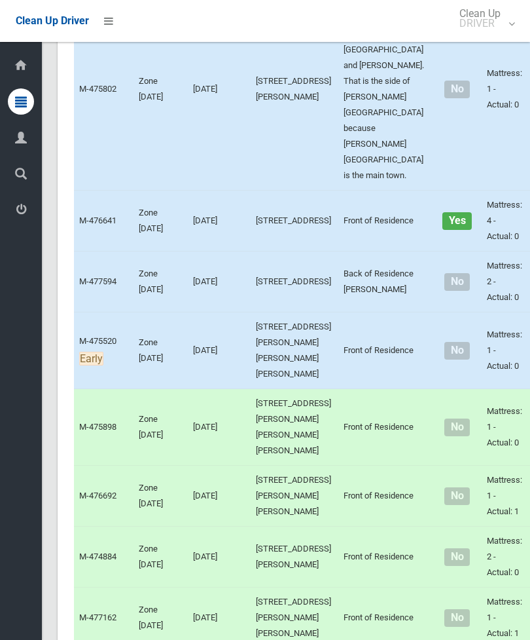
scroll to position [4070, 0]
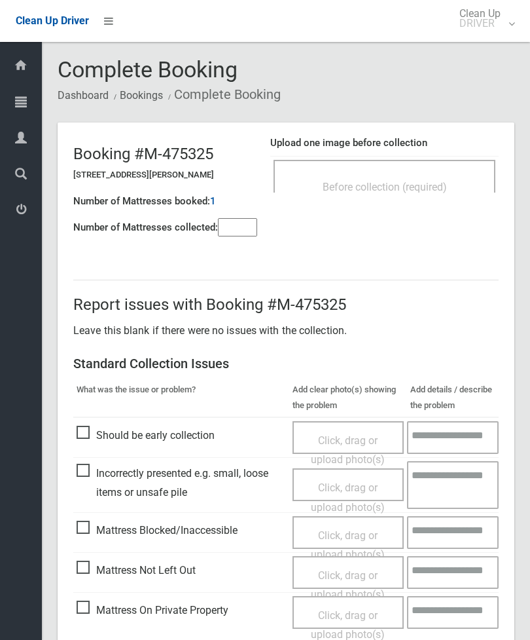
click at [386, 164] on div "Before collection (required)" at bounding box center [385, 176] width 222 height 33
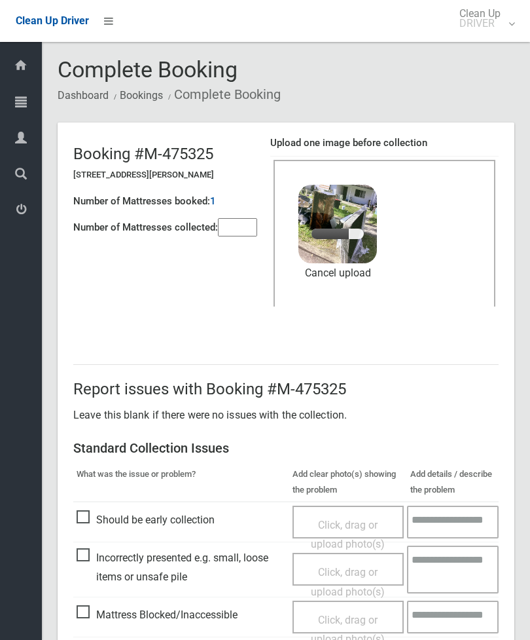
click at [234, 230] on input"] "number" at bounding box center [237, 227] width 39 height 18
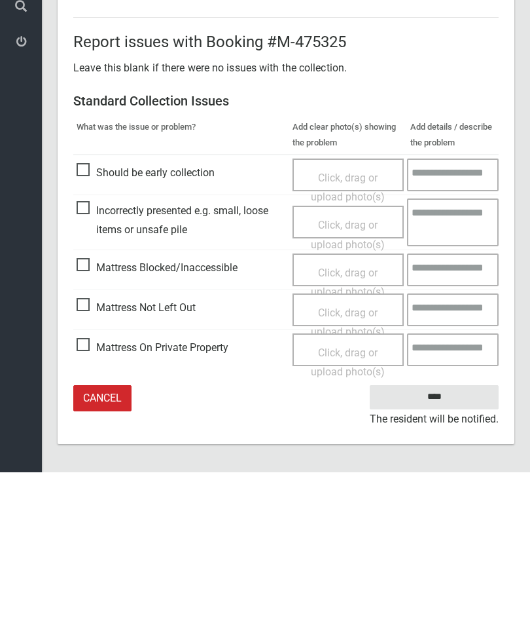
type input"] "*"
click at [448, 552] on input "****" at bounding box center [434, 564] width 129 height 24
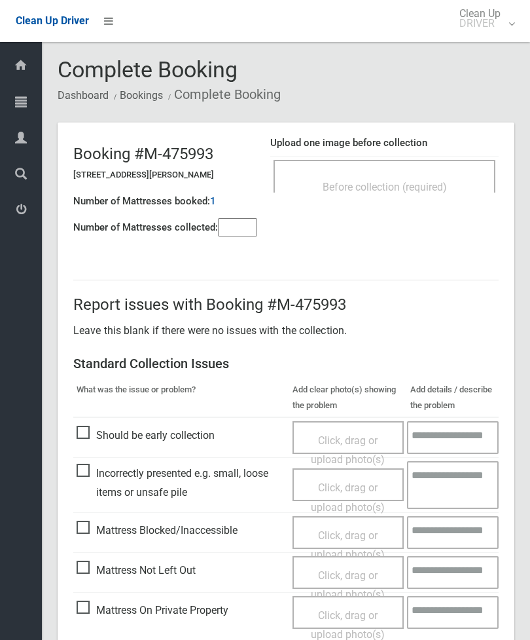
click at [413, 183] on span "Before collection (required)" at bounding box center [385, 187] width 124 height 12
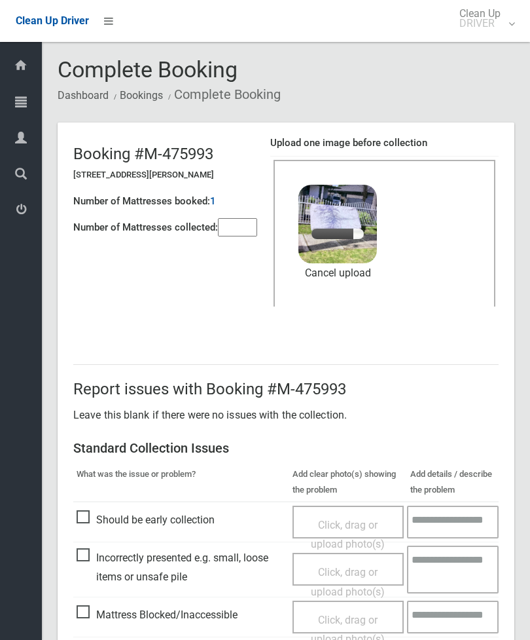
click at [250, 218] on input"] "number" at bounding box center [237, 227] width 39 height 18
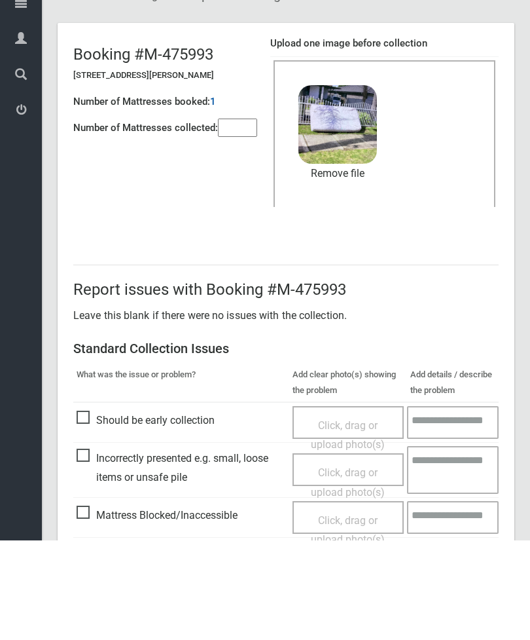
scroll to position [179, 0]
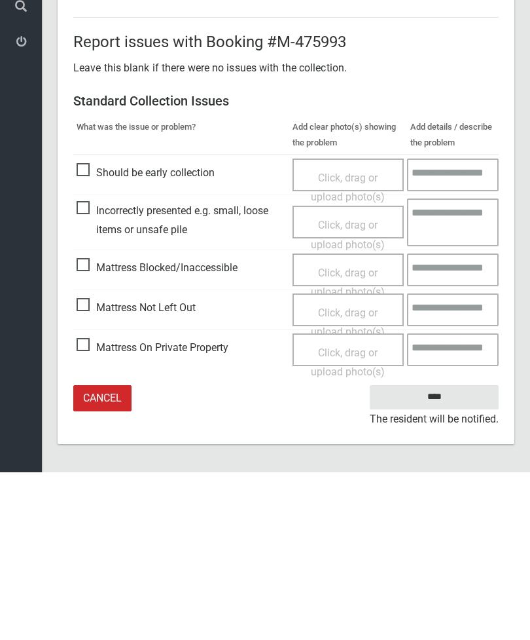
type input"] "*"
click at [437, 552] on input "****" at bounding box center [434, 564] width 129 height 24
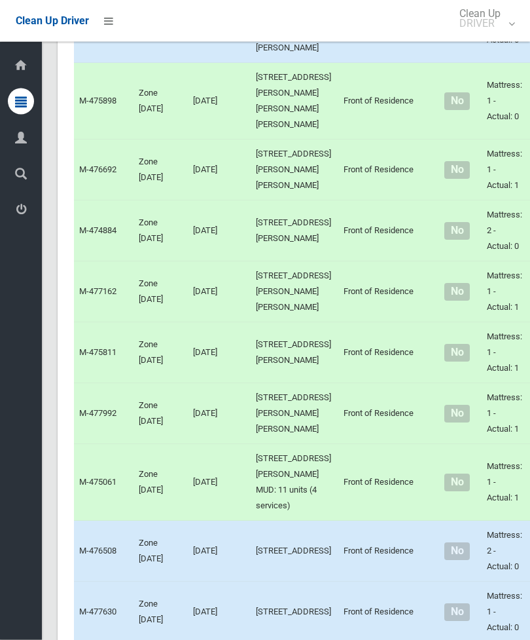
scroll to position [4394, 0]
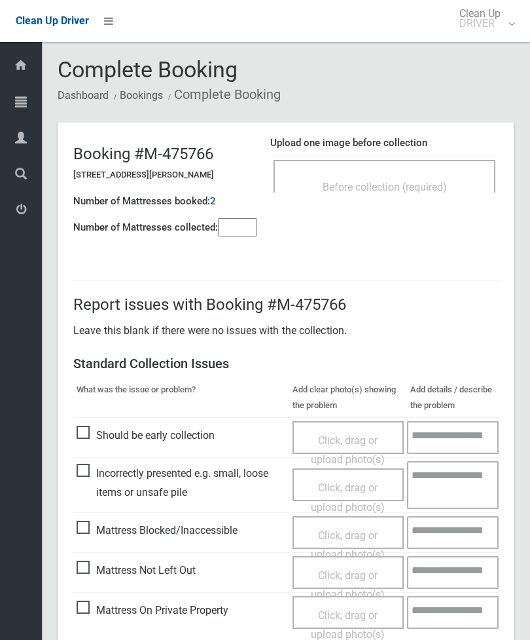
click at [446, 181] on span "Before collection (required)" at bounding box center [385, 187] width 124 height 12
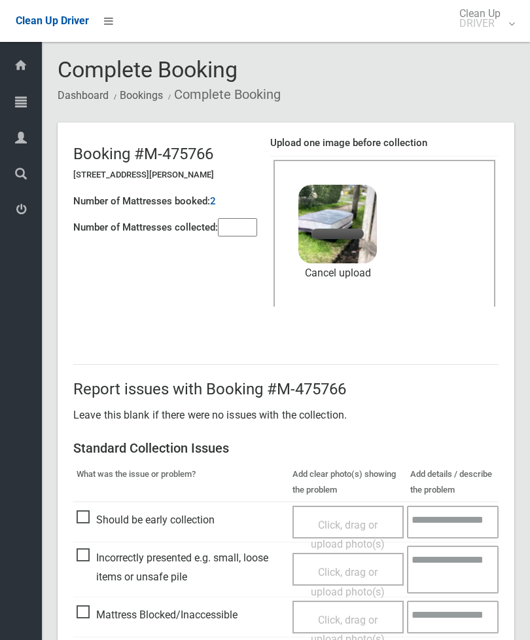
click at [236, 232] on input"] "number" at bounding box center [237, 227] width 39 height 18
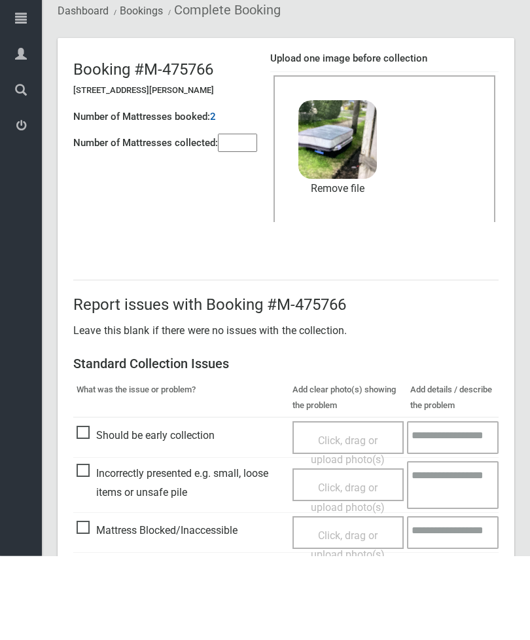
scroll to position [179, 0]
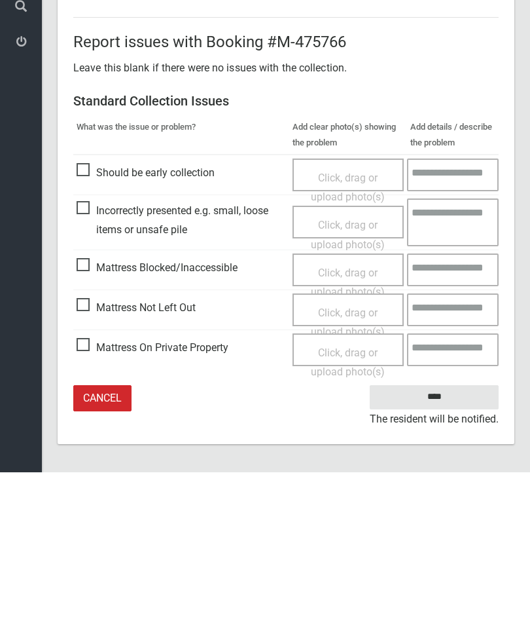
type input"] "*"
click at [439, 552] on input "****" at bounding box center [434, 564] width 129 height 24
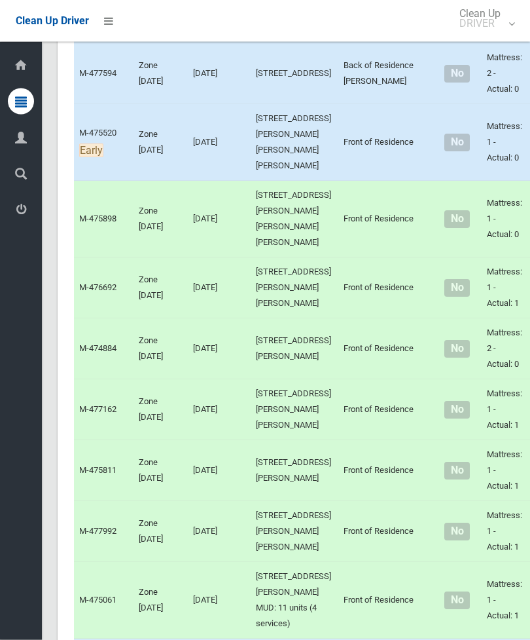
scroll to position [4280, 0]
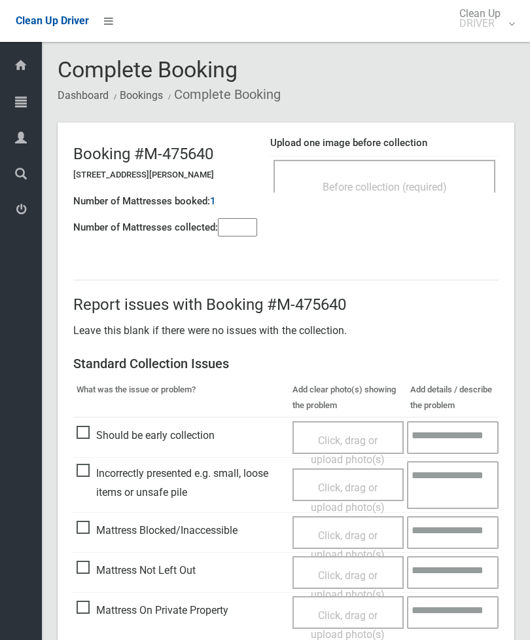
click at [448, 206] on div "Upload one image before collection Before collection (required)" at bounding box center [384, 171] width 228 height 82
click at [435, 177] on div "Before collection (required)" at bounding box center [384, 186] width 193 height 24
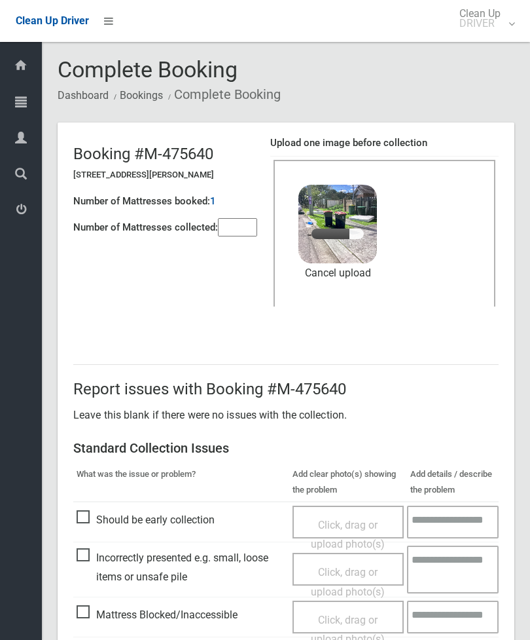
click at [232, 233] on input"] "number" at bounding box center [237, 227] width 39 height 18
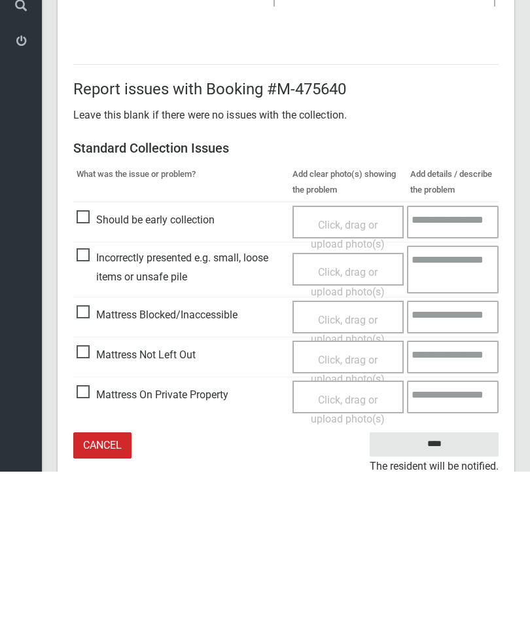
scroll to position [179, 0]
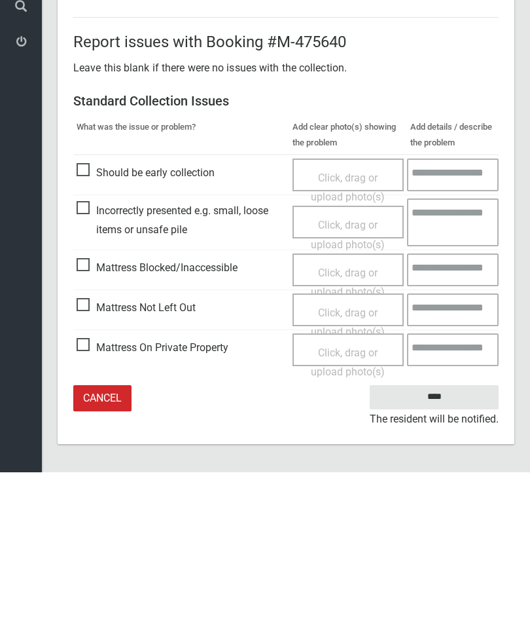
type input"] "*"
click at [437, 552] on input "****" at bounding box center [434, 564] width 129 height 24
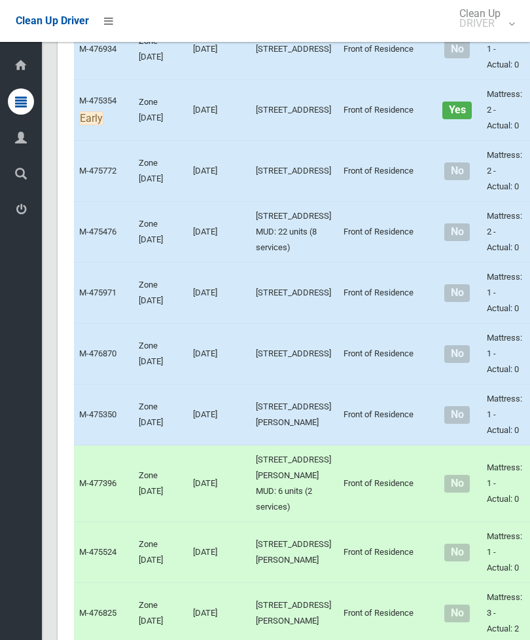
scroll to position [5019, 0]
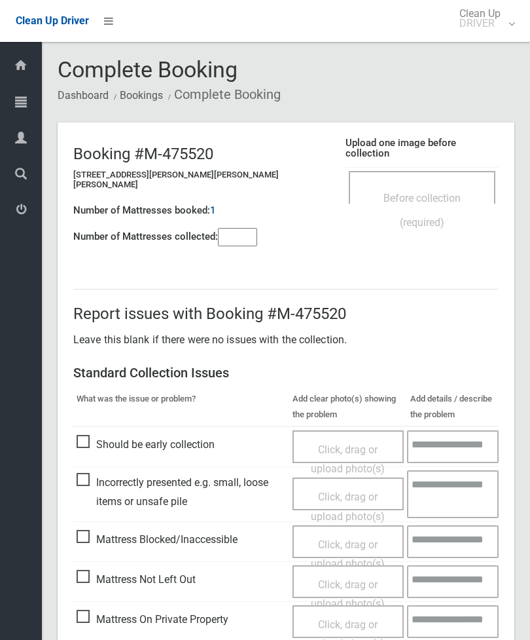
click at [431, 185] on div "Before collection (required)" at bounding box center [422, 209] width 118 height 48
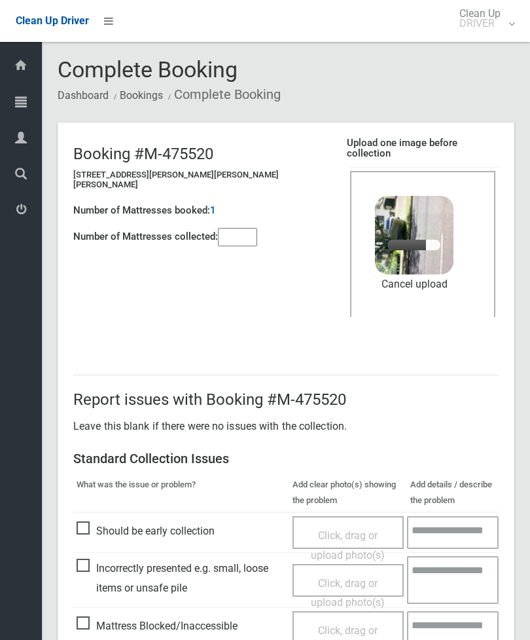
click at [243, 228] on input"] "number" at bounding box center [237, 237] width 39 height 18
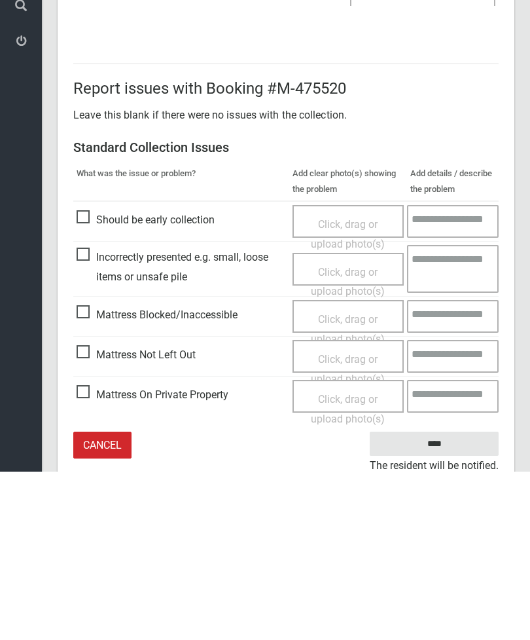
scroll to position [179, 0]
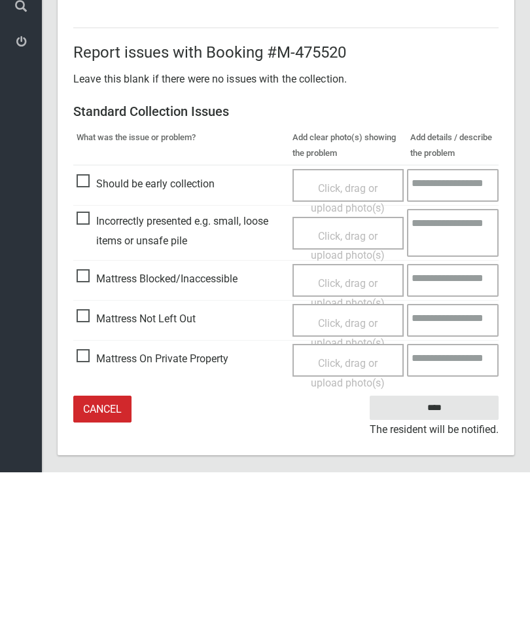
type input"] "*"
click at [439, 563] on input "****" at bounding box center [434, 575] width 129 height 24
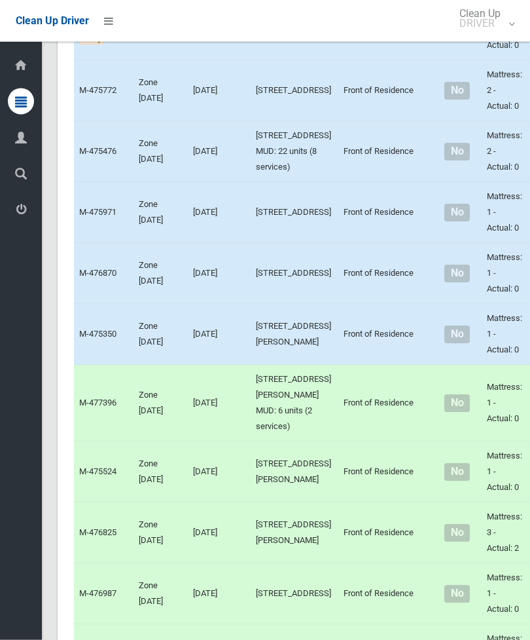
scroll to position [5101, 0]
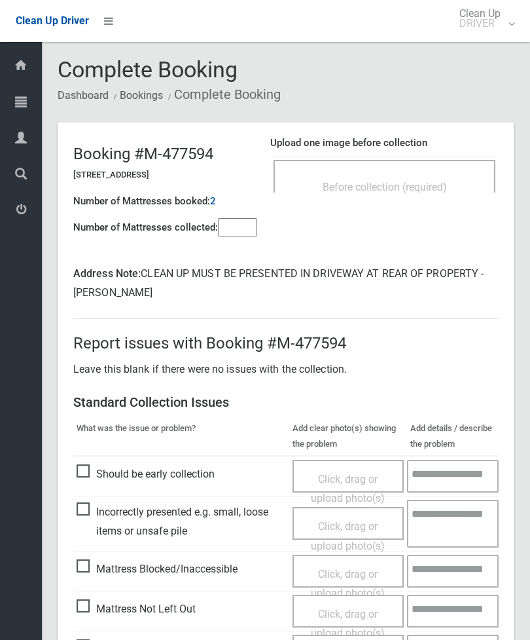
click at [232, 222] on input"] "number" at bounding box center [237, 227] width 39 height 18
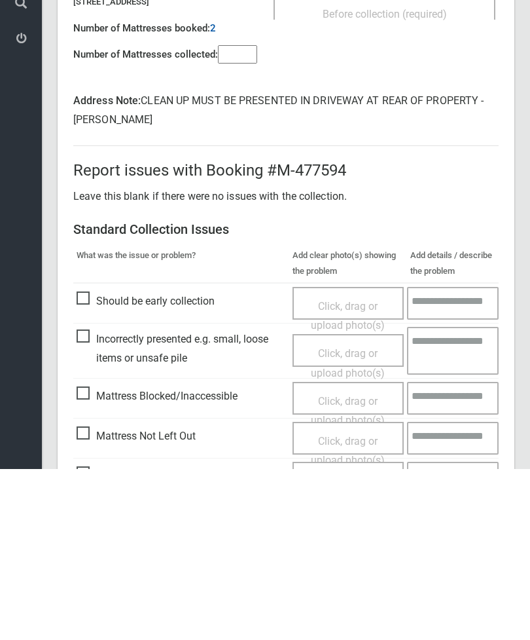
scroll to position [132, 0]
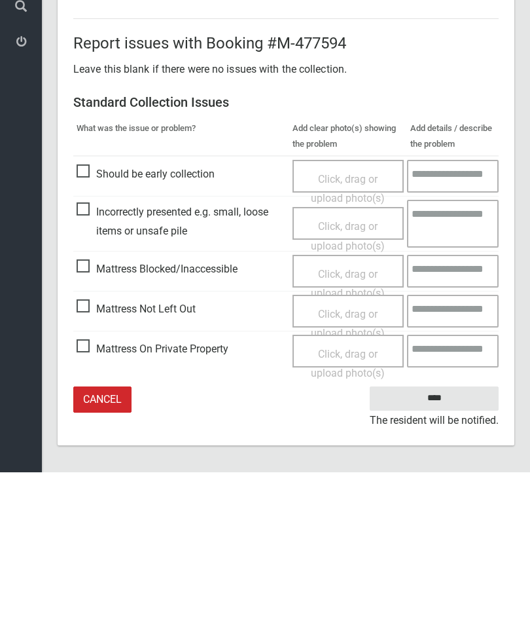
type input"] "*"
click at [94, 467] on span "Mattress Not Left Out" at bounding box center [136, 477] width 119 height 20
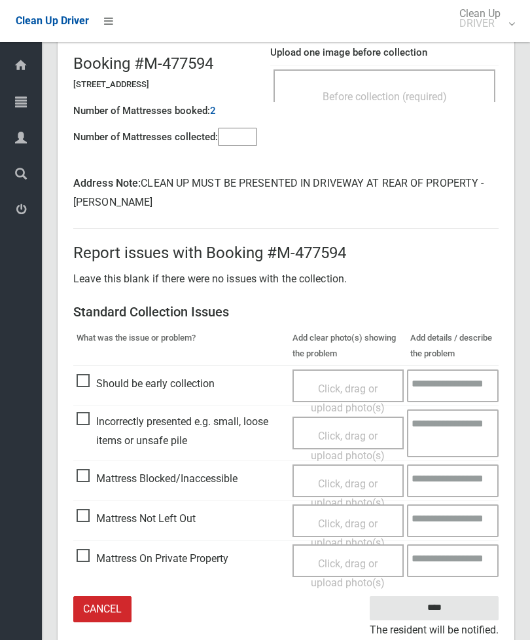
click at [352, 525] on div "Click, drag or upload photo(s)" at bounding box center [348, 533] width 92 height 39
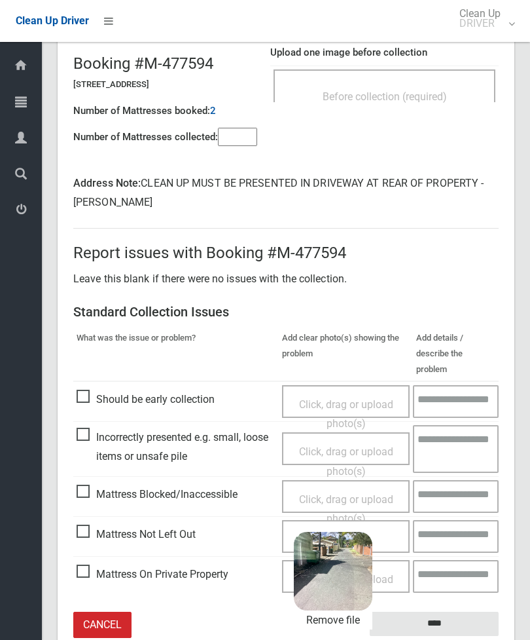
click at [467, 611] on input "****" at bounding box center [434, 623] width 129 height 24
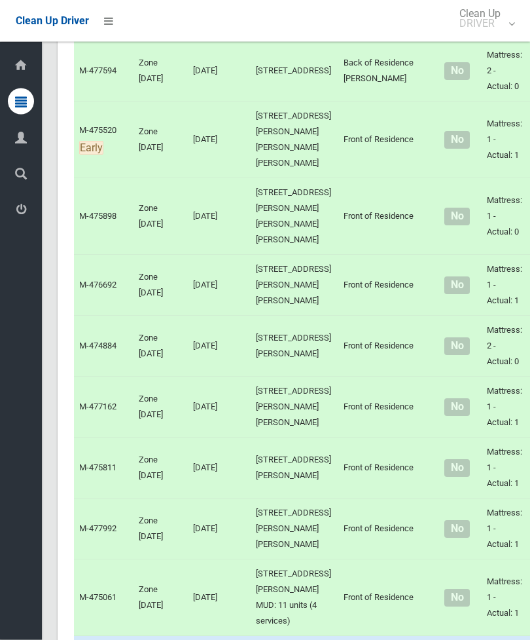
scroll to position [4295, 0]
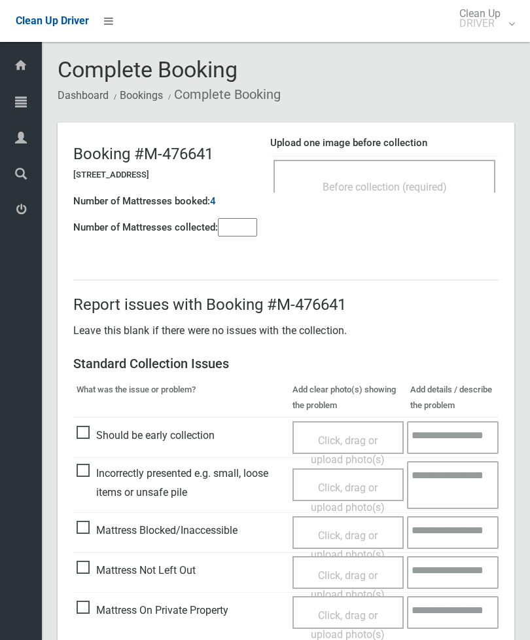
click at [257, 234] on input"] "number" at bounding box center [237, 227] width 39 height 18
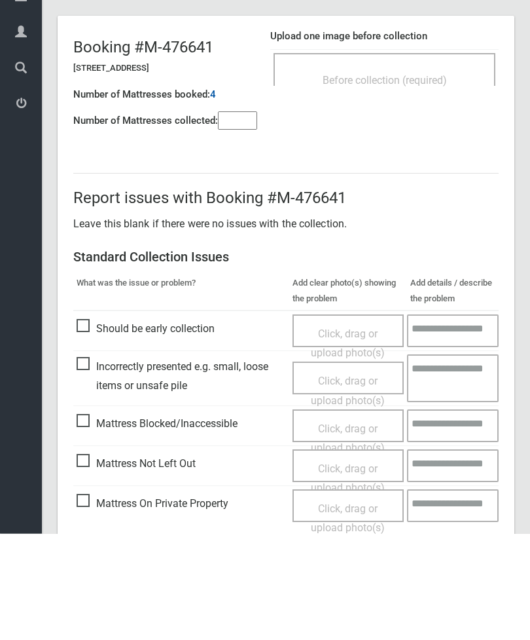
scroll to position [94, 0]
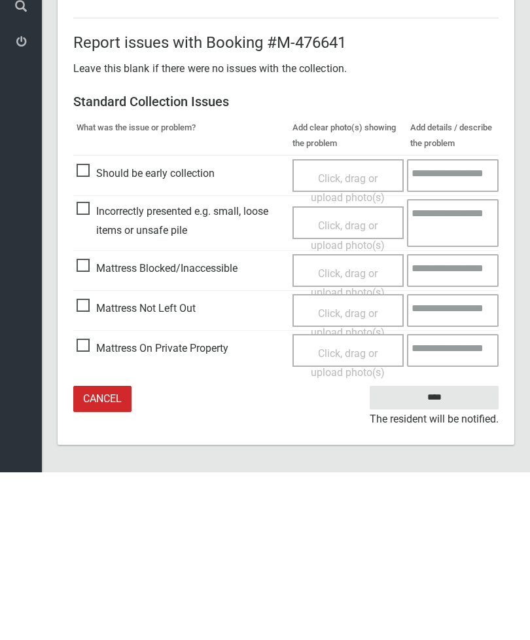
type input"] "*"
click at [101, 466] on span "Mattress Not Left Out" at bounding box center [136, 476] width 119 height 20
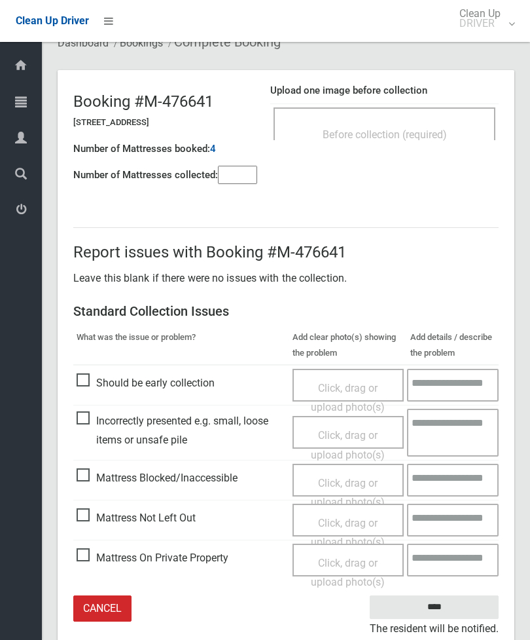
click at [350, 519] on span "Click, drag or upload photo(s)" at bounding box center [348, 532] width 74 height 32
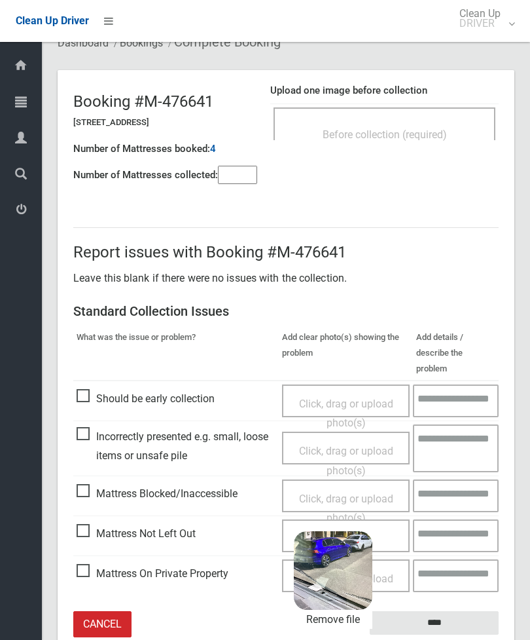
click at [448, 611] on input "****" at bounding box center [434, 623] width 129 height 24
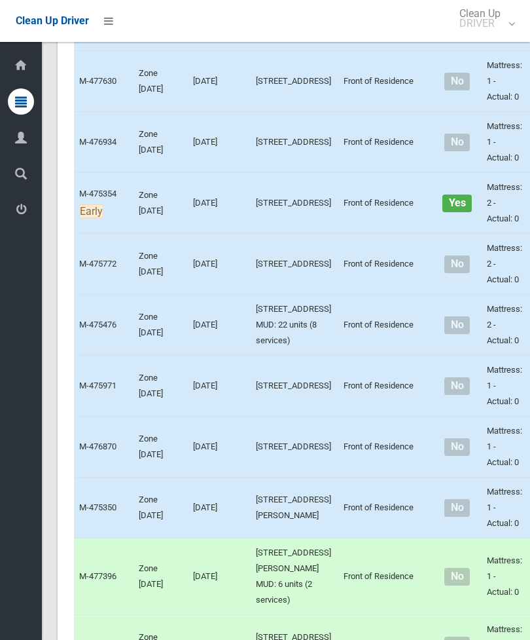
scroll to position [4927, 0]
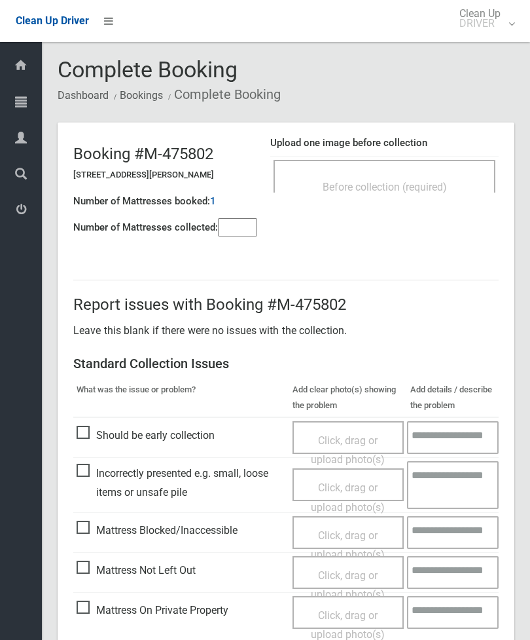
click at [433, 187] on span "Before collection (required)" at bounding box center [385, 187] width 124 height 12
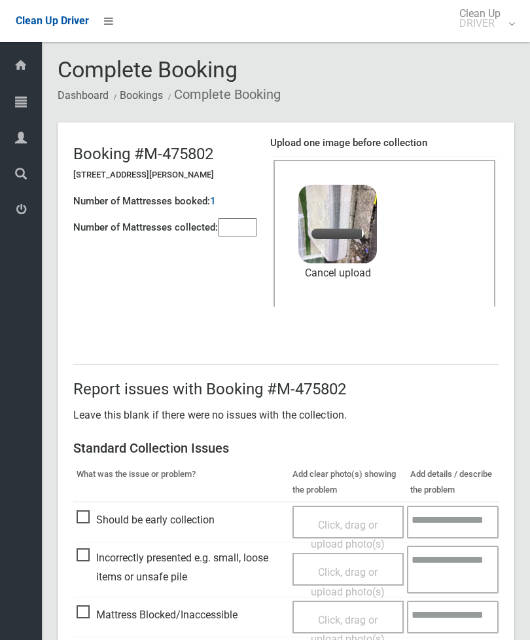
click at [234, 227] on input"] "number" at bounding box center [237, 227] width 39 height 18
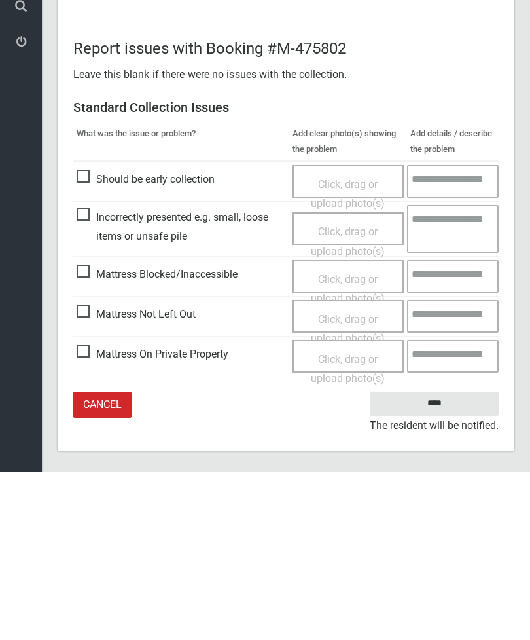
scroll to position [179, 0]
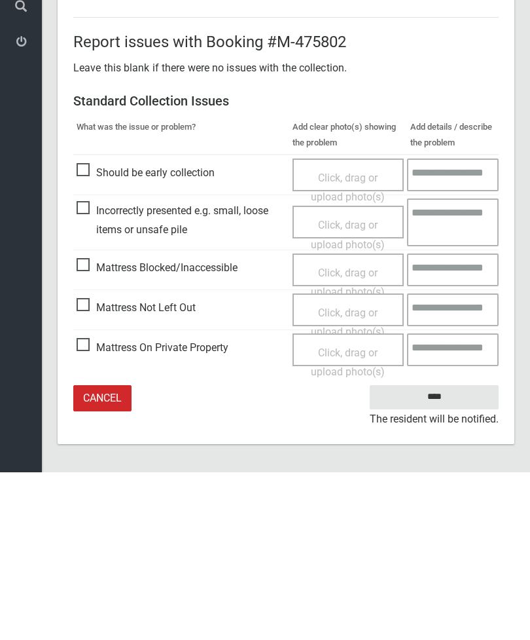
type input"] "*"
click at [432, 552] on input "****" at bounding box center [434, 564] width 129 height 24
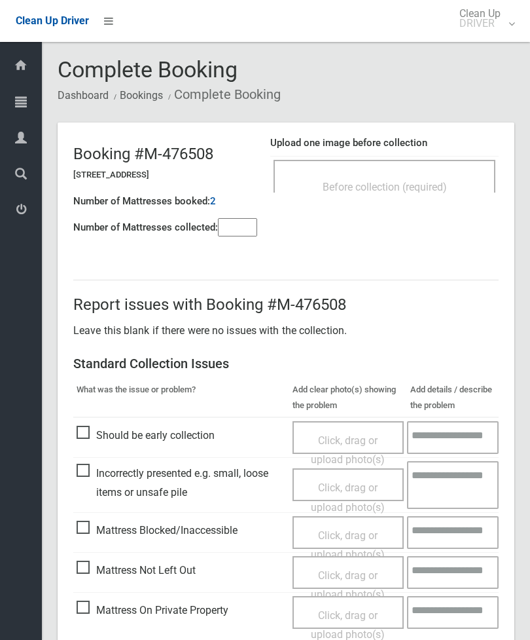
click at [409, 183] on span "Before collection (required)" at bounding box center [385, 187] width 124 height 12
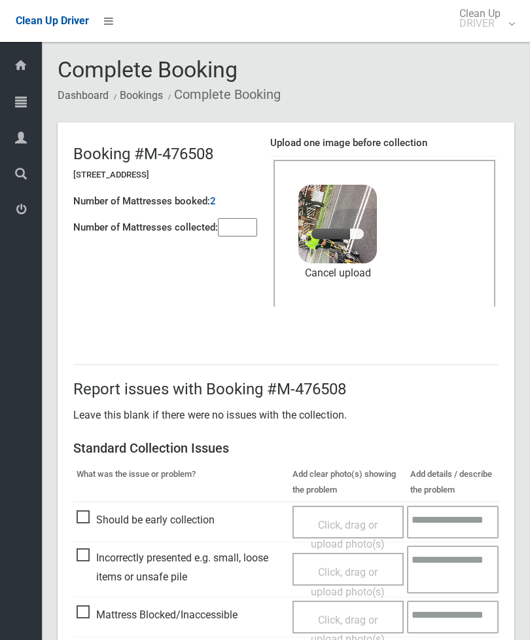
click at [238, 234] on input"] "number" at bounding box center [237, 227] width 39 height 18
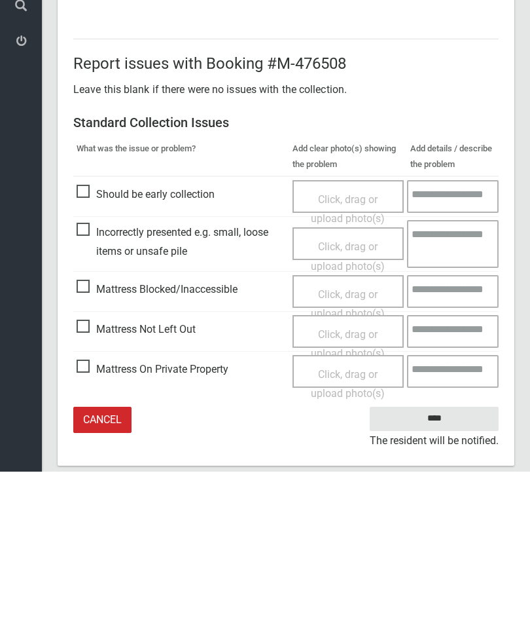
scroll to position [179, 0]
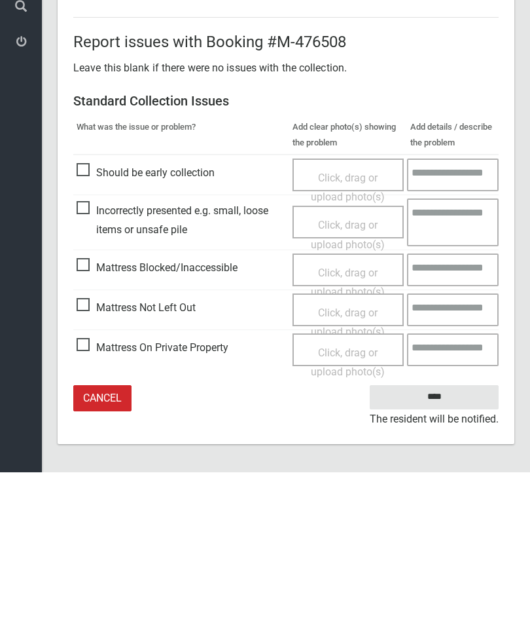
type input"] "*"
click at [441, 552] on input "****" at bounding box center [434, 564] width 129 height 24
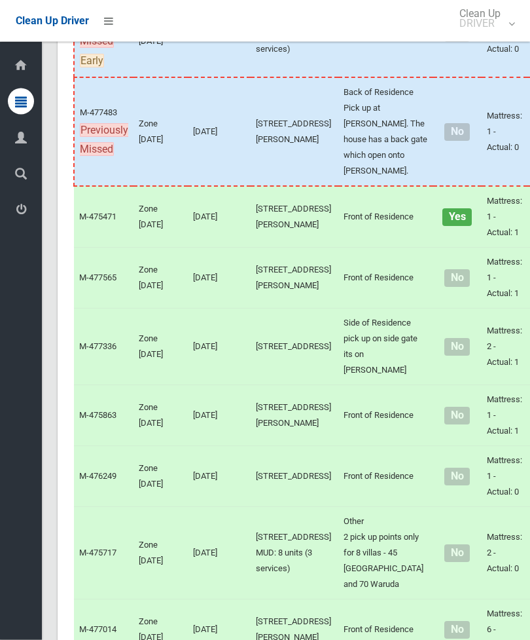
scroll to position [6141, 0]
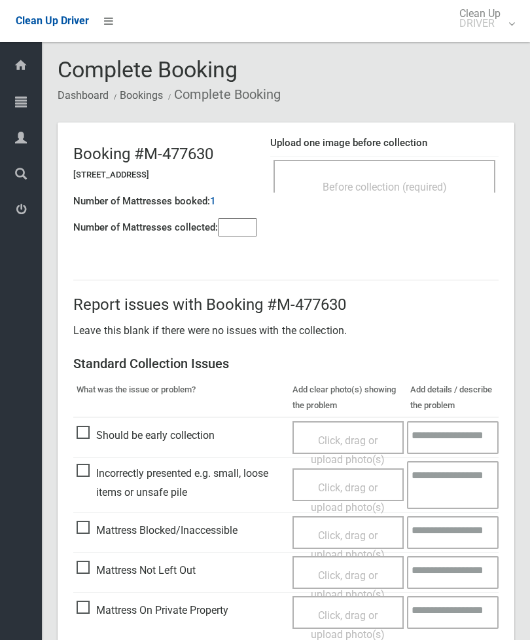
click at [446, 174] on div "Before collection (required)" at bounding box center [384, 186] width 193 height 24
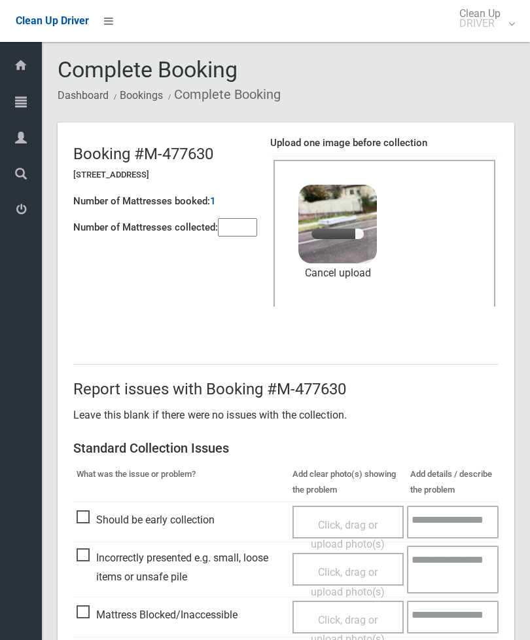
click at [245, 236] on input"] "number" at bounding box center [237, 227] width 39 height 18
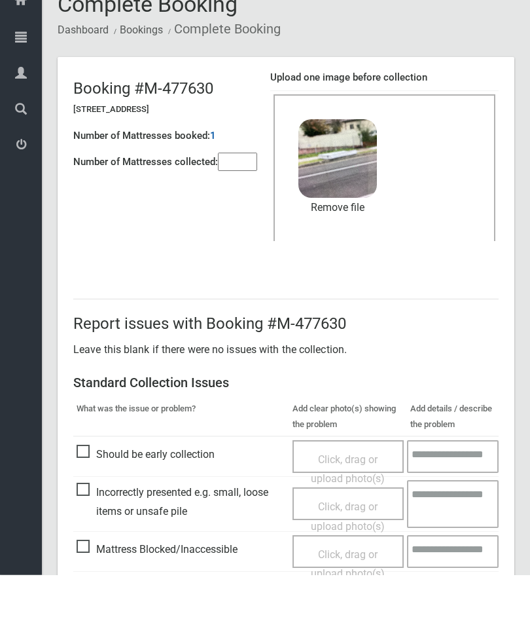
scroll to position [179, 0]
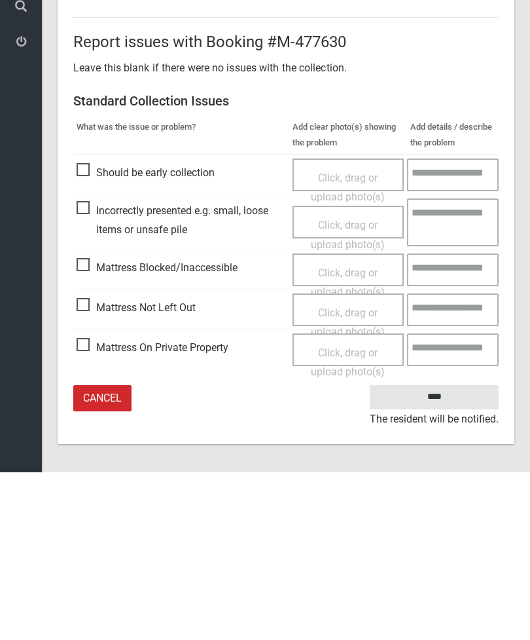
type input"] "*"
click at [444, 552] on input "****" at bounding box center [434, 564] width 129 height 24
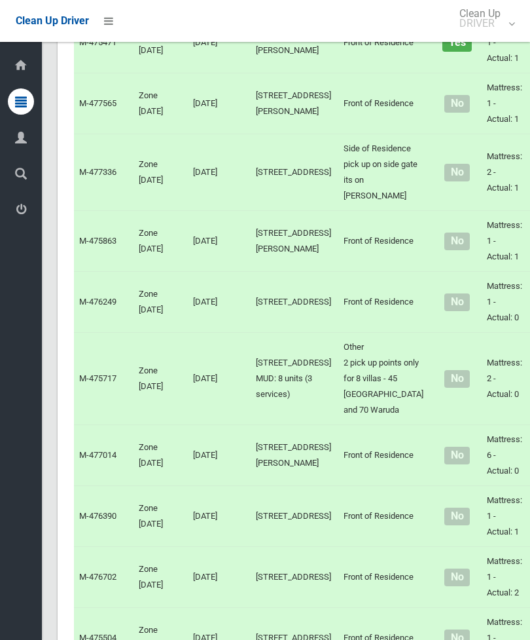
scroll to position [6312, 0]
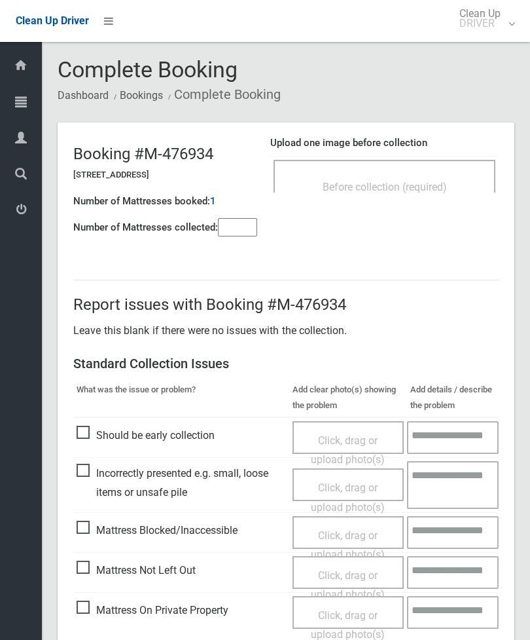
click at [411, 171] on div "Before collection (required)" at bounding box center [385, 176] width 222 height 33
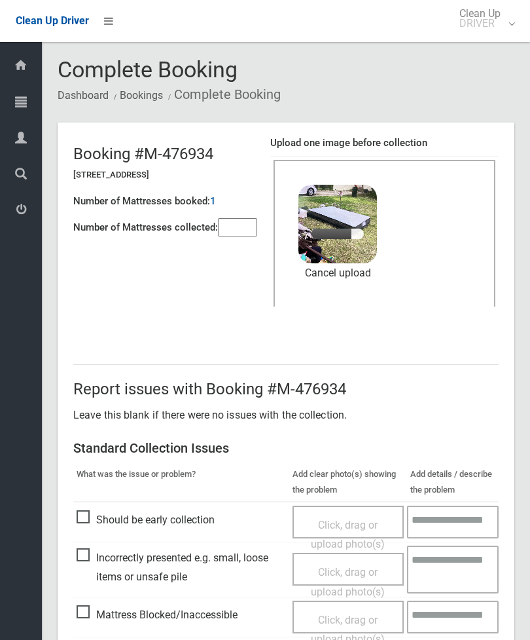
click at [245, 223] on input"] "number" at bounding box center [237, 227] width 39 height 18
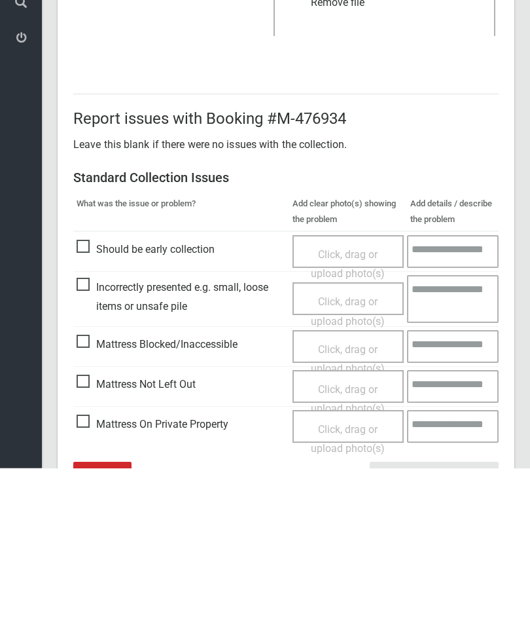
scroll to position [179, 0]
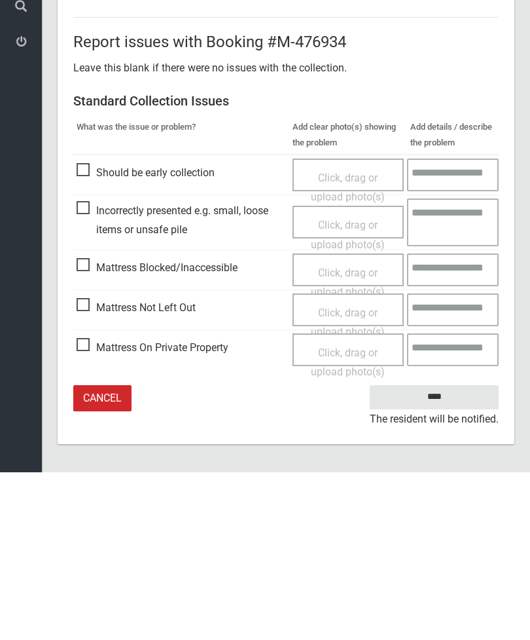
type input"] "*"
click at [441, 552] on input "****" at bounding box center [434, 564] width 129 height 24
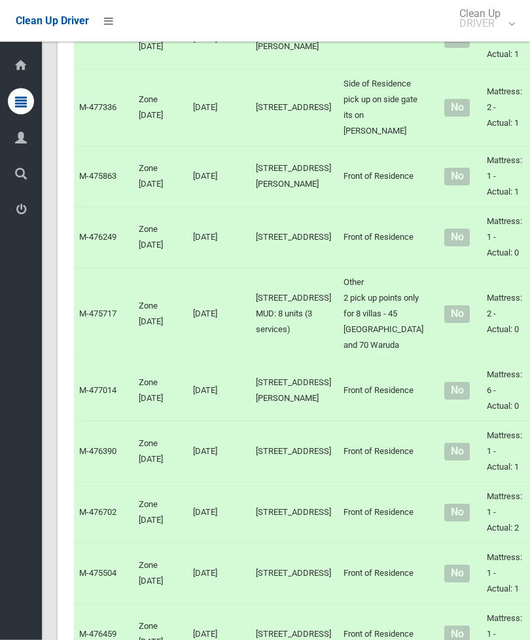
scroll to position [6379, 0]
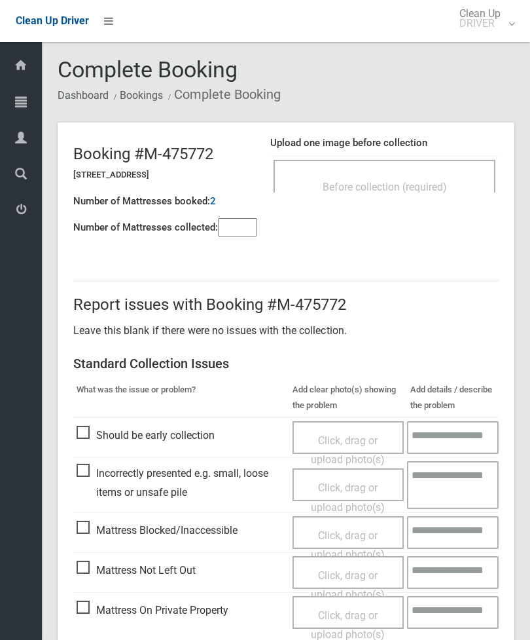
click at [440, 177] on div "Before collection (required)" at bounding box center [384, 186] width 193 height 24
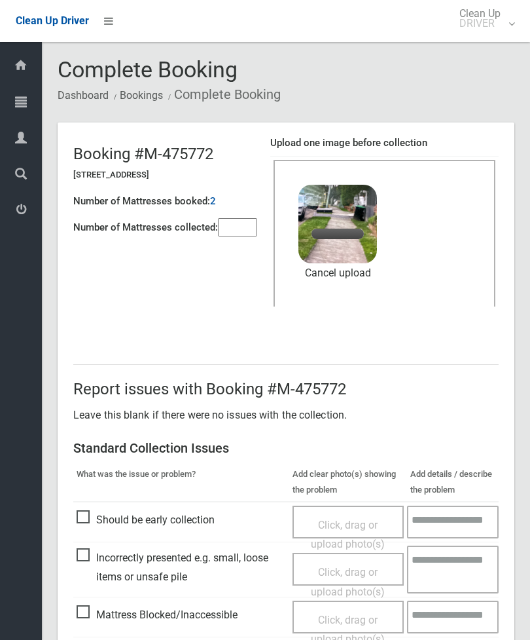
click at [241, 236] on input"] "number" at bounding box center [237, 227] width 39 height 18
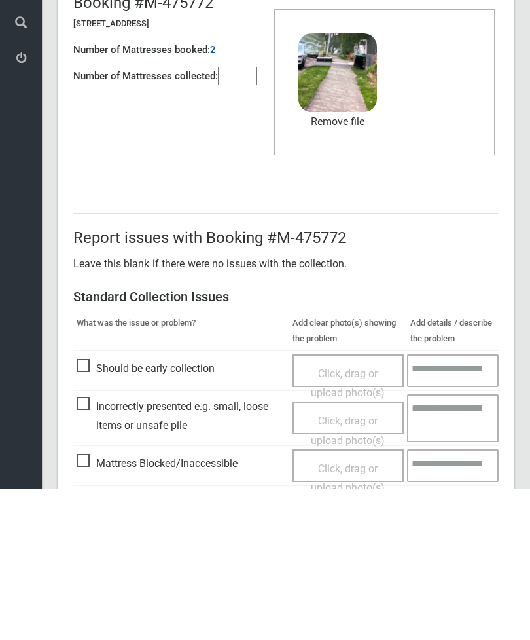
scroll to position [179, 0]
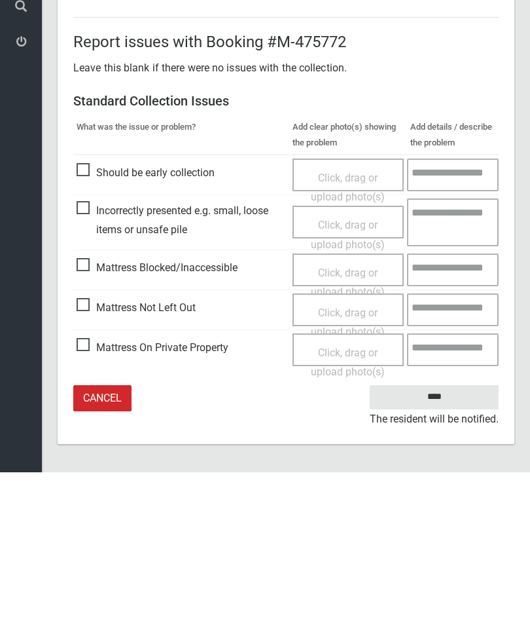
type input"] "*"
click at [444, 552] on input "****" at bounding box center [434, 564] width 129 height 24
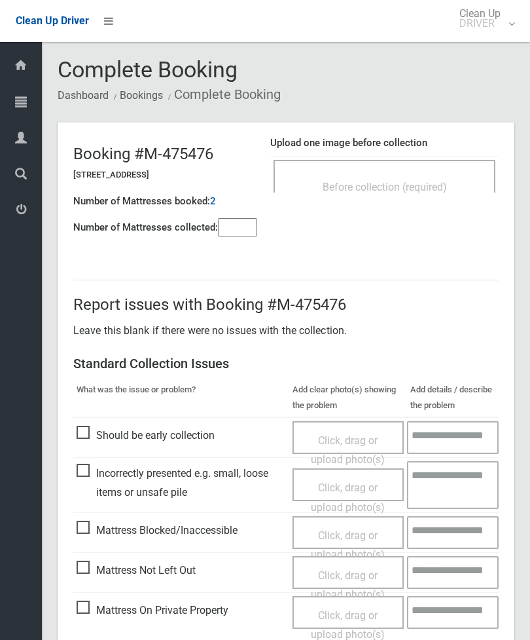
click at [405, 156] on td "Before collection (required)" at bounding box center [384, 176] width 228 height 40
click at [435, 174] on div "Before collection (required)" at bounding box center [384, 186] width 193 height 24
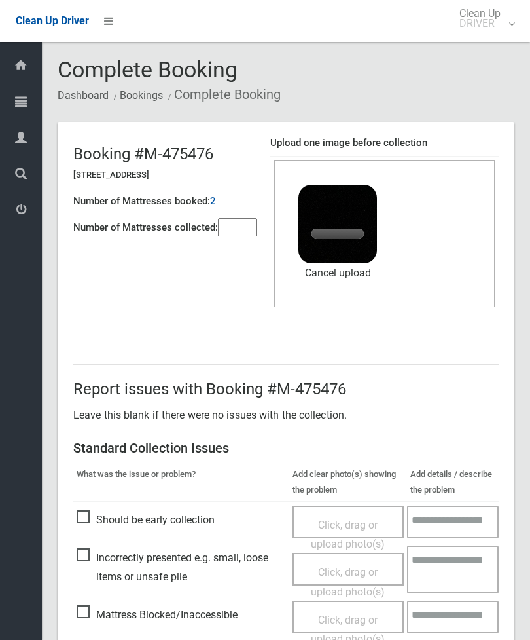
click at [247, 223] on input"] "number" at bounding box center [237, 227] width 39 height 18
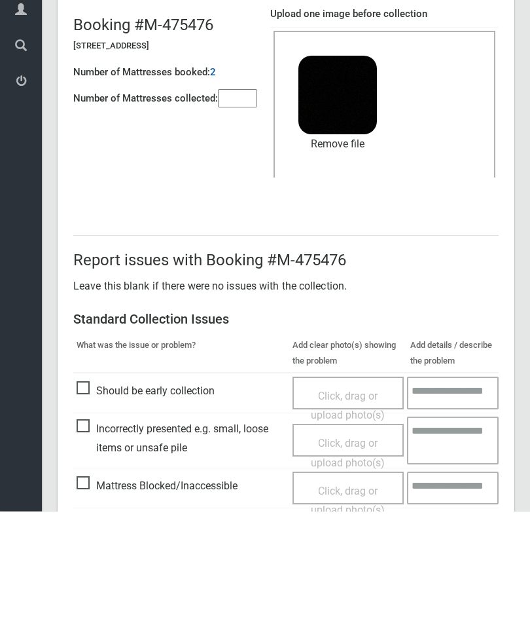
scroll to position [179, 0]
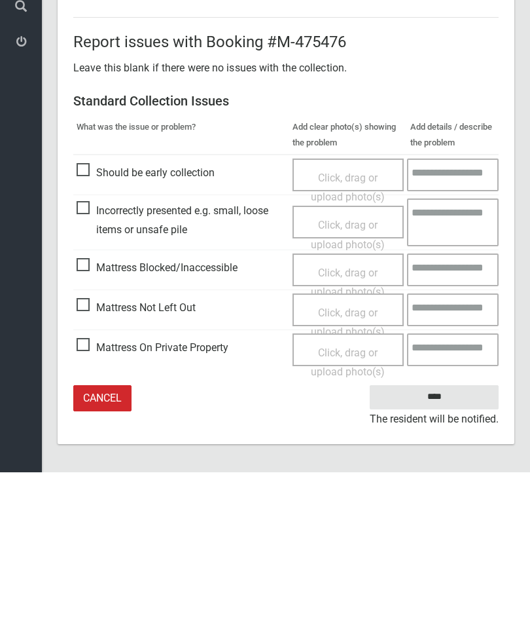
type input"] "*"
click at [439, 552] on input "****" at bounding box center [434, 564] width 129 height 24
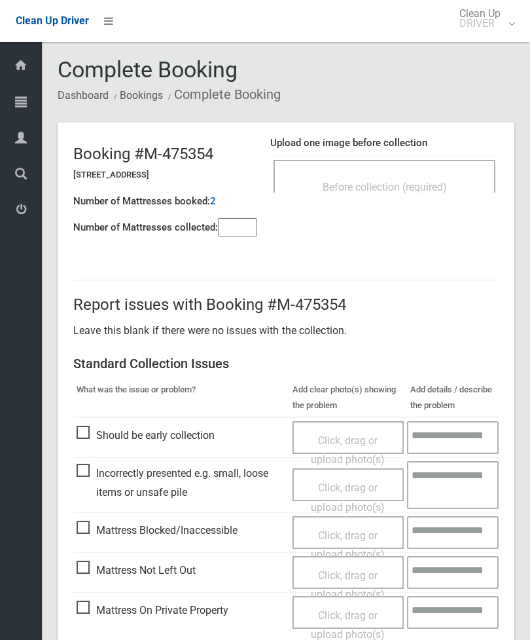
click at [448, 175] on div "Before collection (required)" at bounding box center [384, 186] width 193 height 24
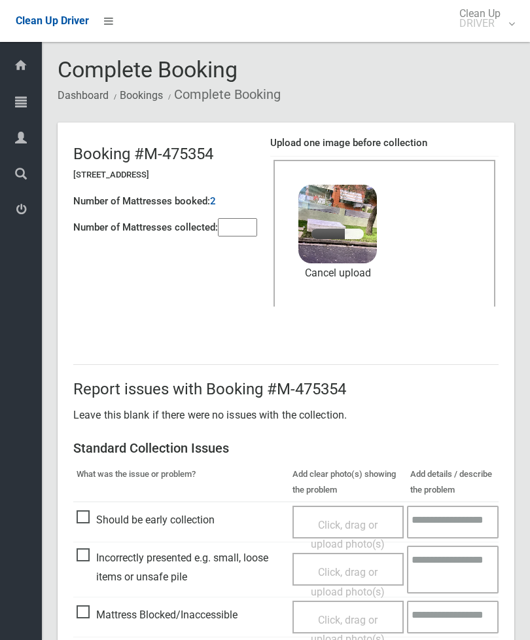
click at [244, 232] on input"] "number" at bounding box center [237, 227] width 39 height 18
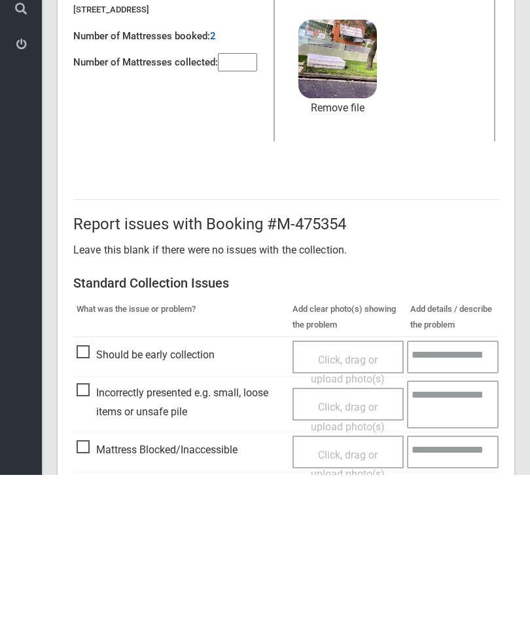
scroll to position [179, 0]
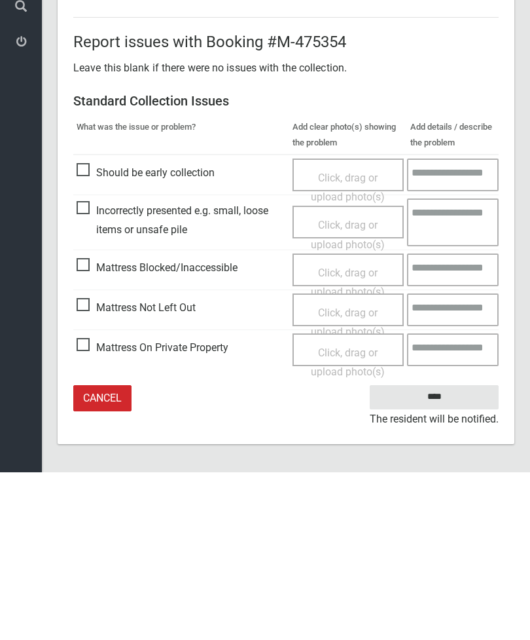
type input"] "*"
click at [441, 552] on input "****" at bounding box center [434, 564] width 129 height 24
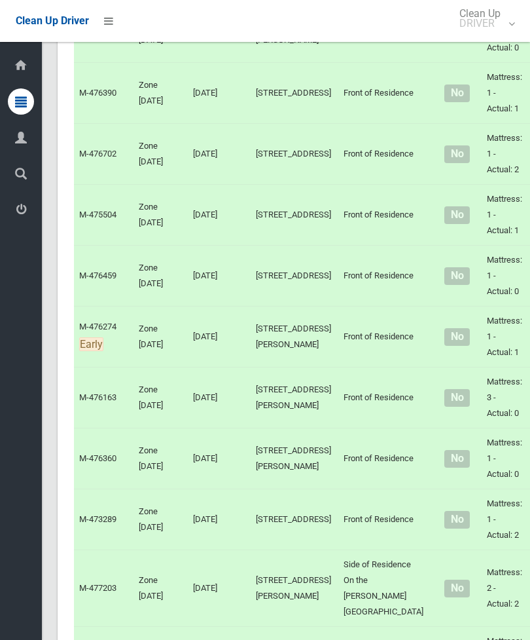
scroll to position [6739, 0]
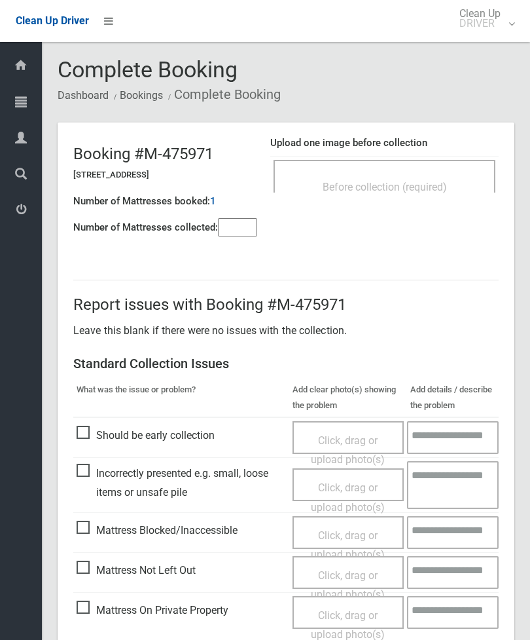
click at [444, 179] on div "Before collection (required)" at bounding box center [384, 186] width 193 height 24
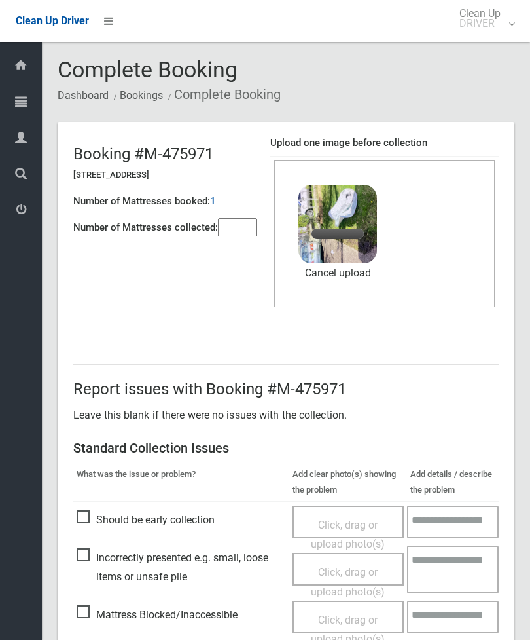
click at [249, 228] on input"] "number" at bounding box center [237, 227] width 39 height 18
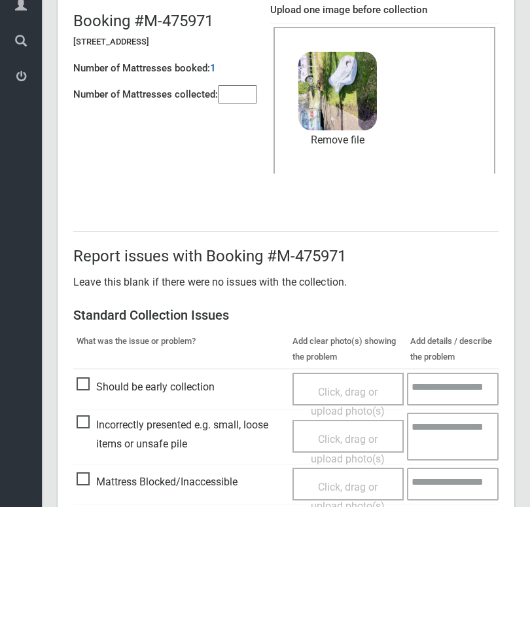
scroll to position [179, 0]
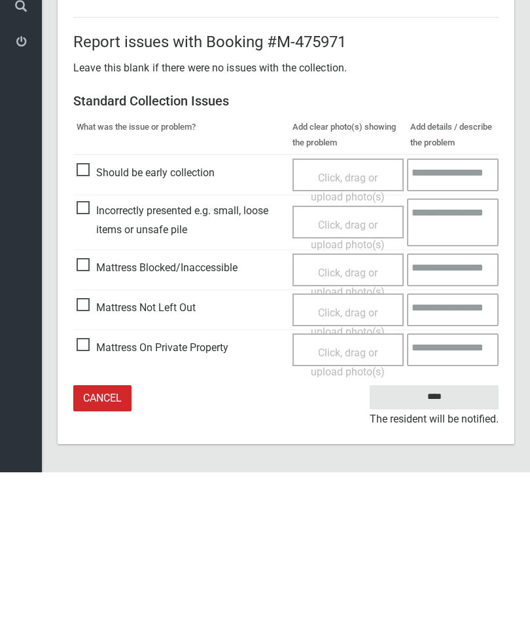
type input"] "*"
click at [439, 552] on input "****" at bounding box center [434, 564] width 129 height 24
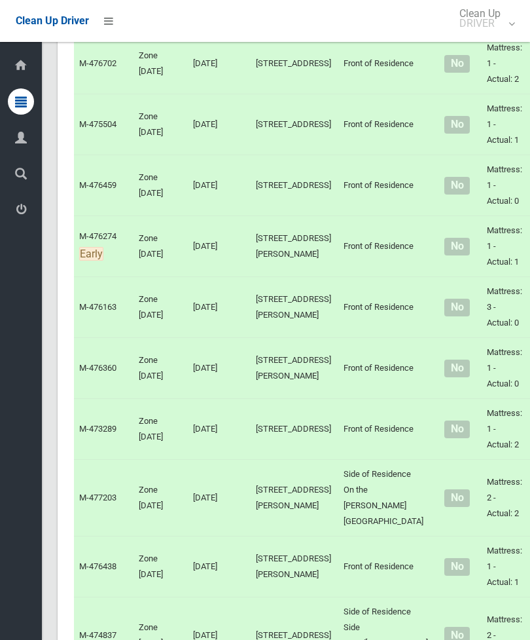
scroll to position [6740, 0]
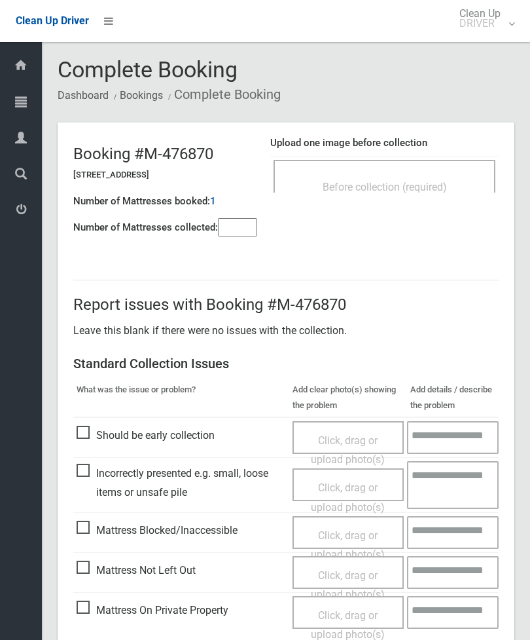
click at [254, 225] on input"] "number" at bounding box center [237, 227] width 39 height 18
type input"] "*"
click at [428, 166] on div "Before collection (required)" at bounding box center [385, 176] width 222 height 33
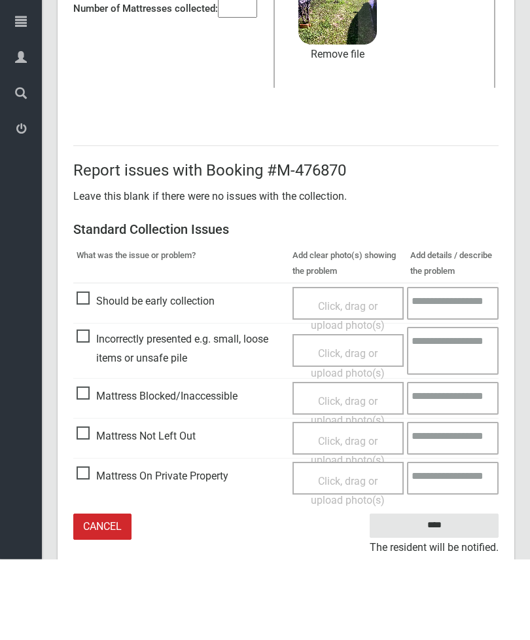
scroll to position [137, 0]
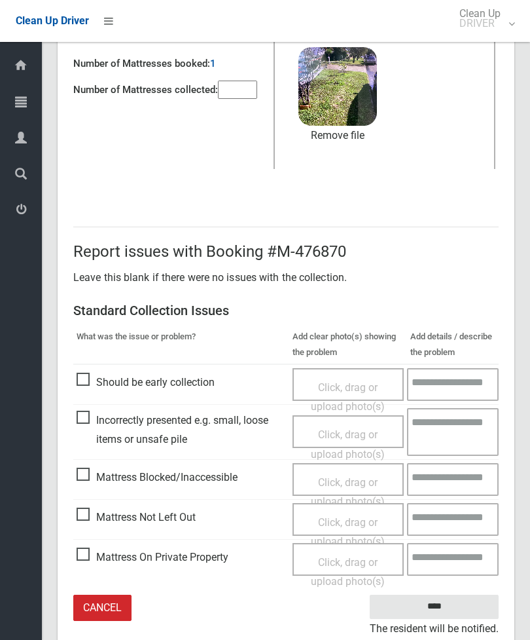
click at [441, 607] on input "****" at bounding box center [434, 606] width 129 height 24
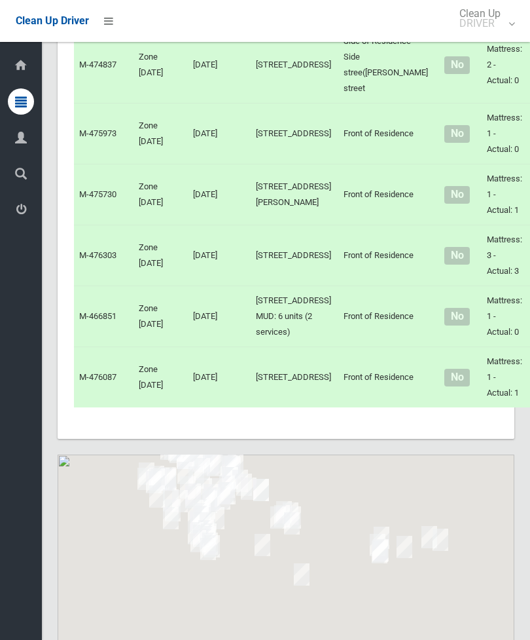
scroll to position [7400, 0]
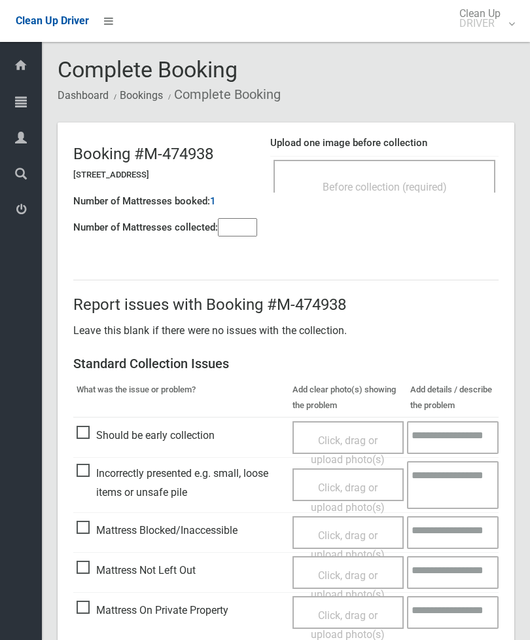
click at [232, 231] on input"] "number" at bounding box center [237, 227] width 39 height 18
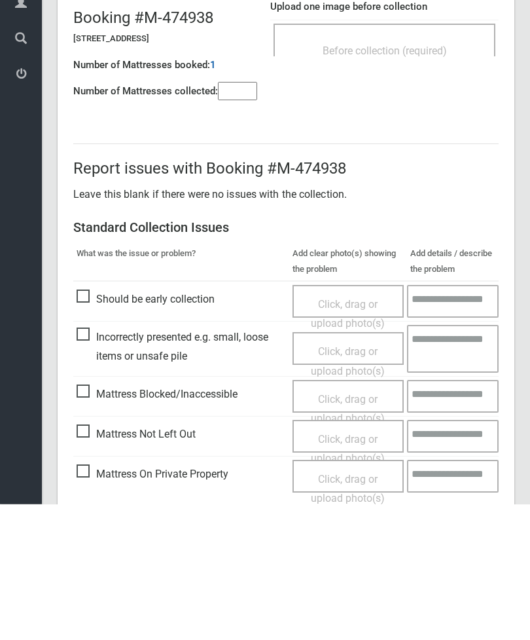
scroll to position [94, 0]
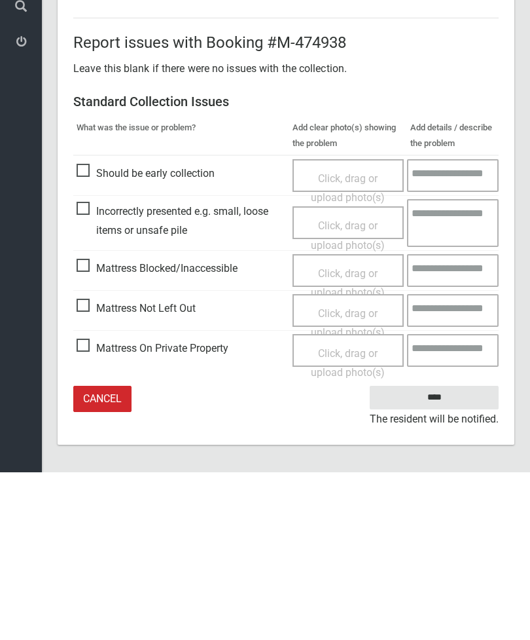
type input"] "*"
click at [83, 466] on span "Mattress Not Left Out" at bounding box center [136, 476] width 119 height 20
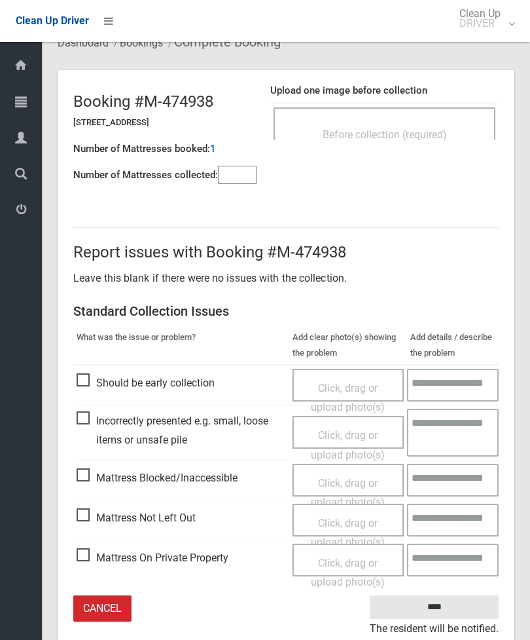
click at [352, 522] on span "Click, drag or upload photo(s)" at bounding box center [348, 532] width 74 height 32
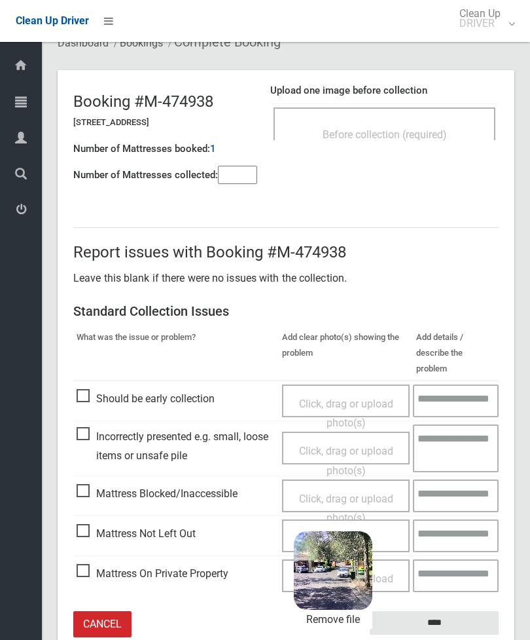
click at [469, 611] on input "****" at bounding box center [434, 623] width 129 height 24
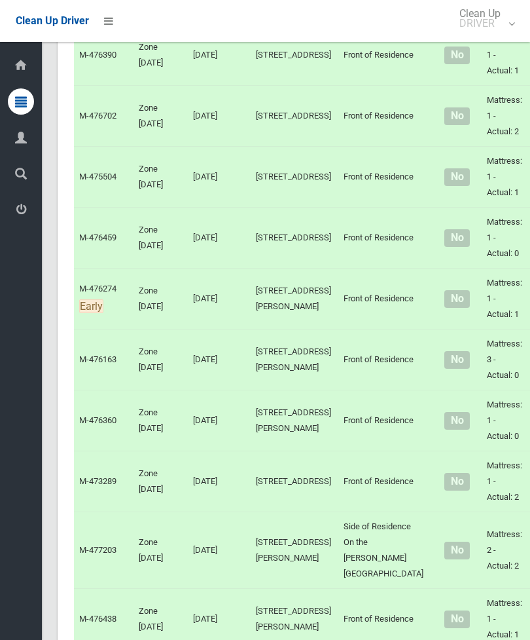
scroll to position [6720, 0]
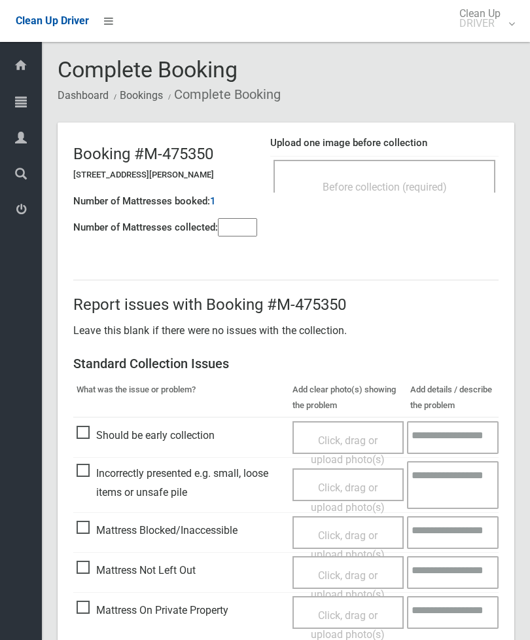
click at [241, 236] on input"] "number" at bounding box center [237, 227] width 39 height 18
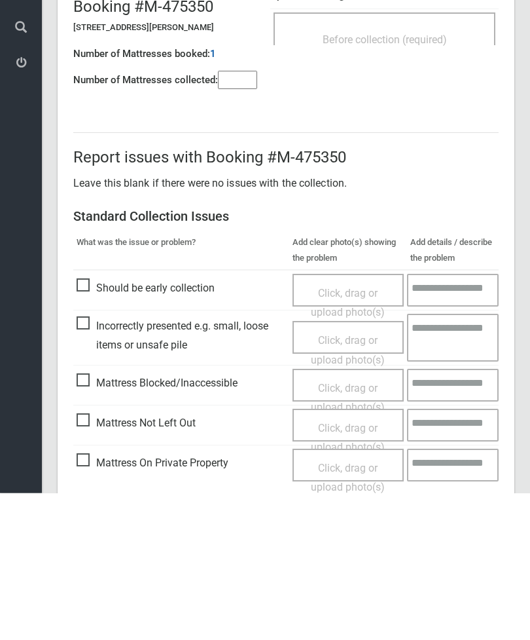
scroll to position [94, 0]
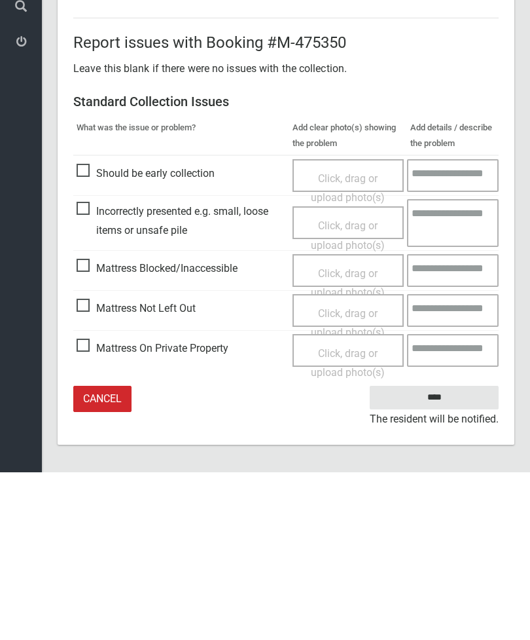
type input"] "*"
click at [89, 466] on span "Mattress Not Left Out" at bounding box center [136, 476] width 119 height 20
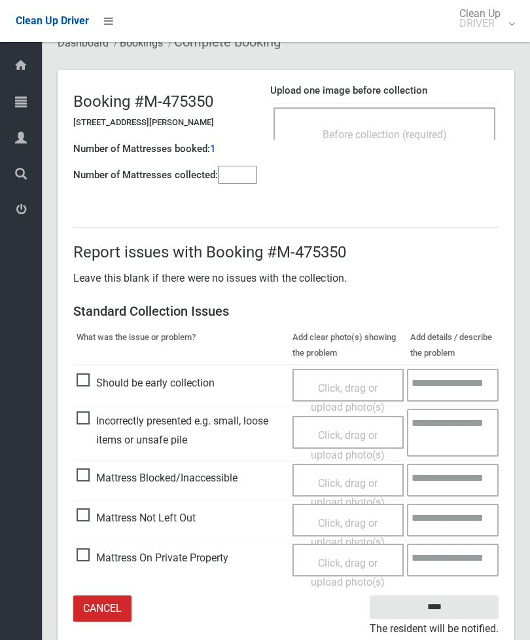
click at [362, 524] on span "Click, drag or upload photo(s)" at bounding box center [348, 532] width 74 height 32
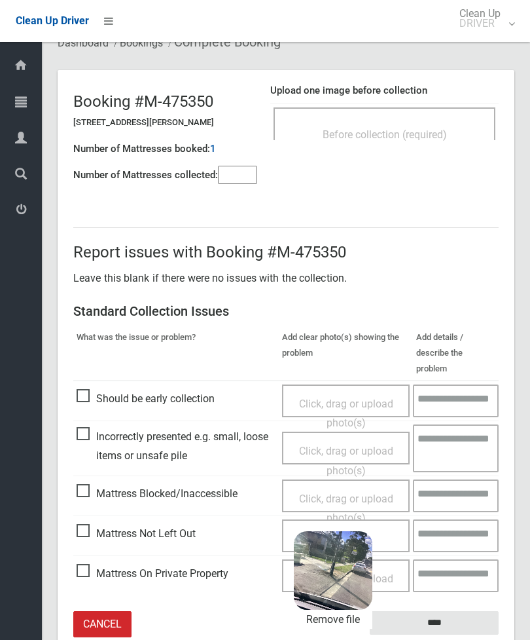
click at [456, 611] on input "****" at bounding box center [434, 623] width 129 height 24
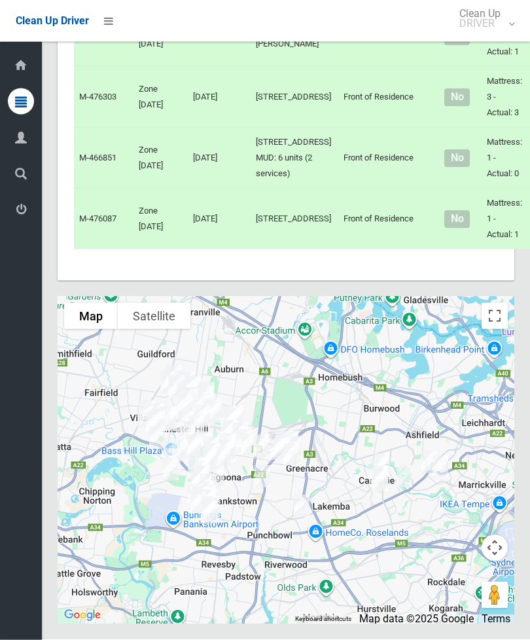
scroll to position [7699, 0]
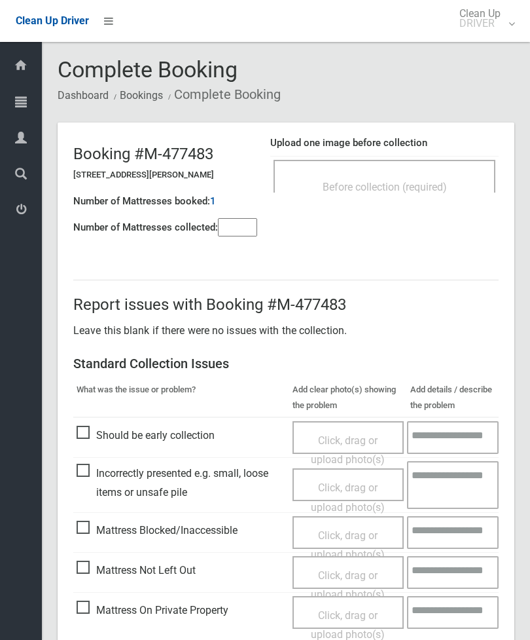
click at [244, 233] on input"] "number" at bounding box center [237, 227] width 39 height 18
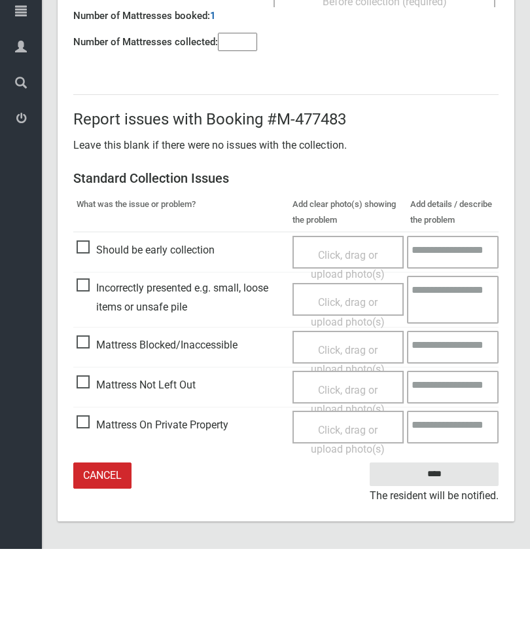
type input"] "*"
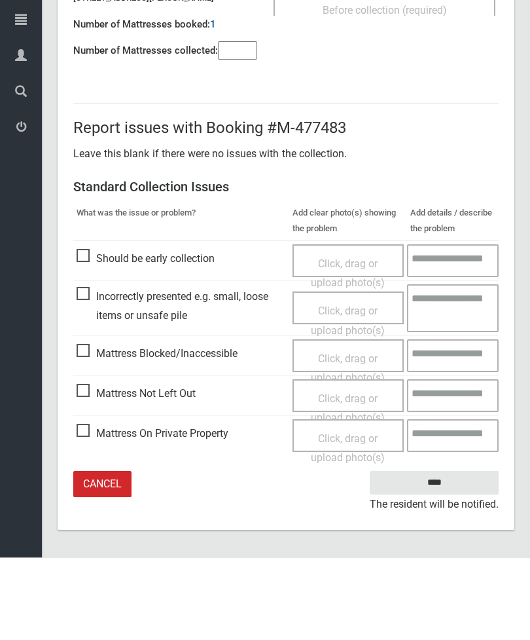
click at [87, 466] on span "Mattress Not Left Out" at bounding box center [136, 476] width 119 height 20
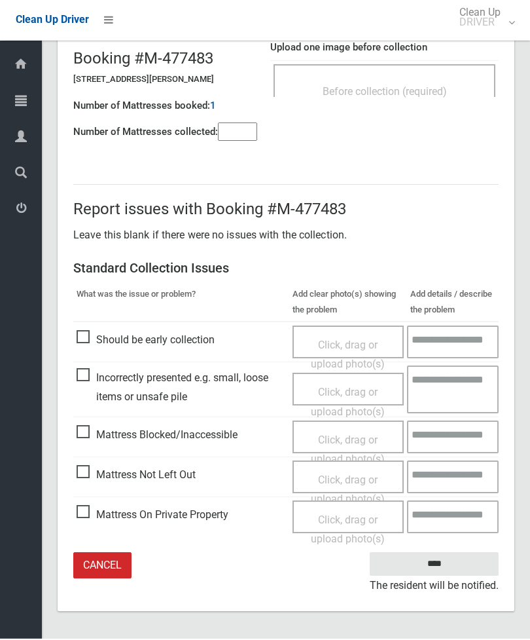
scroll to position [52, 0]
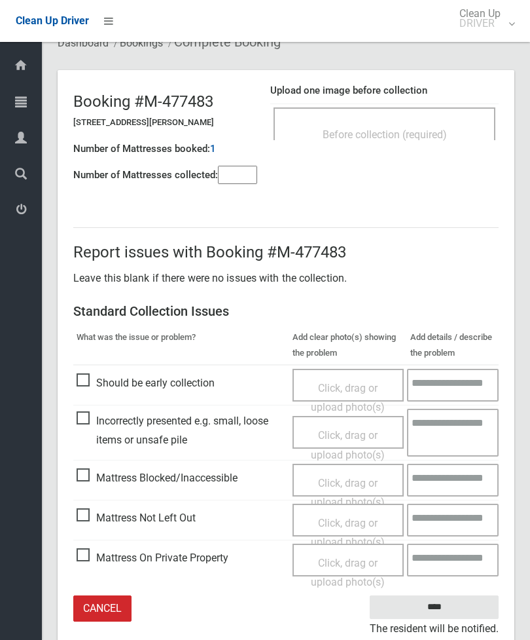
click at [362, 524] on span "Click, drag or upload photo(s)" at bounding box center [348, 532] width 74 height 32
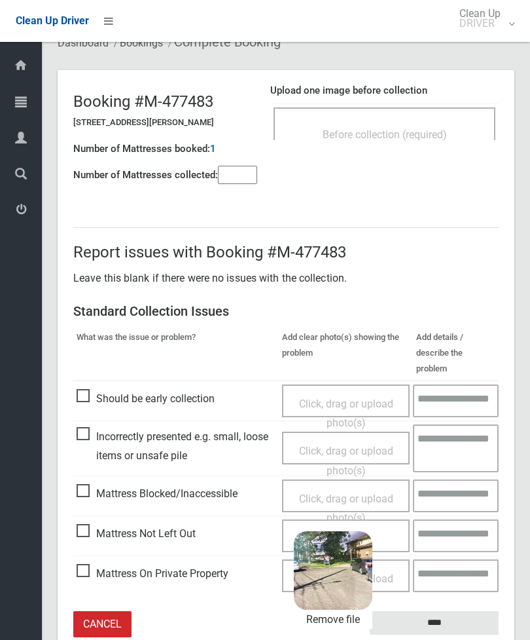
click at [444, 611] on input "****" at bounding box center [434, 623] width 129 height 24
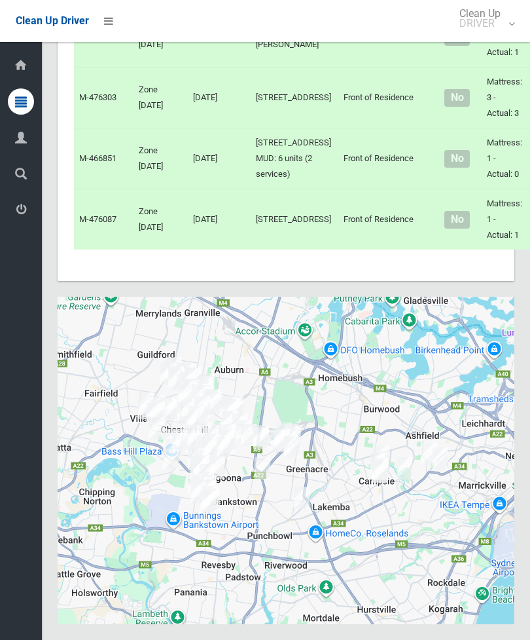
scroll to position [7617, 0]
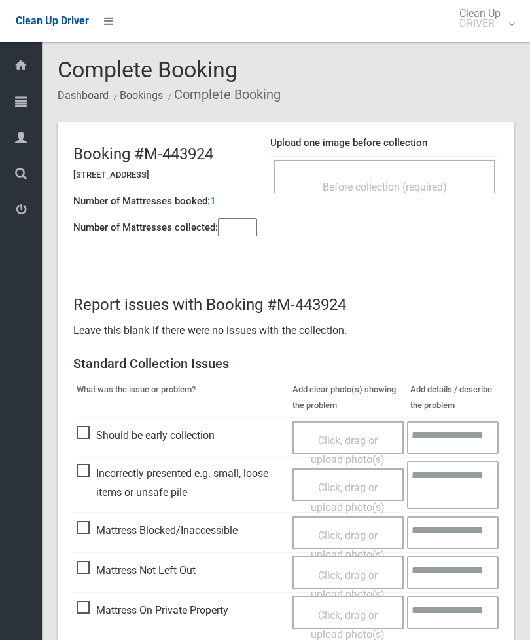
click at [242, 234] on input"] "number" at bounding box center [237, 227] width 39 height 18
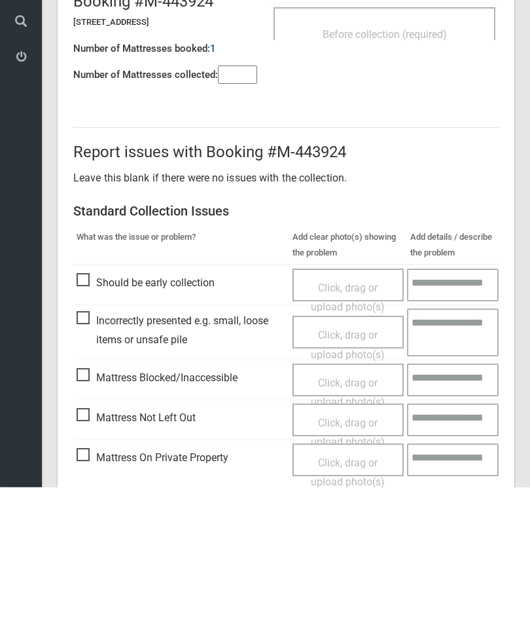
scroll to position [94, 0]
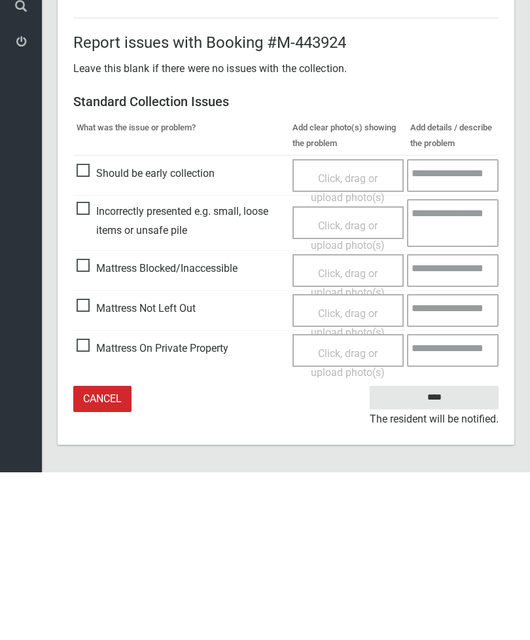
type input"] "*"
click at [92, 466] on span "Mattress Not Left Out" at bounding box center [136, 476] width 119 height 20
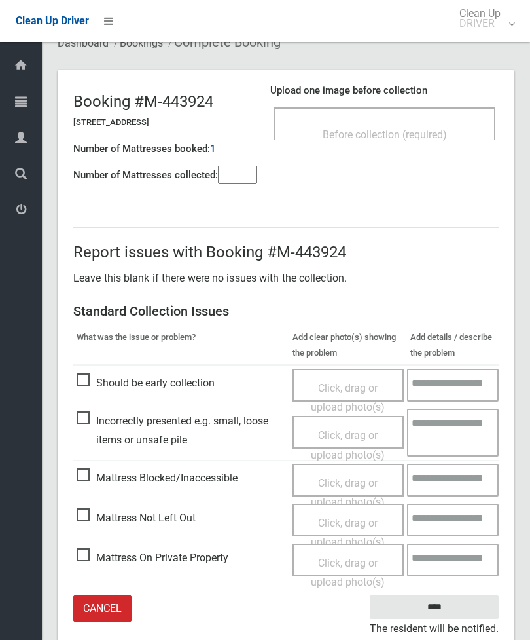
click at [351, 524] on span "Click, drag or upload photo(s)" at bounding box center [348, 532] width 74 height 32
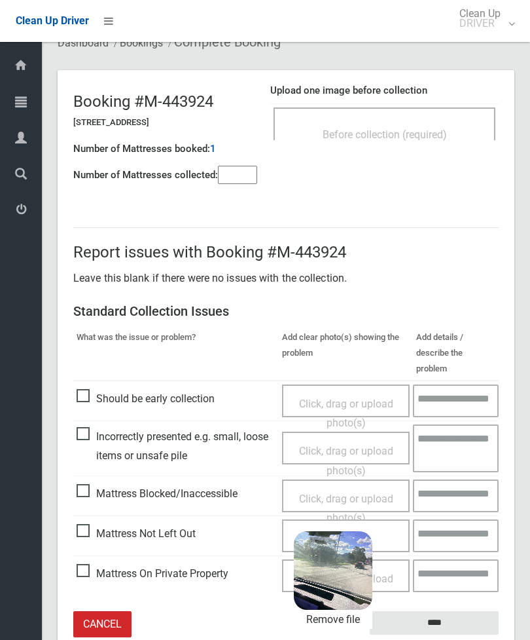
click at [455, 611] on input "****" at bounding box center [434, 623] width 129 height 24
